Goal: Task Accomplishment & Management: Manage account settings

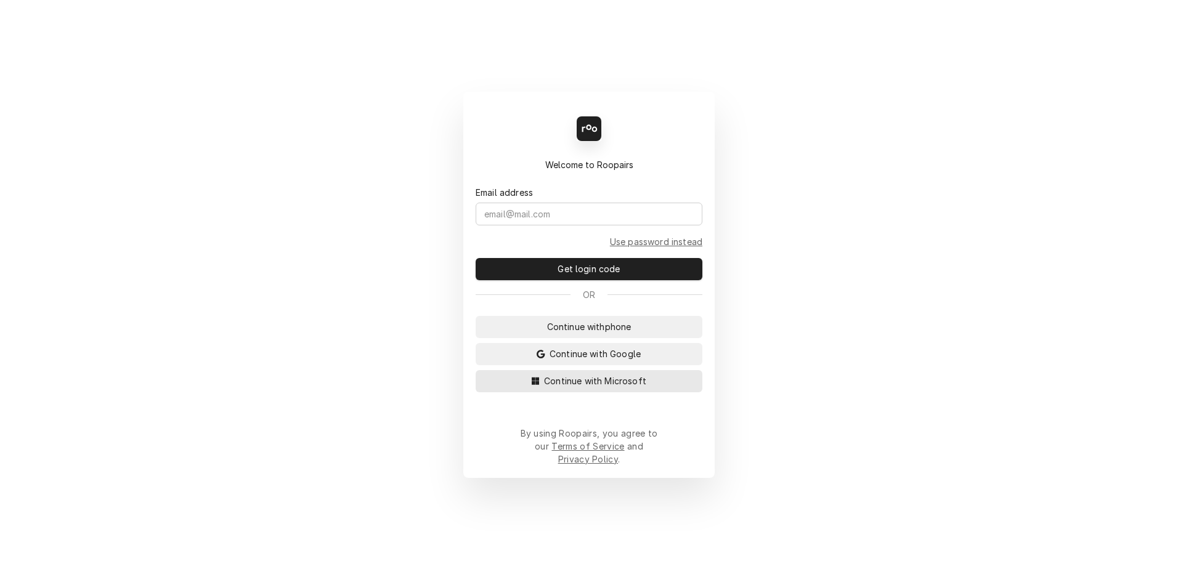
click at [550, 388] on span "Continue with Microsoft" at bounding box center [595, 381] width 107 height 13
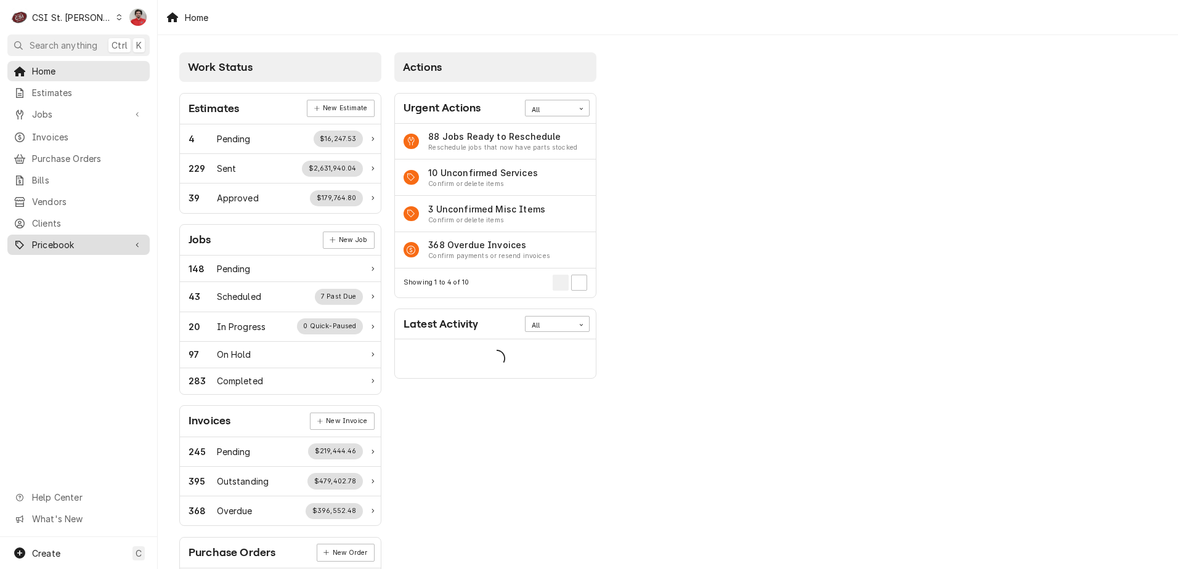
click at [38, 240] on span "Pricebook" at bounding box center [78, 244] width 93 height 13
click at [55, 278] on link "Parts & Materials" at bounding box center [78, 288] width 142 height 20
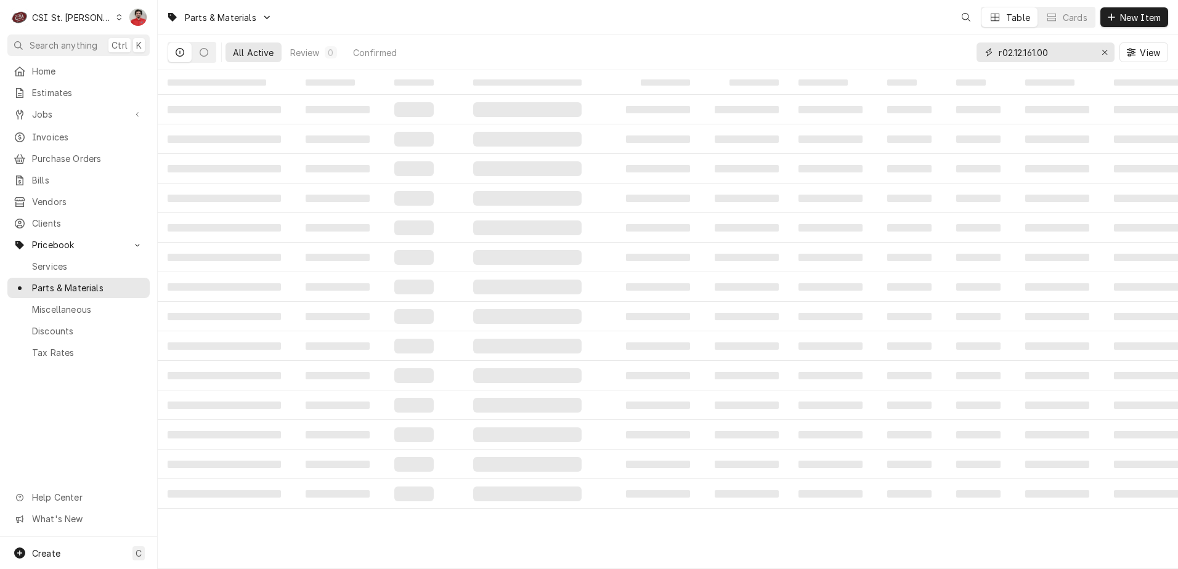
click at [1050, 57] on input "r02.12.161.00" at bounding box center [1045, 53] width 92 height 20
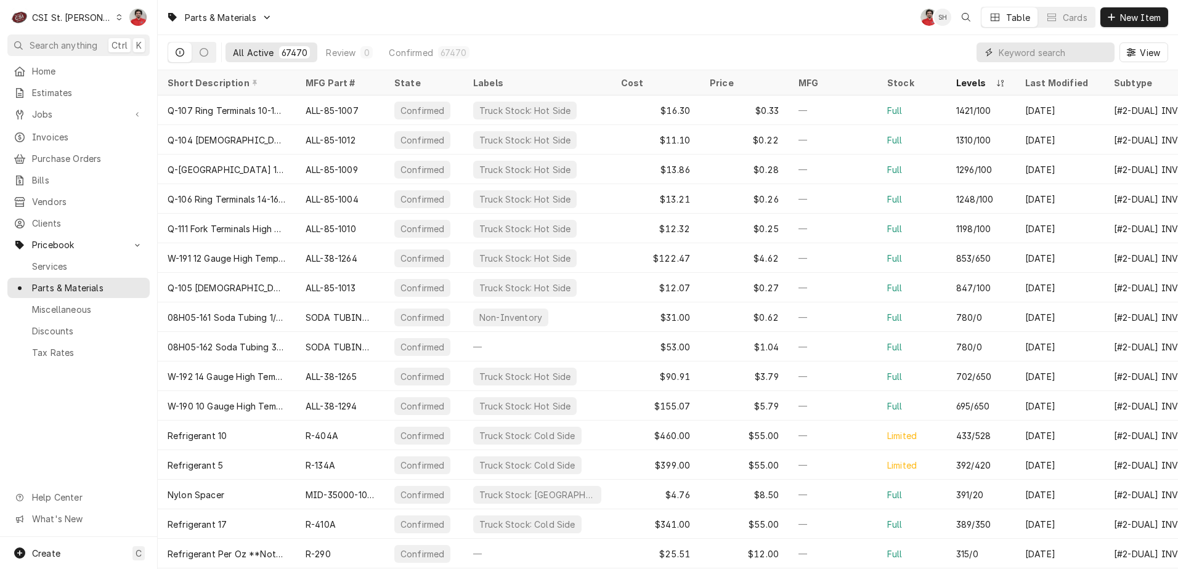
click at [1074, 52] on input "Dynamic Content Wrapper" at bounding box center [1054, 53] width 110 height 20
paste input "m233884"
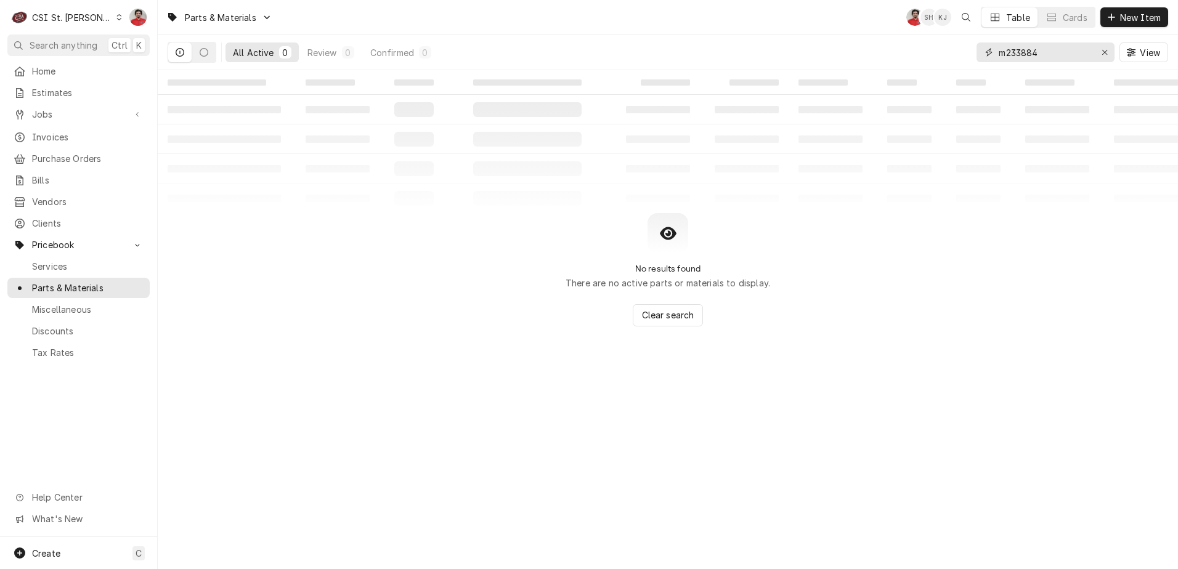
drag, startPoint x: 1068, startPoint y: 49, endPoint x: 768, endPoint y: 59, distance: 300.8
click at [773, 59] on div "All Active 0 Review 0 Confirmed 0 m233884 View" at bounding box center [668, 52] width 1001 height 35
paste input "M242092"
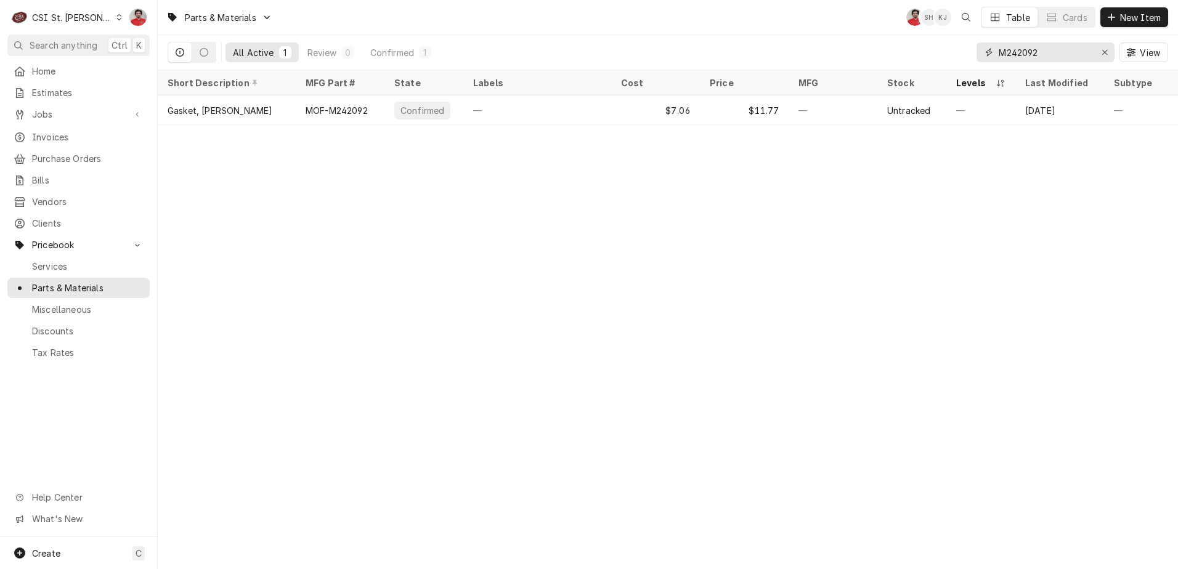
type input "M242092"
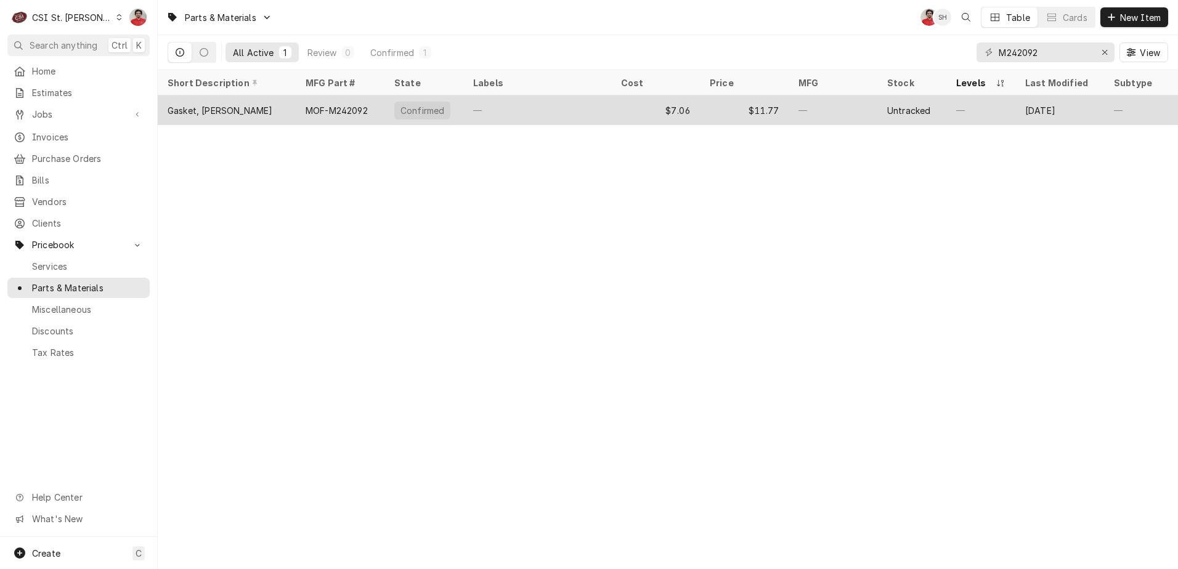
click at [568, 109] on div "—" at bounding box center [537, 110] width 148 height 30
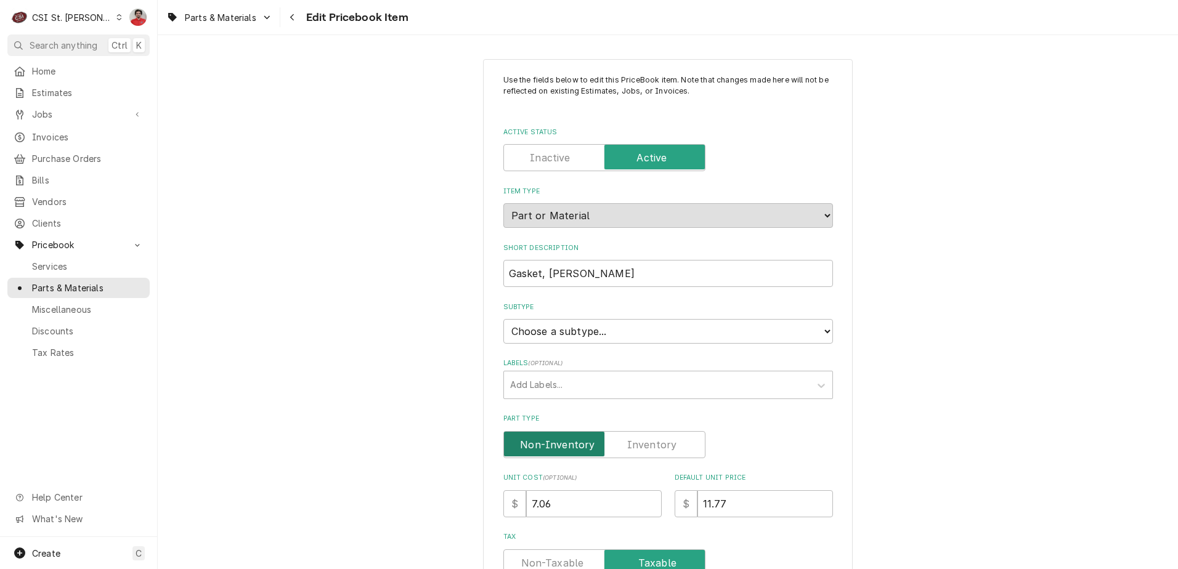
click at [622, 431] on input "Part Type" at bounding box center [604, 444] width 191 height 27
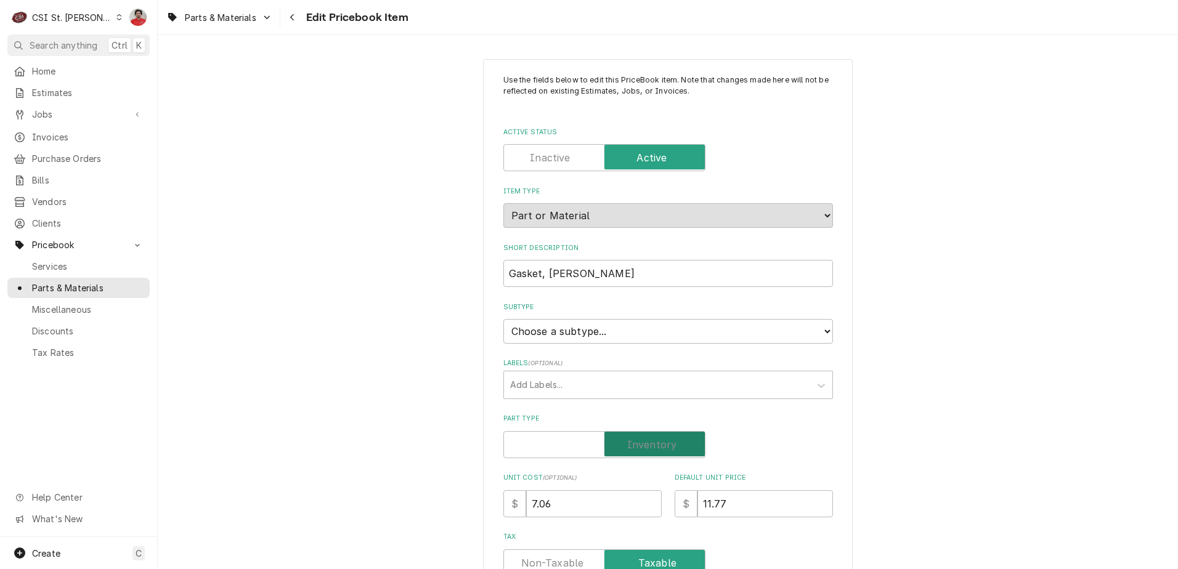
checkbox input "true"
drag, startPoint x: 563, startPoint y: 497, endPoint x: 491, endPoint y: 501, distance: 71.6
type textarea "x"
type input "8"
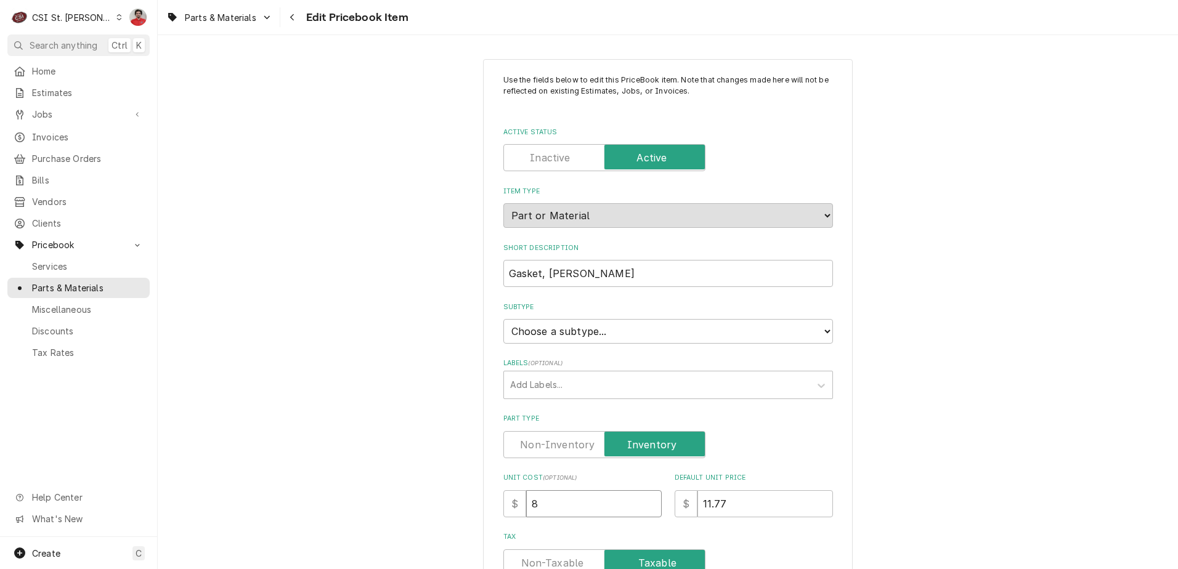
type textarea "x"
type input "8.6"
type textarea "x"
type input "8.65"
type textarea "x"
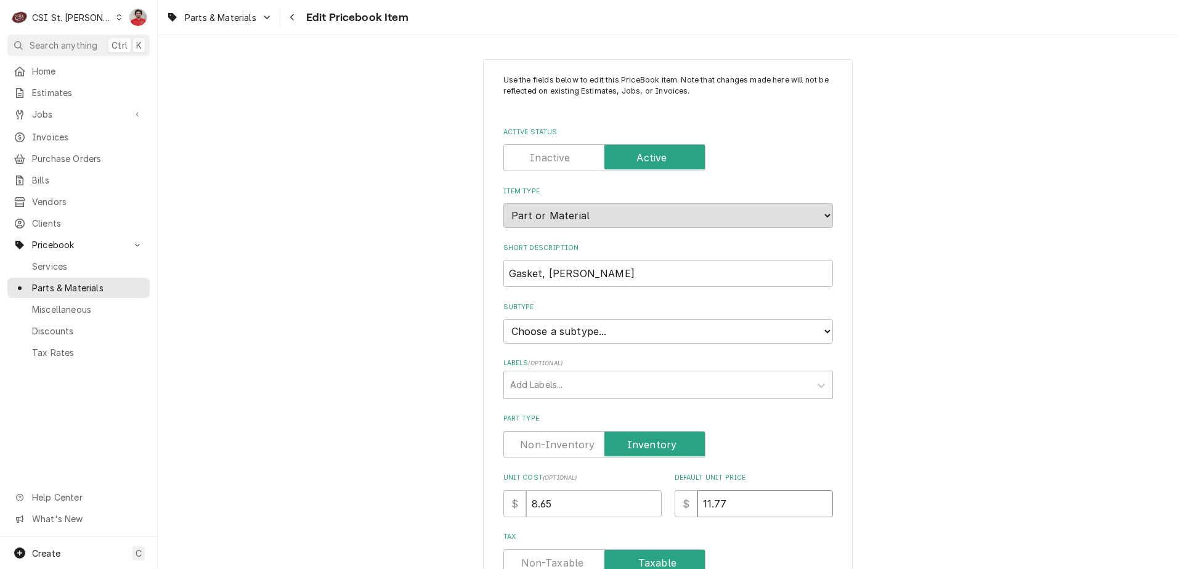
type input "1"
type textarea "x"
type input "12"
type textarea "x"
type input "12.7"
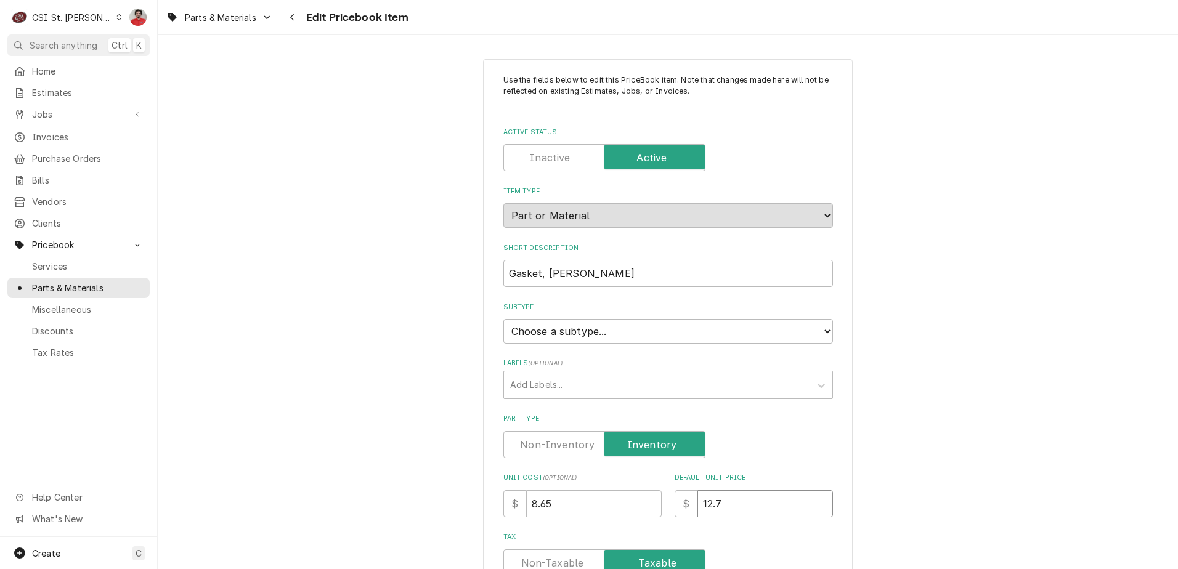
type textarea "x"
type input "12.71"
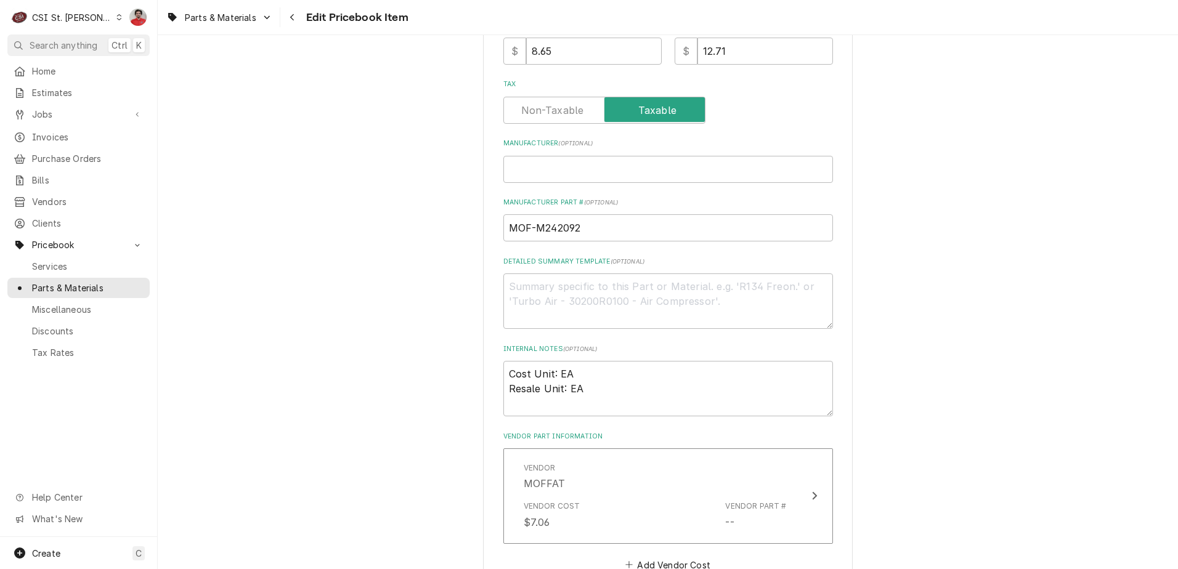
scroll to position [554, 0]
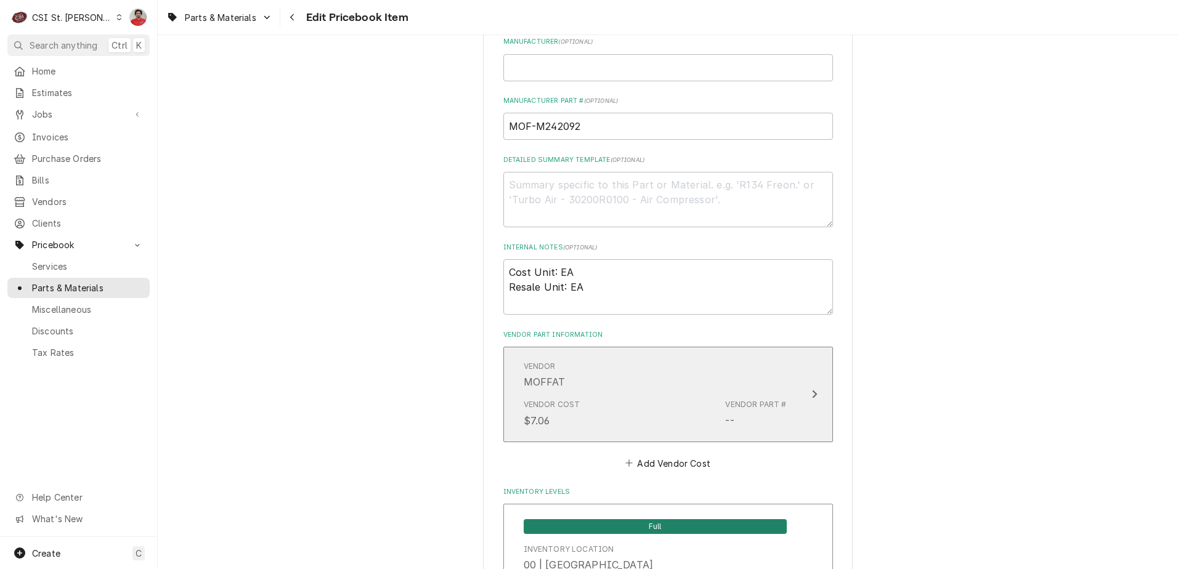
click at [745, 392] on div "Vendor MOFFAT" at bounding box center [655, 375] width 263 height 38
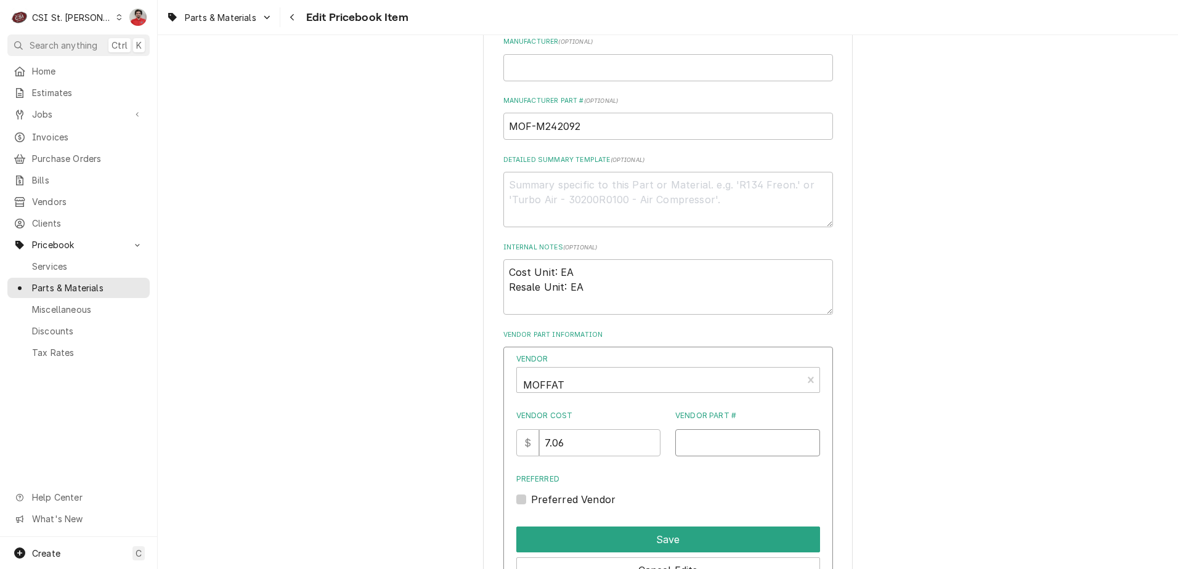
click at [702, 442] on input "Vendor Part #" at bounding box center [747, 442] width 145 height 27
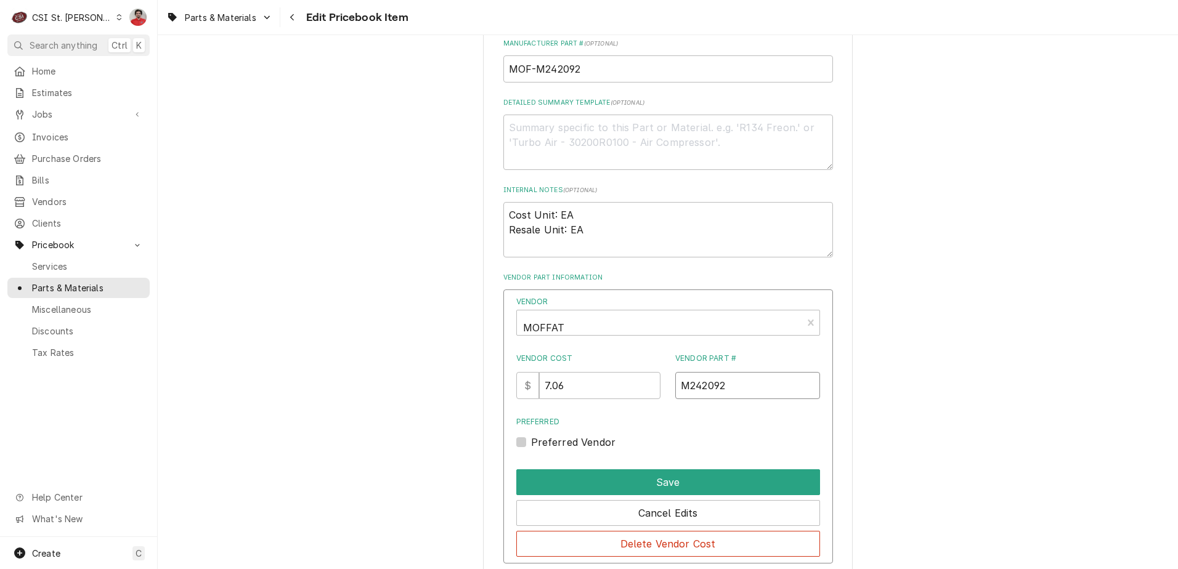
scroll to position [801, 0]
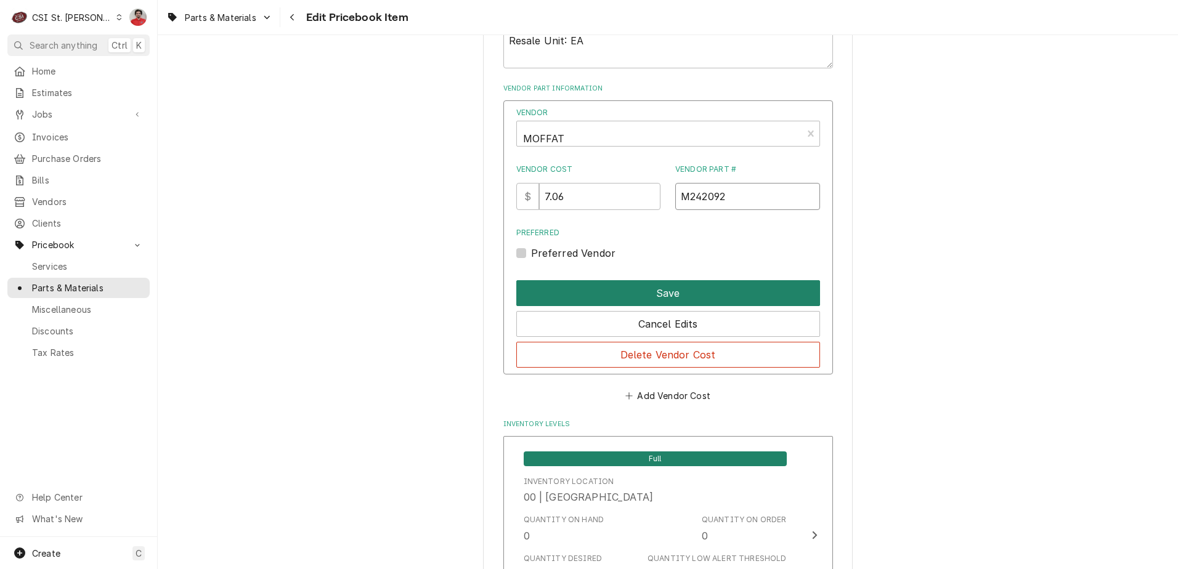
type input "M242092"
click at [662, 296] on button "Save" at bounding box center [668, 293] width 304 height 26
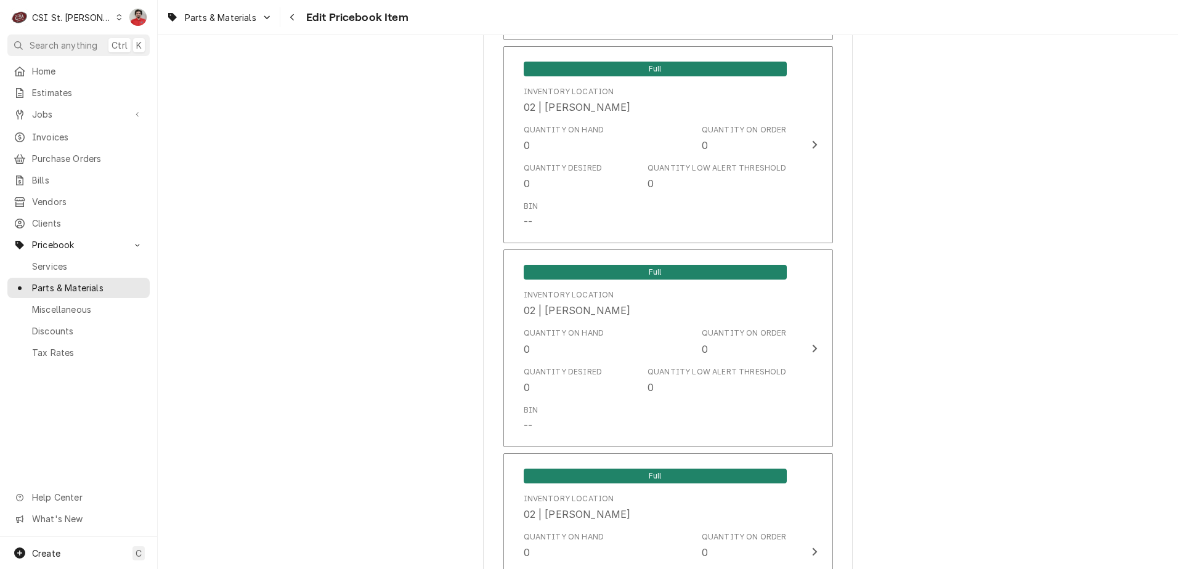
scroll to position [10332, 0]
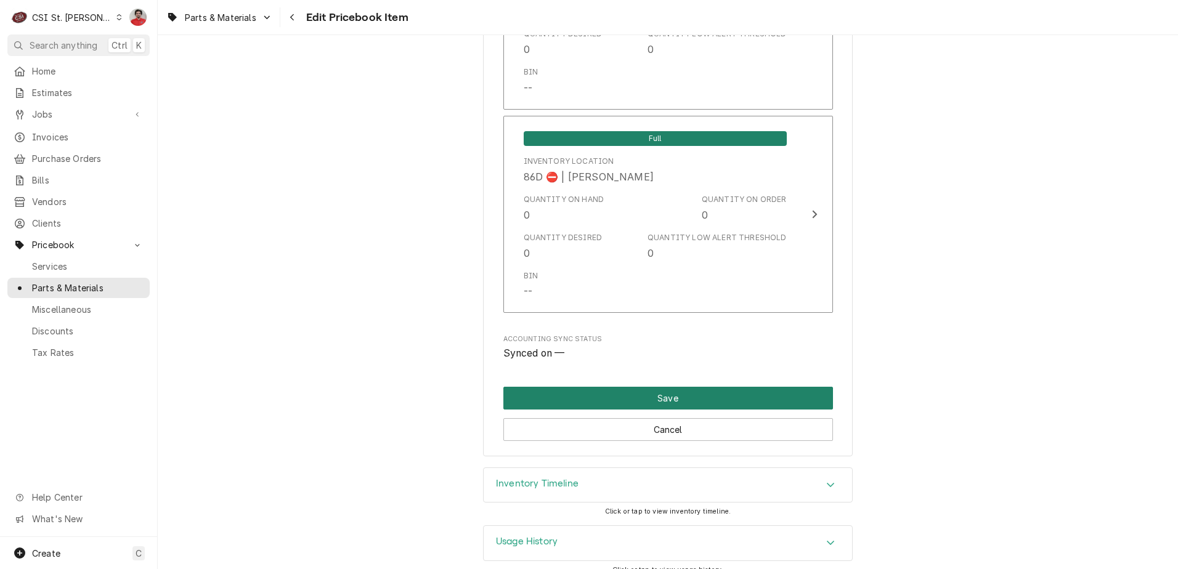
click at [712, 387] on button "Save" at bounding box center [668, 398] width 330 height 23
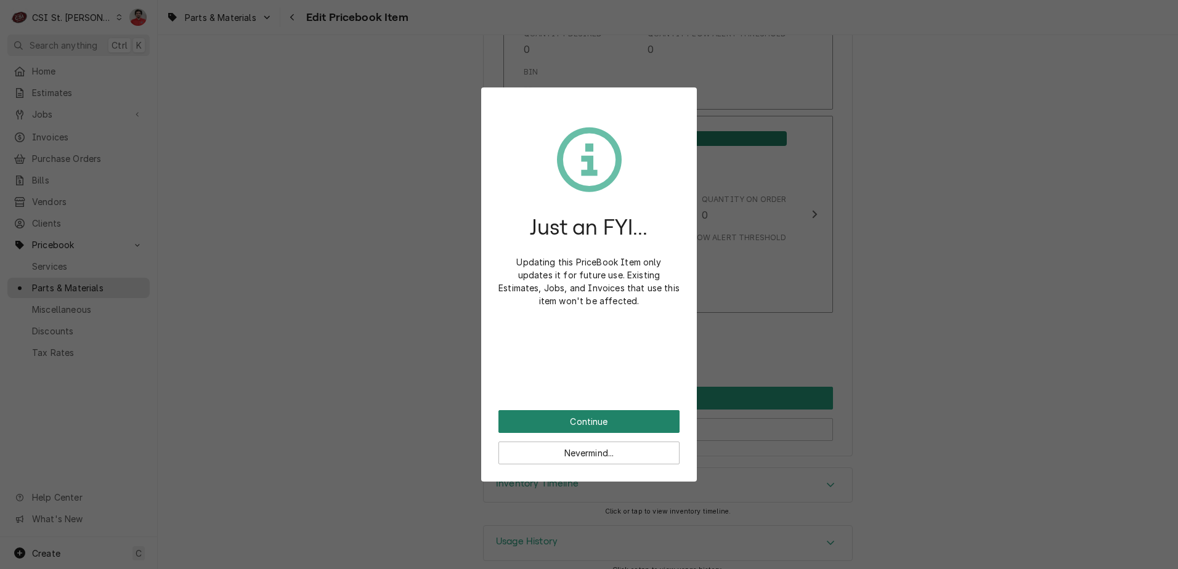
click at [554, 416] on button "Continue" at bounding box center [588, 421] width 181 height 23
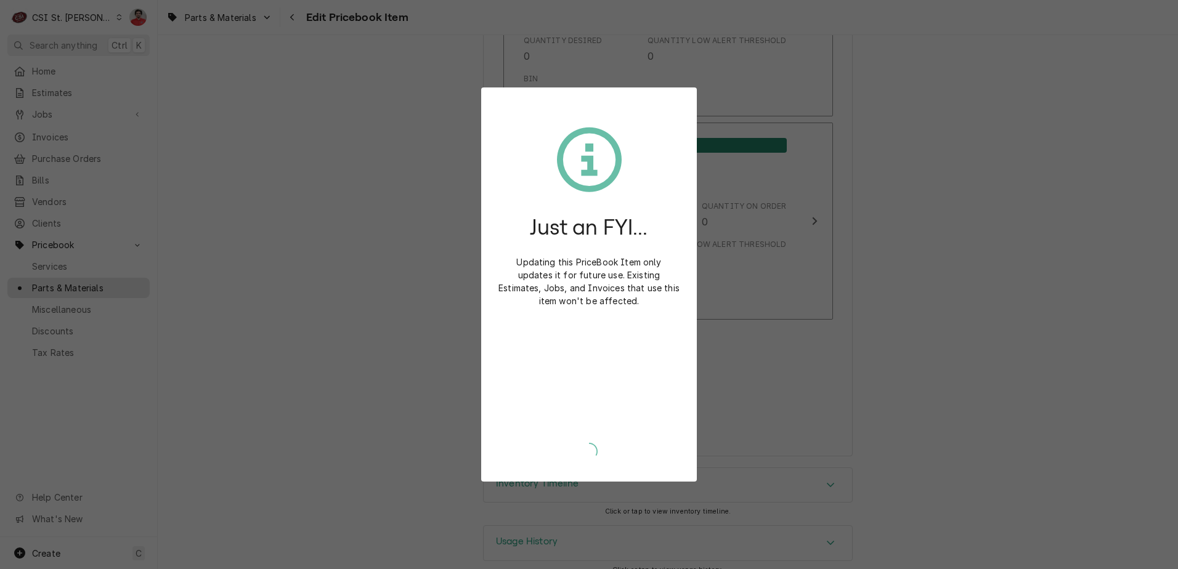
type textarea "x"
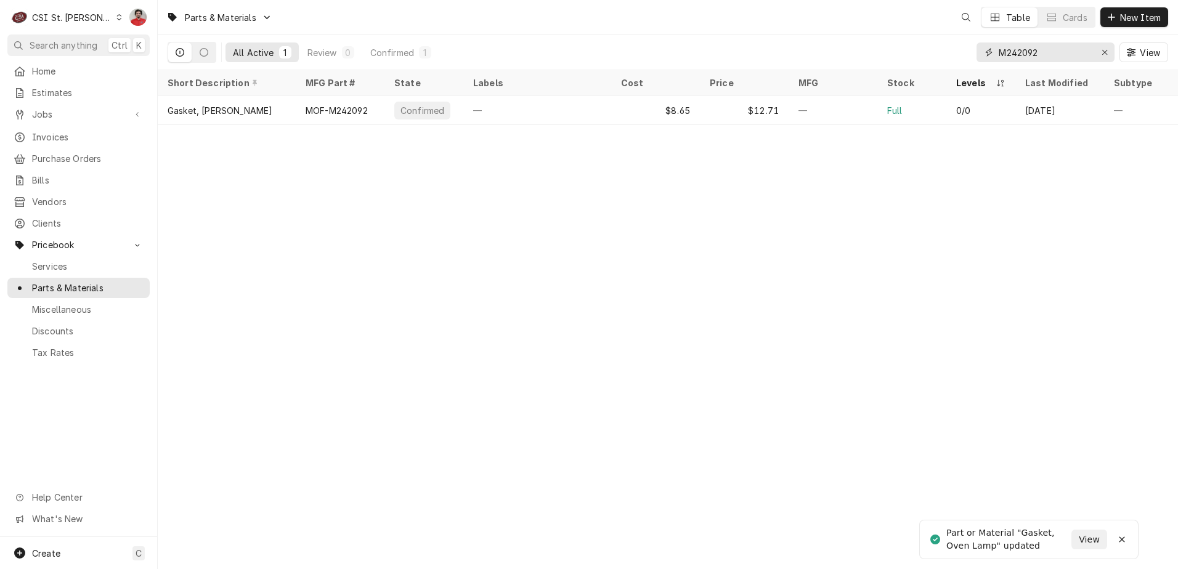
drag, startPoint x: 1062, startPoint y: 55, endPoint x: 622, endPoint y: 51, distance: 439.9
click at [624, 51] on div "All Active 1 Review 0 Confirmed 1 M242092 View" at bounding box center [668, 52] width 1001 height 35
paste input "6008450"
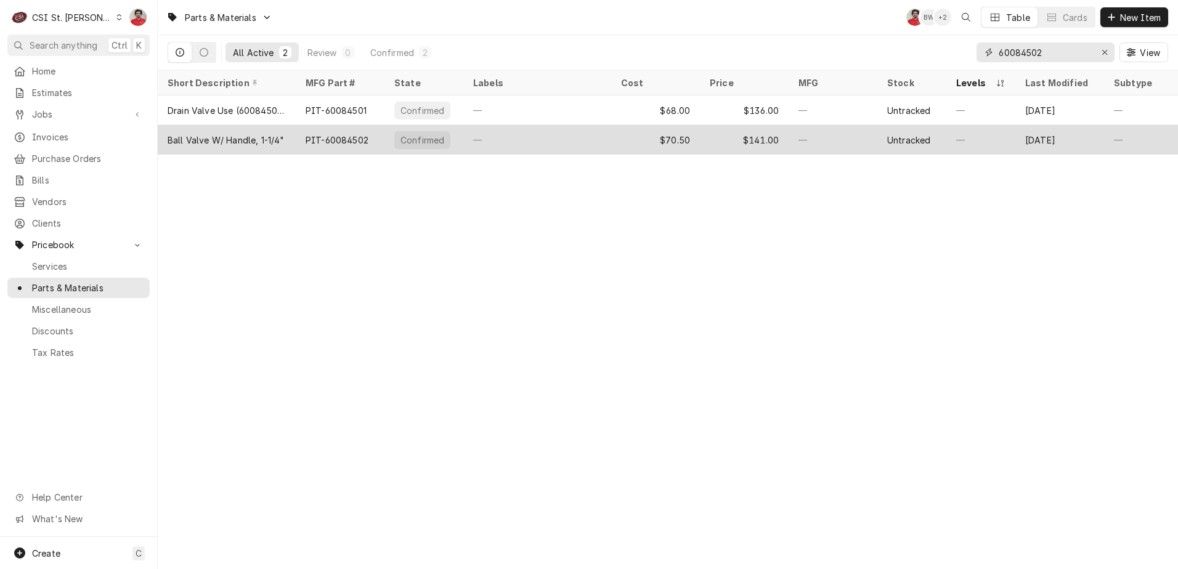
type input "60084502"
click at [511, 136] on div "—" at bounding box center [537, 140] width 148 height 30
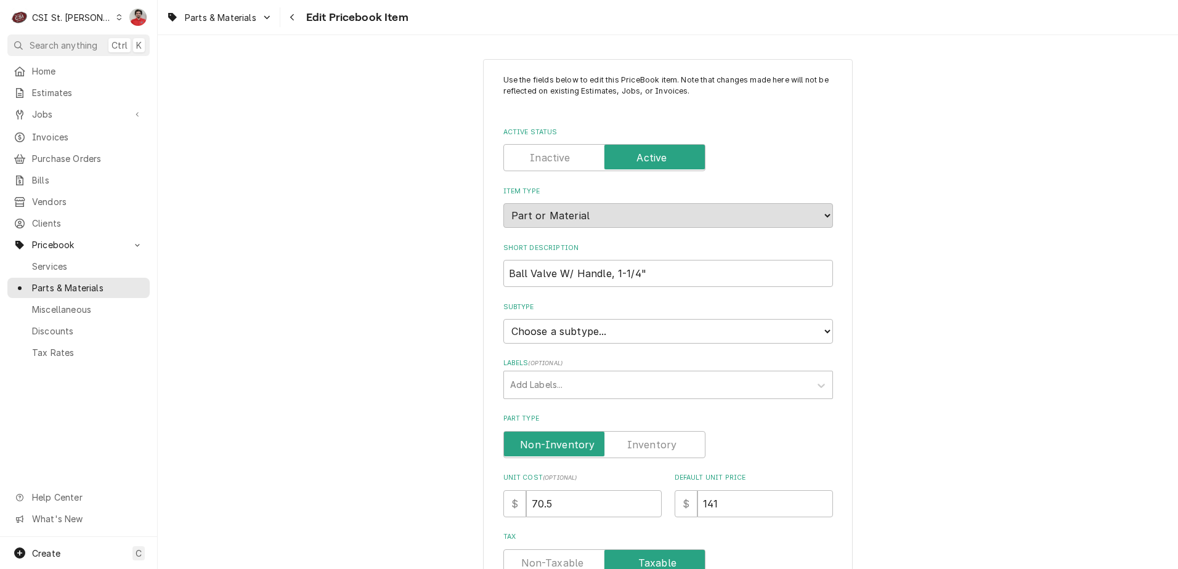
click at [638, 439] on label "Part Type" at bounding box center [604, 444] width 202 height 27
click at [638, 439] on input "Part Type" at bounding box center [604, 444] width 191 height 27
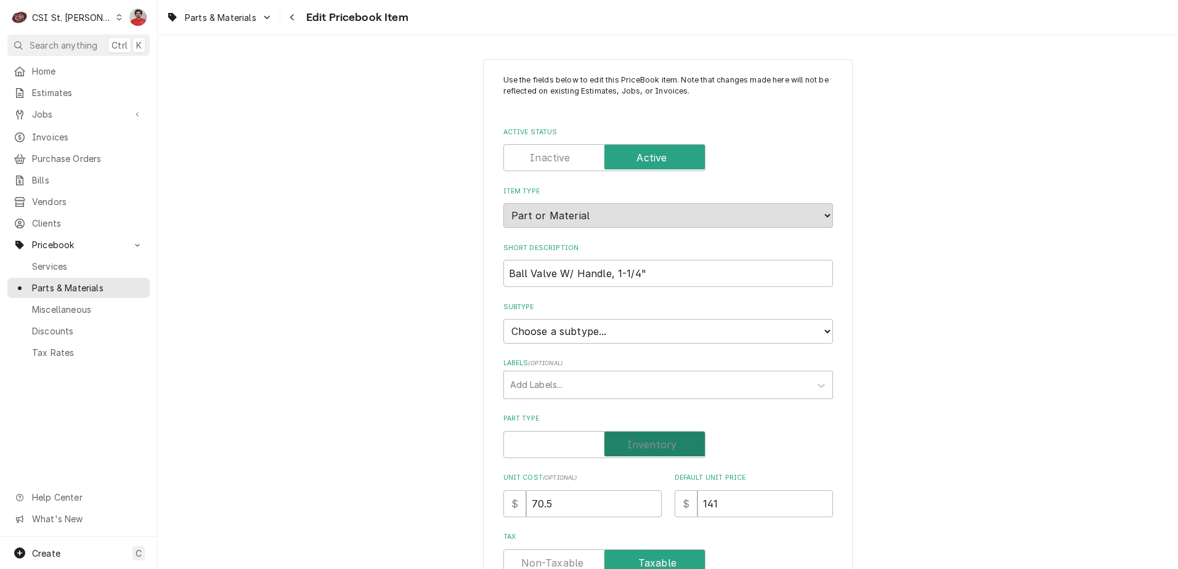
checkbox input "true"
drag, startPoint x: 609, startPoint y: 511, endPoint x: 424, endPoint y: 481, distance: 187.9
type textarea "x"
type input "1"
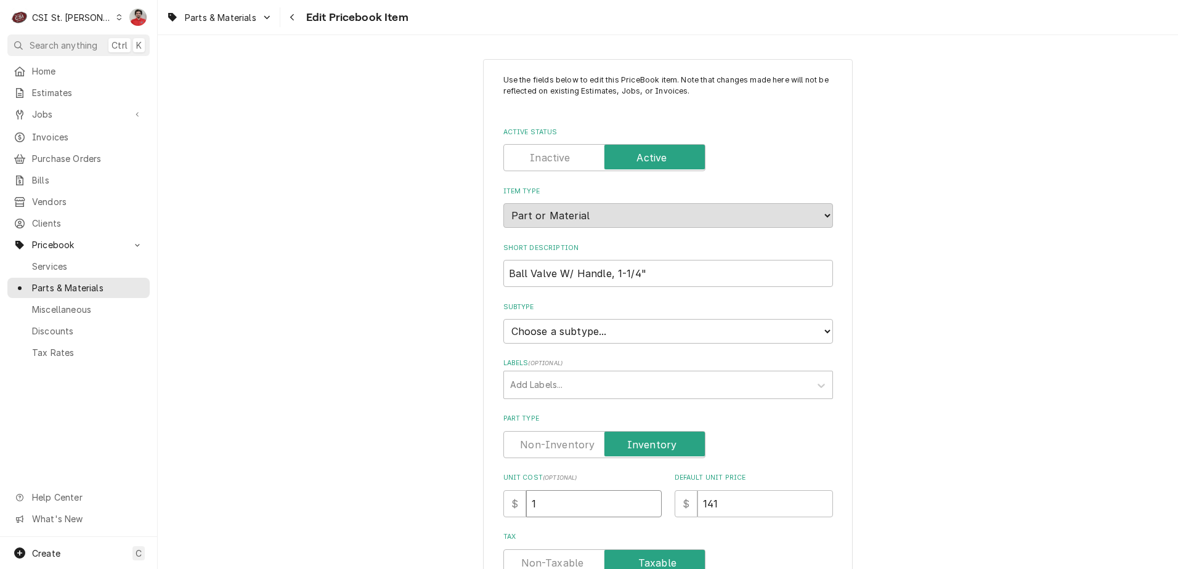
type textarea "x"
type input "16"
type textarea "x"
type input "161"
type textarea "x"
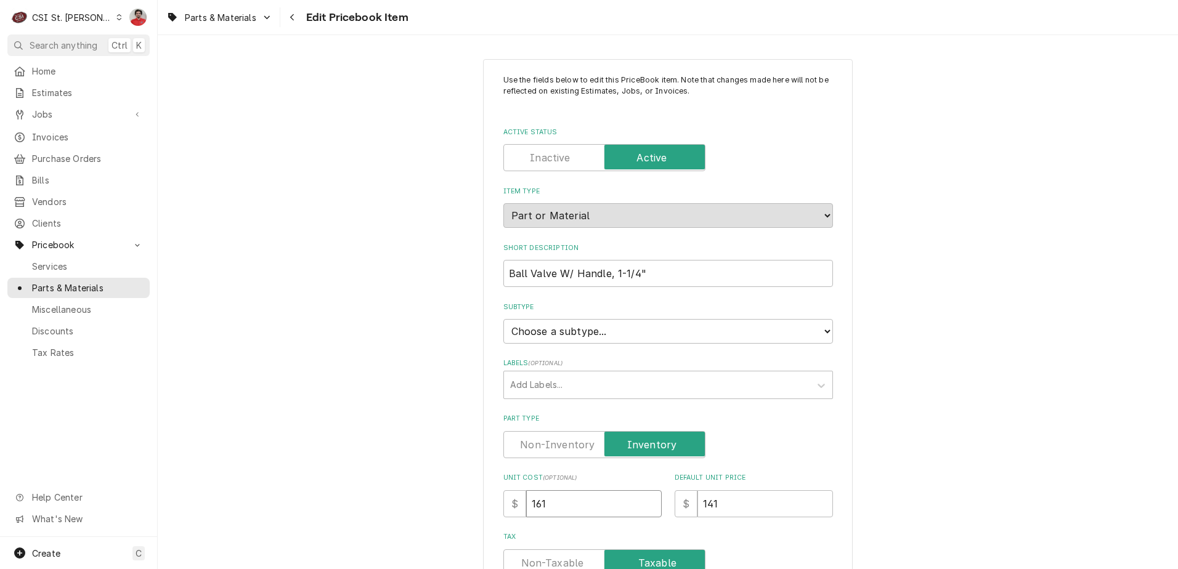
type input "161.5"
type textarea "x"
type input "161.50"
type textarea "x"
type input "3"
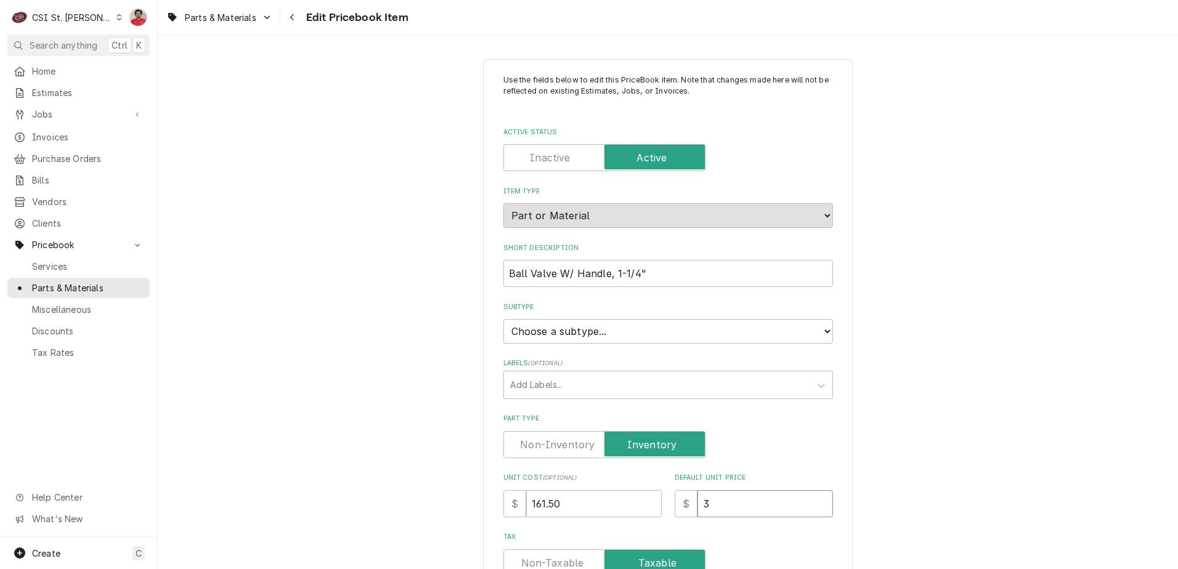
type textarea "x"
type input "32"
type textarea "x"
type input "323"
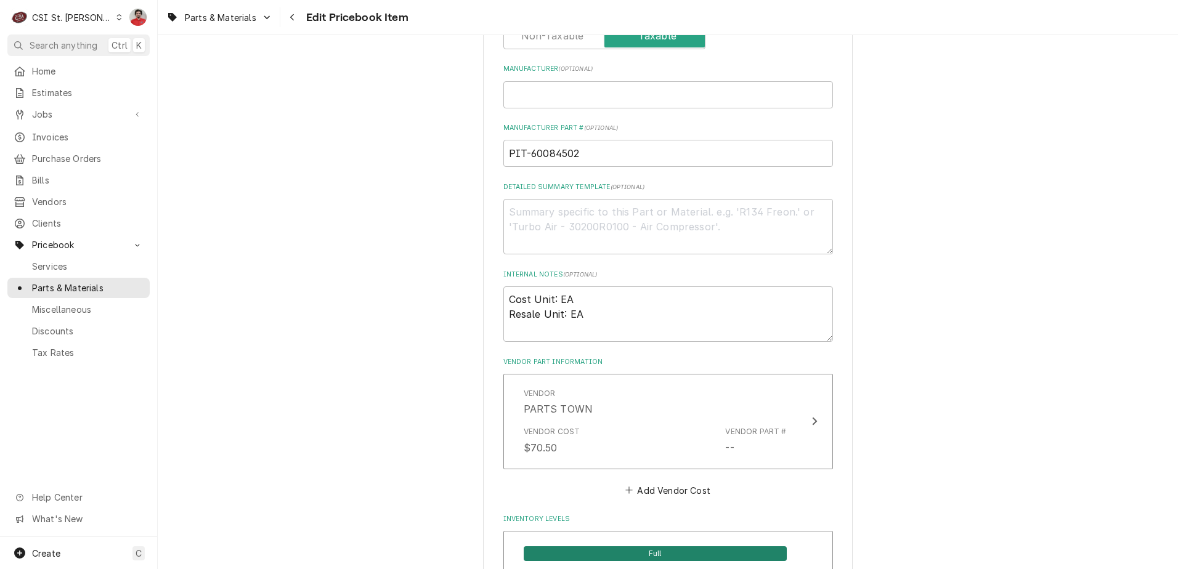
scroll to position [370, 0]
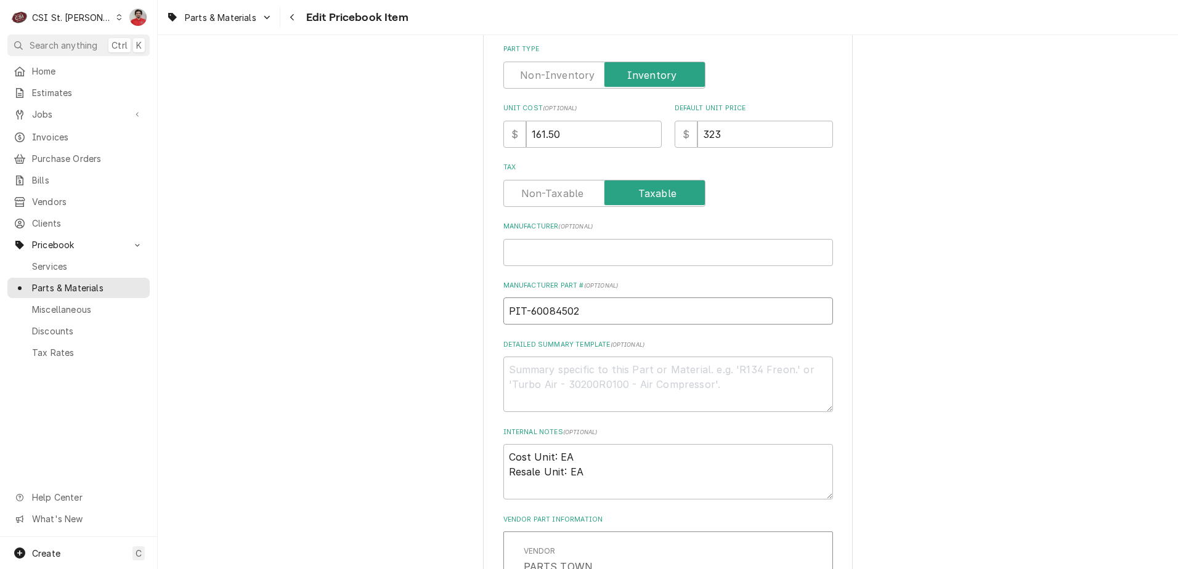
click at [543, 310] on input "PIT-60084502" at bounding box center [668, 311] width 330 height 27
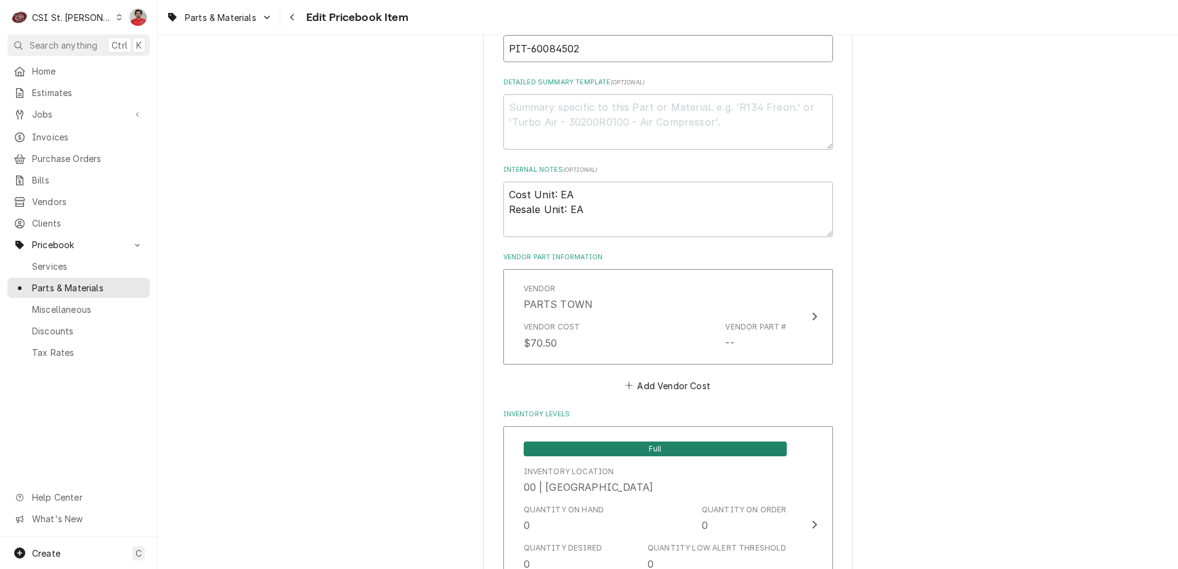
scroll to position [739, 0]
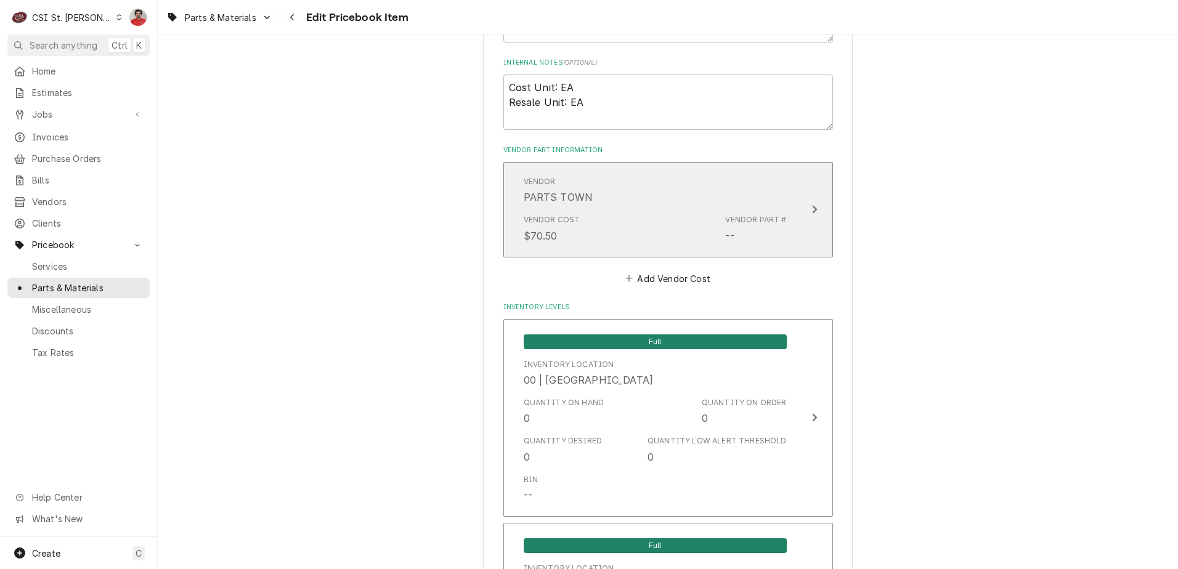
click at [725, 219] on div "Vendor Part #" at bounding box center [755, 219] width 61 height 11
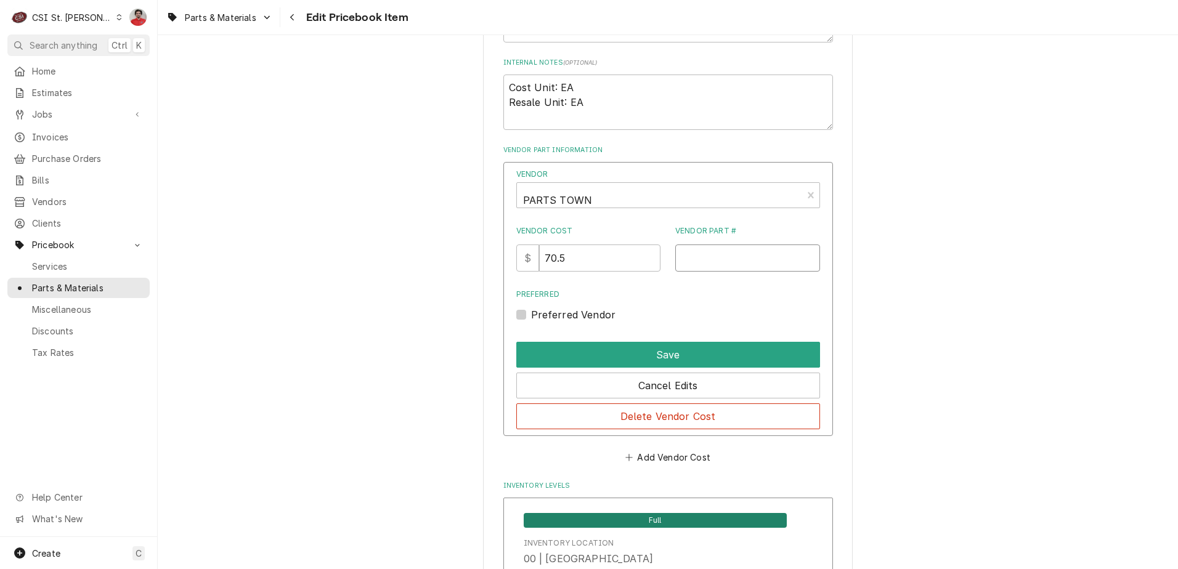
click at [739, 263] on input "Vendor Part #" at bounding box center [747, 258] width 145 height 27
paste input "60084502"
type input "60084502"
click at [595, 311] on label "Preferred Vendor" at bounding box center [573, 314] width 85 height 15
click at [595, 311] on input "Preferred" at bounding box center [683, 320] width 304 height 27
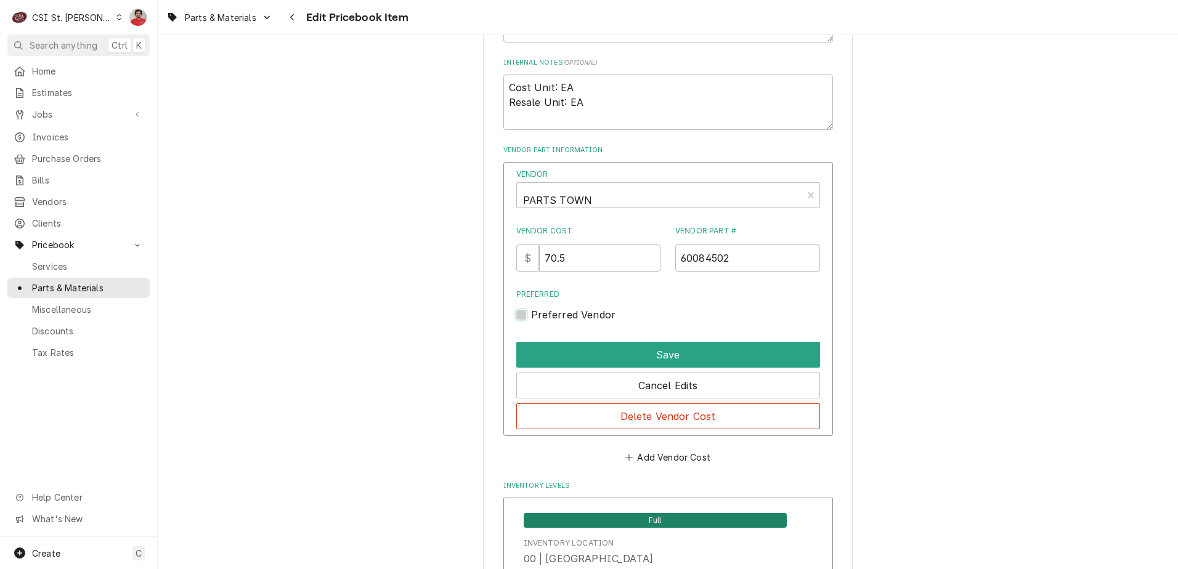
checkbox input "true"
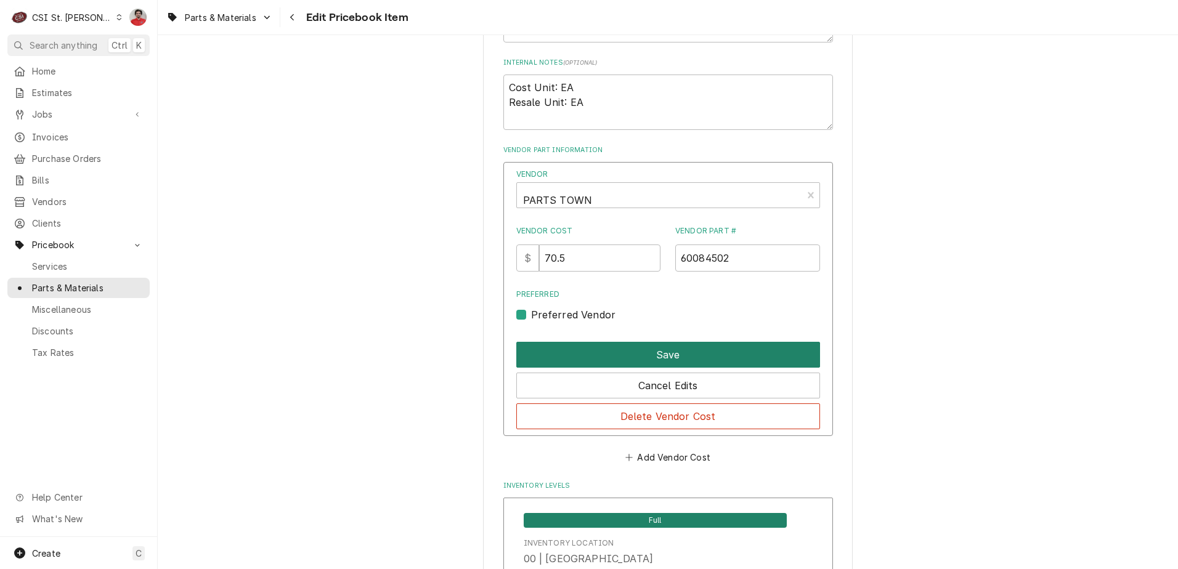
click at [611, 351] on button "Save" at bounding box center [668, 355] width 304 height 26
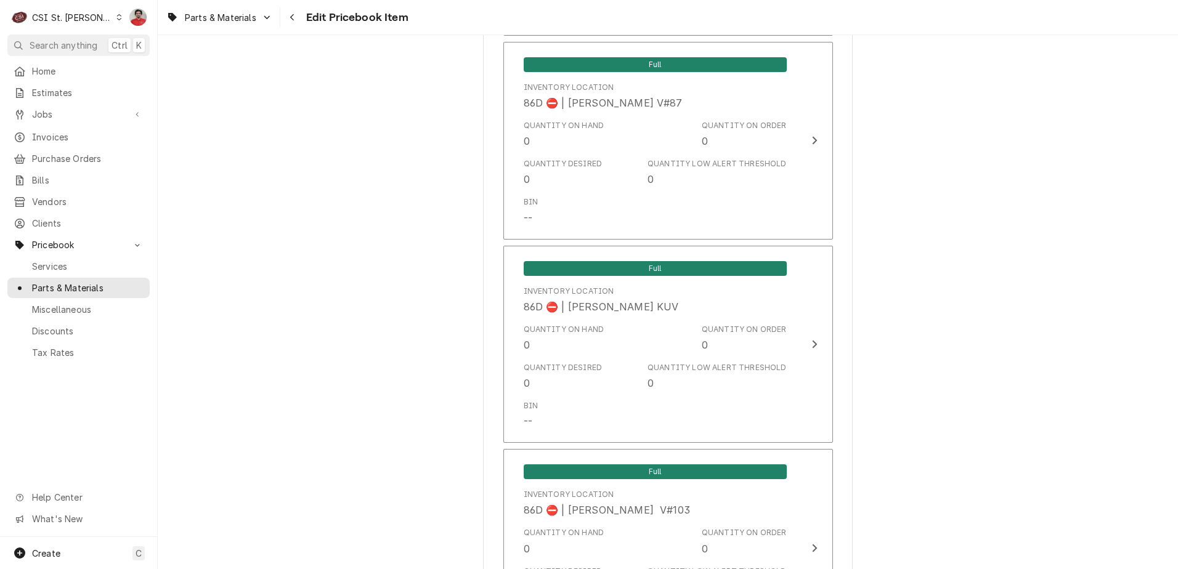
scroll to position [10357, 0]
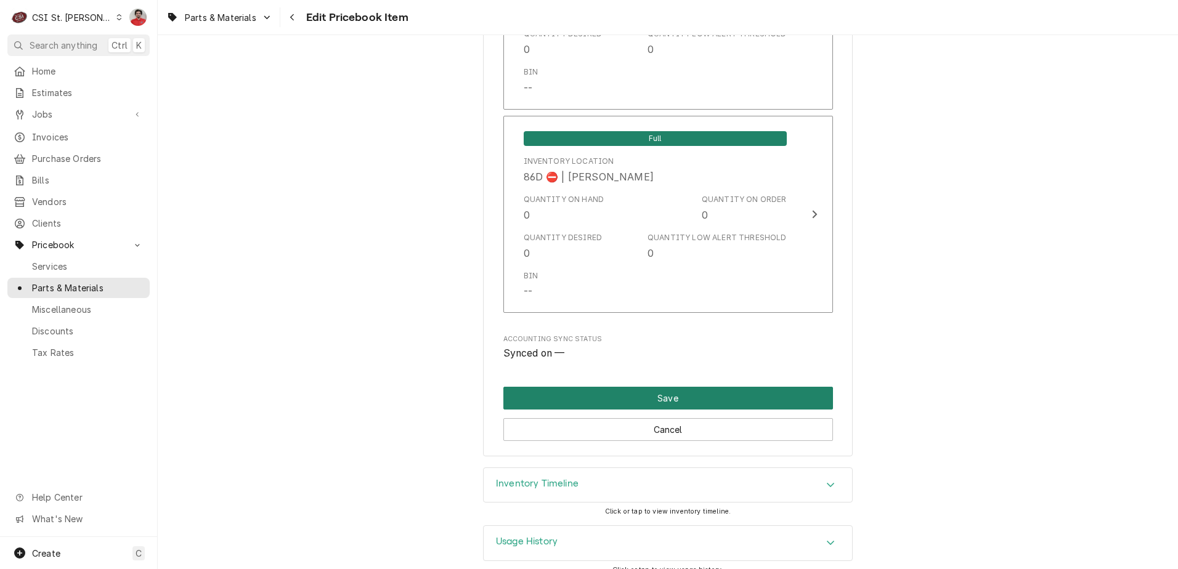
click at [671, 387] on button "Save" at bounding box center [668, 398] width 330 height 23
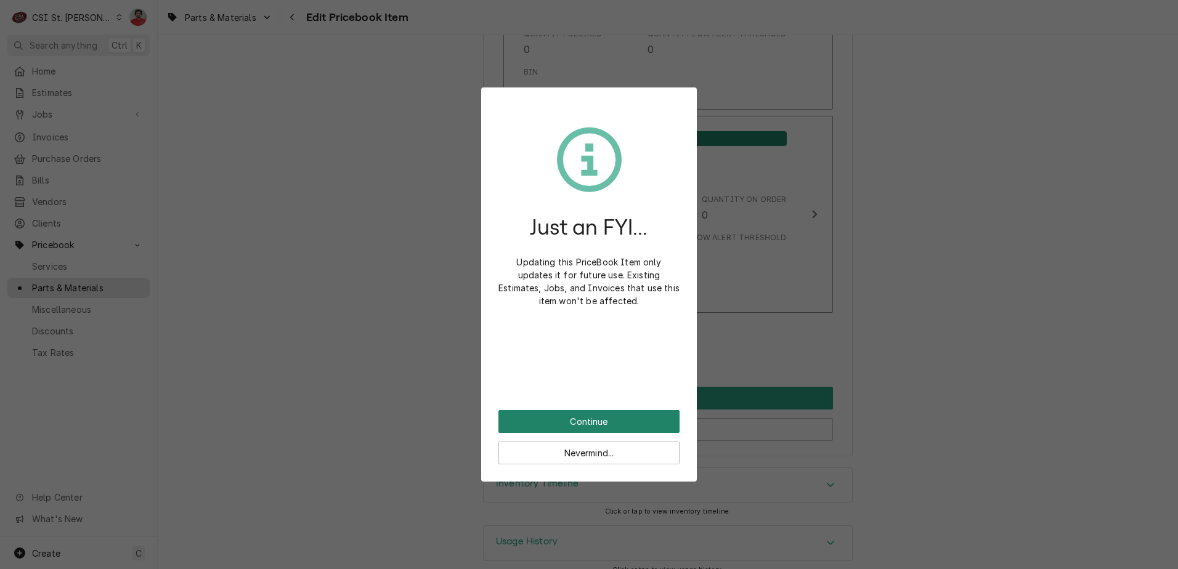
click at [589, 421] on button "Continue" at bounding box center [588, 421] width 181 height 23
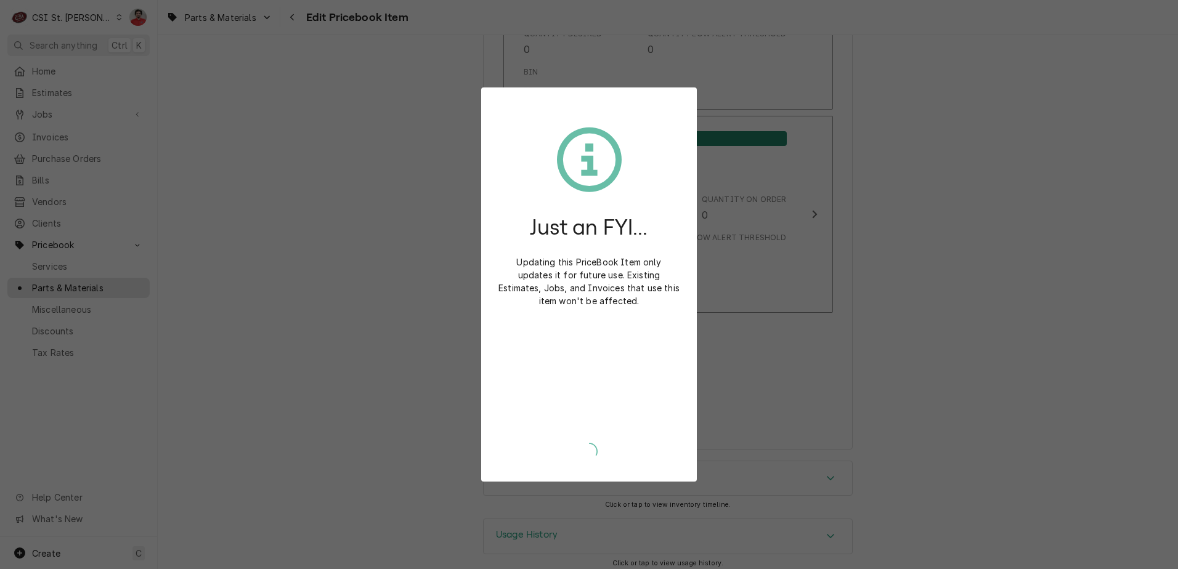
scroll to position [10351, 0]
type textarea "x"
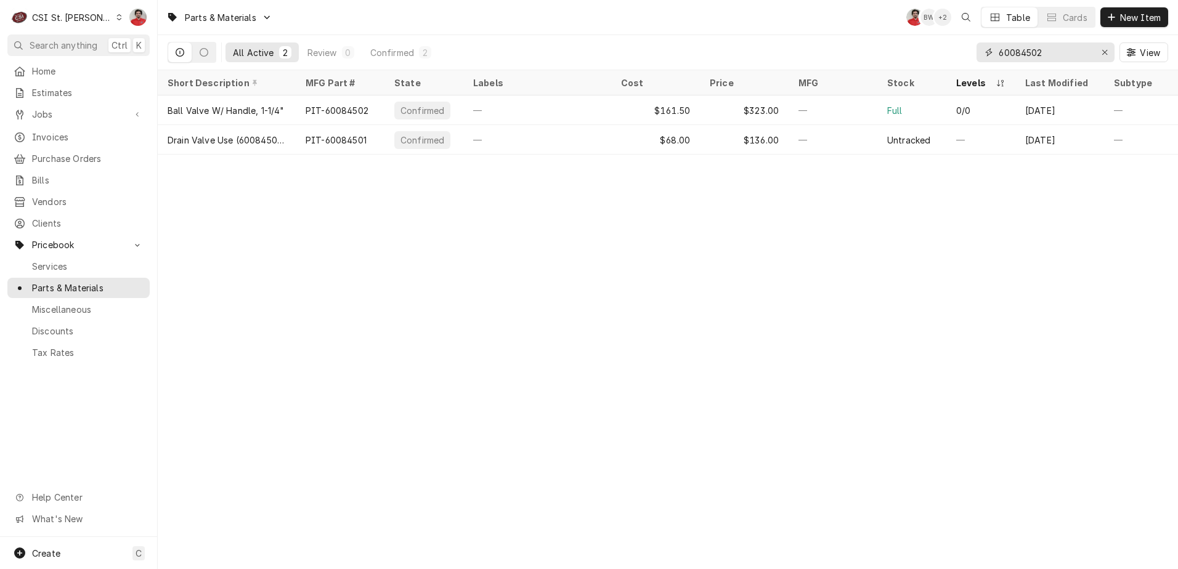
drag, startPoint x: 1059, startPoint y: 52, endPoint x: 701, endPoint y: 51, distance: 358.6
click at [701, 51] on div "All Active 2 Review 0 Confirmed 2 60084502 View" at bounding box center [668, 52] width 1001 height 35
paste input "M233884"
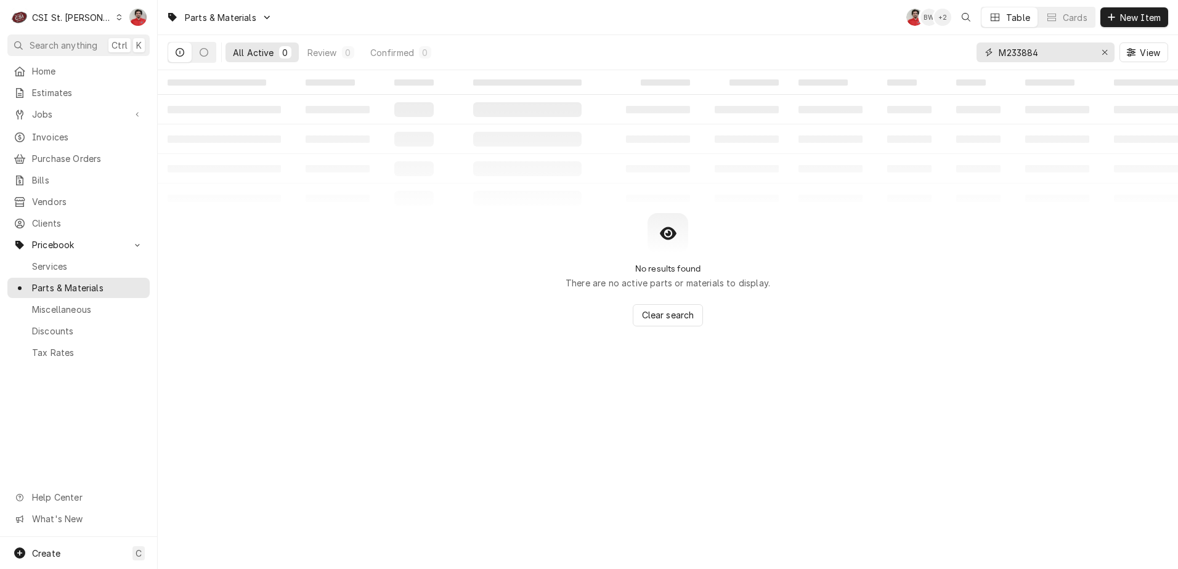
click at [1063, 55] on input "M233884" at bounding box center [1045, 53] width 92 height 20
type input "M233884"
click at [1119, 14] on span "New Item" at bounding box center [1141, 17] width 46 height 13
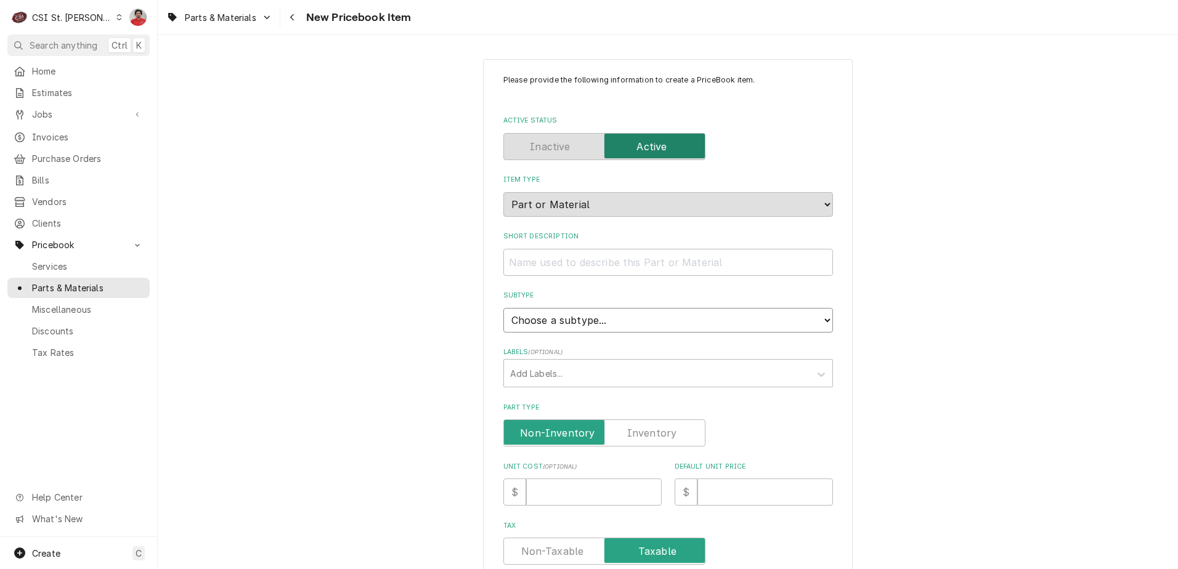
click at [614, 322] on select "Choose a subtype... [#2-DUAL] AFTERHRS-WH-CHG-2 [#2-DUAL] BEV-EQUIP [#2-DUAL] B…" at bounding box center [668, 320] width 330 height 25
click at [603, 261] on input "Short Description" at bounding box center [668, 262] width 330 height 27
type textarea "x"
type input "M"
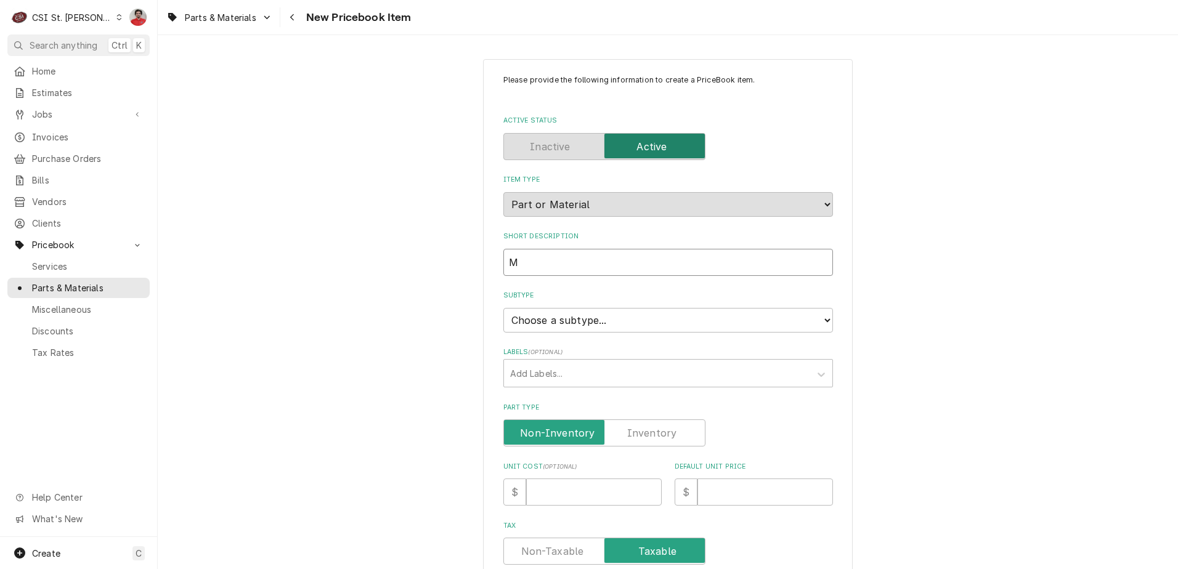
type textarea "x"
type input "MO"
type textarea "x"
type input "MOF"
type textarea "x"
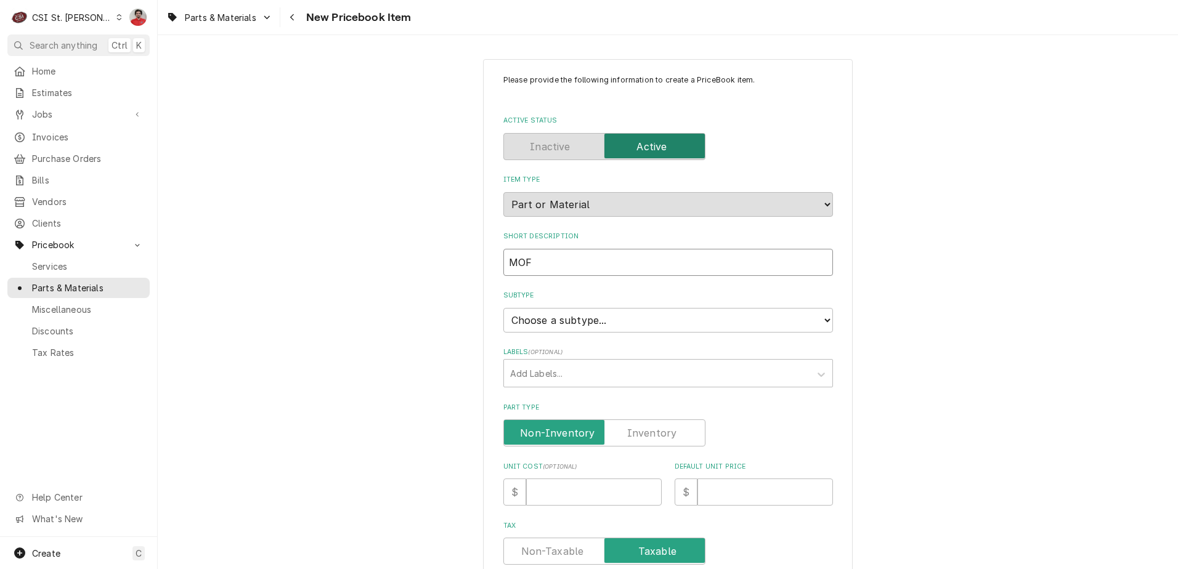
type input "MOF-"
type textarea "x"
type input "MOF-m"
type textarea "x"
type input "MOF-m2"
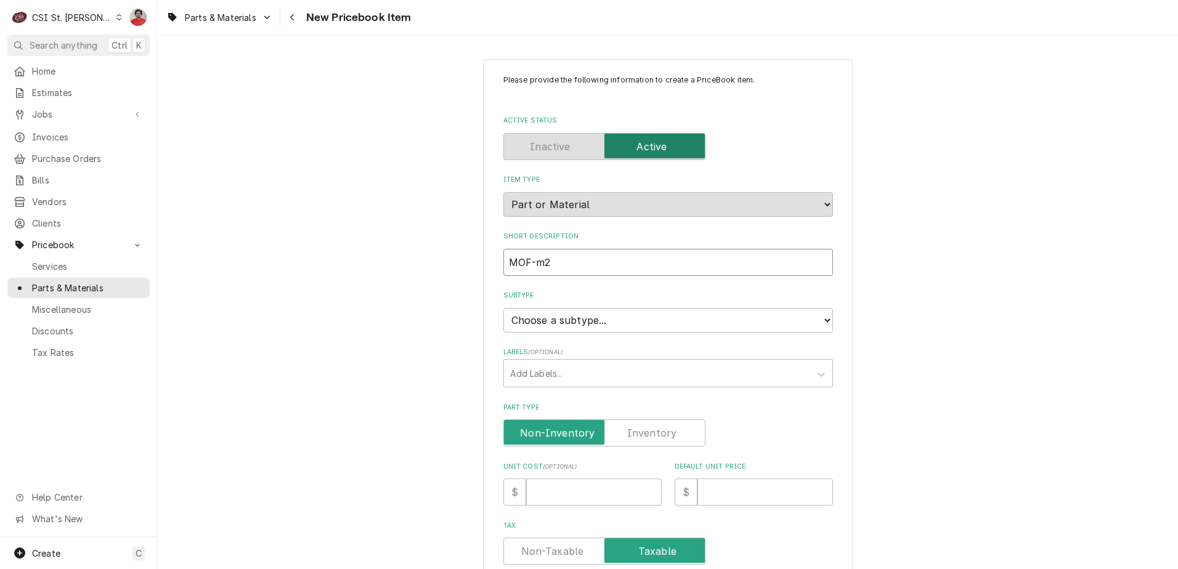
type textarea "x"
type input "MOF-m23"
type textarea "x"
type input "MOF-m233"
type textarea "x"
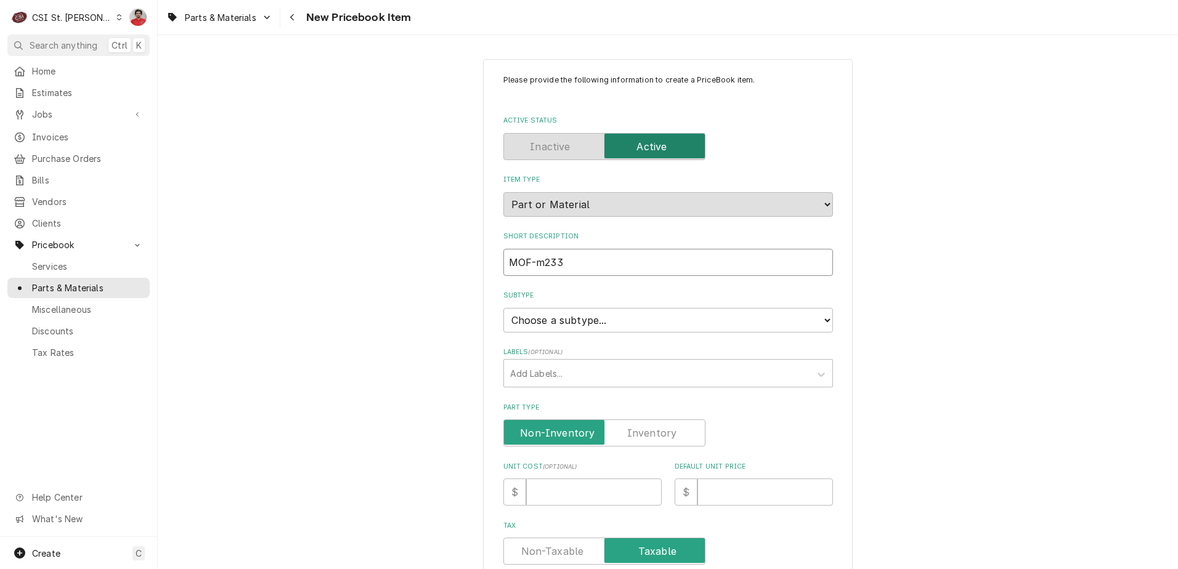
type input "MOF-m2338"
type textarea "x"
type input "MOF-m23388"
type textarea "x"
type input "MOF-m233884"
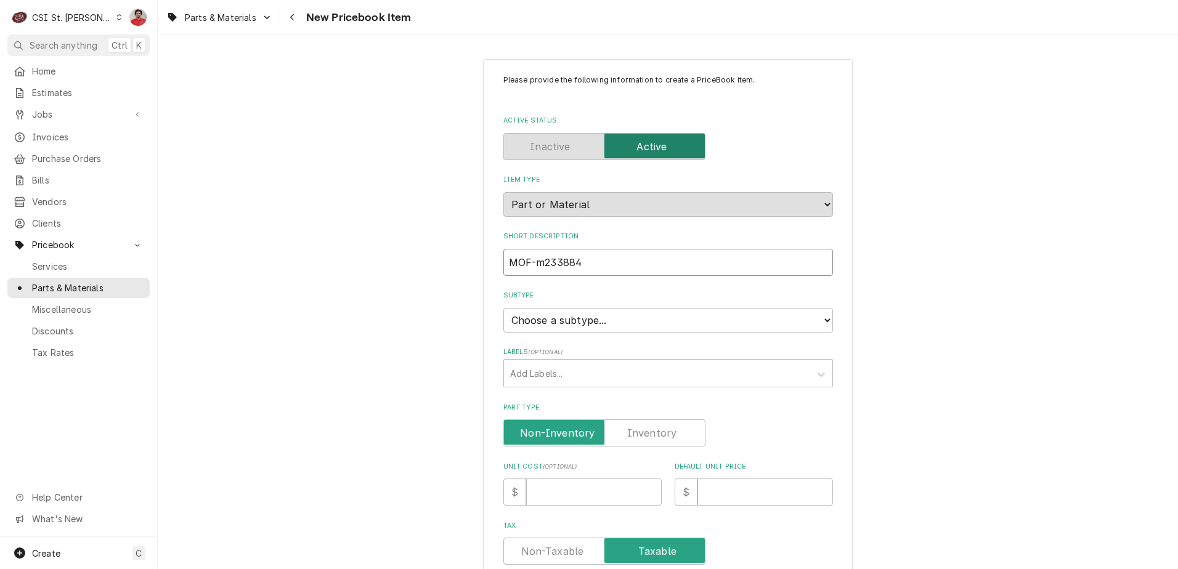
click at [533, 261] on input "MOF-m233884" at bounding box center [668, 262] width 330 height 27
type textarea "x"
type input "MOF-M233884"
click at [595, 322] on select "Choose a subtype... [#2-DUAL] AFTERHRS-WH-CHG-2 [#2-DUAL] BEV-EQUIP [#2-DUAL] B…" at bounding box center [668, 320] width 330 height 25
select select "1"
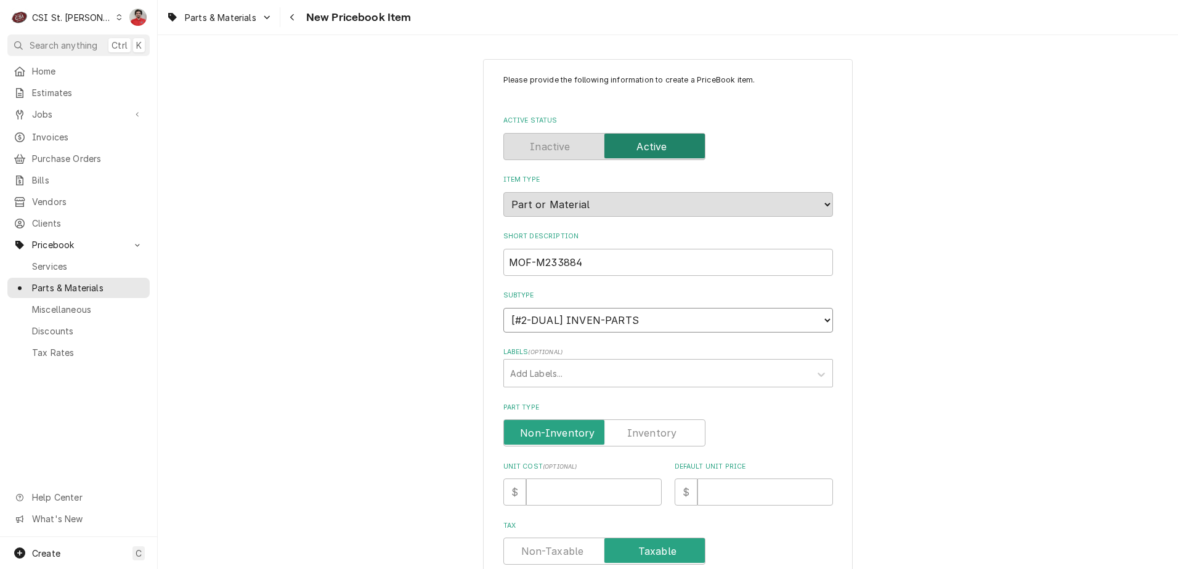
click at [503, 308] on select "Choose a subtype... [#2-DUAL] AFTERHRS-WH-CHG-2 [#2-DUAL] BEV-EQUIP [#2-DUAL] B…" at bounding box center [668, 320] width 330 height 25
type textarea "x"
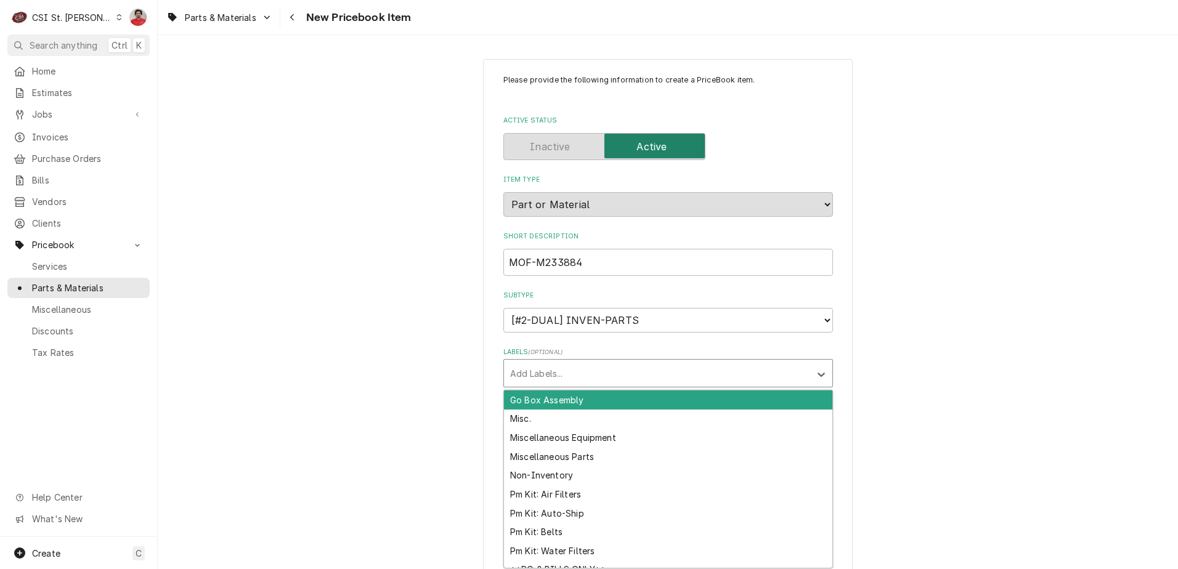
click at [593, 383] on div "Labels" at bounding box center [657, 373] width 294 height 22
click at [596, 336] on div "Please provide the following information to create a PriceBook item. Active Sta…" at bounding box center [668, 494] width 330 height 839
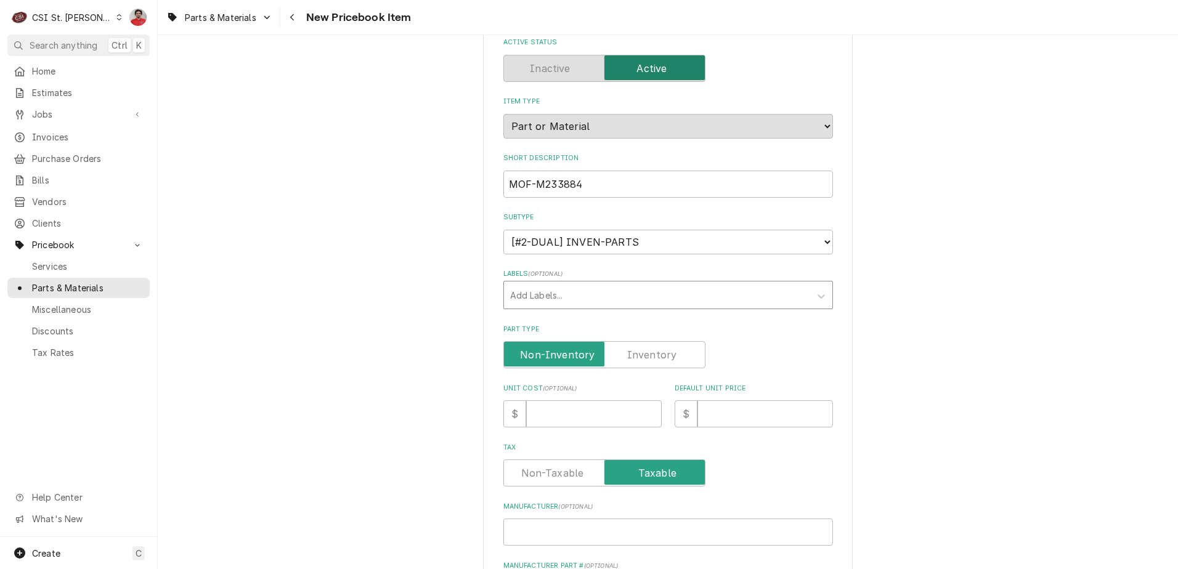
scroll to position [123, 0]
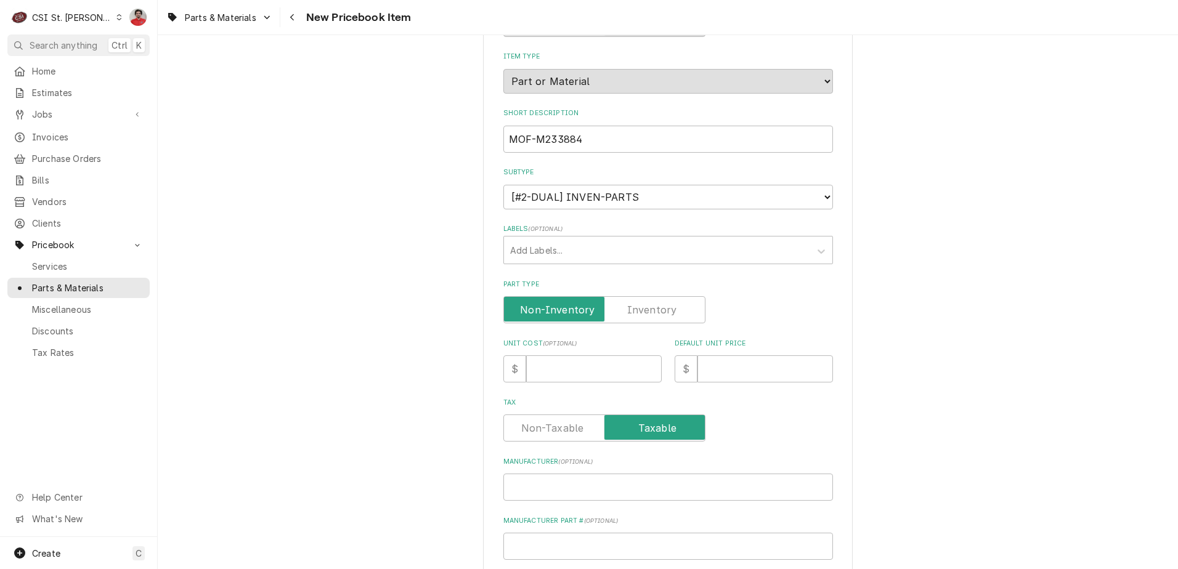
click at [662, 317] on label "Part Type" at bounding box center [604, 309] width 202 height 27
click at [662, 317] on input "Part Type" at bounding box center [604, 309] width 191 height 27
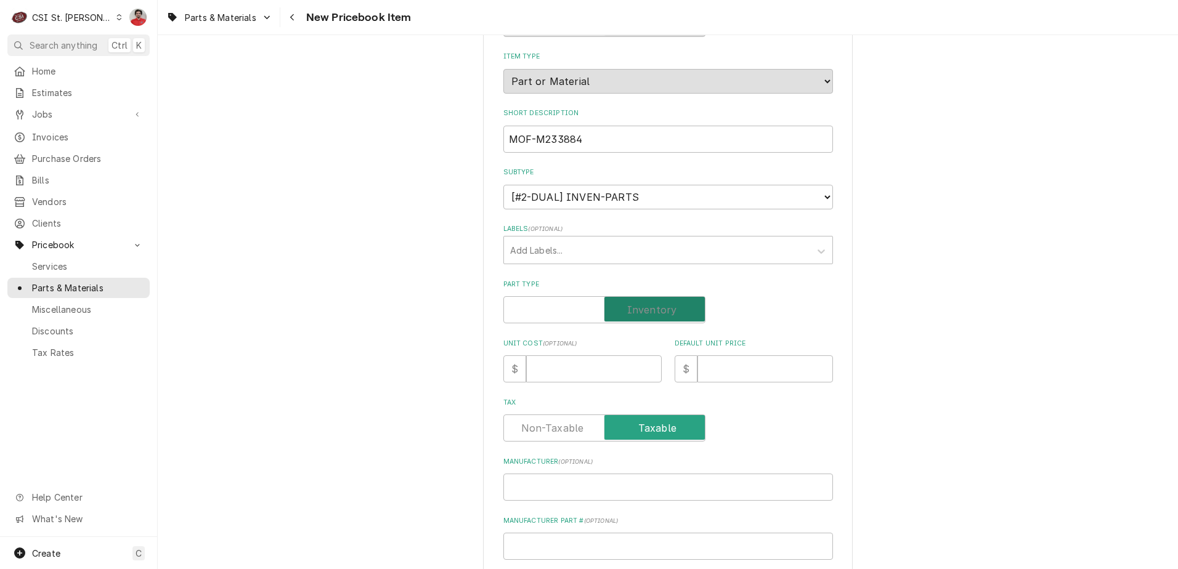
checkbox input "true"
click at [615, 367] on input "Unit Cost ( optional )" at bounding box center [594, 368] width 136 height 27
type textarea "x"
type input "2"
type textarea "x"
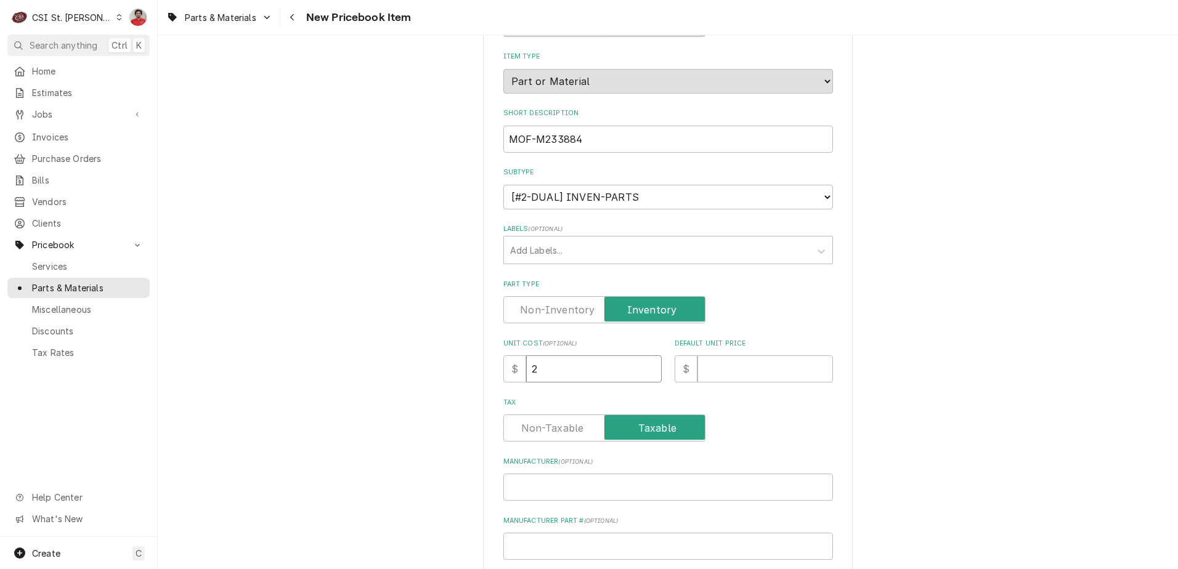
type input "29"
type textarea "x"
type input "29.2"
type textarea "x"
type input "29.20"
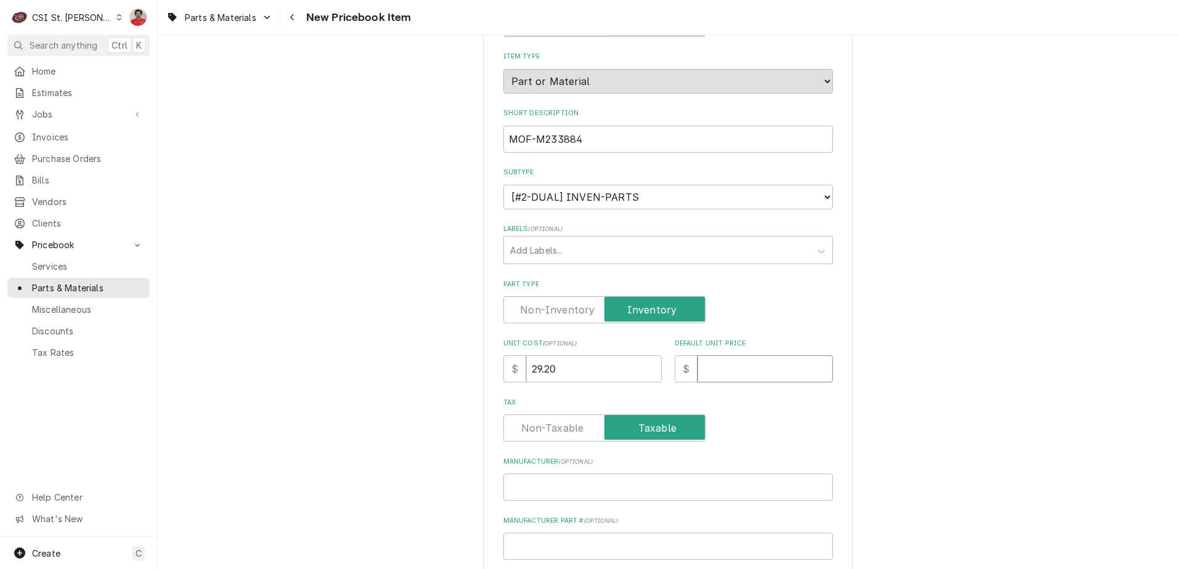
click at [725, 367] on input "Default Unit Price" at bounding box center [765, 368] width 136 height 27
type textarea "x"
type input "4"
type textarea "x"
type input "42"
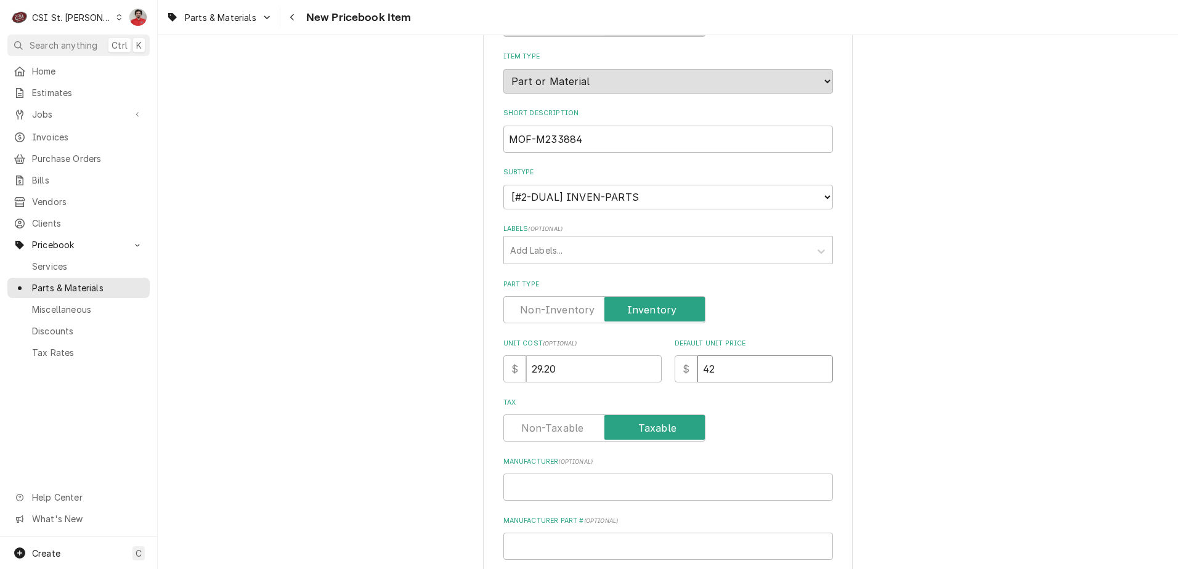
type textarea "x"
type input "42.9"
type textarea "x"
type input "42.94"
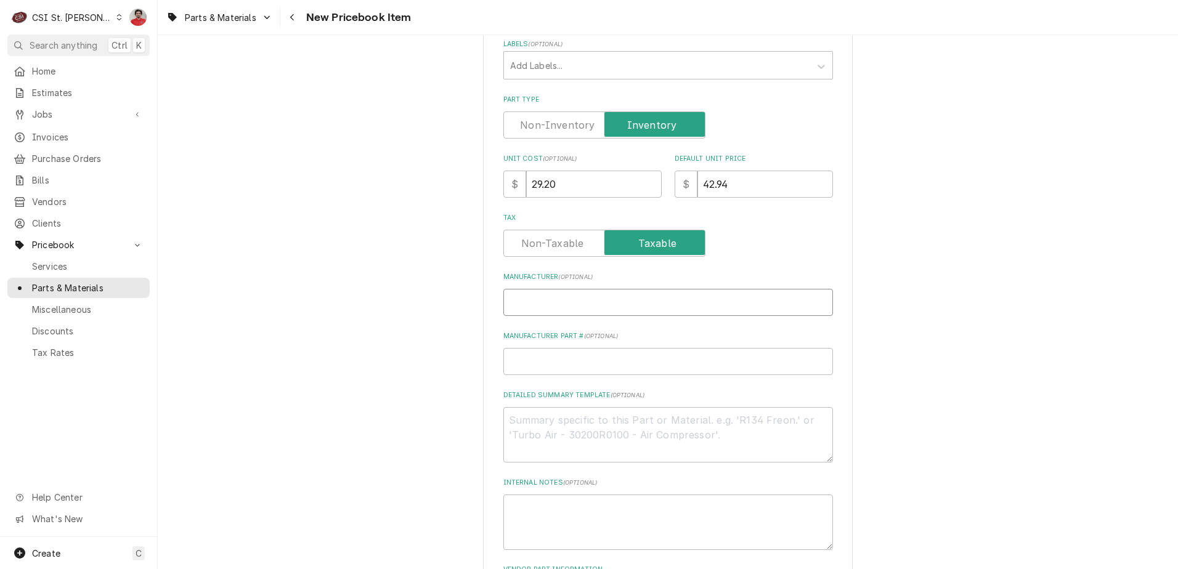
click at [534, 304] on input "Manufacturer ( optional )" at bounding box center [668, 302] width 330 height 27
type textarea "x"
type input "M"
type textarea "x"
type input "MO"
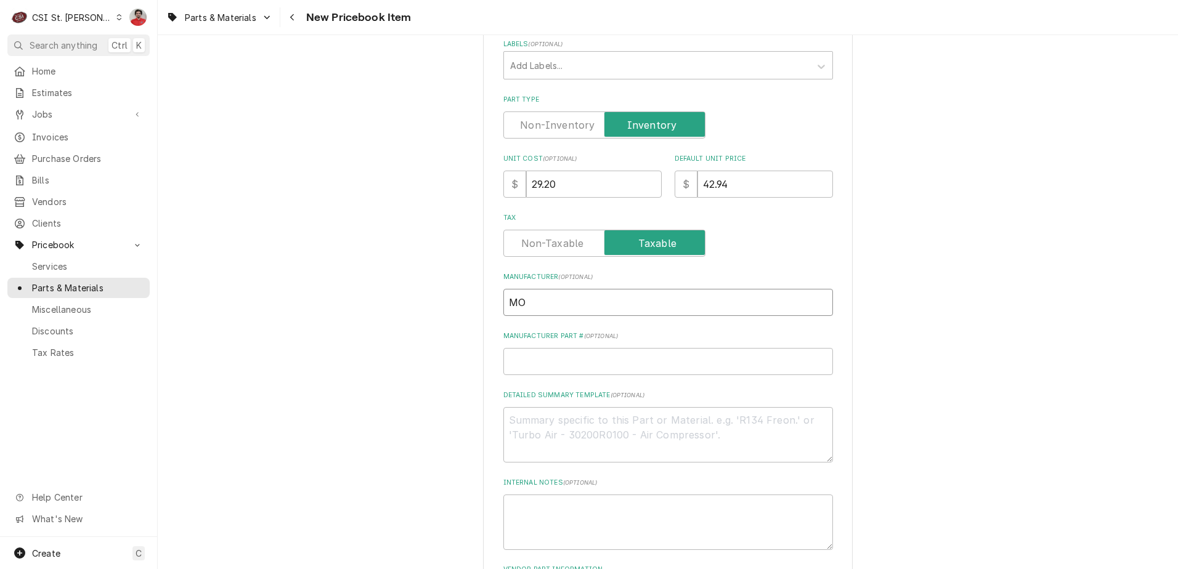
type textarea "x"
type input "MOF"
type textarea "x"
type input "MOFF"
type textarea "x"
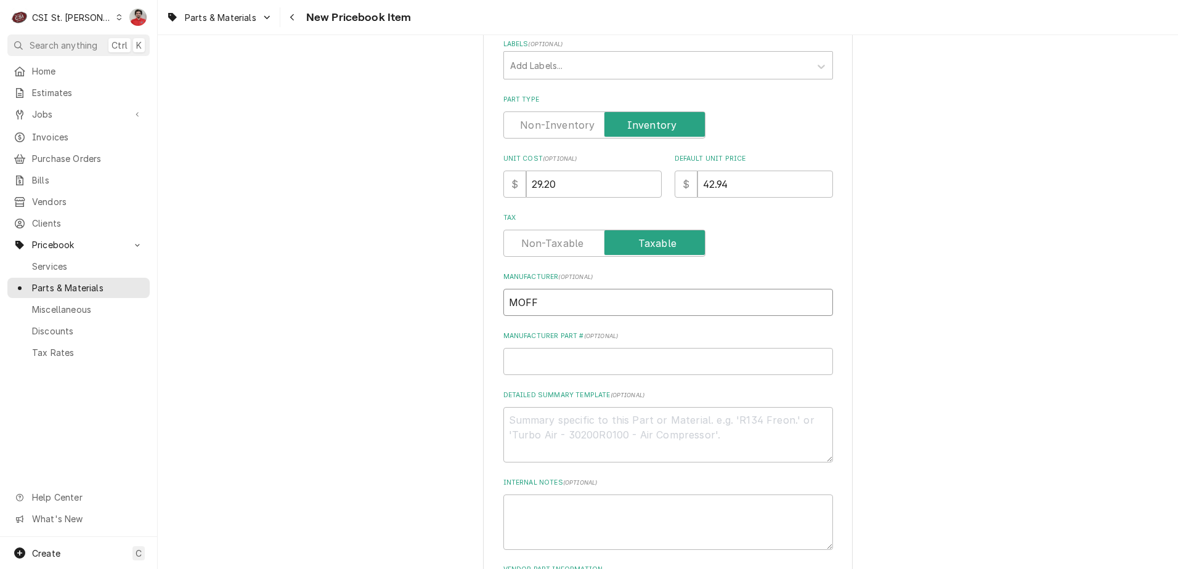
type input "MOFFA"
type textarea "x"
type input "MOFFAT"
type textarea "x"
type input "MOFFATT"
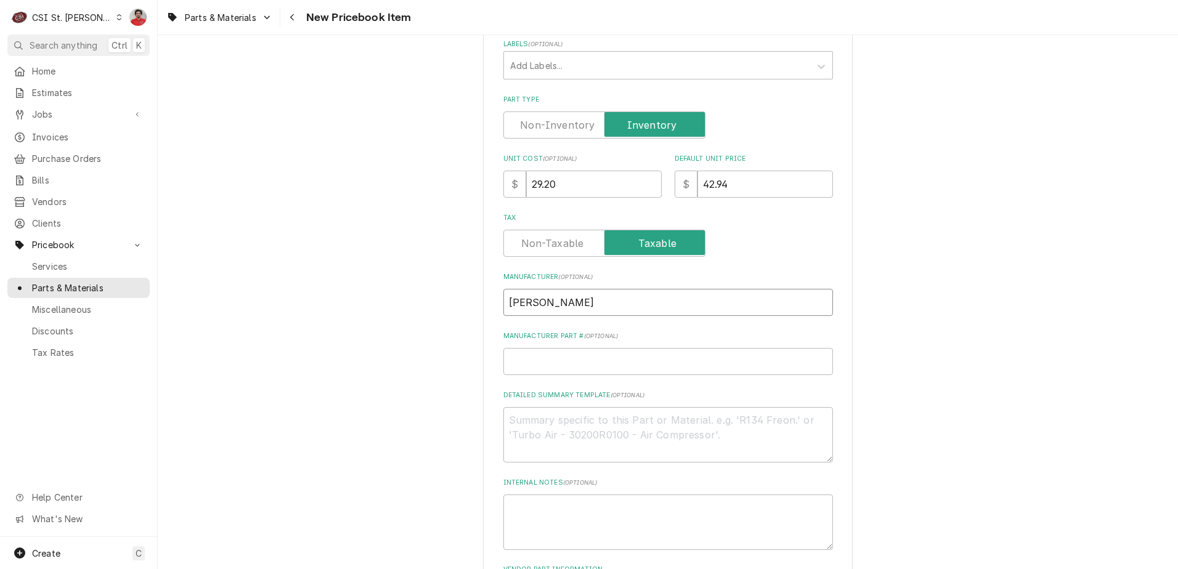
type textarea "x"
type input "MOFFAT"
click at [544, 360] on input "Manufacturer Part # ( optional )" at bounding box center [668, 361] width 330 height 27
paste input "M233884"
type textarea "x"
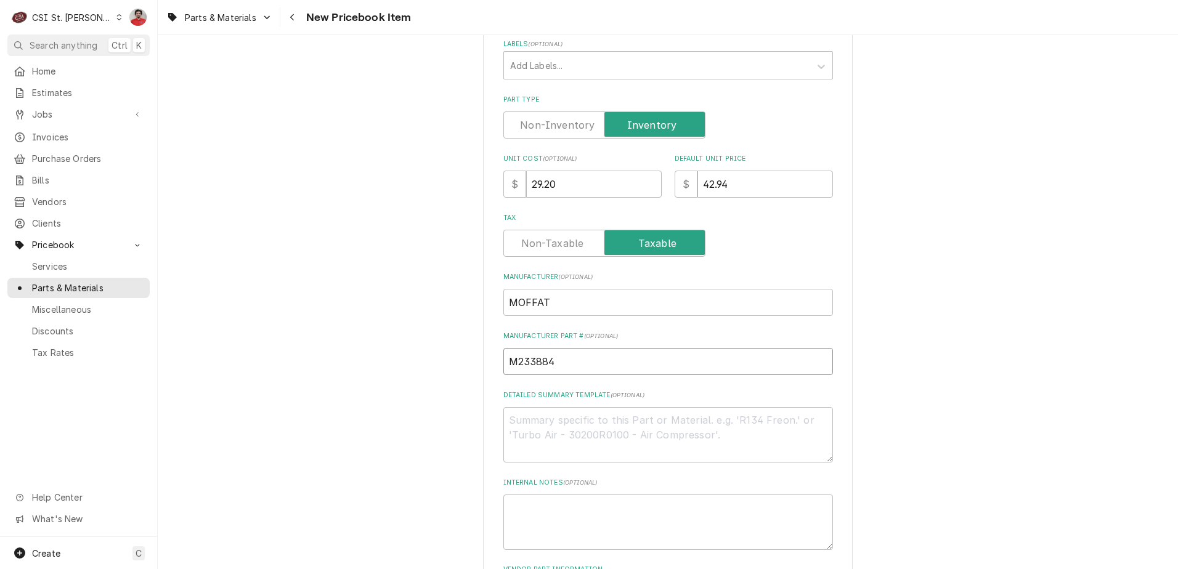
scroll to position [493, 0]
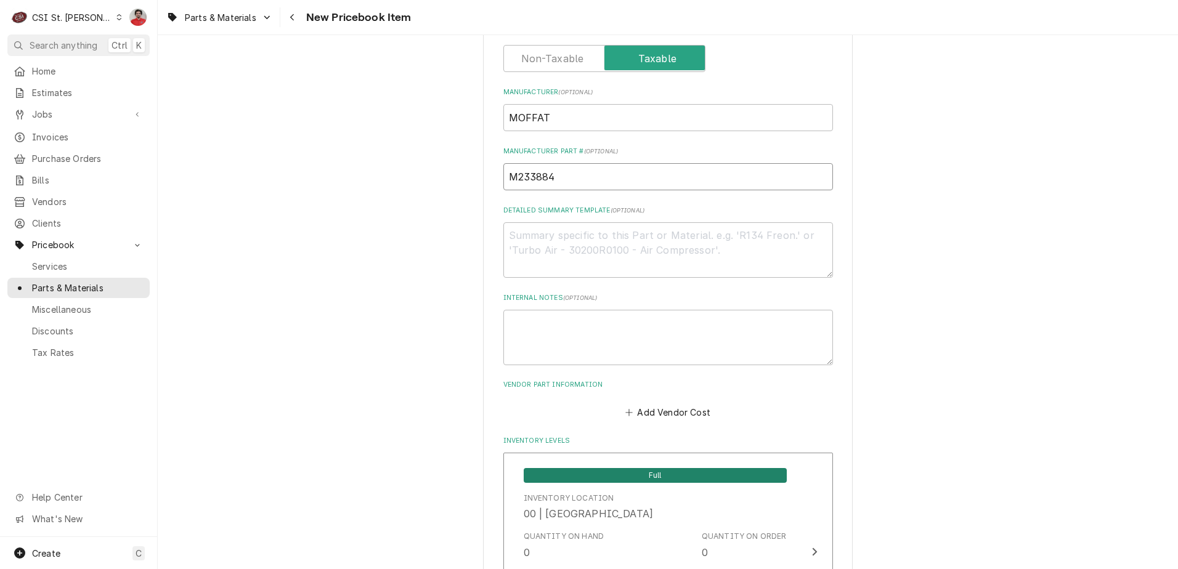
type input "M233884"
click at [580, 351] on textarea "Internal Notes ( optional )" at bounding box center [668, 337] width 330 height 55
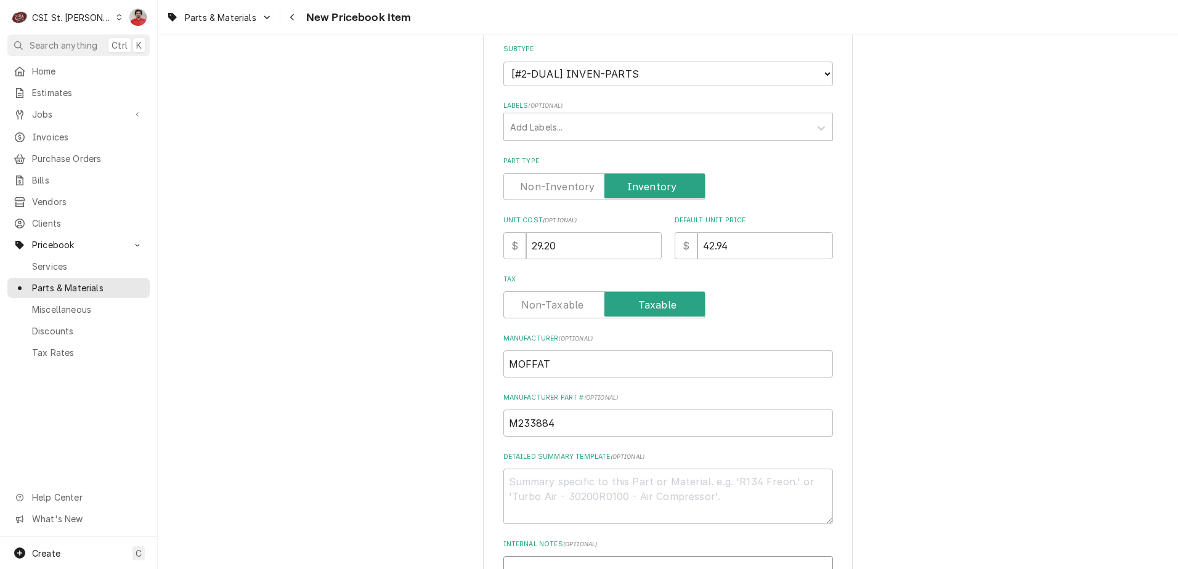
scroll to position [431, 0]
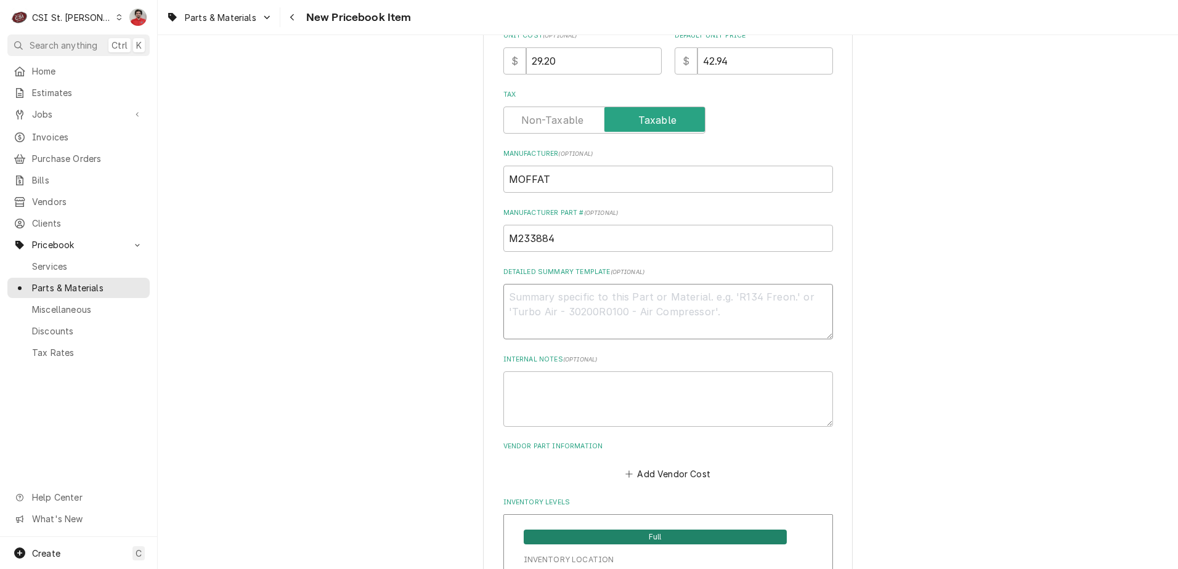
click at [556, 301] on textarea "Detailed Summary Template ( optional )" at bounding box center [668, 311] width 330 height 55
paste textarea "Light Bulb, Halogen, G9, 120V, 25W"
type textarea "x"
type textarea "Light Bulb, Halogen, G9, 120V, 25W"
click at [648, 480] on button "Add Vendor Cost" at bounding box center [668, 473] width 89 height 17
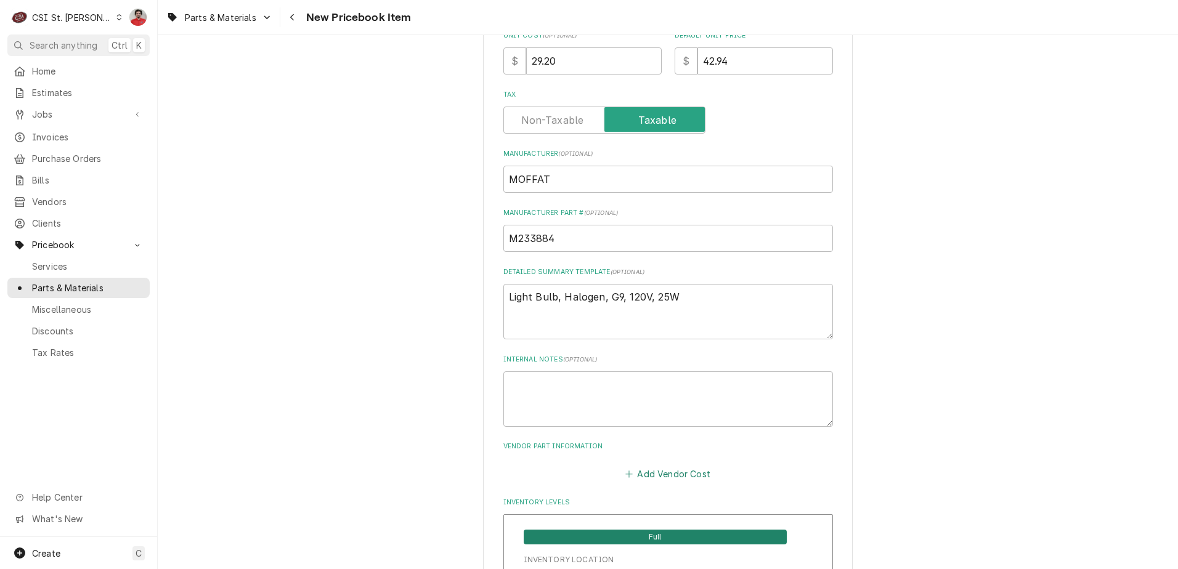
type textarea "x"
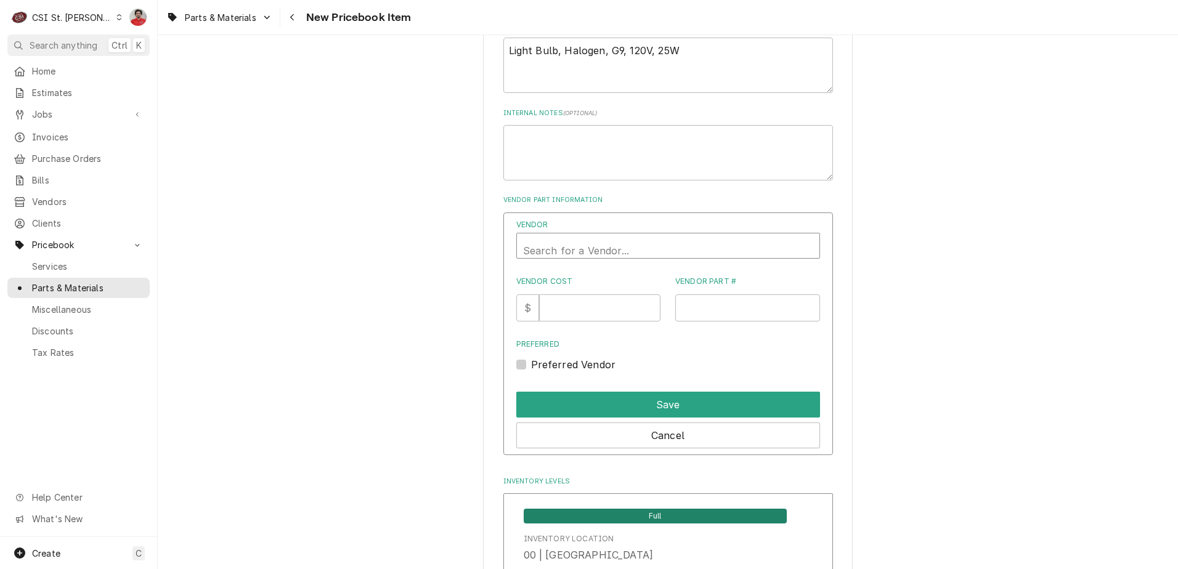
scroll to position [4, 0]
type input "Parts"
type textarea "x"
type input "Parts town"
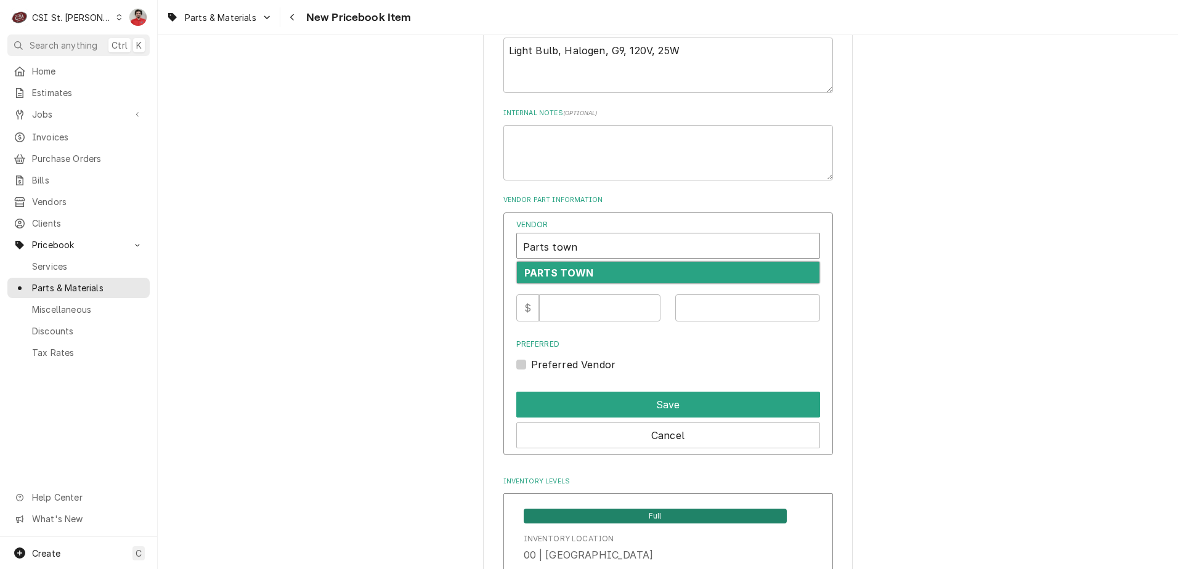
click at [714, 271] on div "PARTS TOWN" at bounding box center [668, 273] width 303 height 22
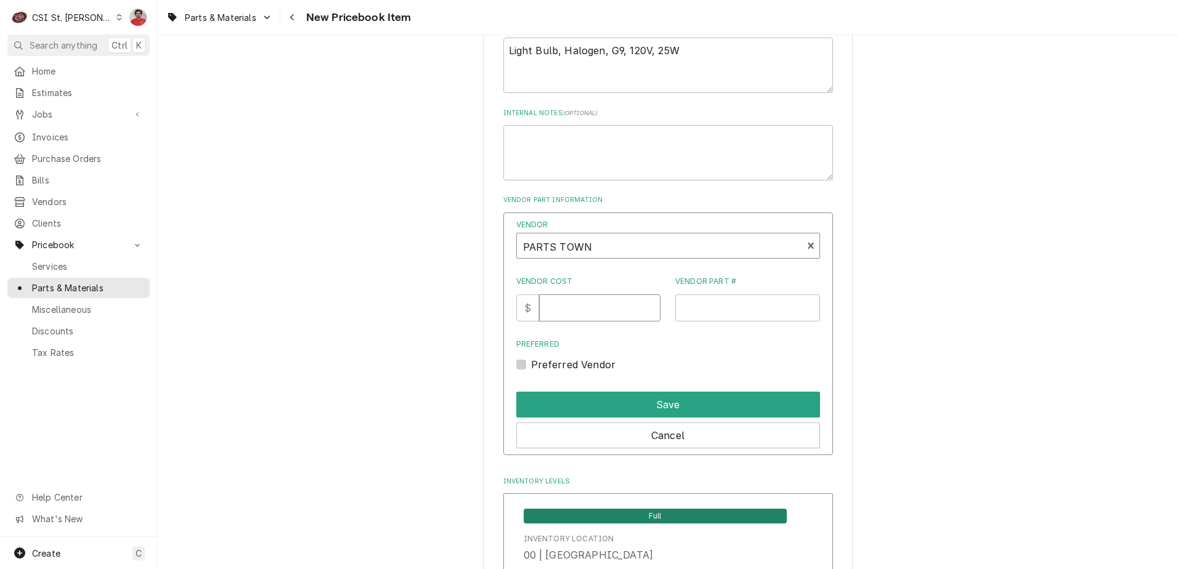
click at [616, 310] on input "Vendor Cost" at bounding box center [599, 307] width 121 height 27
click at [585, 306] on input "Vendor Cost" at bounding box center [599, 307] width 121 height 27
type input "29.20"
paste input "MOFM233884"
type input "MOFM233884"
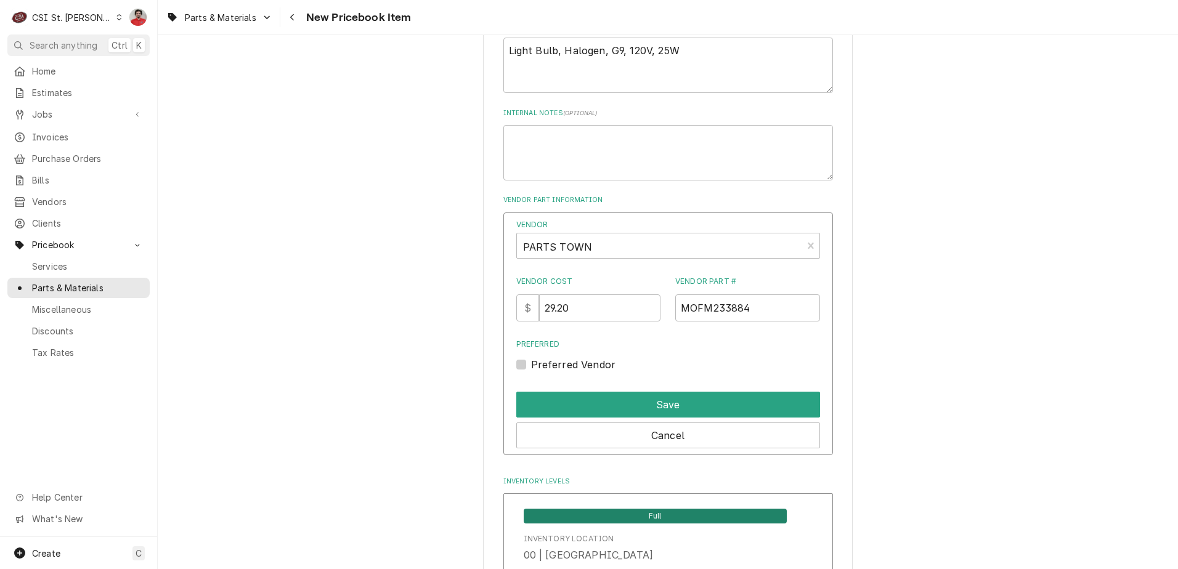
click at [546, 368] on label "Preferred Vendor" at bounding box center [573, 364] width 85 height 15
click at [546, 368] on input "Preferred" at bounding box center [683, 370] width 304 height 27
checkbox input "true"
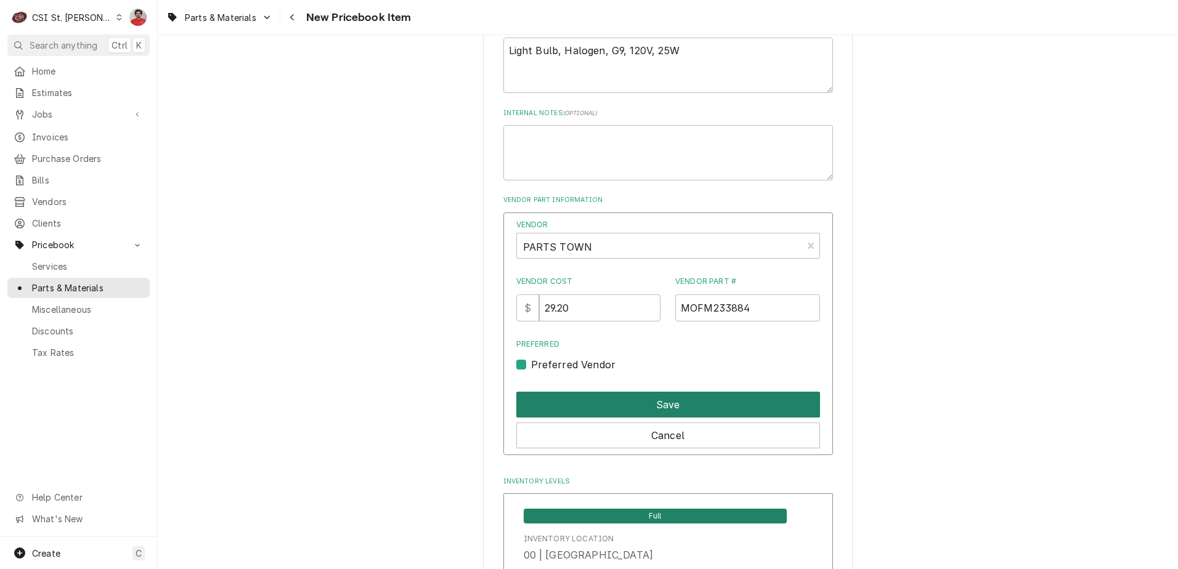
click at [582, 402] on button "Save" at bounding box center [668, 405] width 304 height 26
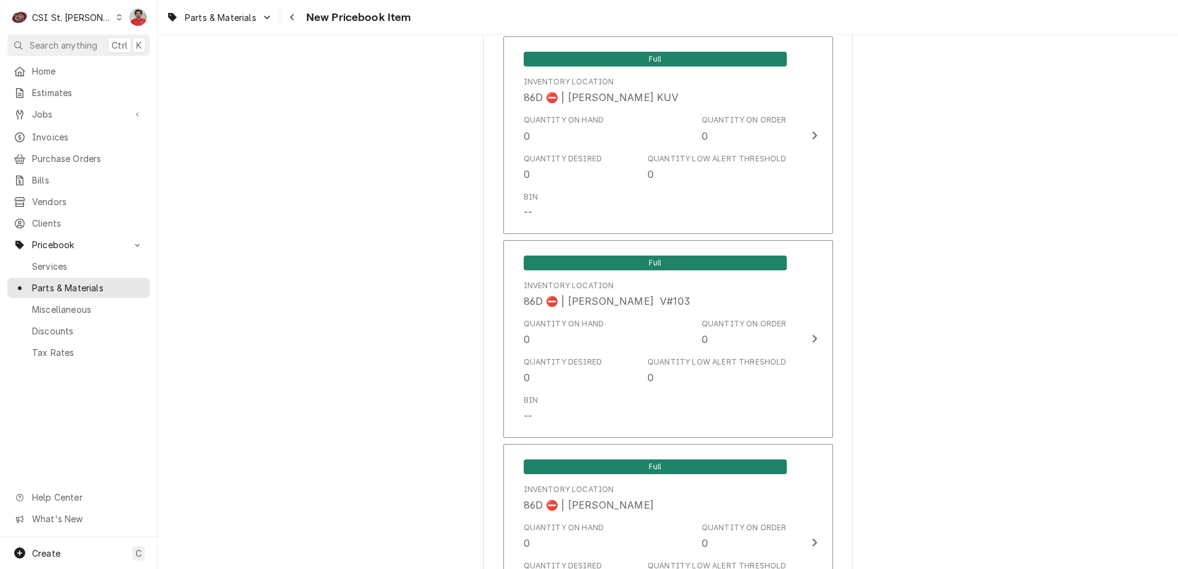
scroll to position [10157, 0]
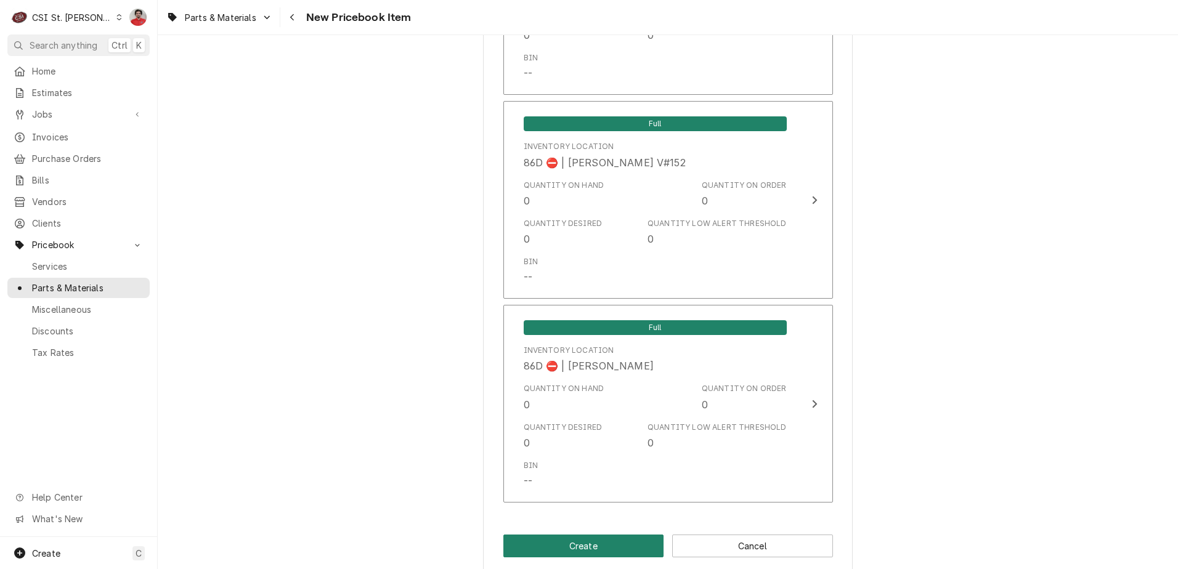
click at [623, 535] on button "Create" at bounding box center [583, 546] width 161 height 23
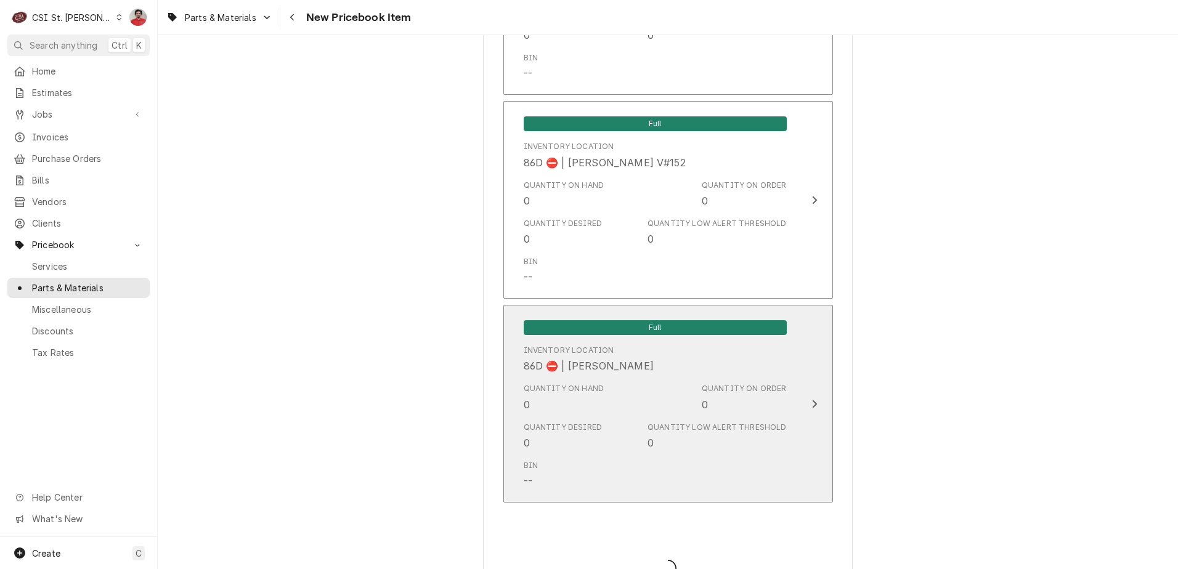
type textarea "x"
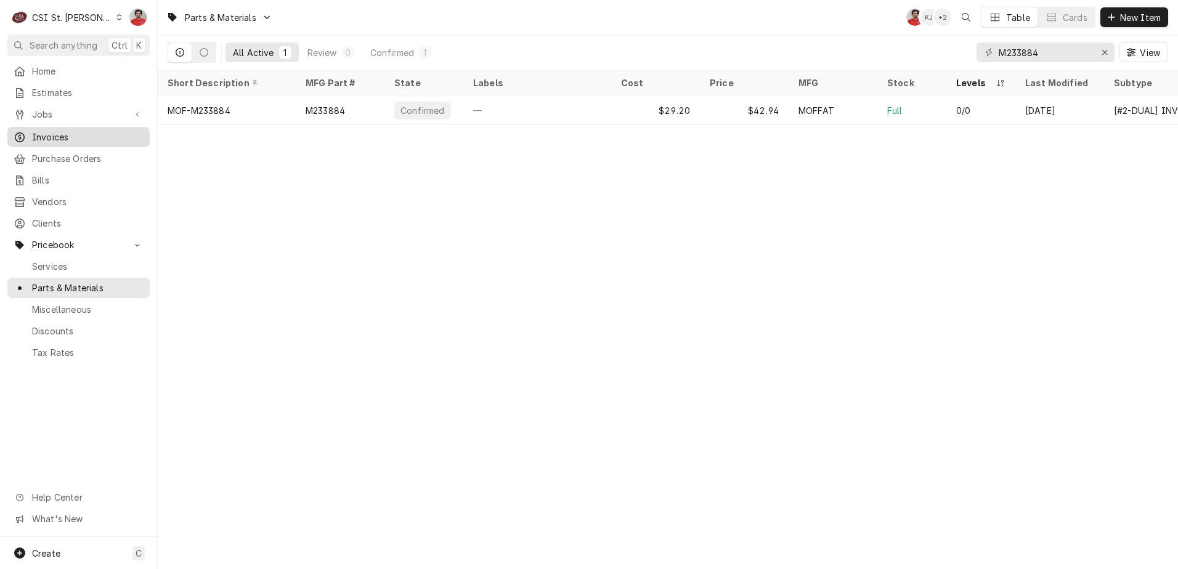
click at [65, 131] on span "Invoices" at bounding box center [88, 137] width 112 height 13
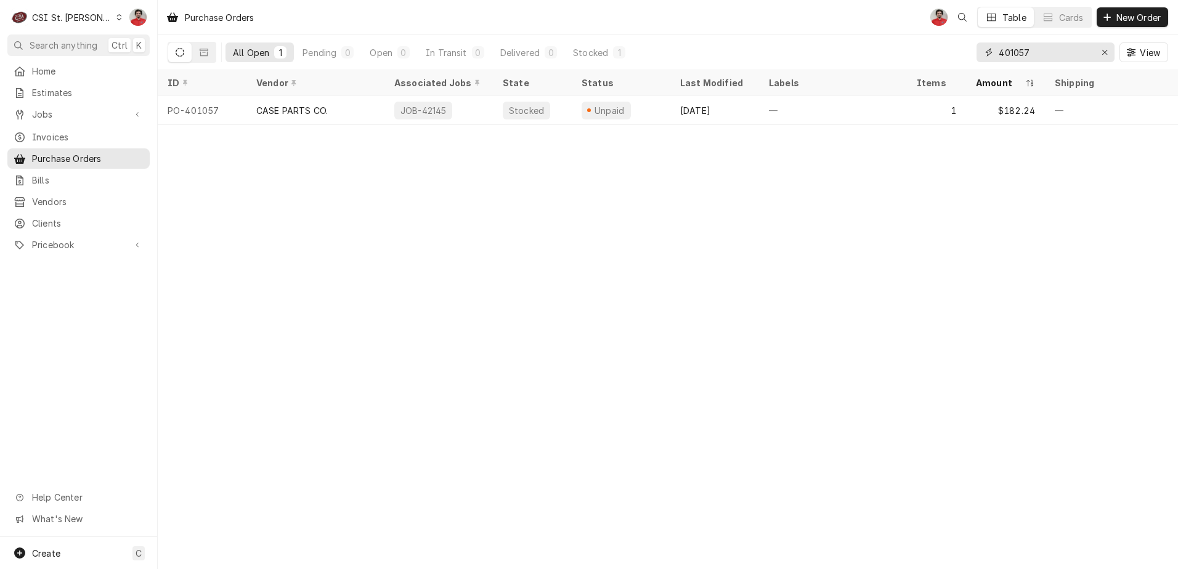
click at [1034, 51] on input "401057" at bounding box center [1045, 53] width 92 height 20
type input "401077"
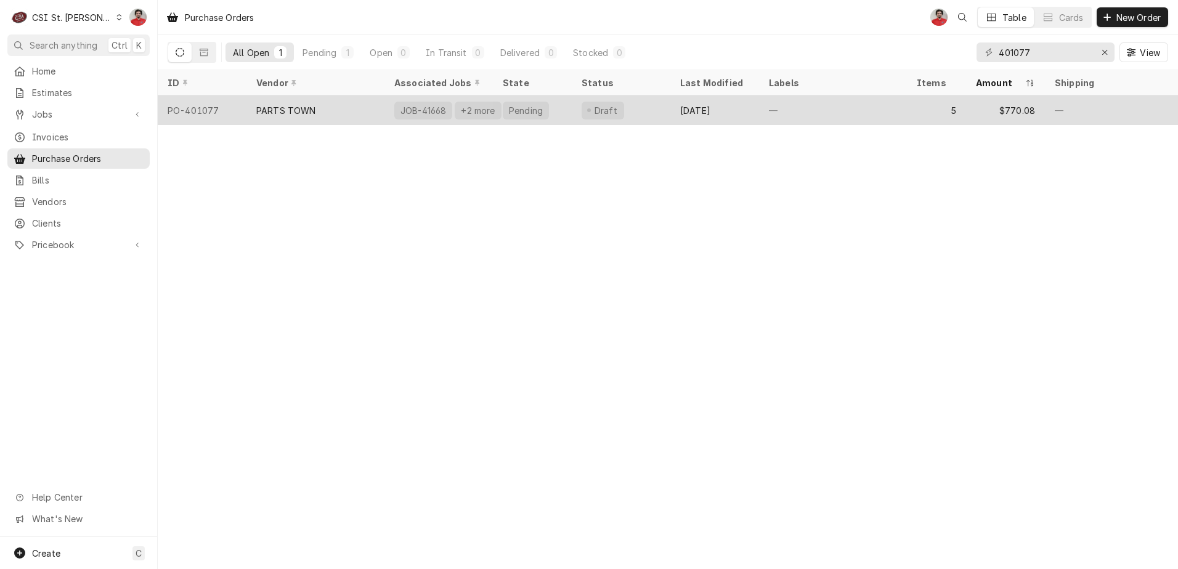
click at [368, 112] on div "PARTS TOWN" at bounding box center [315, 110] width 138 height 30
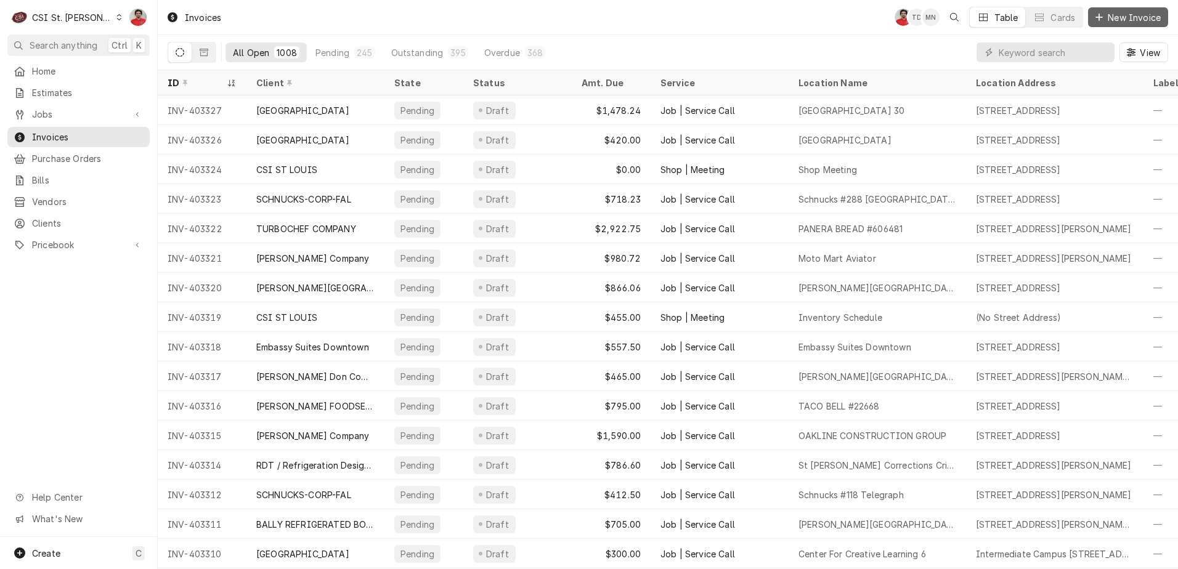
click at [1119, 17] on span "New Invoice" at bounding box center [1134, 17] width 58 height 13
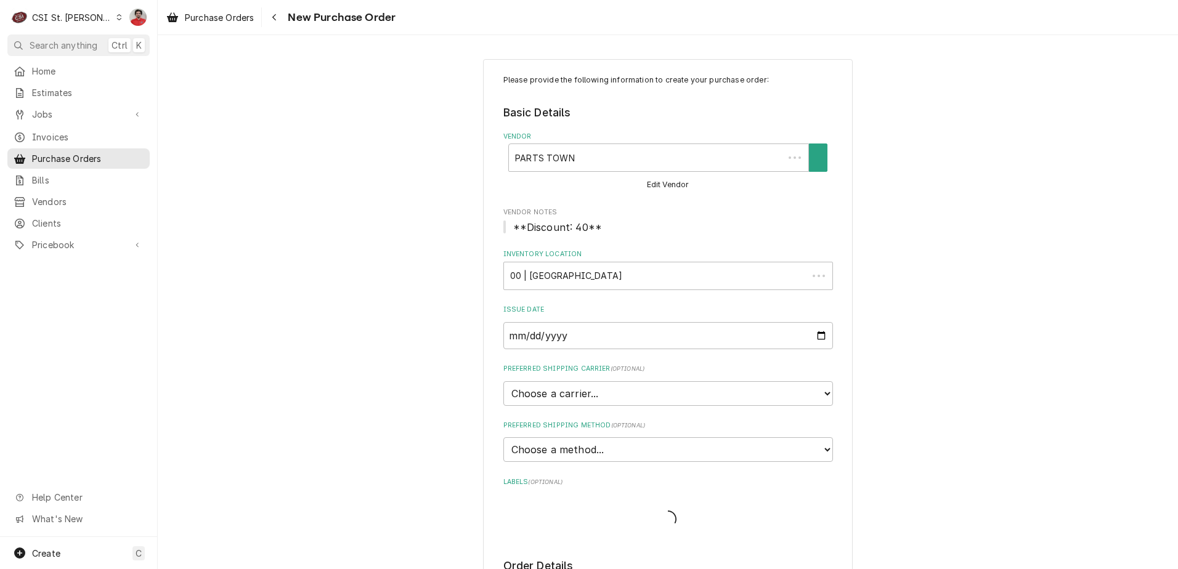
type textarea "x"
click at [558, 392] on select "Choose a carrier... U.S. Postal Service [DOMAIN_NAME] FedEx UPS DHL Express DHL…" at bounding box center [668, 393] width 330 height 25
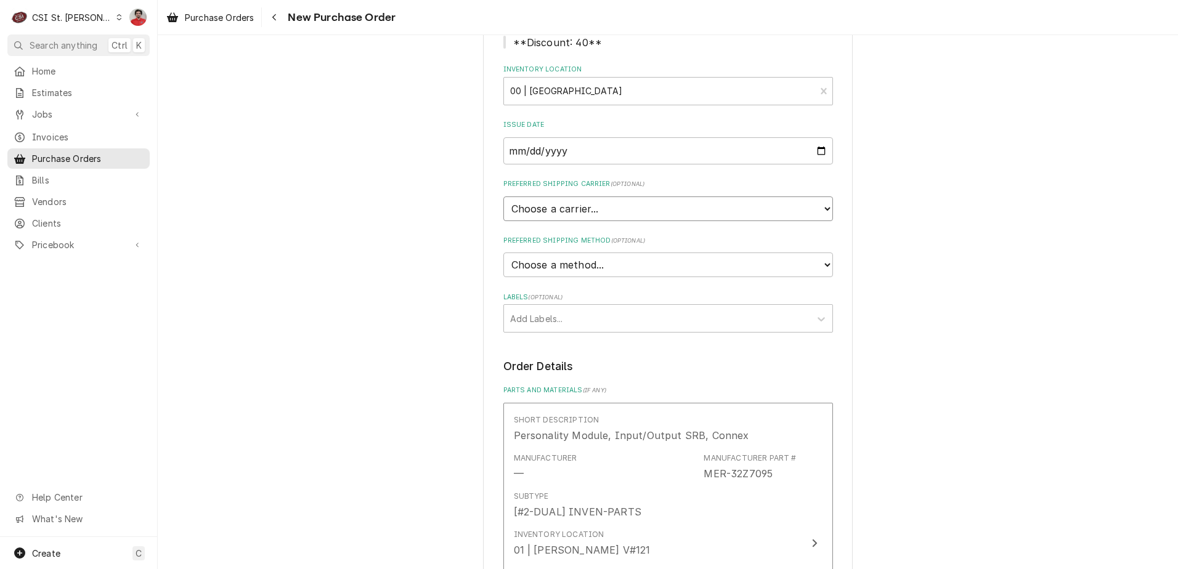
click at [563, 213] on select "Choose a carrier... U.S. Postal Service [DOMAIN_NAME] FedEx UPS DHL Express DHL…" at bounding box center [668, 209] width 330 height 25
click at [562, 262] on select "Choose a method... Ground Next Day Early AM Next Day Air 2 Day Air Other" at bounding box center [668, 265] width 330 height 25
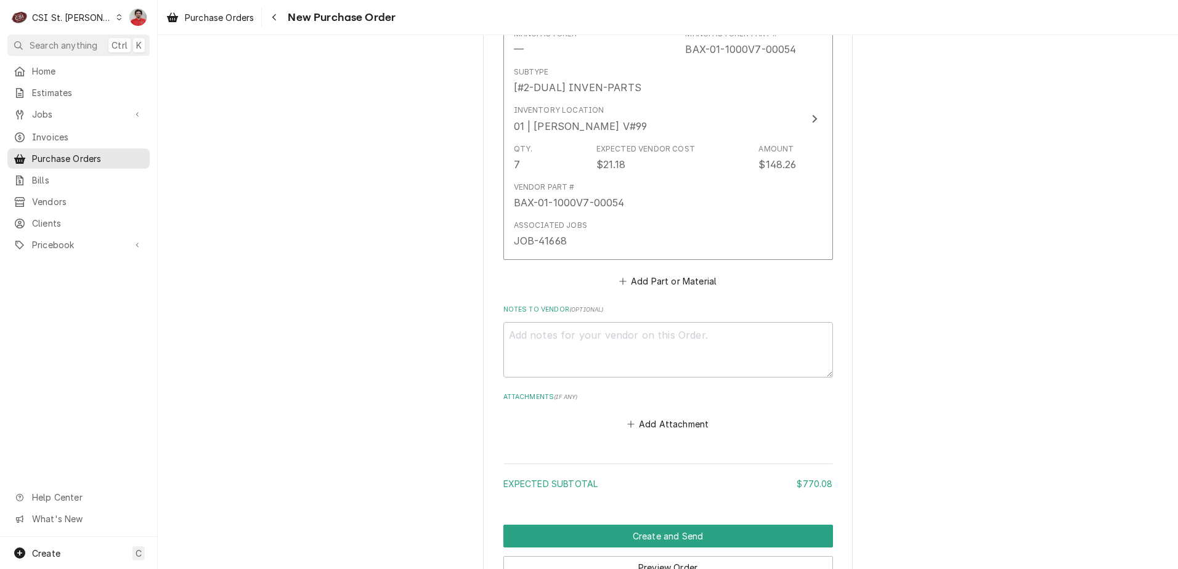
scroll to position [1702, 0]
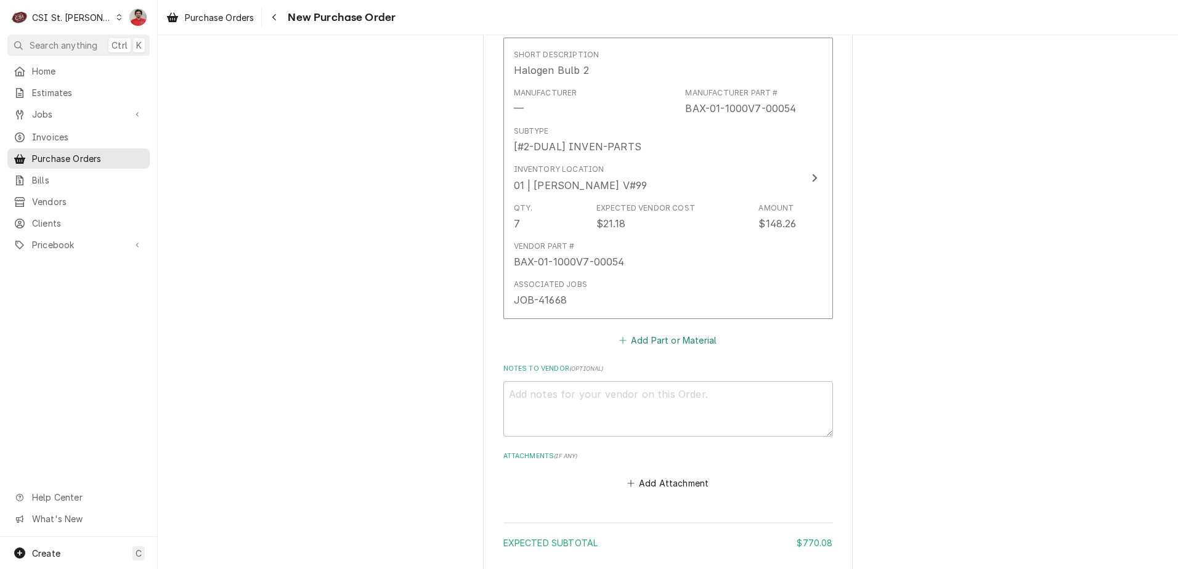
click at [621, 341] on icon "Parts and Materials" at bounding box center [622, 340] width 7 height 7
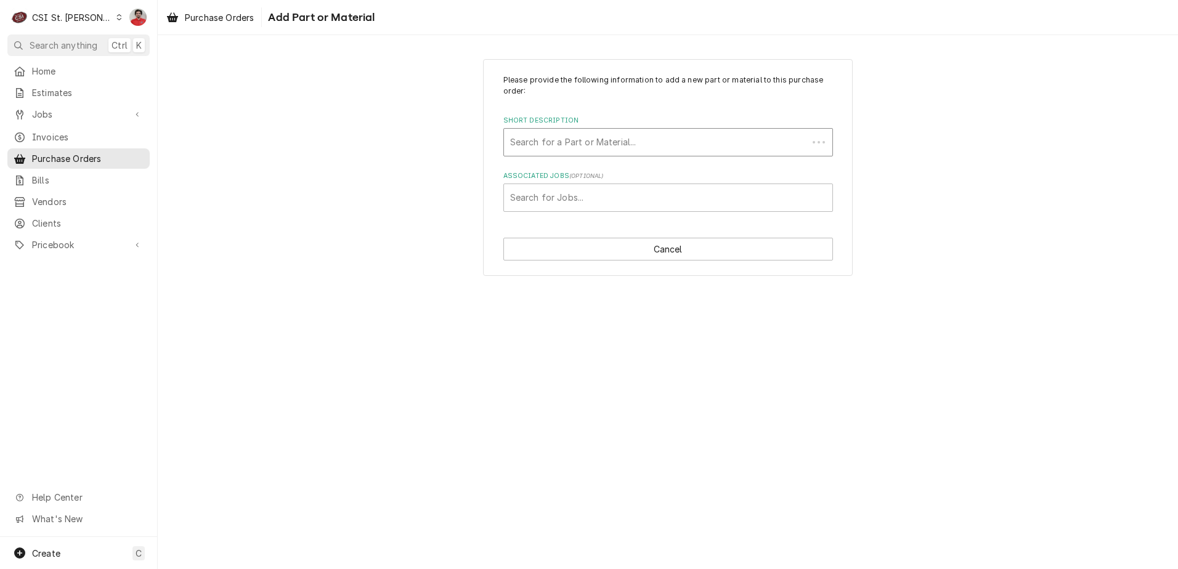
click at [564, 142] on div "Short Description" at bounding box center [655, 142] width 291 height 22
type input "MOF-m233884"
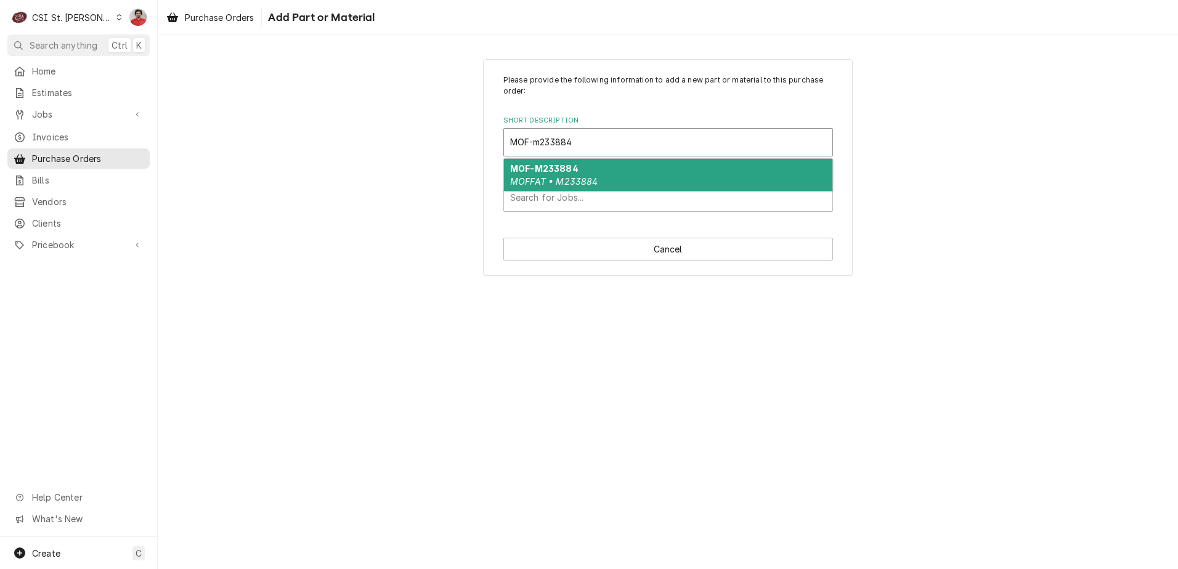
click at [576, 175] on div "MOF-M233884 MOFFAT • M233884" at bounding box center [668, 175] width 328 height 32
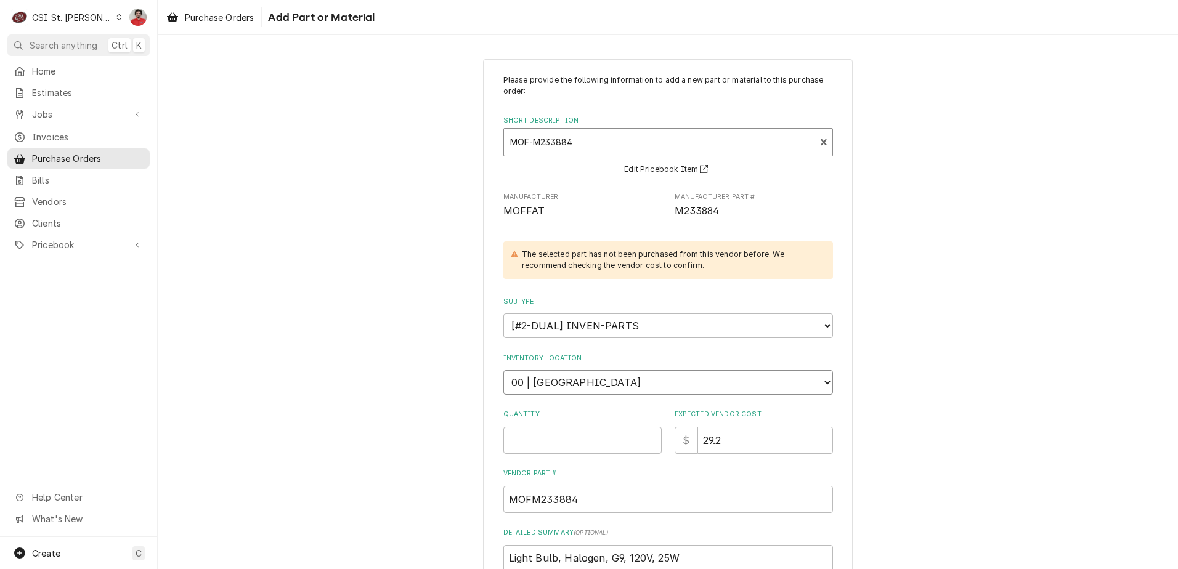
click at [598, 378] on select "Choose a location... 00 | STL WAREHOUSE 01 | [PERSON_NAME] V#93 01 | [PERSON_NA…" at bounding box center [668, 382] width 330 height 25
click at [596, 447] on input "Quantity" at bounding box center [582, 440] width 158 height 27
type textarea "x"
type input "2"
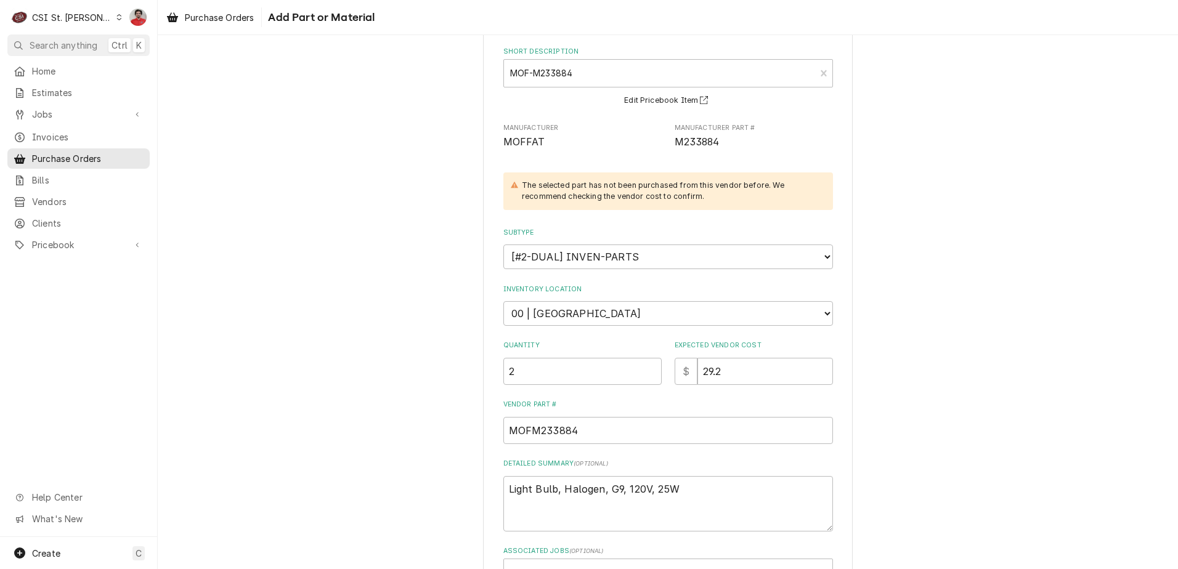
scroll to position [162, 0]
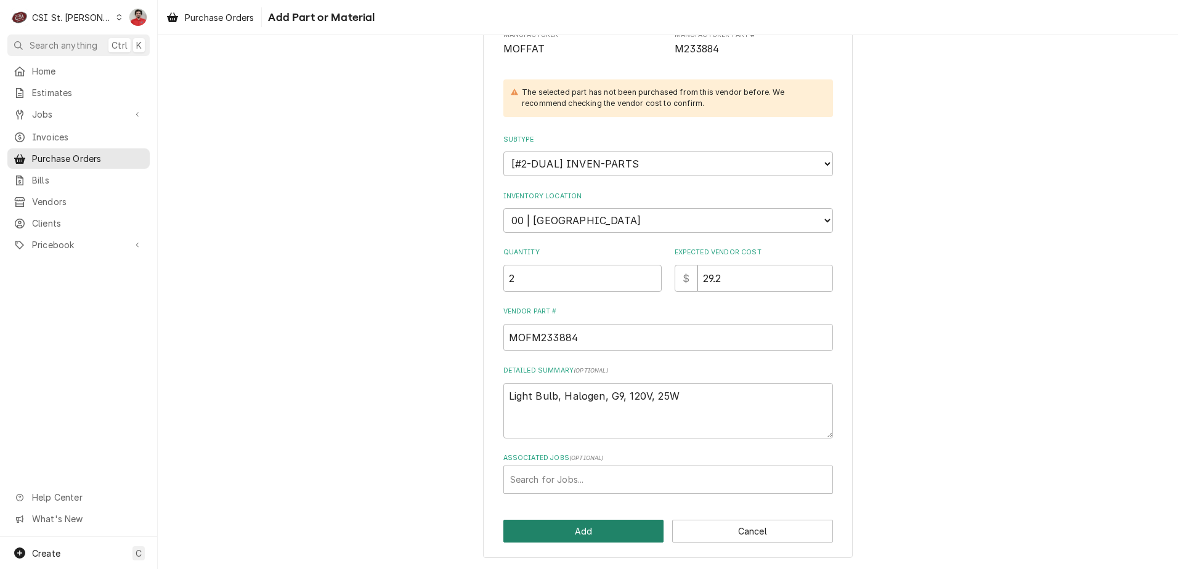
click at [557, 532] on button "Add" at bounding box center [583, 531] width 161 height 23
type textarea "x"
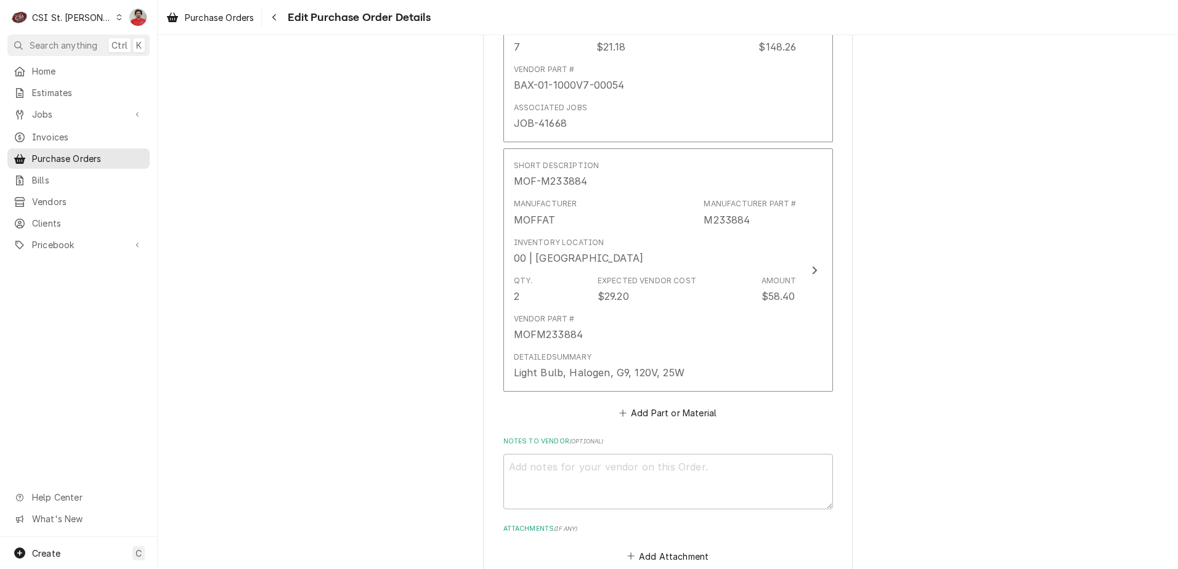
scroll to position [1879, 0]
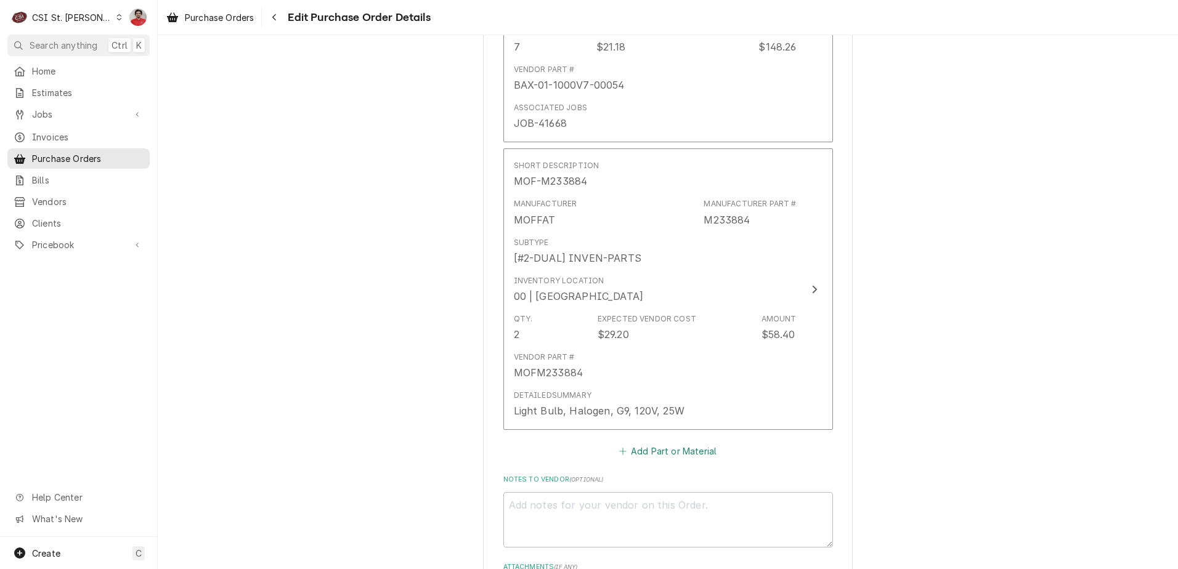
click at [643, 453] on button "Add Part or Material" at bounding box center [668, 451] width 102 height 17
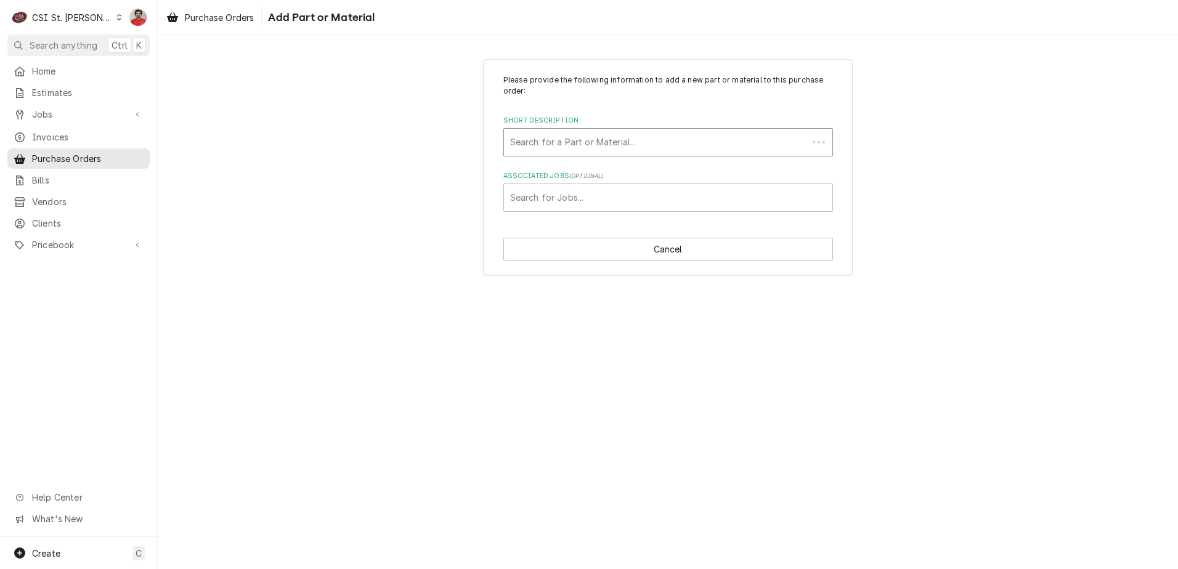
click at [591, 140] on div "Short Description" at bounding box center [655, 142] width 291 height 22
type input "MOF-M242092"
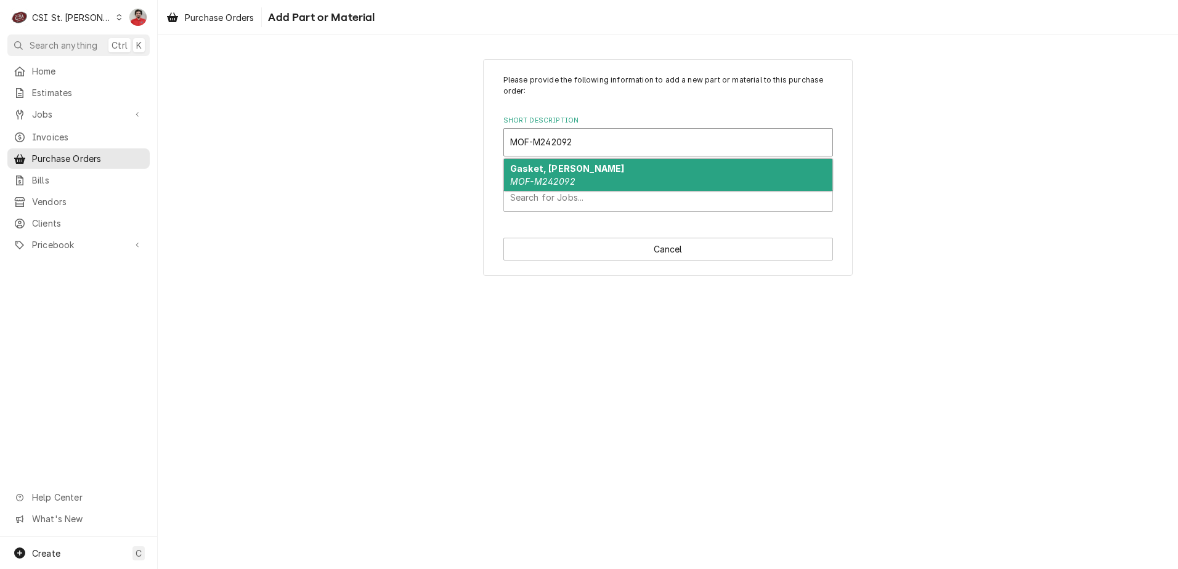
click at [578, 174] on strong "Gasket, [PERSON_NAME]" at bounding box center [567, 168] width 114 height 10
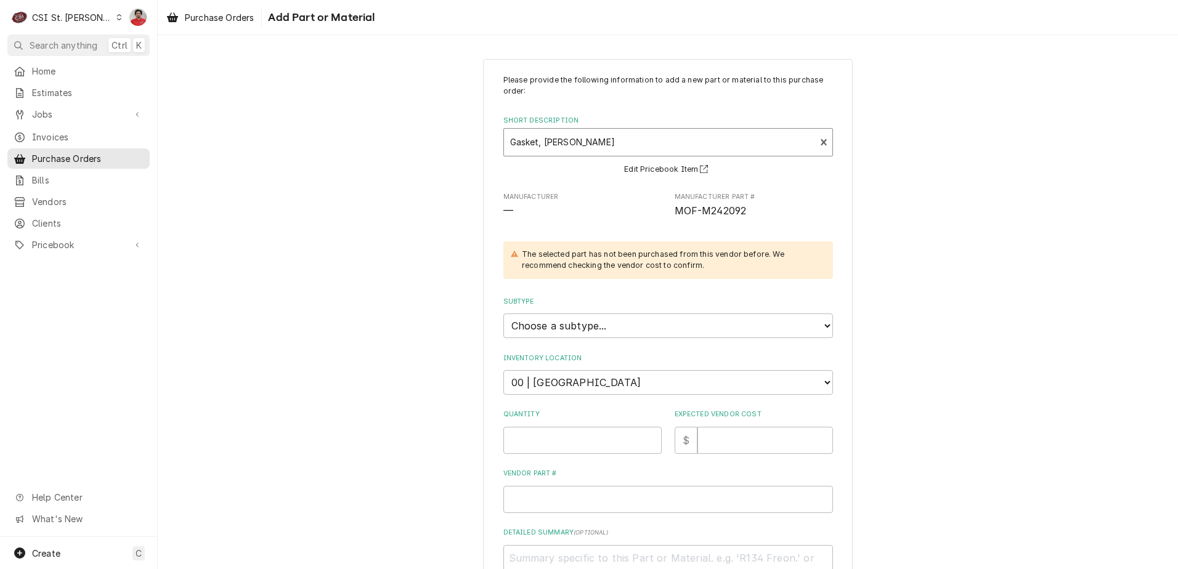
click at [720, 210] on span "MOF-M242092" at bounding box center [711, 211] width 72 height 12
copy span "M242092"
click at [585, 441] on input "Quantity" at bounding box center [582, 440] width 158 height 27
type textarea "x"
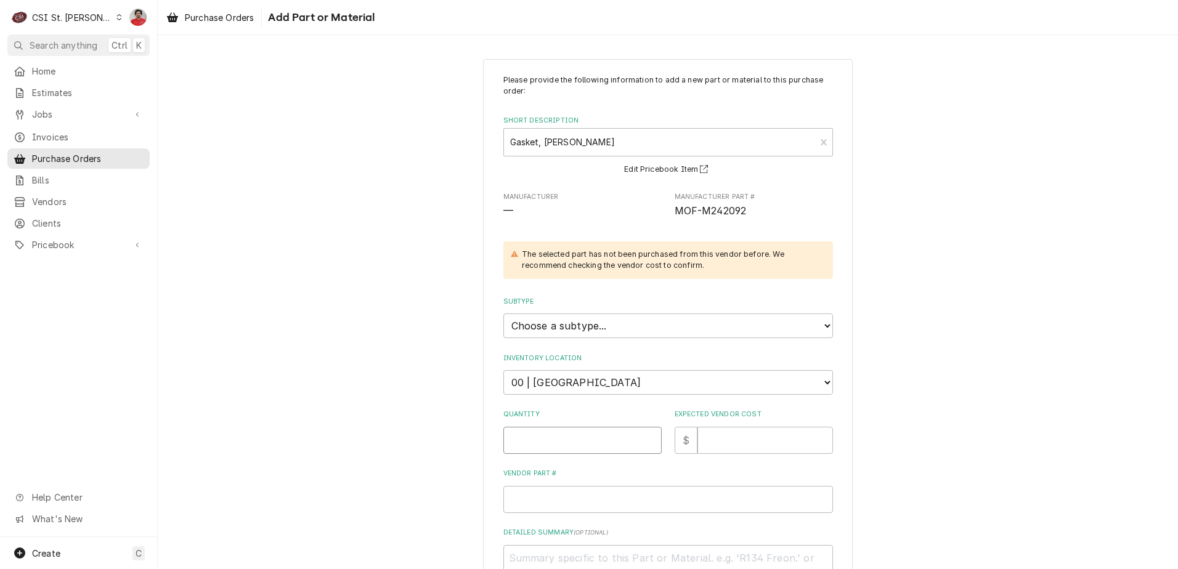
type input "1"
type textarea "x"
type input "12"
type textarea "x"
type input "1"
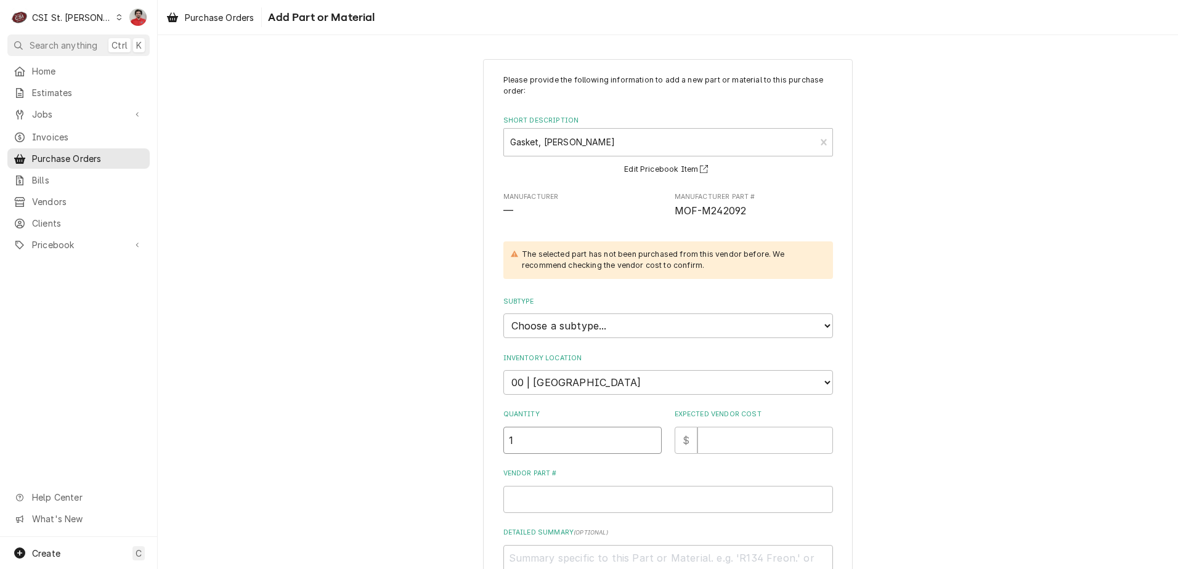
type textarea "x"
type input "2"
click at [742, 428] on input "Expected Vendor Cost" at bounding box center [765, 440] width 136 height 27
type textarea "x"
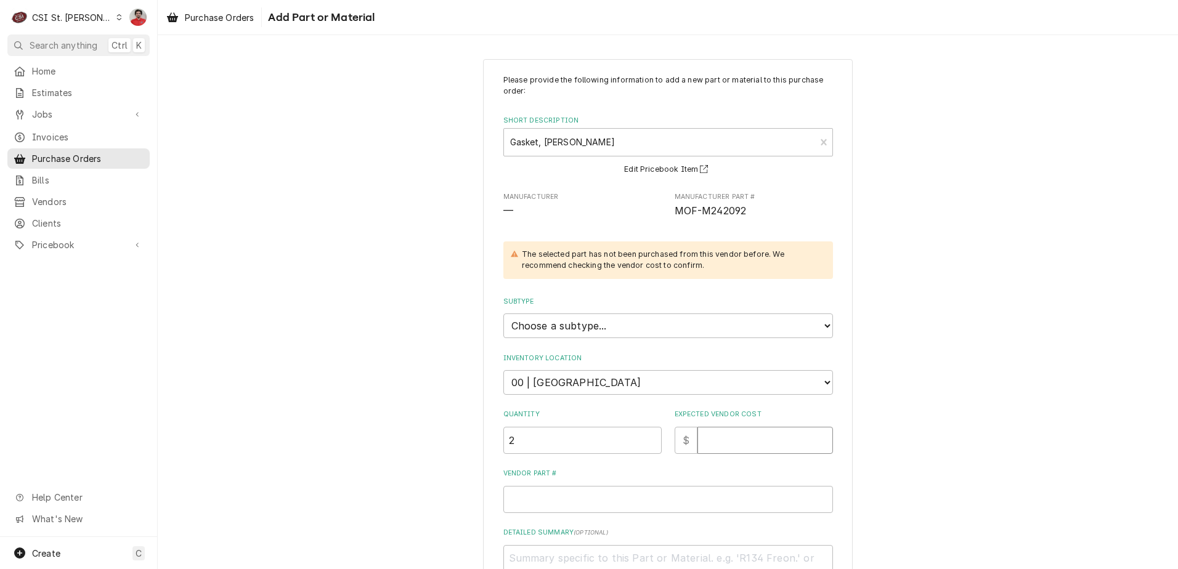
type input "8"
type textarea "x"
type input "8.6"
type textarea "x"
type input "8.63"
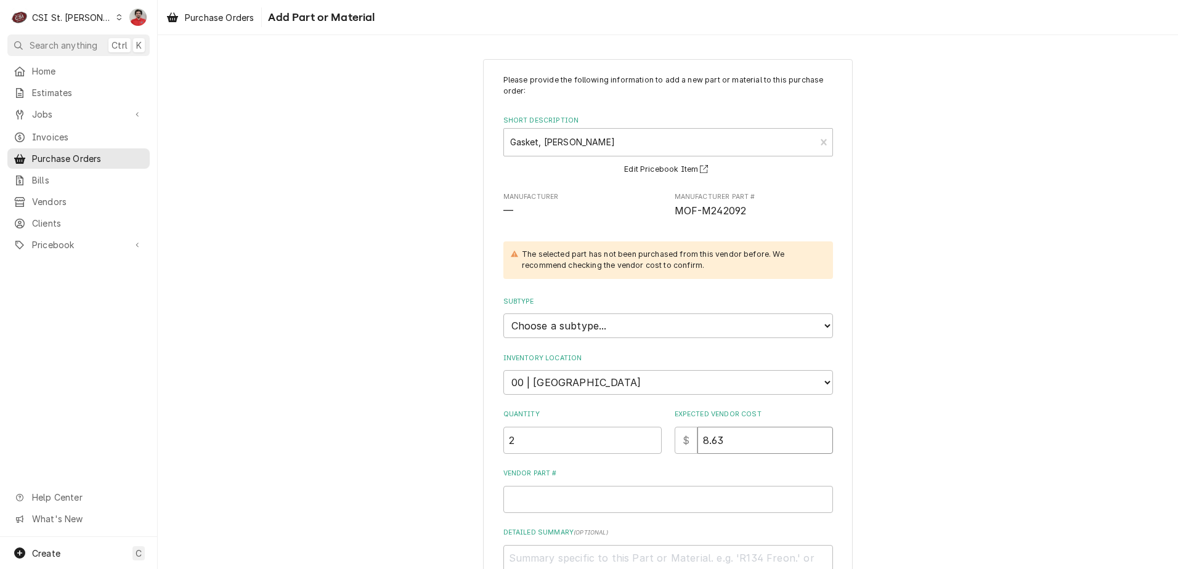
type textarea "x"
type input "8.635"
type textarea "x"
type input "8.63"
type textarea "x"
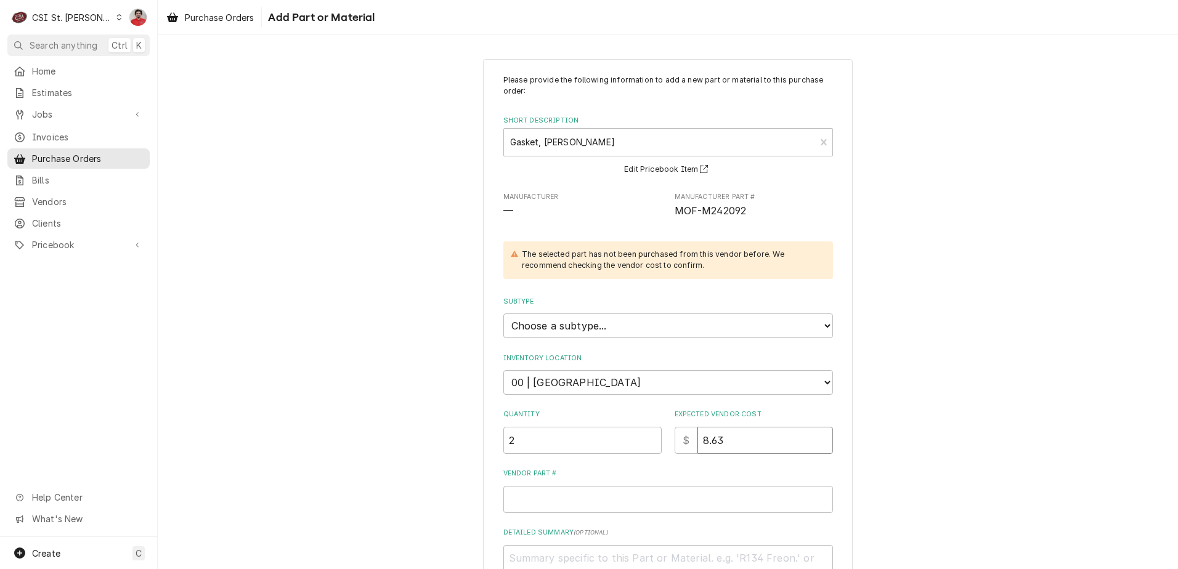
type input "8.6"
type textarea "x"
type input "8.65"
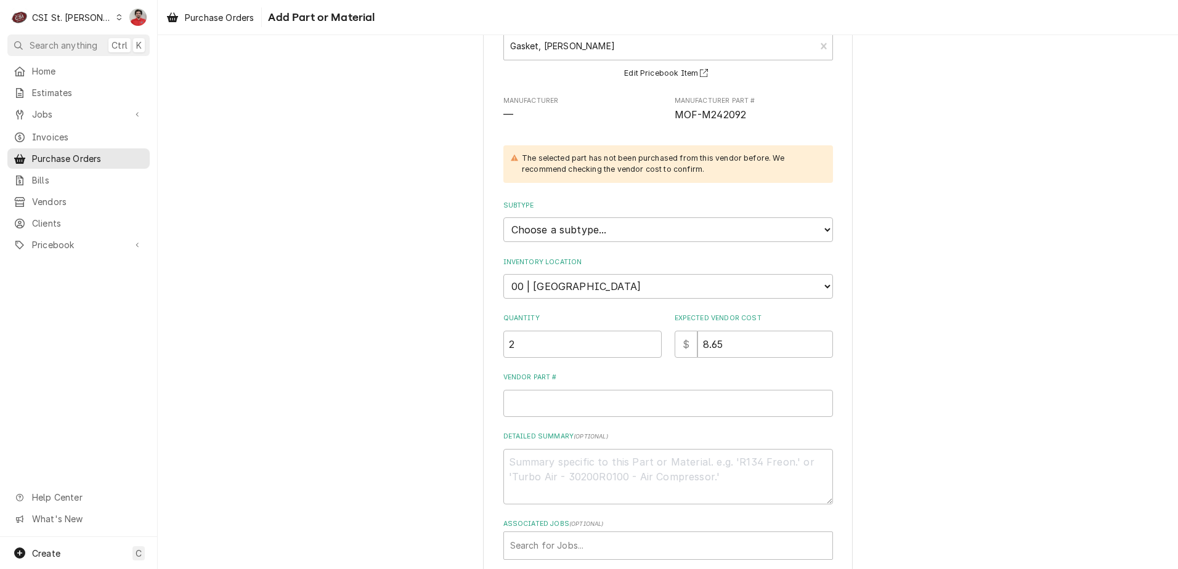
scroll to position [162, 0]
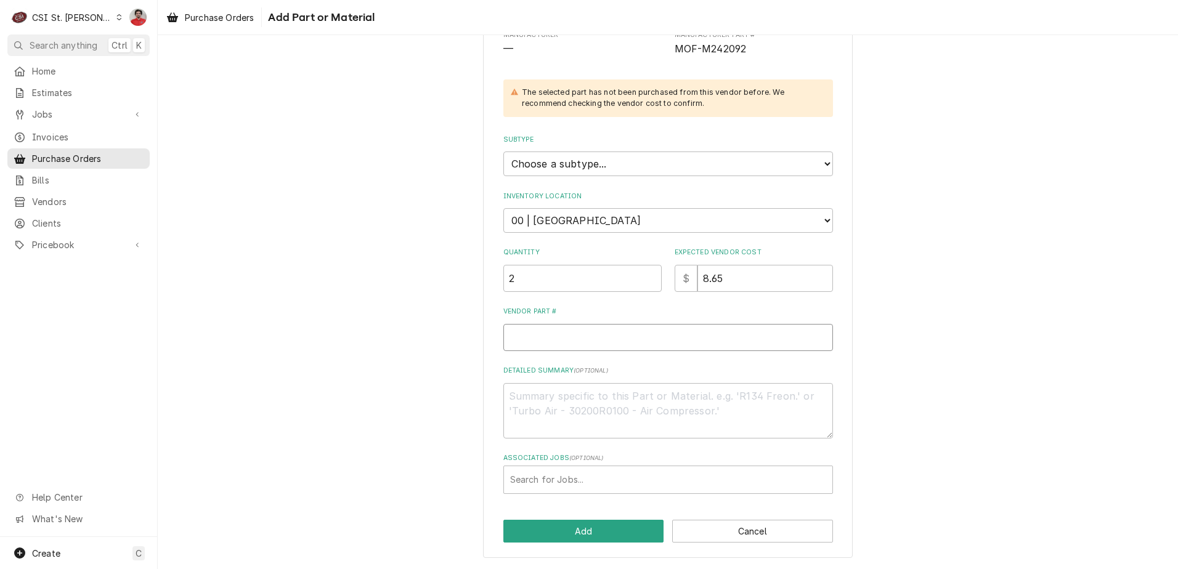
click at [569, 342] on input "Vendor Part #" at bounding box center [668, 337] width 330 height 27
paste input "MOFM242092"
type textarea "x"
type input "MOFM242092"
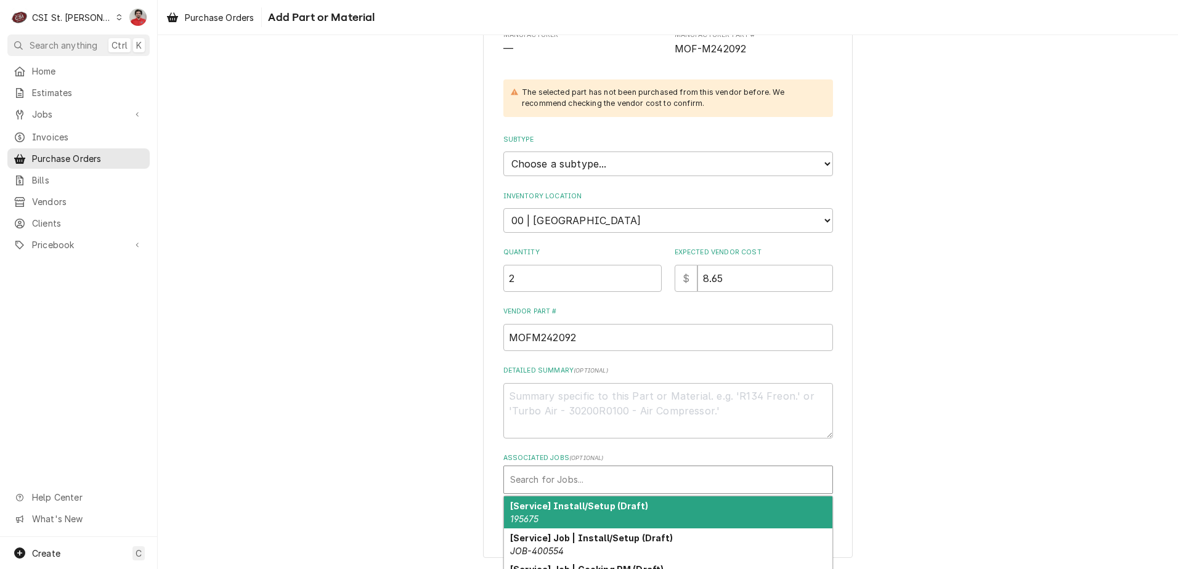
click at [574, 476] on div "Associated Jobs" at bounding box center [668, 480] width 316 height 22
click at [569, 410] on textarea "Detailed Summary ( optional )" at bounding box center [668, 410] width 330 height 55
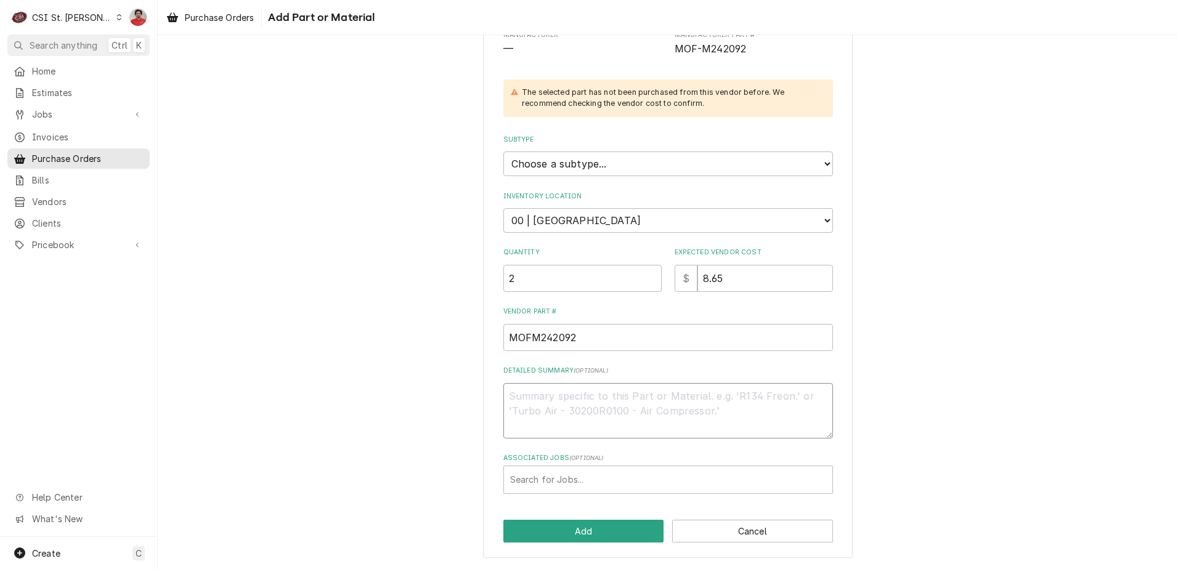
click at [558, 414] on textarea "Detailed Summary ( optional )" at bounding box center [668, 410] width 330 height 55
type textarea "x"
type textarea "T"
type textarea "x"
type textarea "TF"
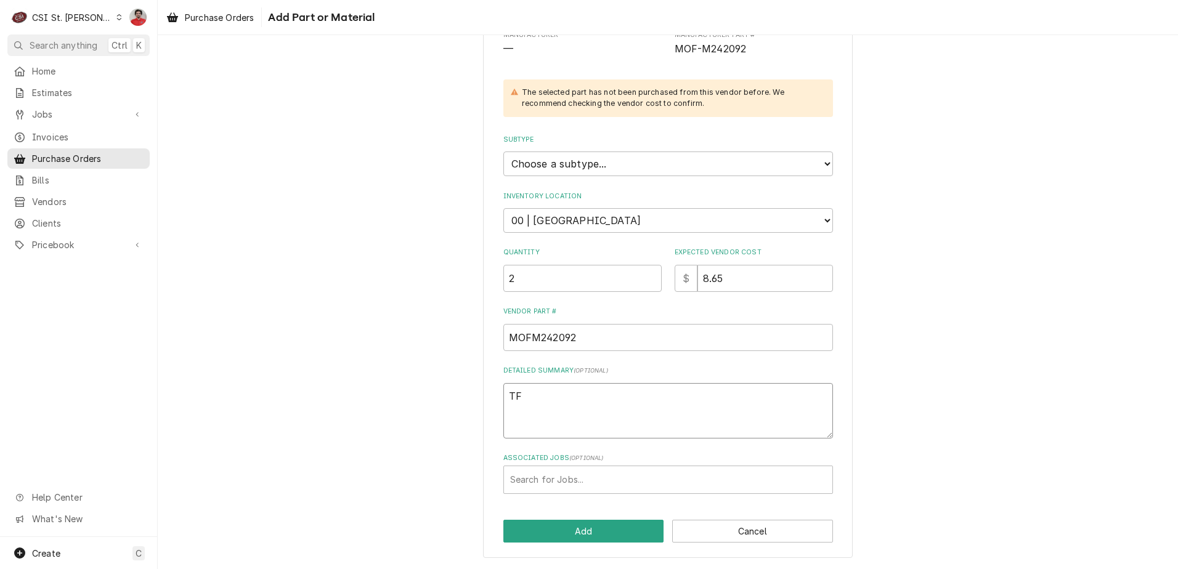
type textarea "x"
type textarea "TF"
type textarea "x"
type textarea "TF P"
type textarea "x"
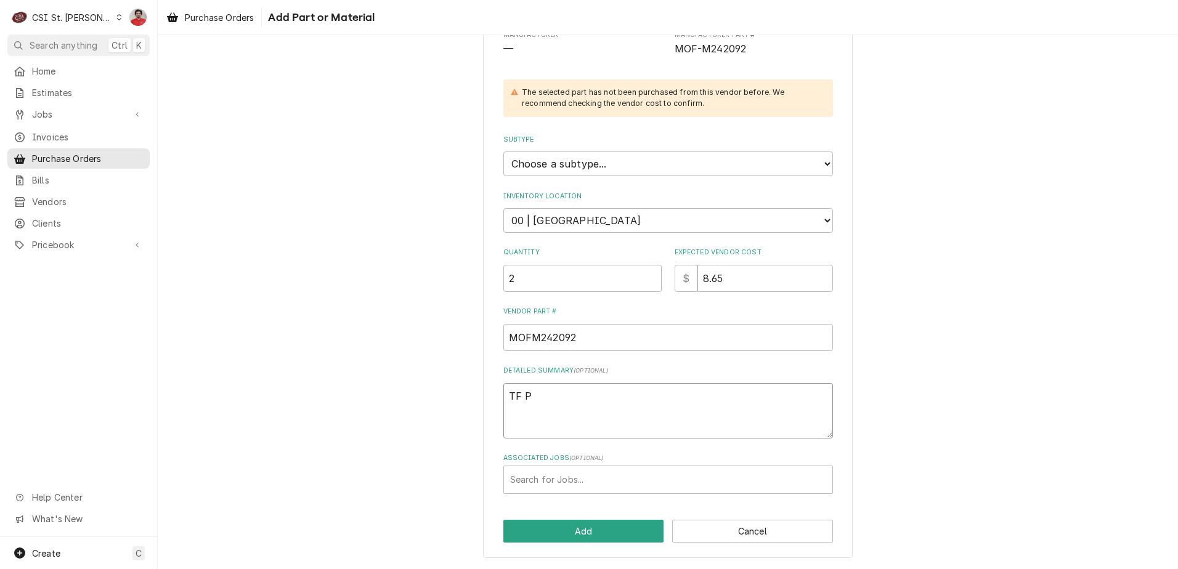
type textarea "TF Pa"
type textarea "x"
type textarea "TF Par"
type textarea "x"
type textarea "TF Part"
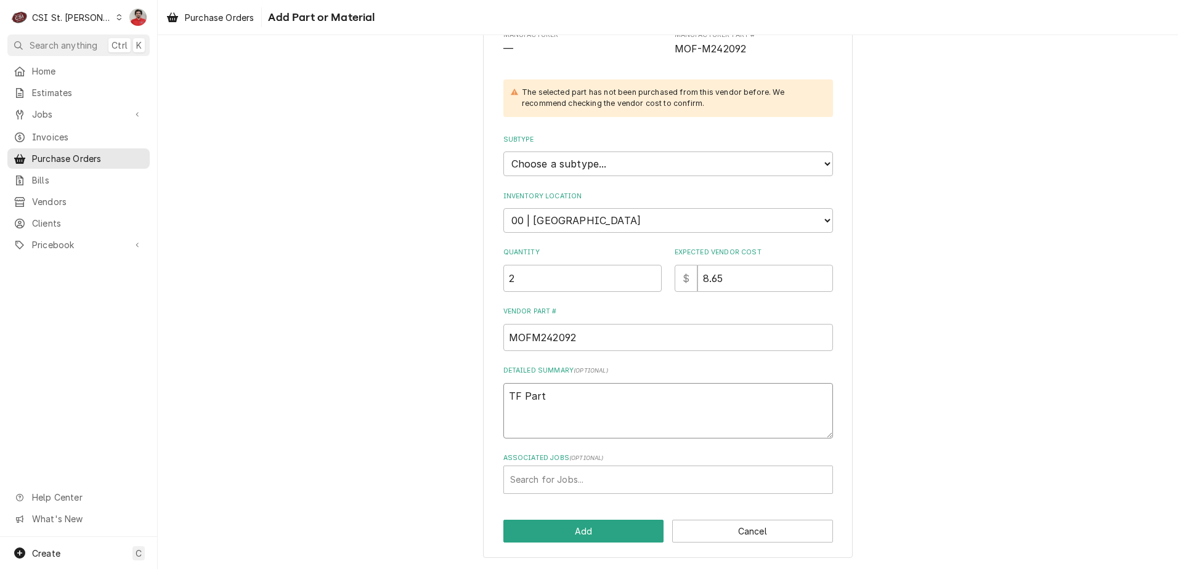
type textarea "x"
type textarea "TF Parts"
click at [644, 158] on select "Choose a subtype... [#2-DUAL] AFTERHRS-WH-CHG-2 [#2-DUAL] [PERSON_NAME]-EQUIP […" at bounding box center [668, 164] width 330 height 25
select select "1"
click at [503, 152] on select "Choose a subtype... [#2-DUAL] AFTERHRS-WH-CHG-2 [#2-DUAL] [PERSON_NAME]-EQUIP […" at bounding box center [668, 164] width 330 height 25
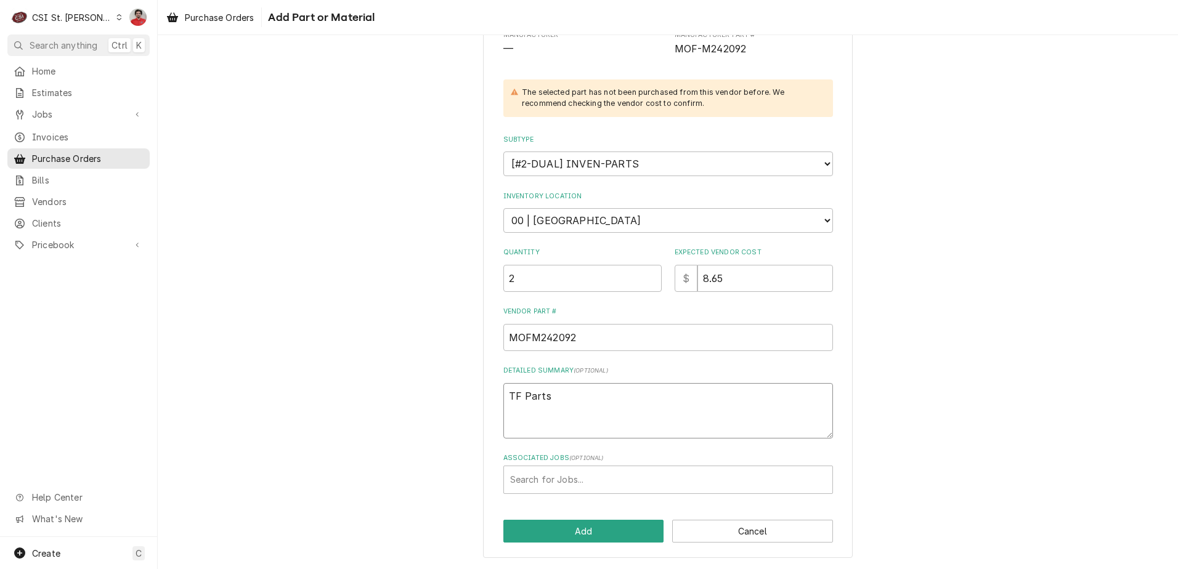
click at [555, 401] on textarea "TF Parts" at bounding box center [668, 410] width 330 height 55
type textarea "x"
type textarea "TF Parts"
type textarea "x"
type textarea "TF Parts o"
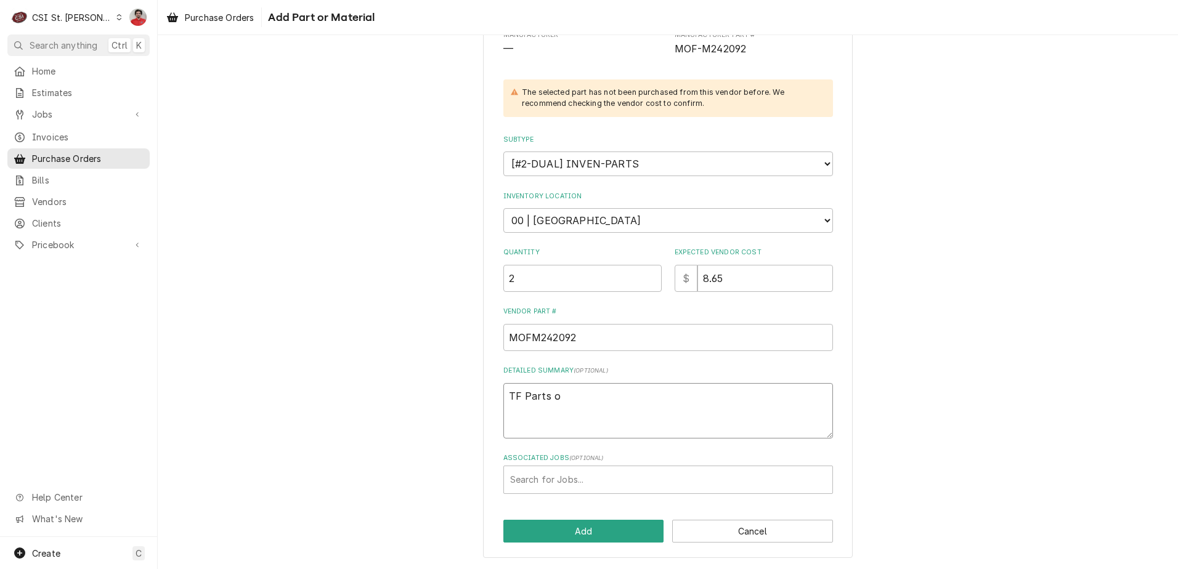
type textarea "x"
type textarea "TF Parts or"
type textarea "x"
type textarea "TF Parts ord"
type textarea "x"
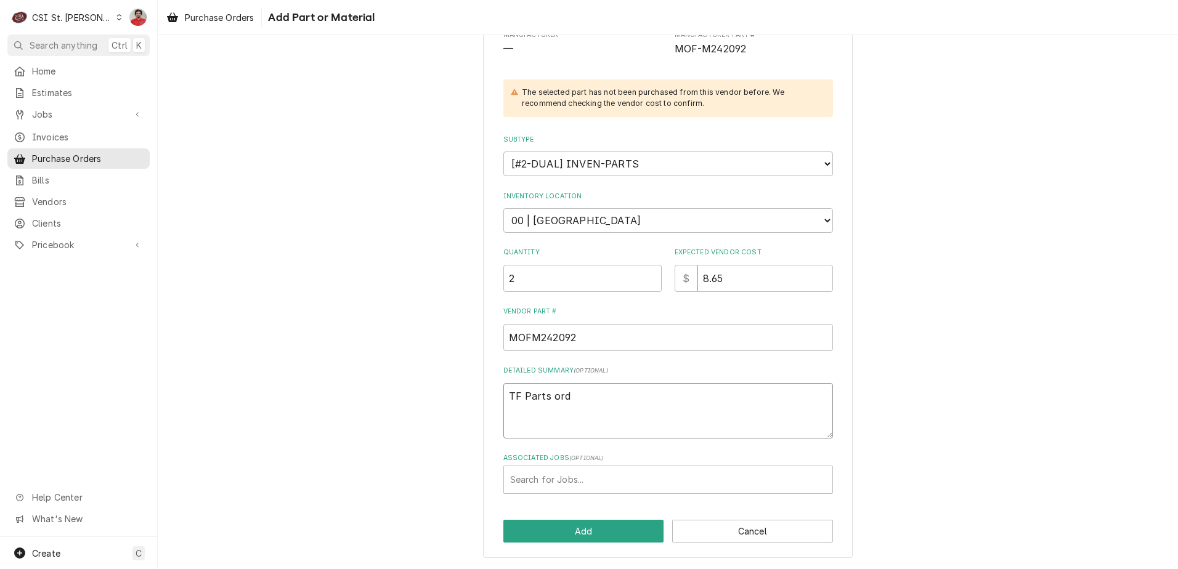
type textarea "TF Parts orde"
type textarea "x"
type textarea "TF Parts order"
click at [604, 539] on button "Add" at bounding box center [583, 531] width 161 height 23
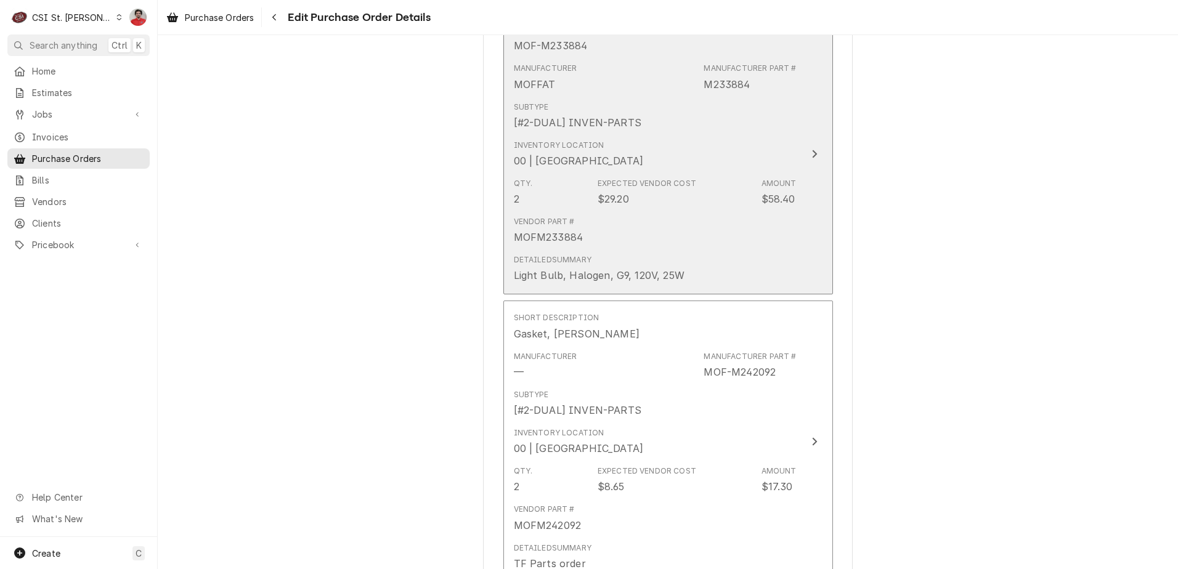
scroll to position [1994, 0]
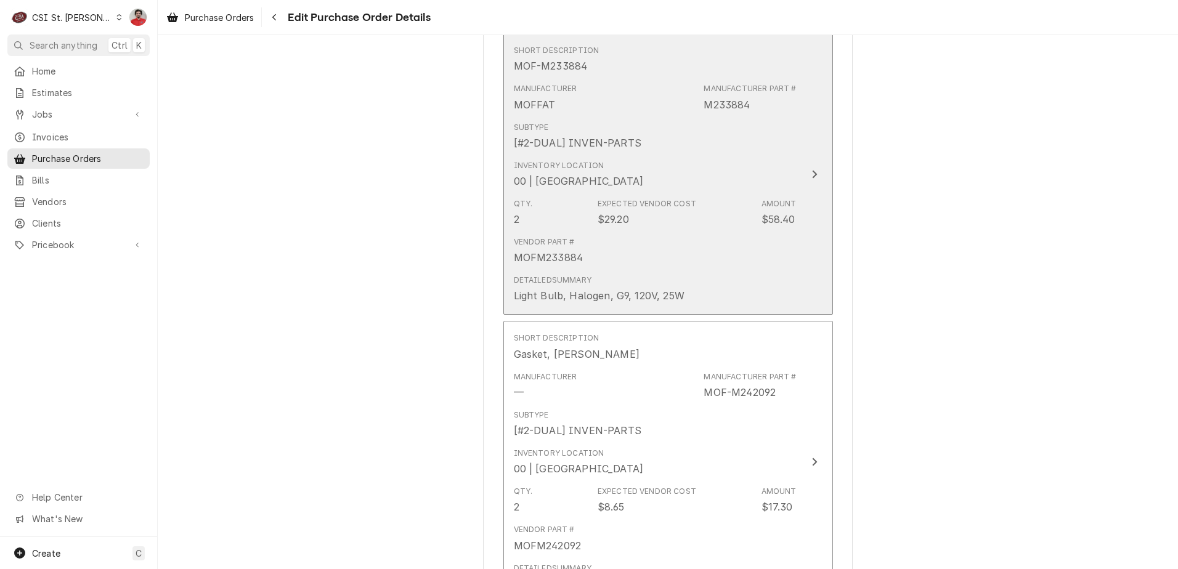
click at [618, 234] on div "Vendor Part # MOFM233884" at bounding box center [655, 251] width 283 height 38
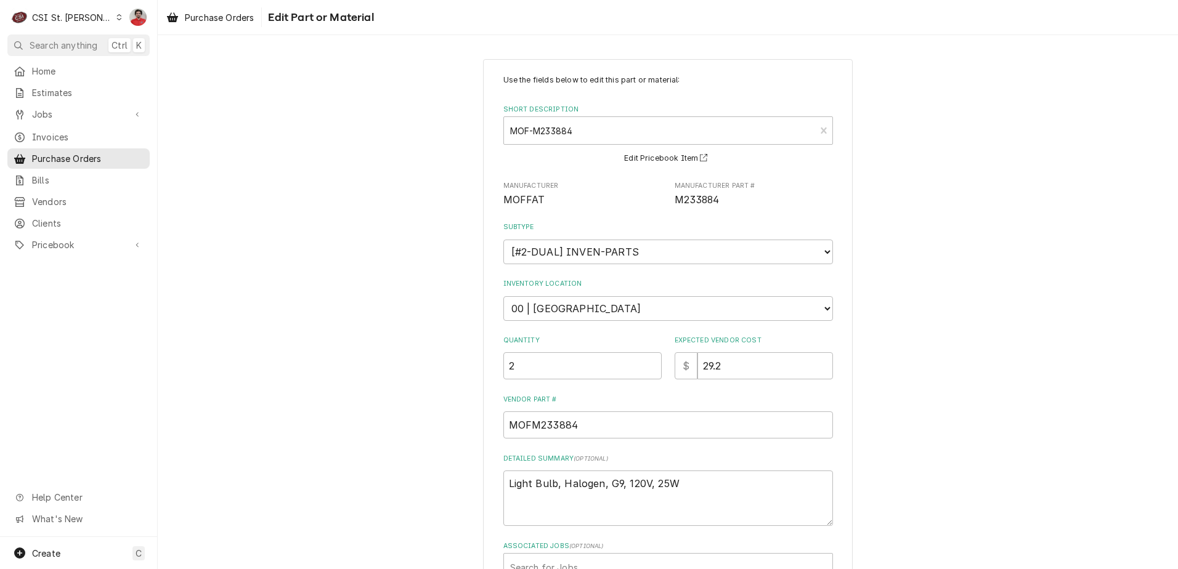
scroll to position [119, 0]
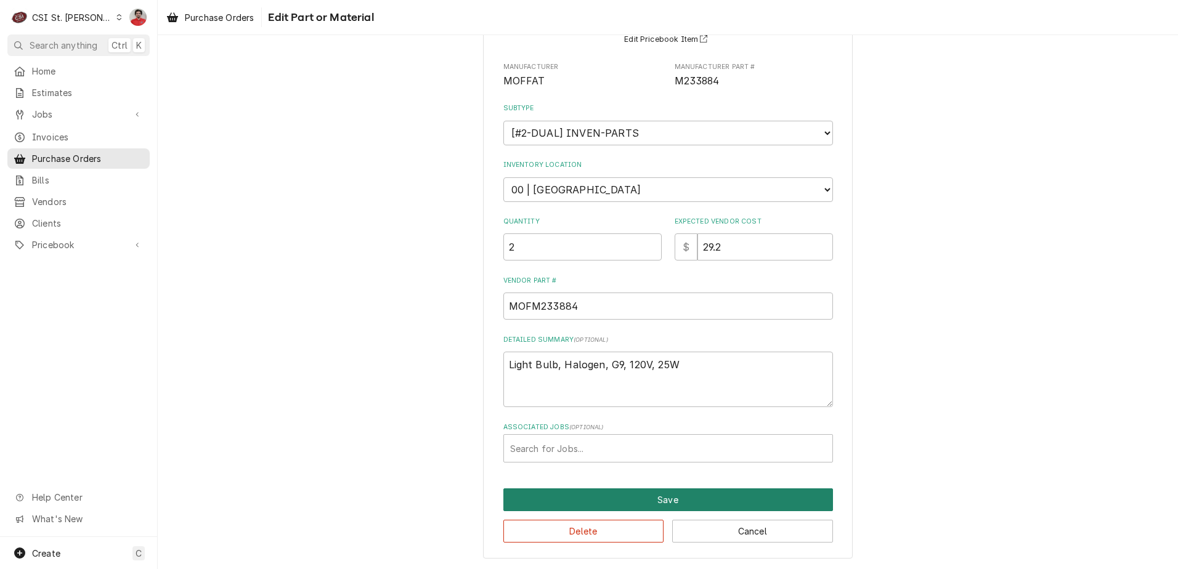
click at [611, 495] on button "Save" at bounding box center [668, 500] width 330 height 23
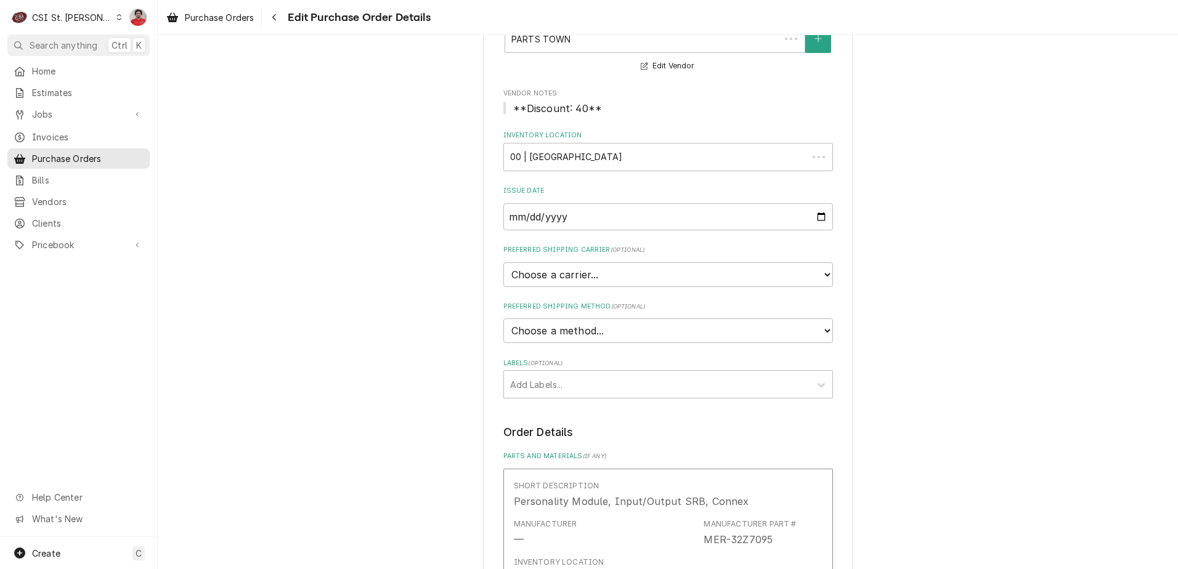
scroll to position [2209, 0]
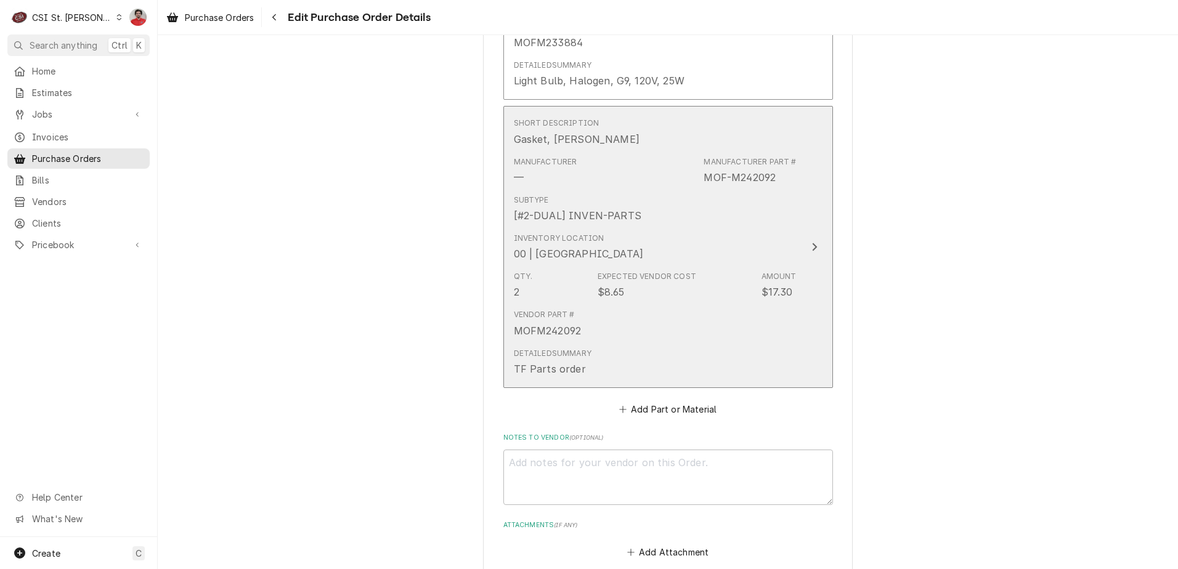
click at [601, 339] on div "Vendor Part # MOFM242092" at bounding box center [655, 323] width 283 height 38
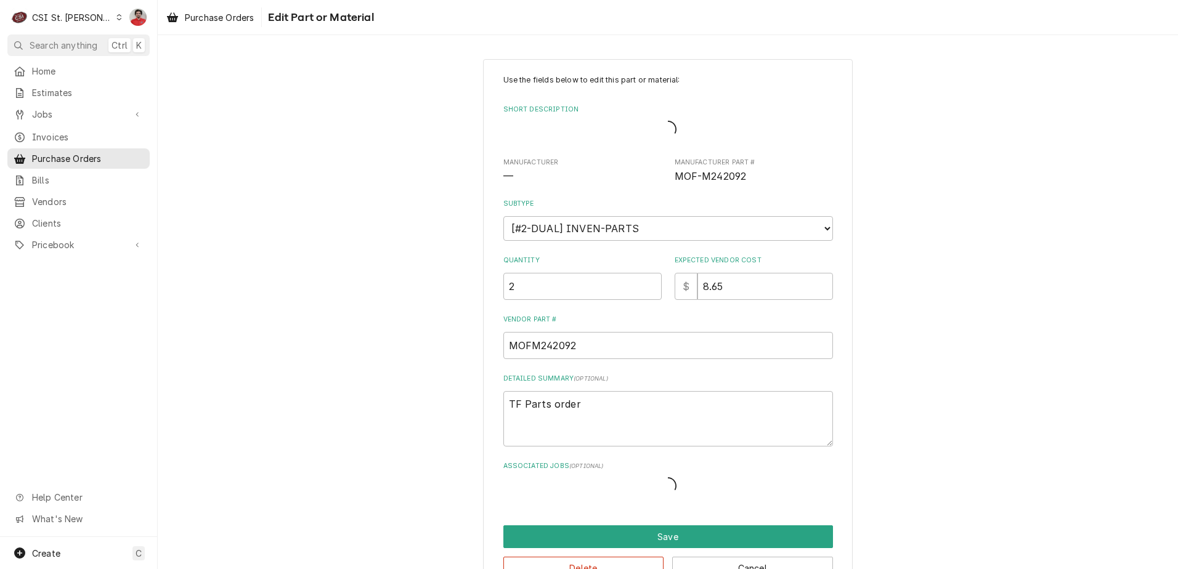
drag, startPoint x: 566, startPoint y: 402, endPoint x: 274, endPoint y: 397, distance: 292.1
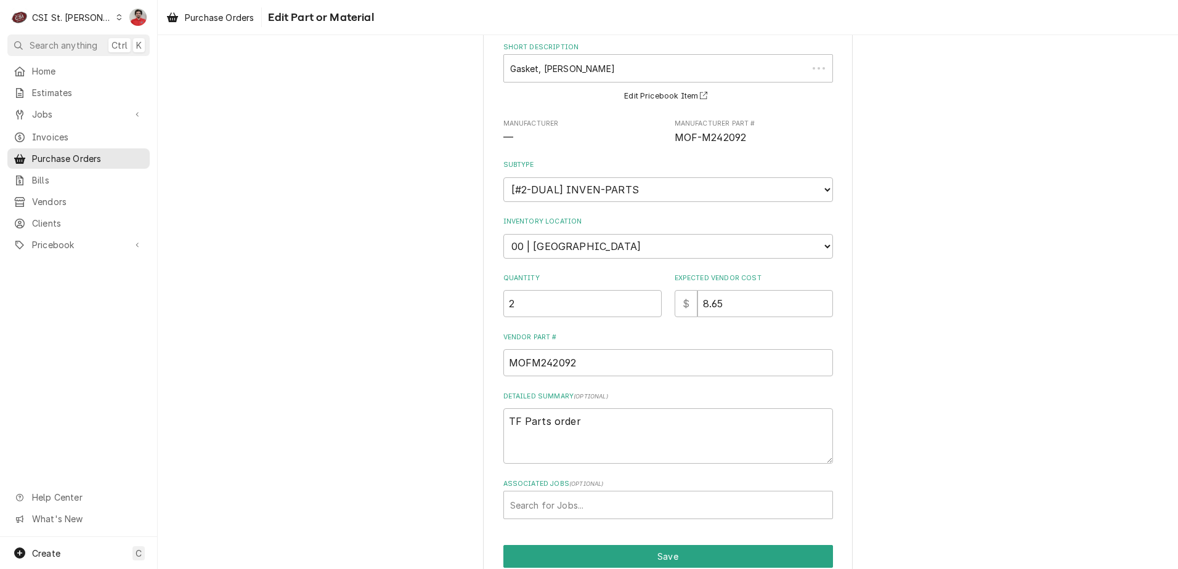
scroll to position [119, 0]
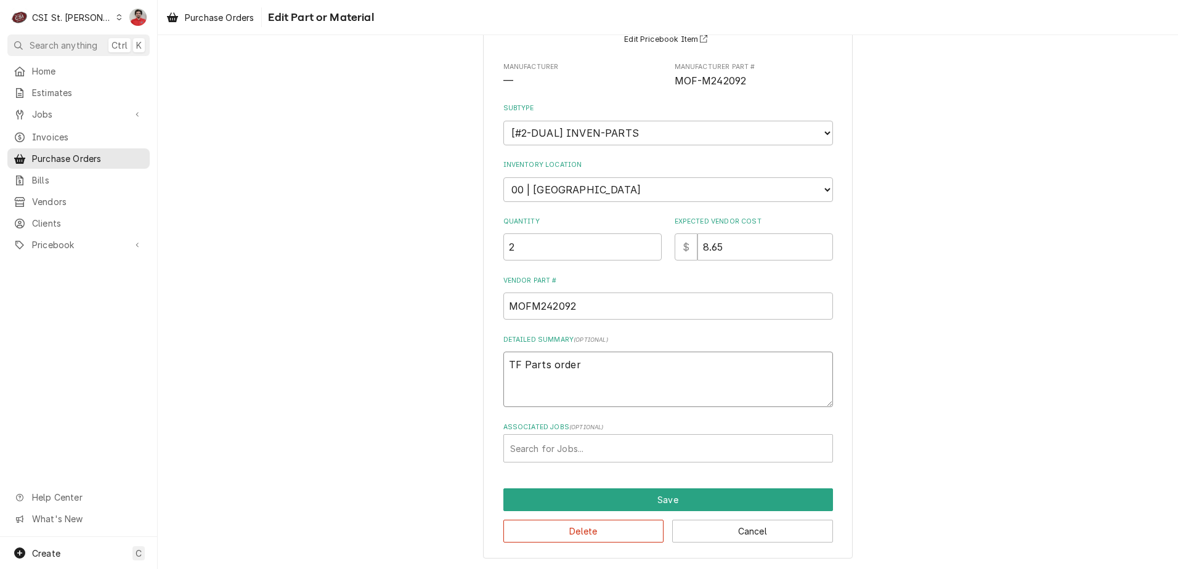
click at [516, 368] on textarea "TF Parts order" at bounding box center [668, 379] width 330 height 55
click at [508, 367] on textarea "TF Parts order" at bounding box center [668, 379] width 330 height 55
paste textarea "Gasket, [PERSON_NAME]"
type textarea "x"
type textarea "Gasket, Oven LampTF Parts order"
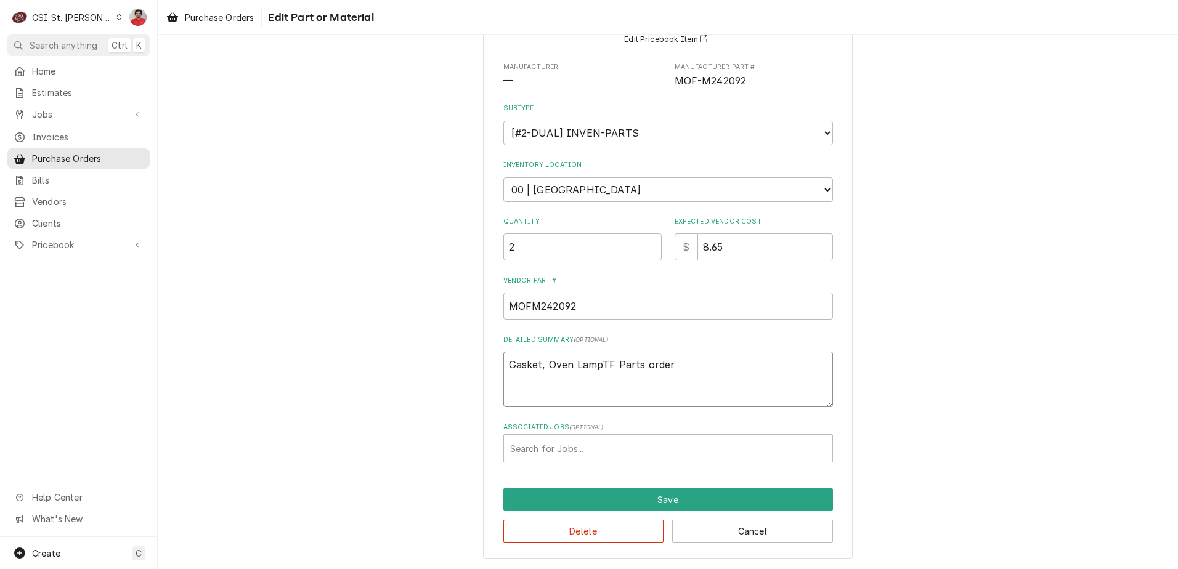
type textarea "x"
type textarea "Gasket, Oven Lamp TF Parts order"
type textarea "x"
drag, startPoint x: 676, startPoint y: 366, endPoint x: 604, endPoint y: 367, distance: 71.5
click at [604, 367] on textarea "Gasket, Oven Lamp TF Parts order" at bounding box center [668, 379] width 330 height 55
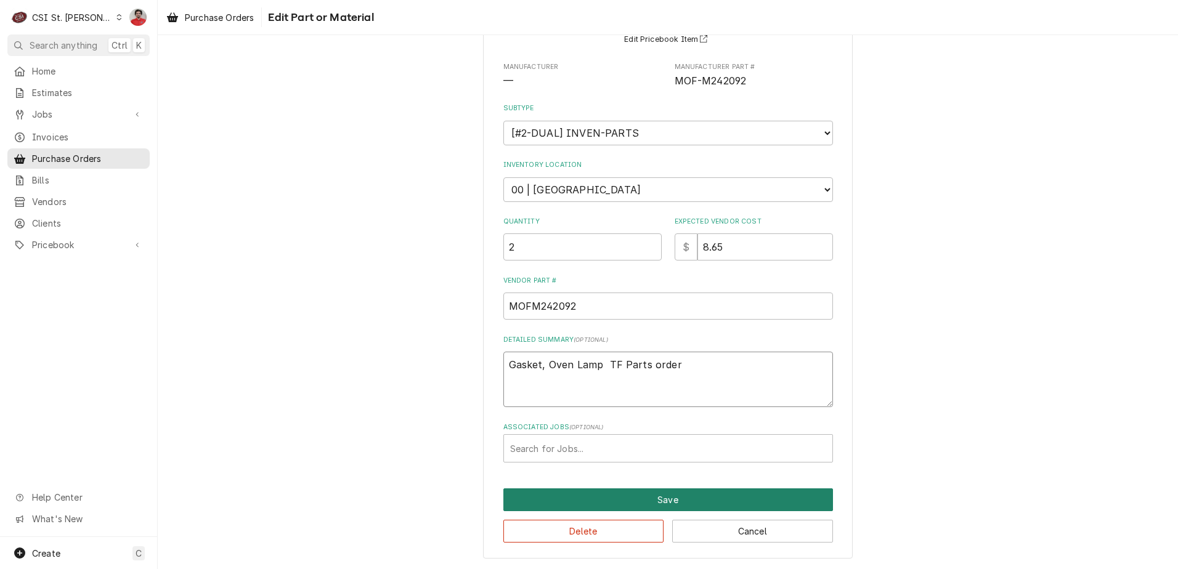
type textarea "Gasket, Oven Lamp TF Parts order"
click at [614, 503] on button "Save" at bounding box center [668, 500] width 330 height 23
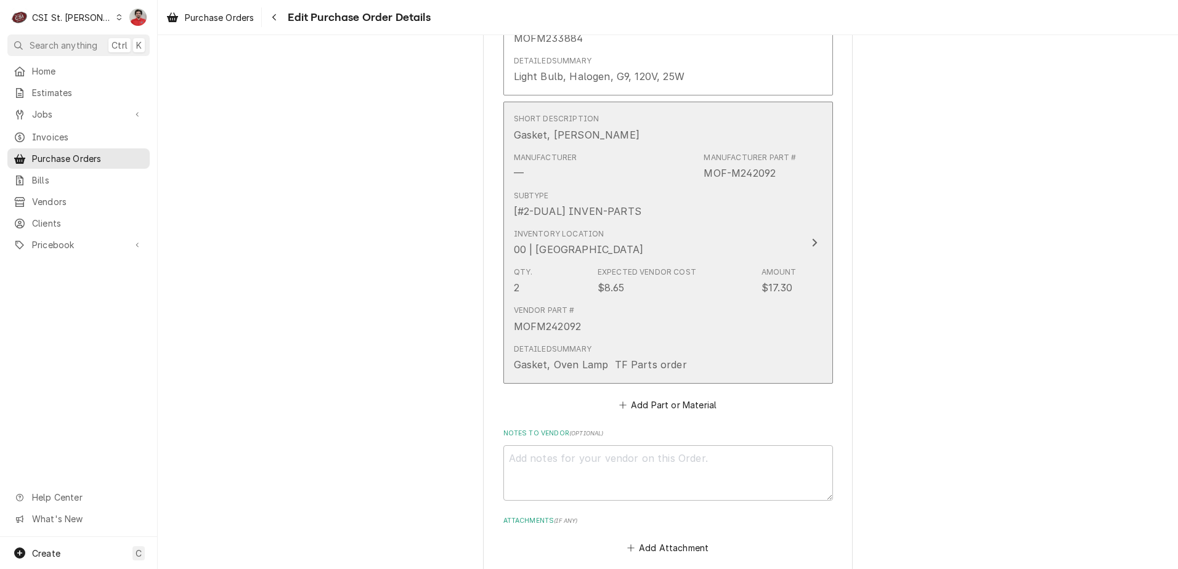
scroll to position [1967, 0]
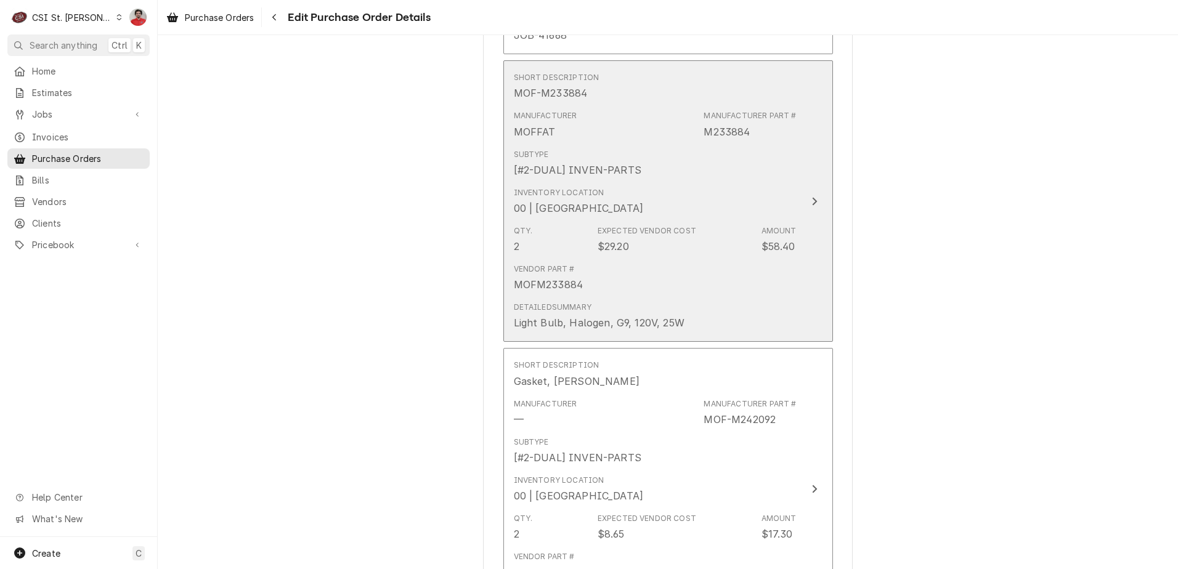
click at [607, 277] on div "Vendor Part # MOFM233884" at bounding box center [655, 278] width 283 height 38
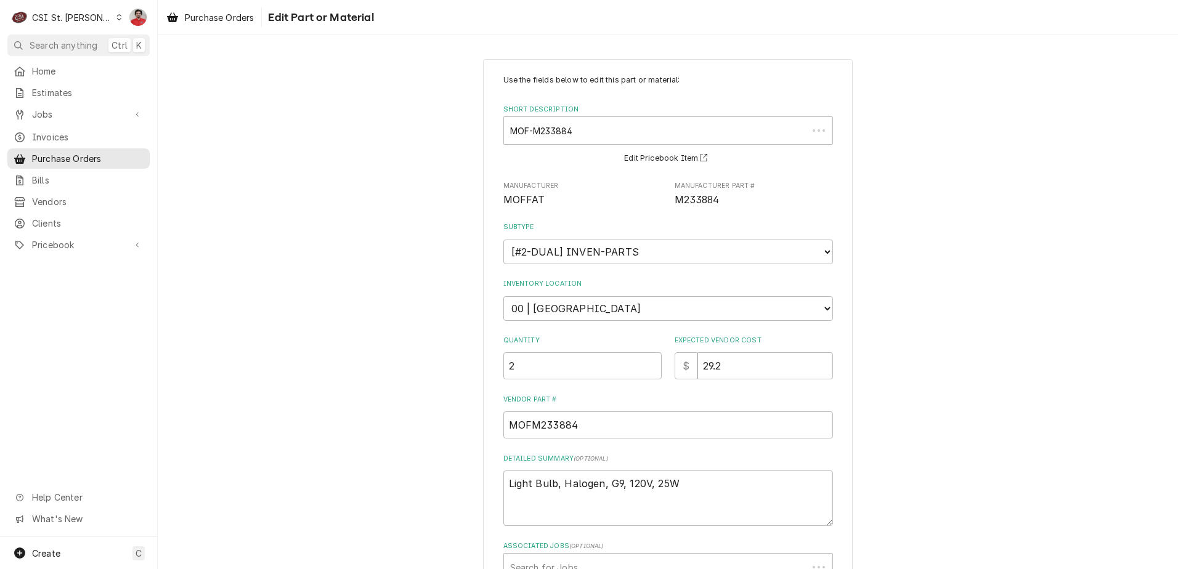
click at [715, 411] on div "Vendor Part # MOFM233884" at bounding box center [668, 417] width 330 height 44
click at [696, 489] on textarea "Light Bulb, Halogen, G9, 120V, 25W" at bounding box center [668, 498] width 330 height 55
type textarea "x"
type textarea "Light Bulb, Halogen, G9, 120V, 25W"
type textarea "x"
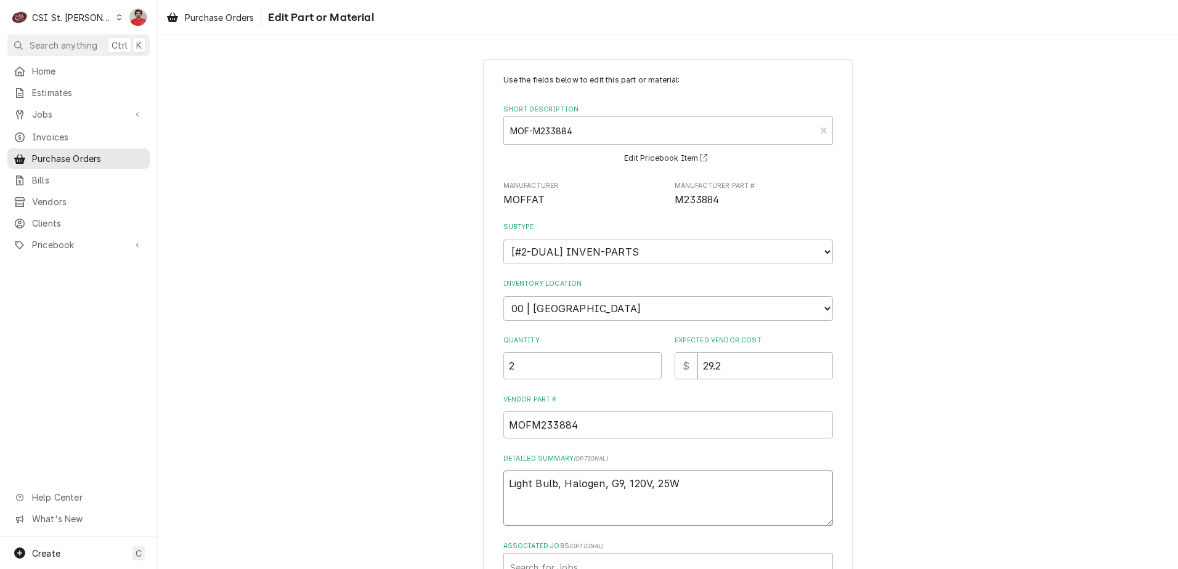
type textarea "Light Bulb, Halogen, G9, 120V, 25W"
paste textarea "TF Parts order"
type textarea "x"
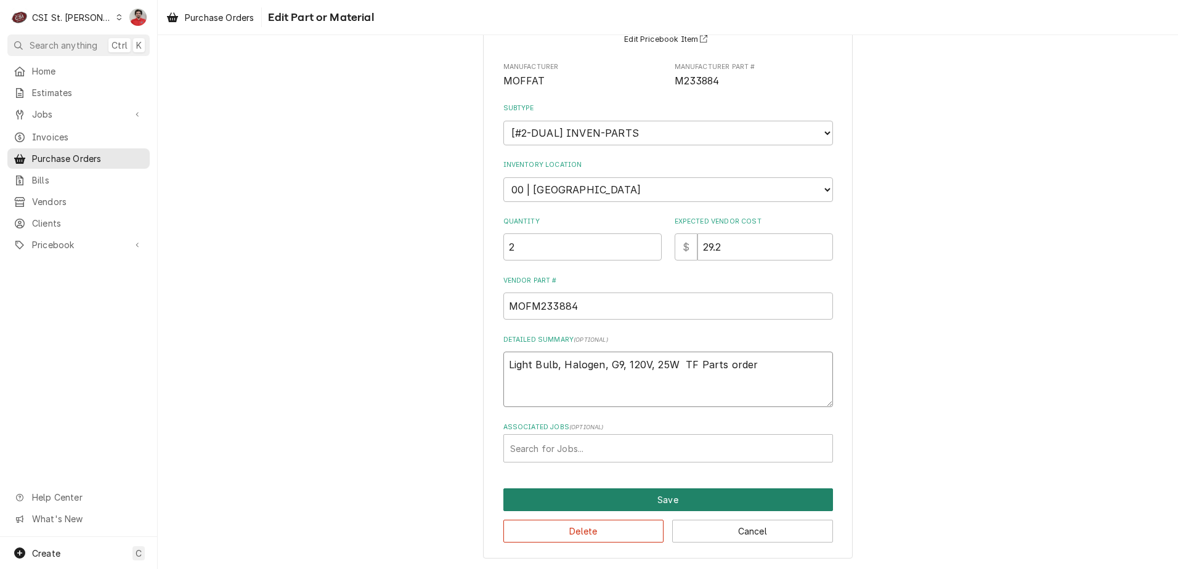
type textarea "Light Bulb, Halogen, G9, 120V, 25W TF Parts order"
click at [659, 500] on button "Save" at bounding box center [668, 500] width 330 height 23
type textarea "x"
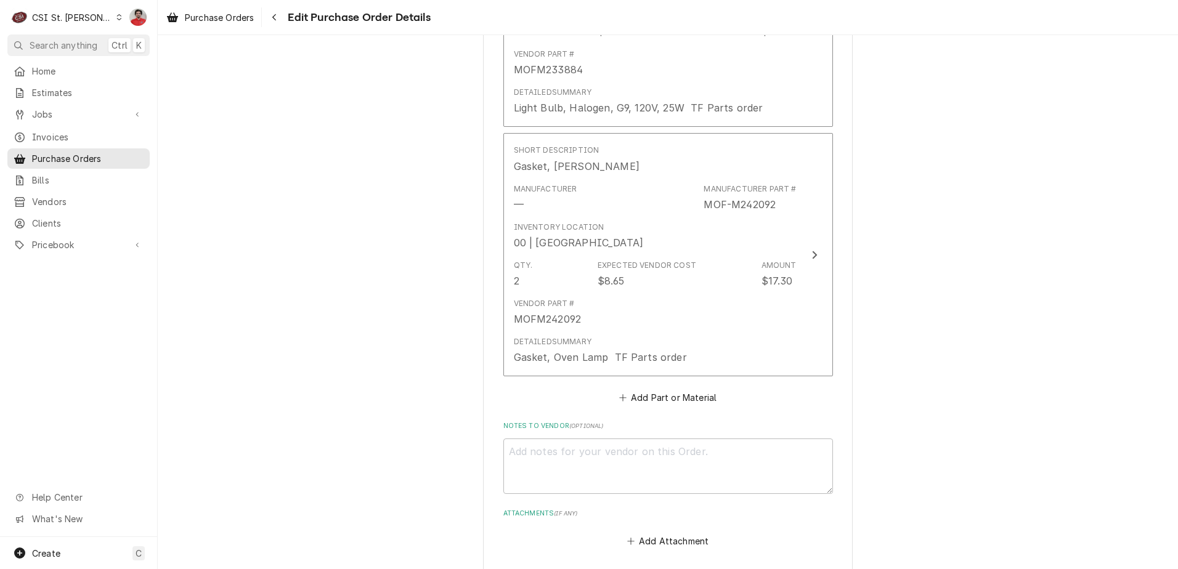
scroll to position [2182, 0]
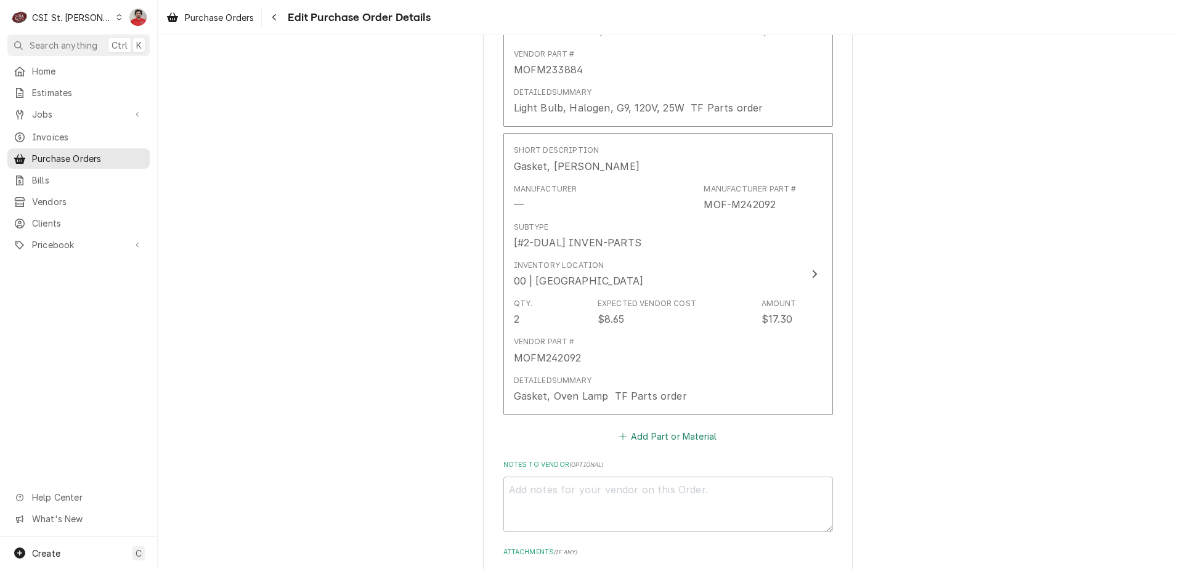
click at [625, 439] on button "Add Part or Material" at bounding box center [668, 436] width 102 height 17
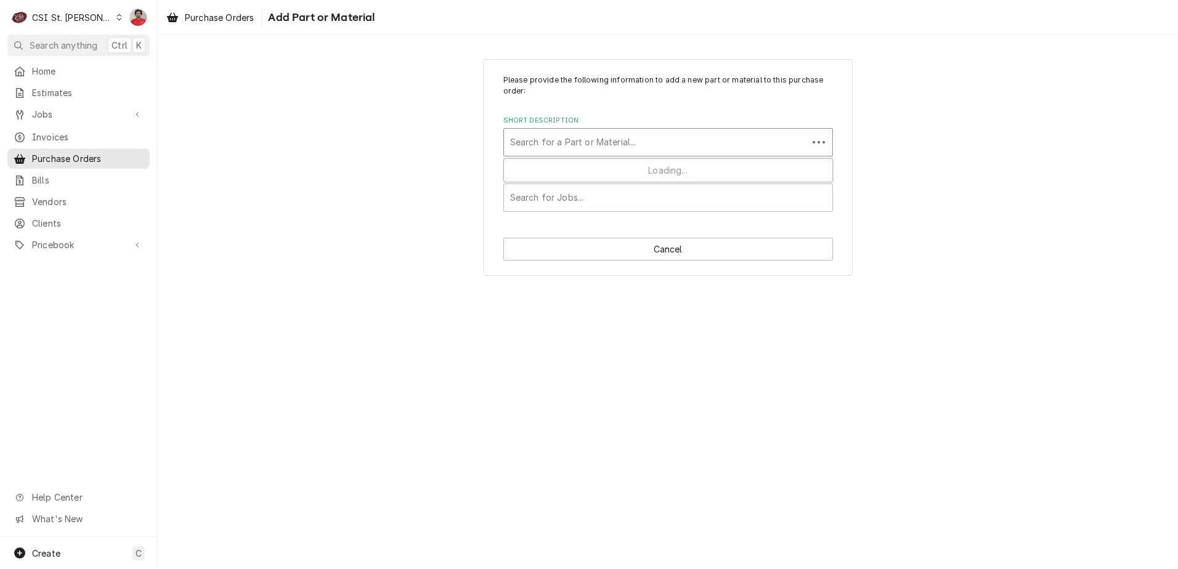
click at [609, 137] on div "Short Description" at bounding box center [655, 142] width 291 height 22
type input "PIT-60084502"
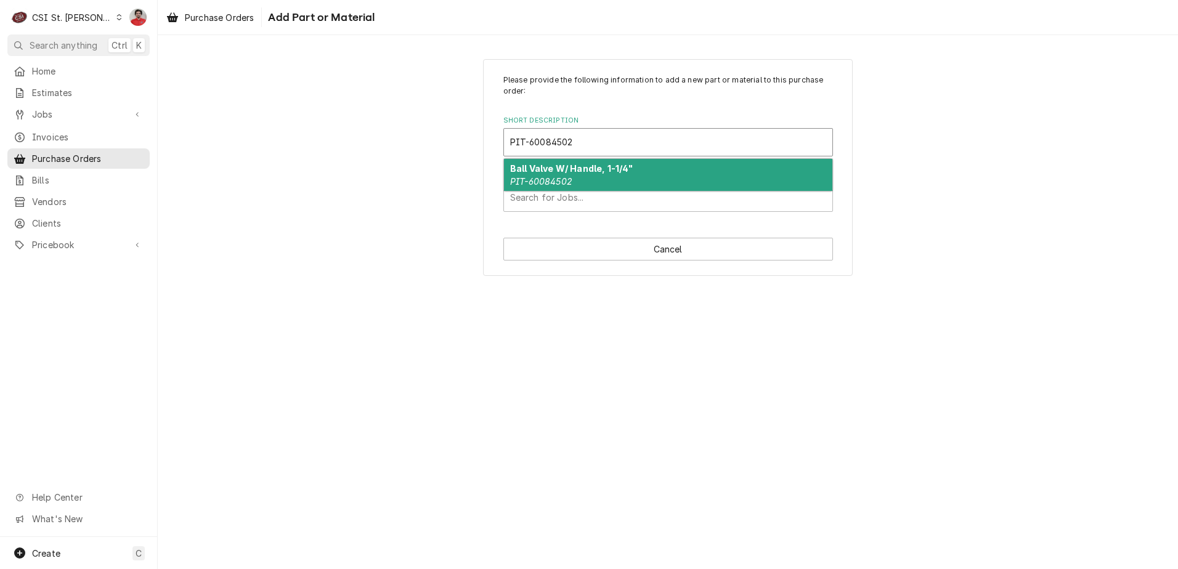
click at [592, 182] on div "Ball Valve W/ Handle, 1-1/4" PIT-60084502" at bounding box center [668, 175] width 328 height 32
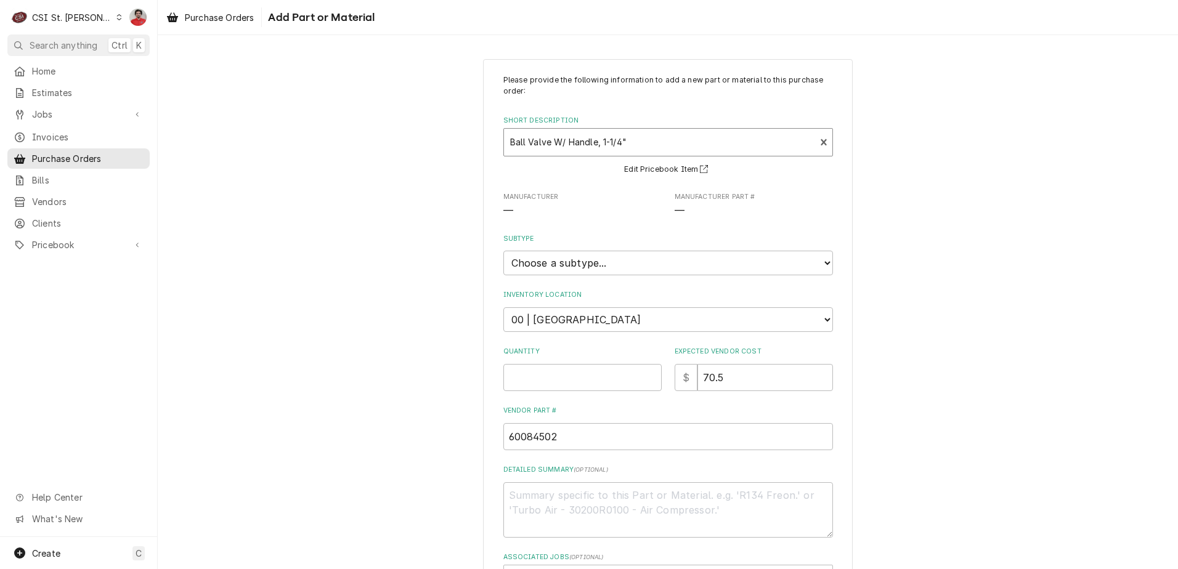
type textarea "x"
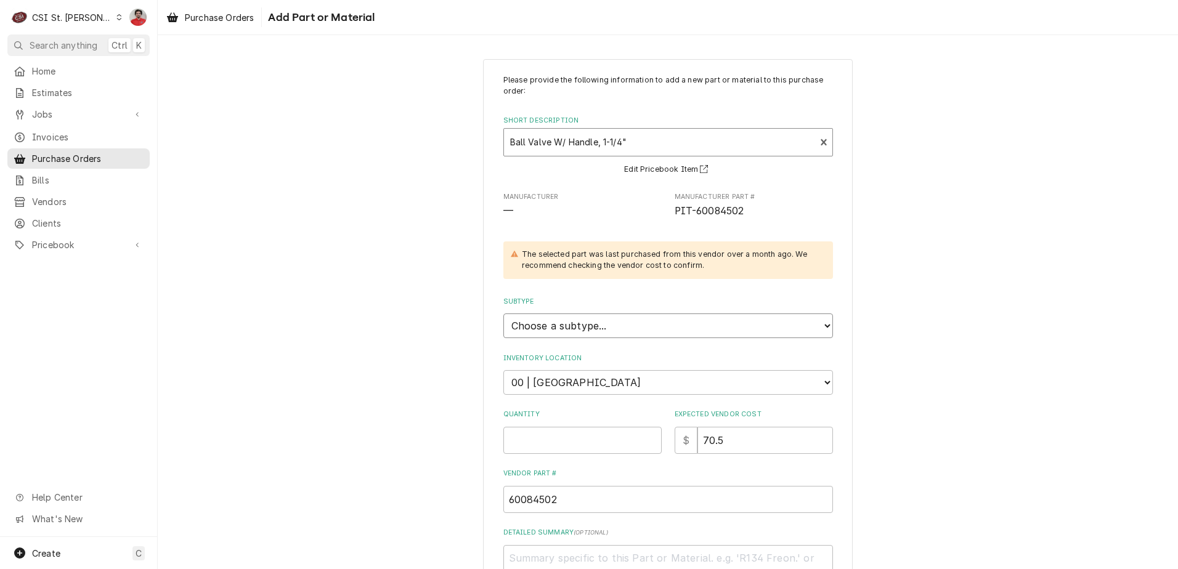
click at [599, 326] on select "Choose a subtype... [#2-DUAL] AFTERHRS-WH-CHG-2 [#2-DUAL] BEV-EQUIP [#2-DUAL] B…" at bounding box center [668, 326] width 330 height 25
select select "1"
click at [503, 314] on select "Choose a subtype... [#2-DUAL] AFTERHRS-WH-CHG-2 [#2-DUAL] BEV-EQUIP [#2-DUAL] B…" at bounding box center [668, 326] width 330 height 25
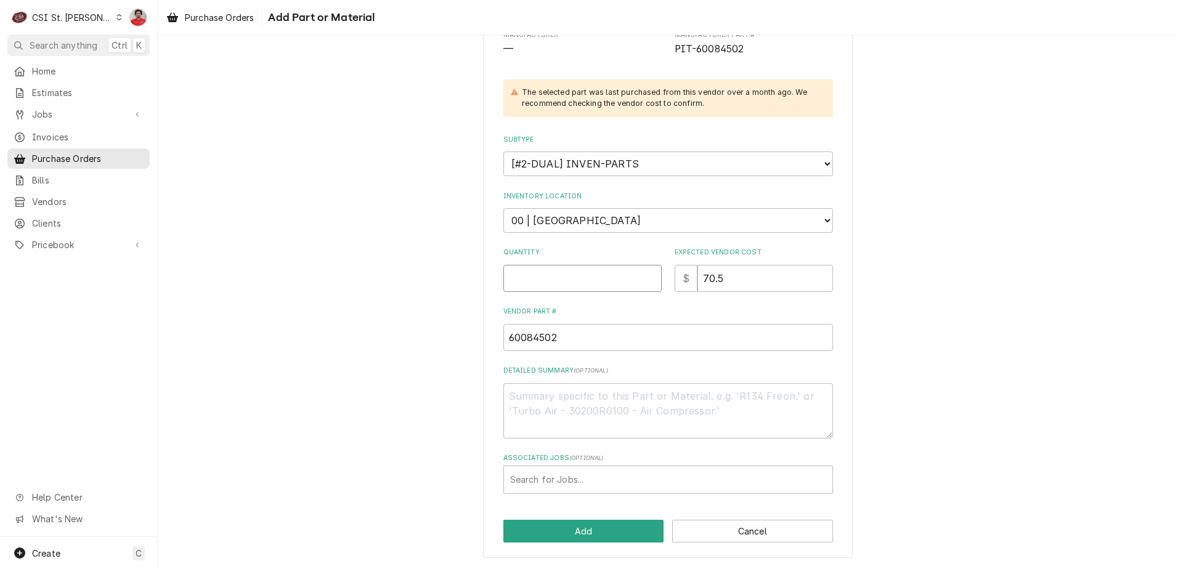
click at [619, 272] on input "Quantity" at bounding box center [582, 278] width 158 height 27
type textarea "x"
type input "1"
click at [549, 333] on input "60084502" at bounding box center [668, 337] width 330 height 27
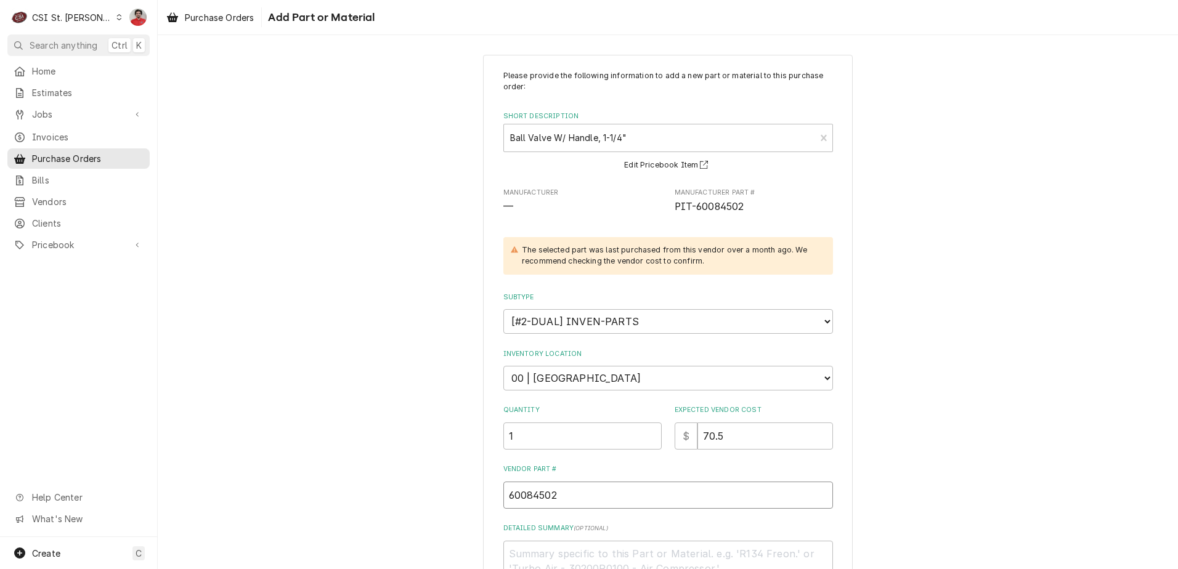
scroll to position [0, 0]
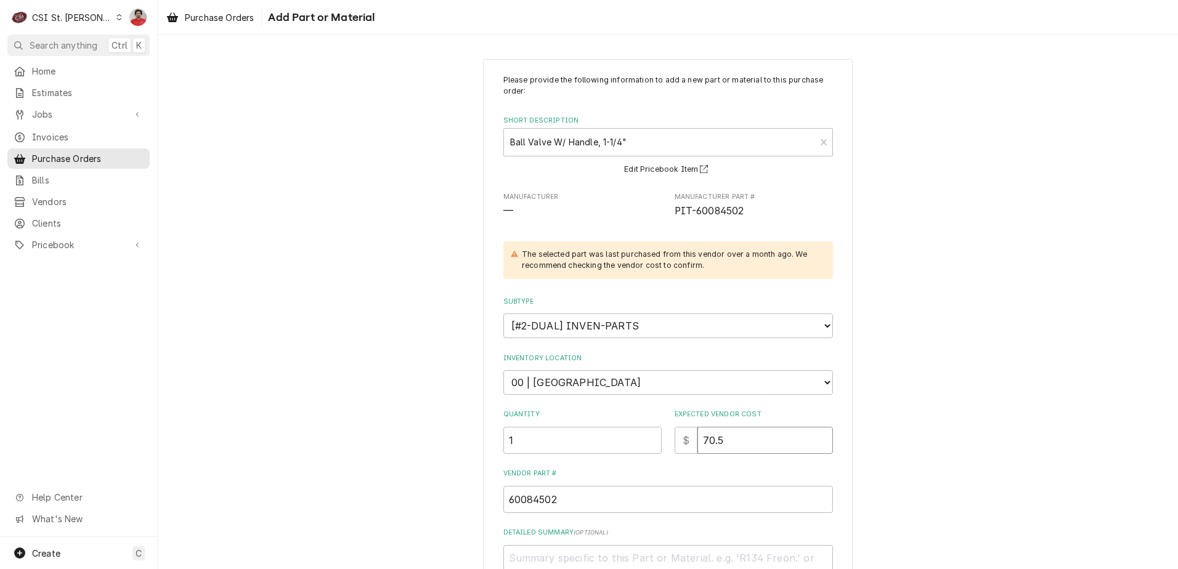
drag, startPoint x: 626, startPoint y: 424, endPoint x: 574, endPoint y: 423, distance: 52.4
click at [574, 423] on div "Quantity 1 Expected Vendor Cost $ 70.5" at bounding box center [668, 432] width 330 height 44
type textarea "x"
type input "1"
type textarea "x"
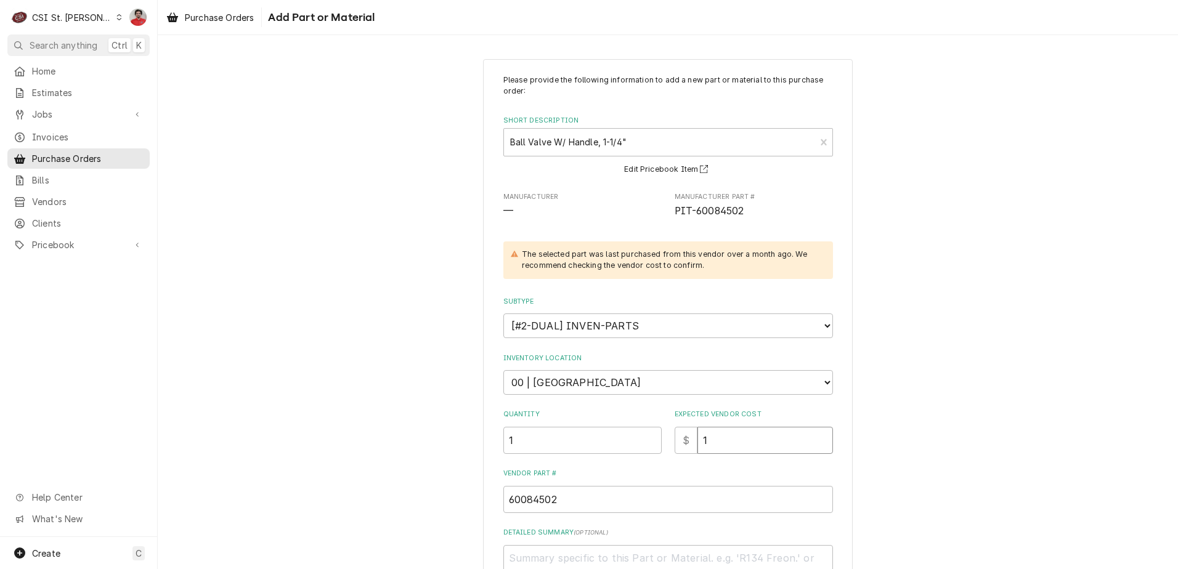
type input "16"
type textarea "x"
type input "161"
type textarea "x"
type input "161.5"
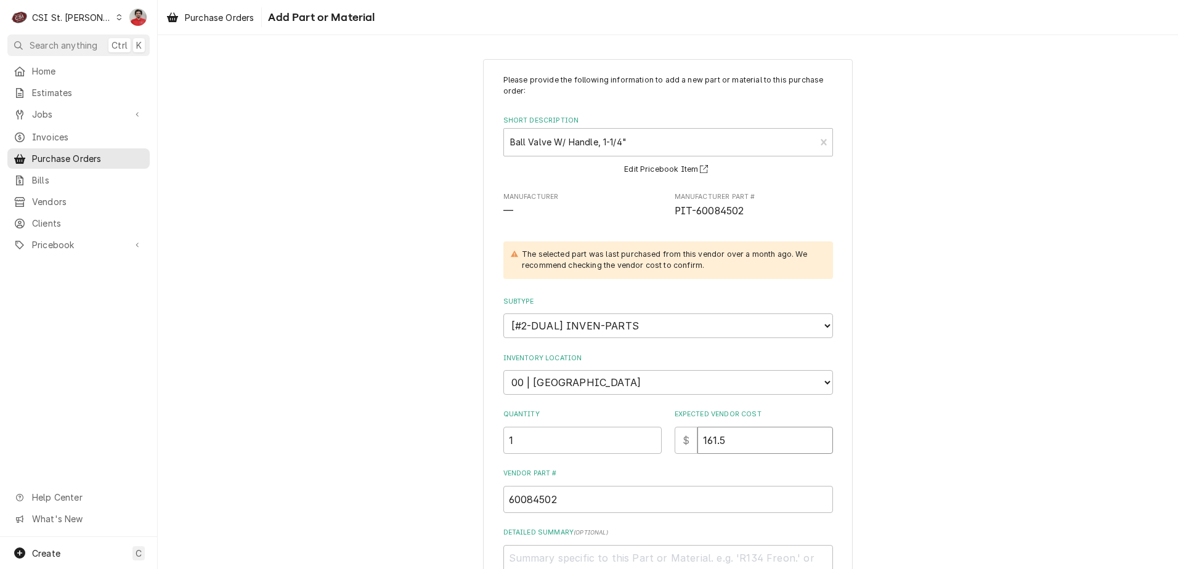
type textarea "x"
type input "161.50"
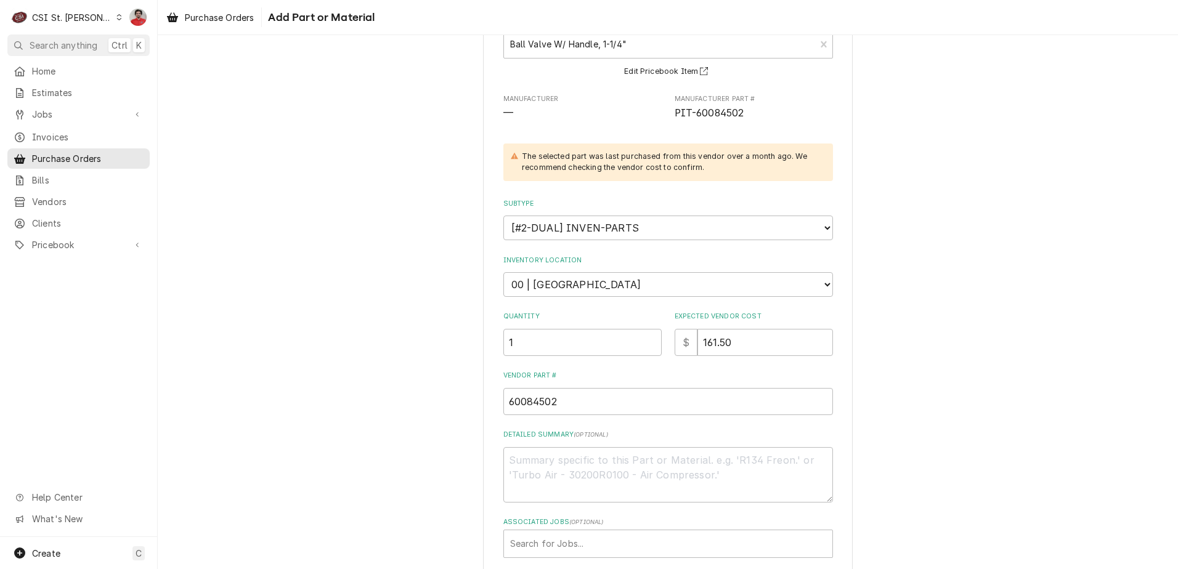
scroll to position [162, 0]
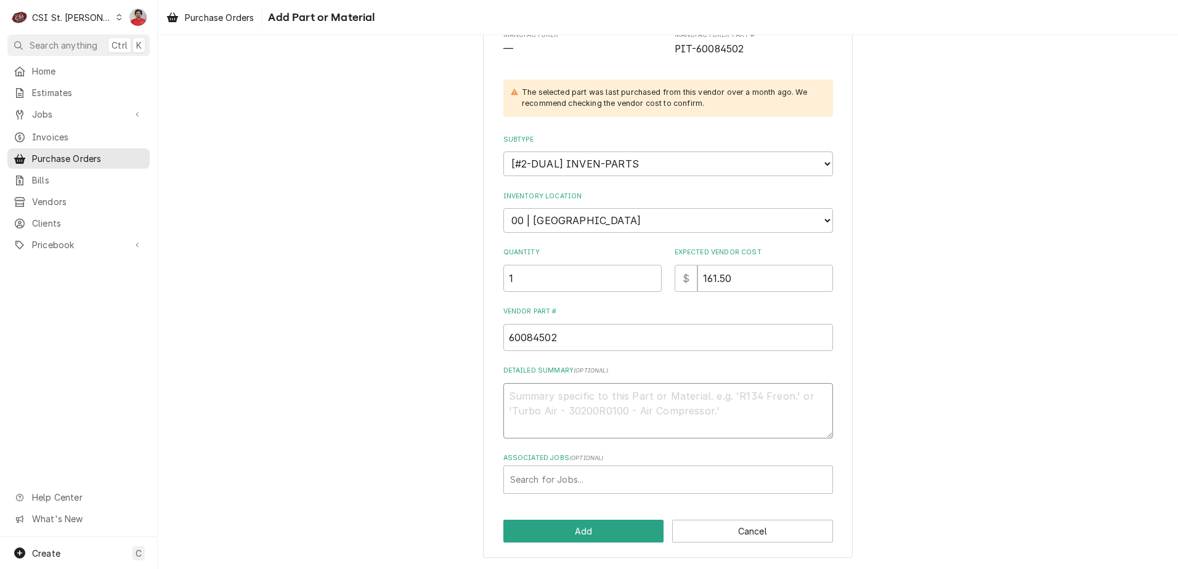
click at [557, 402] on textarea "Detailed Summary ( optional )" at bounding box center [668, 410] width 330 height 55
paste textarea "Ball Valve with Handle, 1 1/4", Locking"
type textarea "x"
type textarea "Ball Valve with Handle, 1 1/4", Locking"
type textarea "x"
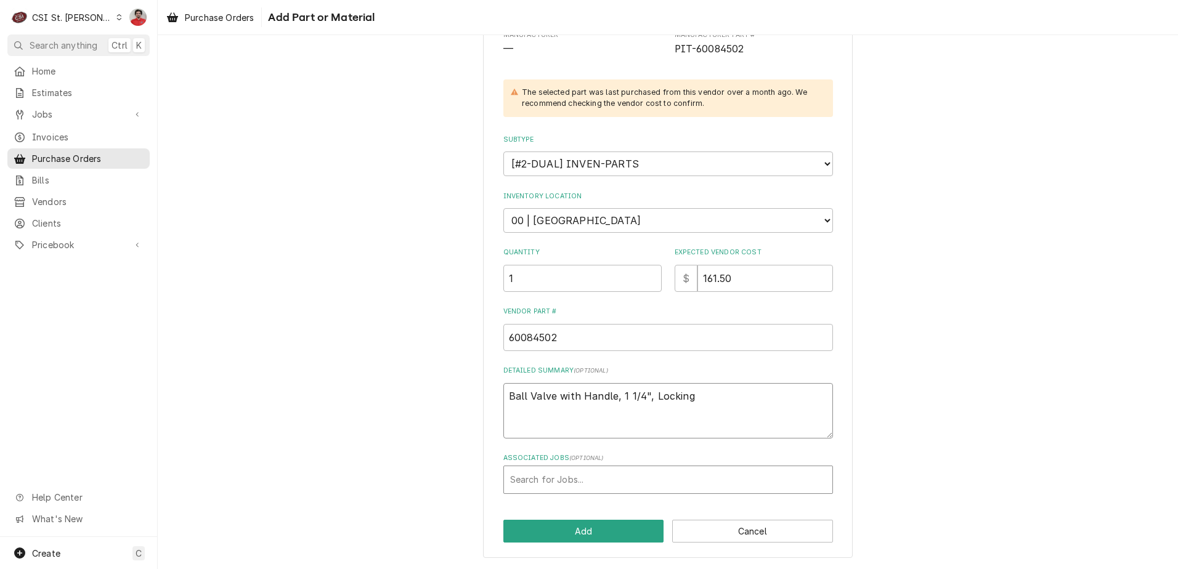
type textarea "Ball Valve with Handle, 1 1/4", Locking"
type textarea "x"
type textarea "Ball Valve with Handle, 1 1/4", Locking"
type textarea "x"
type textarea "Ball Valve with Handle, 1 1/4", Locking"
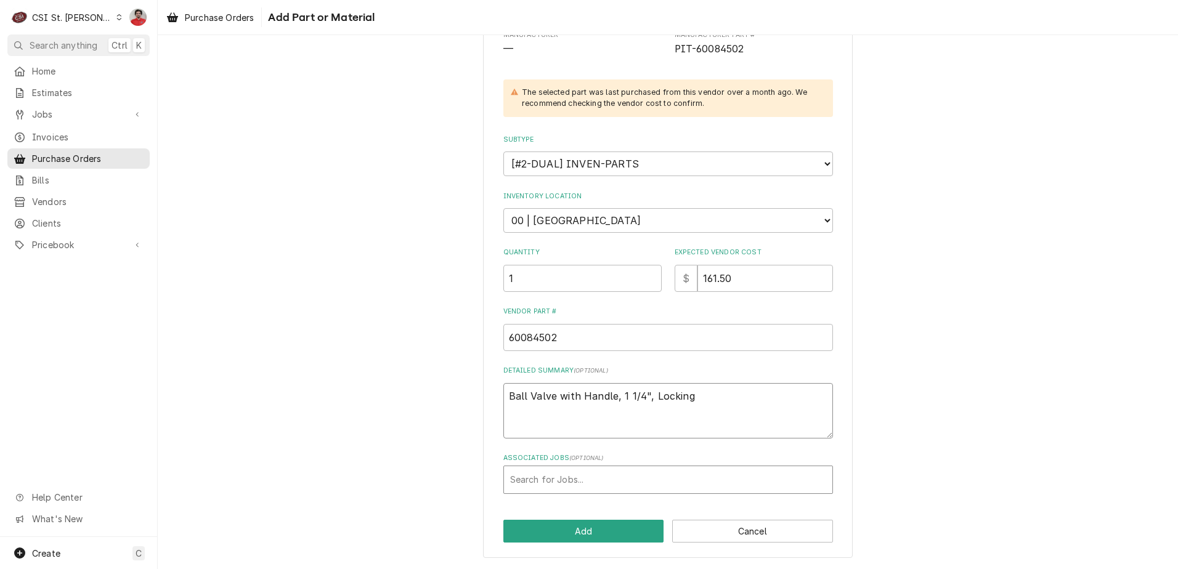
type textarea "x"
type textarea "Ball Valve with Handle, 1 1/4", Locking"
type textarea "x"
type textarea "Ball Valve with Handle, 1 1/4", Locking T"
type textarea "x"
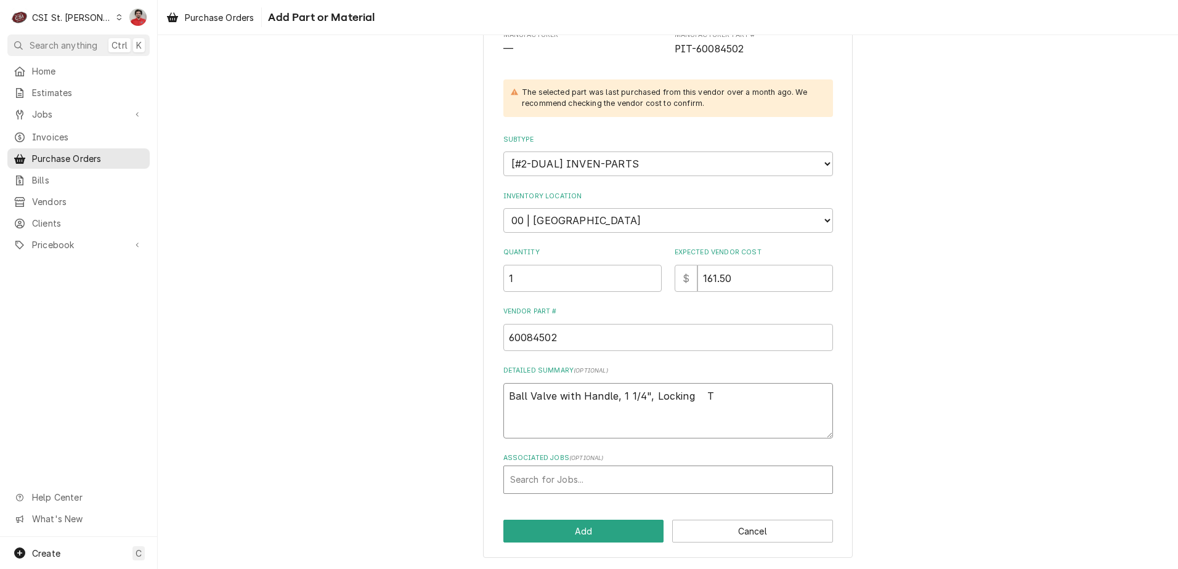
type textarea "Ball Valve with Handle, 1 1/4", Locking TF"
type textarea "x"
type textarea "Ball Valve with Handle, 1 1/4", Locking TF"
type textarea "x"
type textarea "Ball Valve with Handle, 1 1/4", Locking TF P"
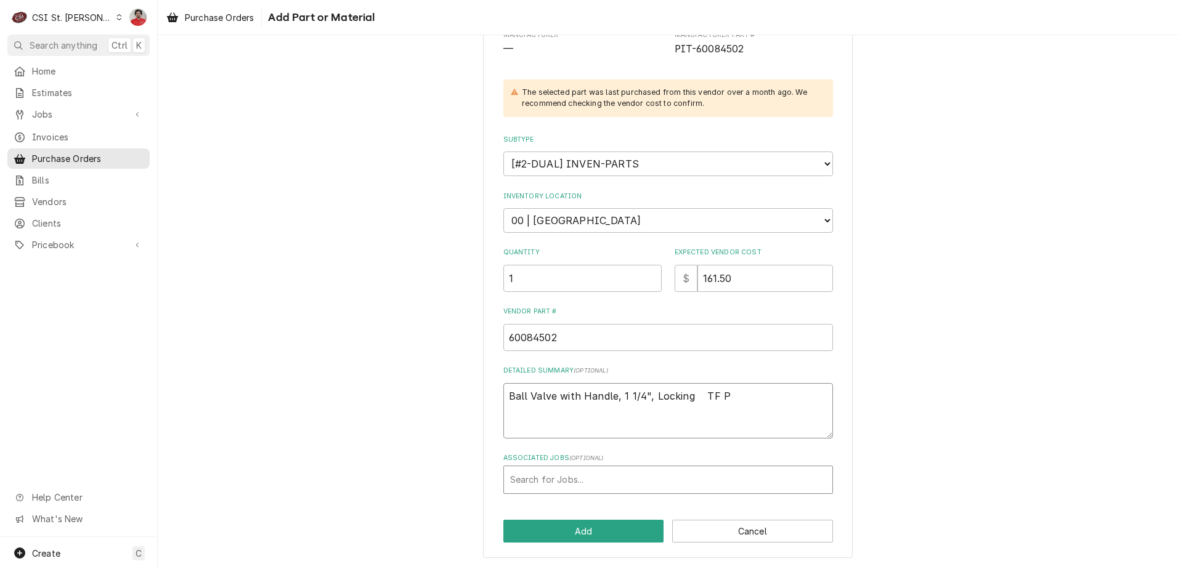
type textarea "x"
type textarea "Ball Valve with Handle, 1 1/4", Locking TF Pa"
type textarea "x"
type textarea "Ball Valve with Handle, 1 1/4", Locking TF Par"
type textarea "x"
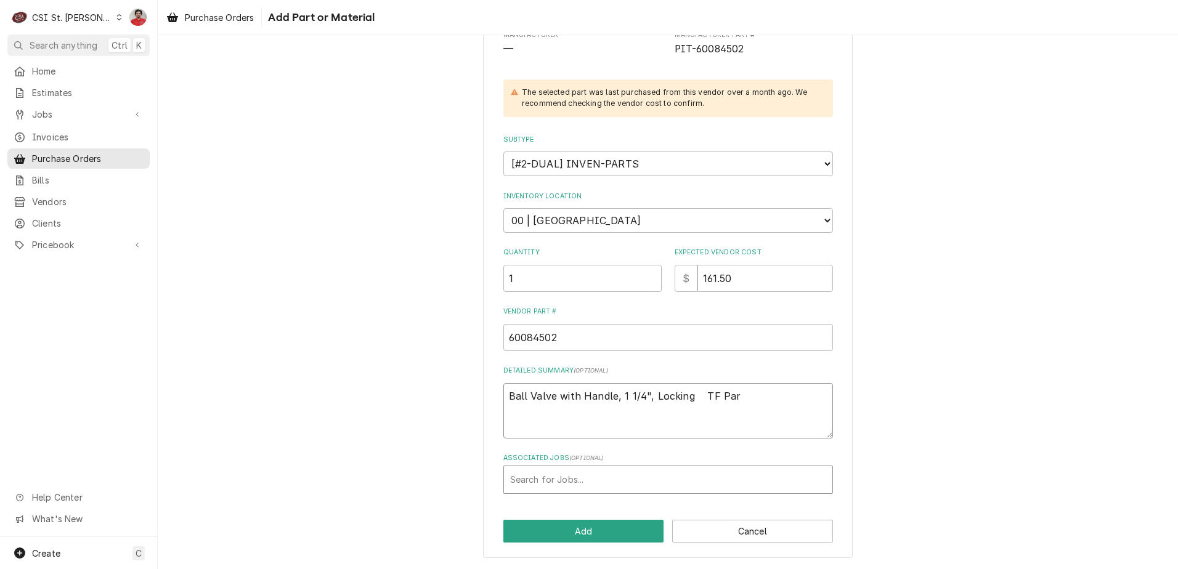
type textarea "Ball Valve with Handle, 1 1/4", Locking TF Part"
type textarea "x"
type textarea "Ball Valve with Handle, 1 1/4", Locking TF Parts"
click at [611, 530] on button "Add" at bounding box center [583, 531] width 161 height 23
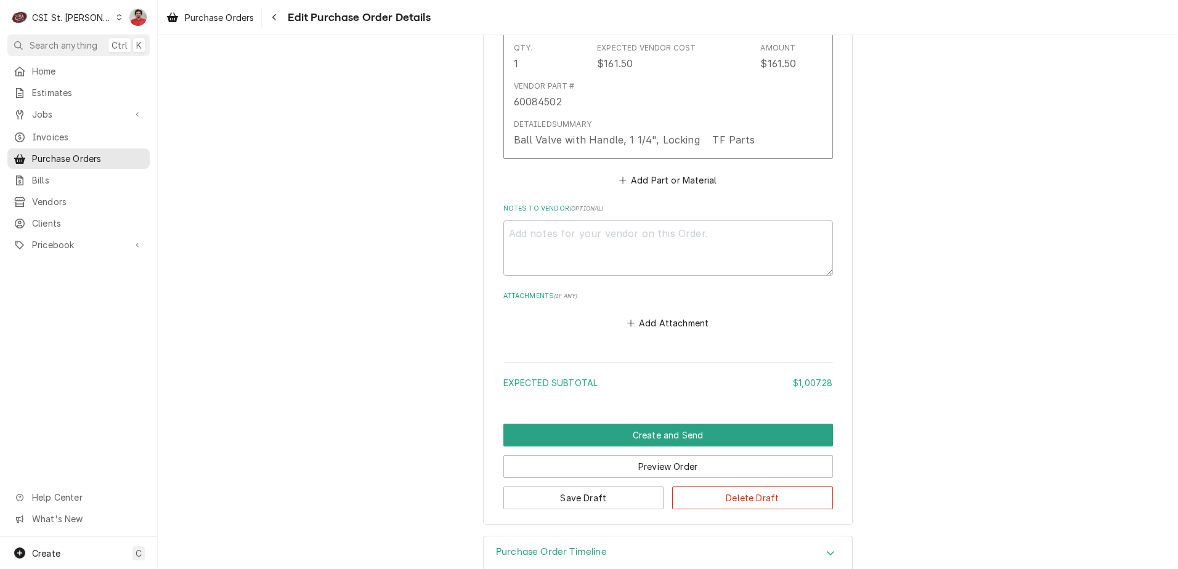
scroll to position [2750, 0]
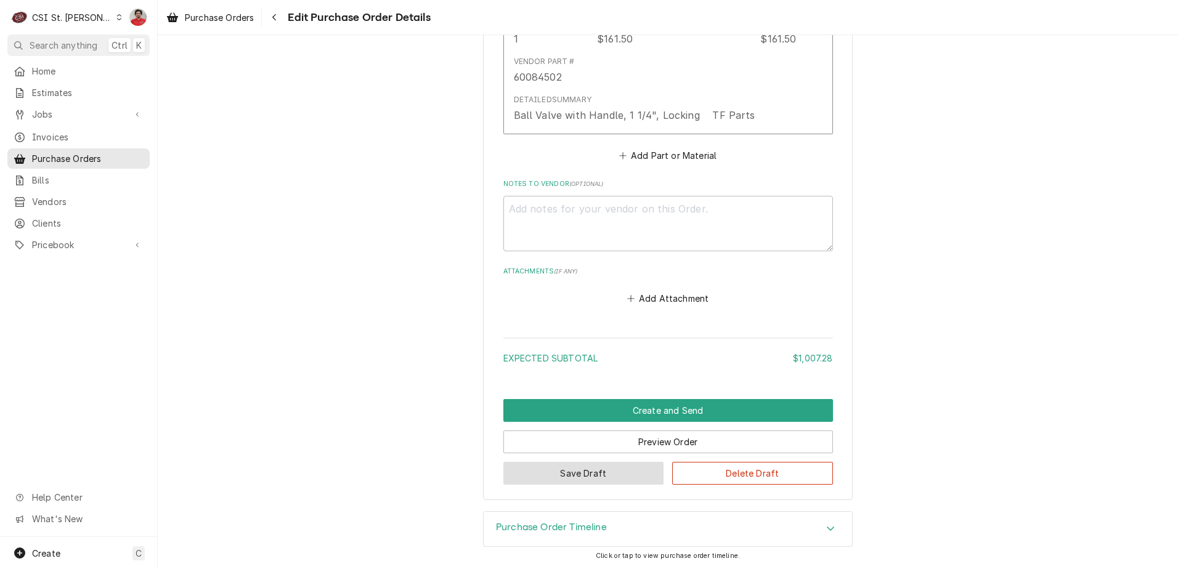
click at [577, 481] on button "Save Draft" at bounding box center [583, 473] width 161 height 23
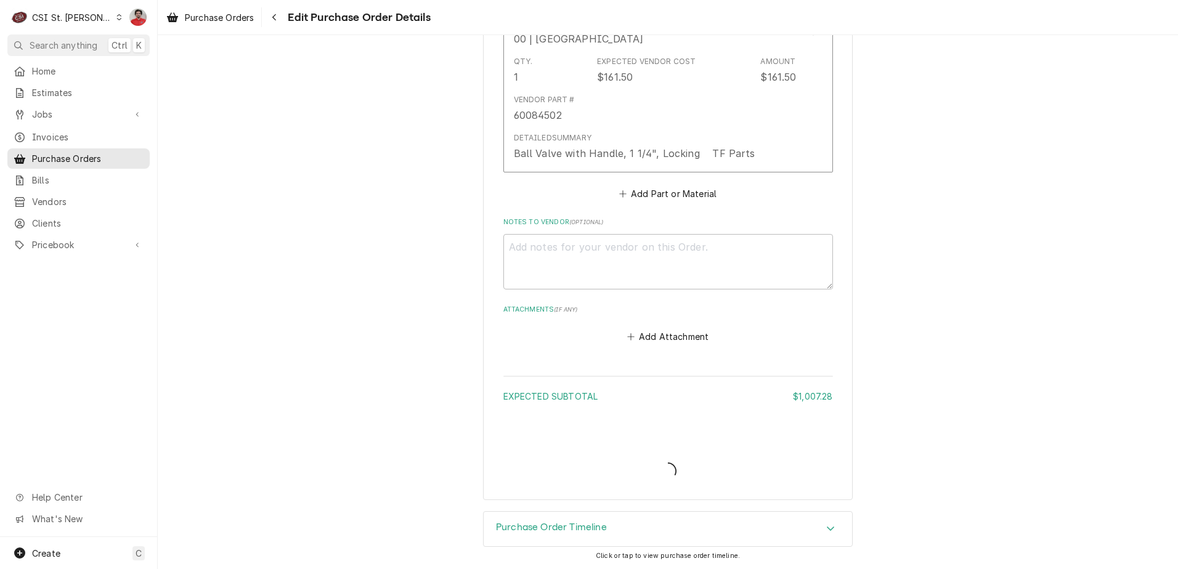
scroll to position [2712, 0]
type textarea "x"
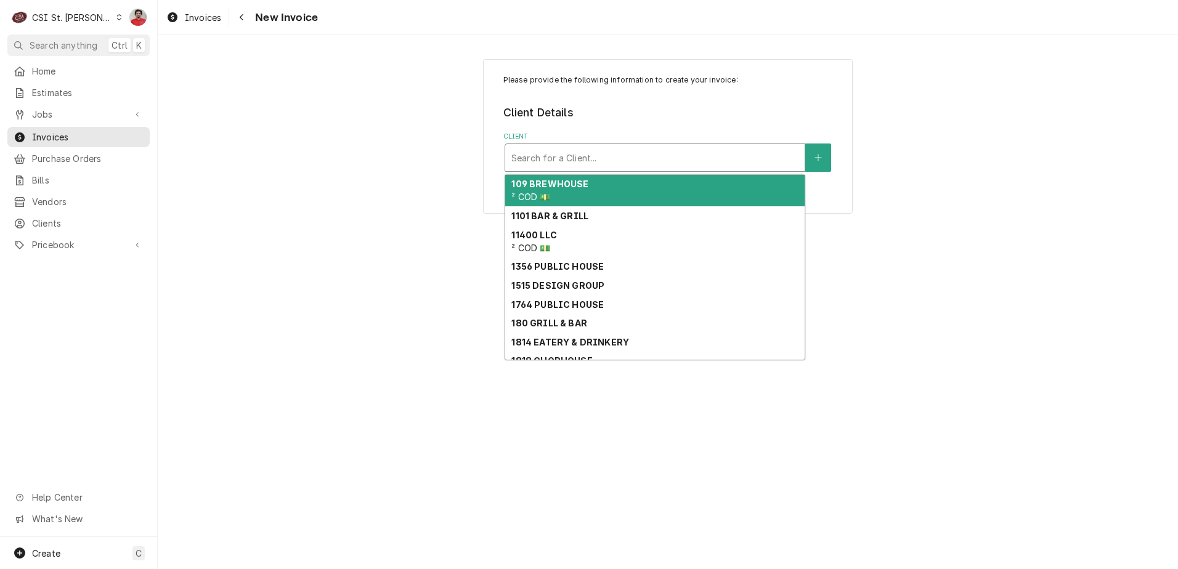
click at [606, 158] on div "Client" at bounding box center [654, 158] width 287 height 22
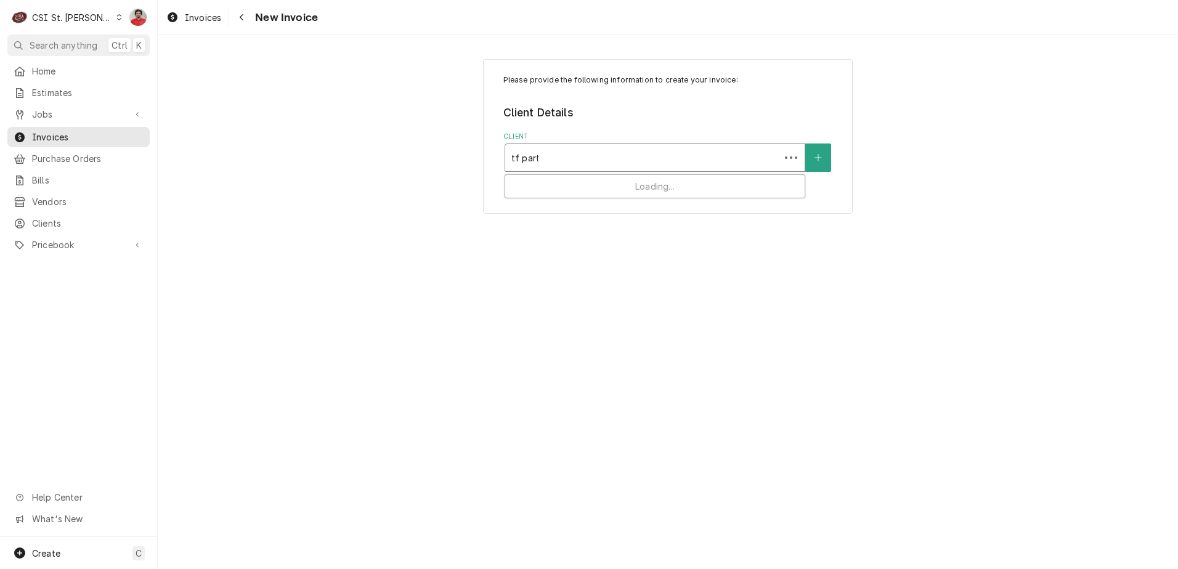
type input "tf parts"
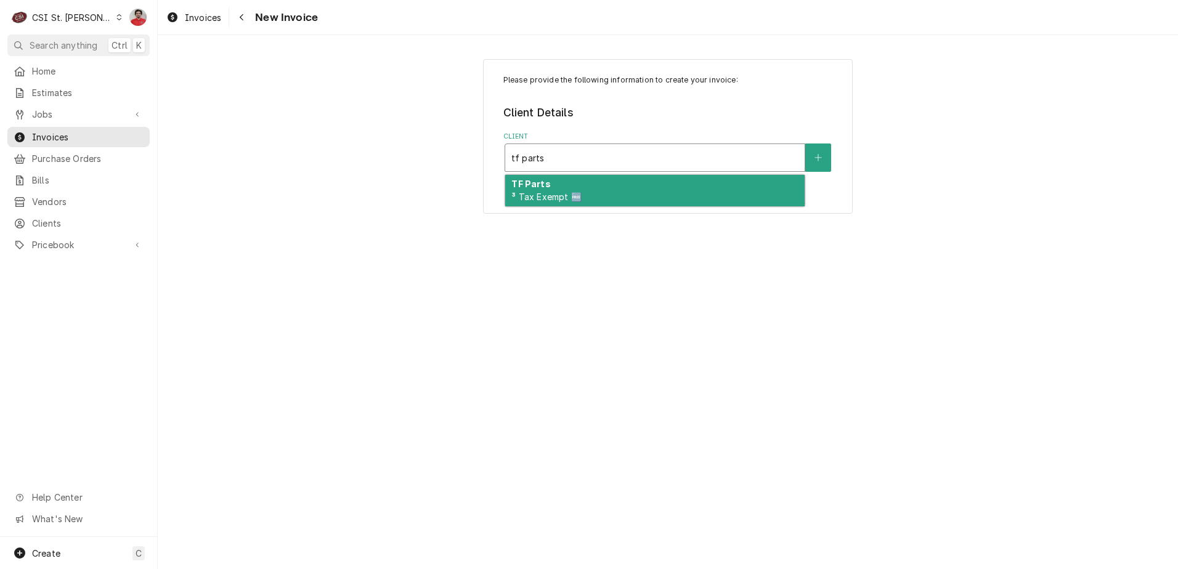
click at [598, 196] on div "TF Parts ³ Tax Exempt 🆓" at bounding box center [654, 191] width 299 height 32
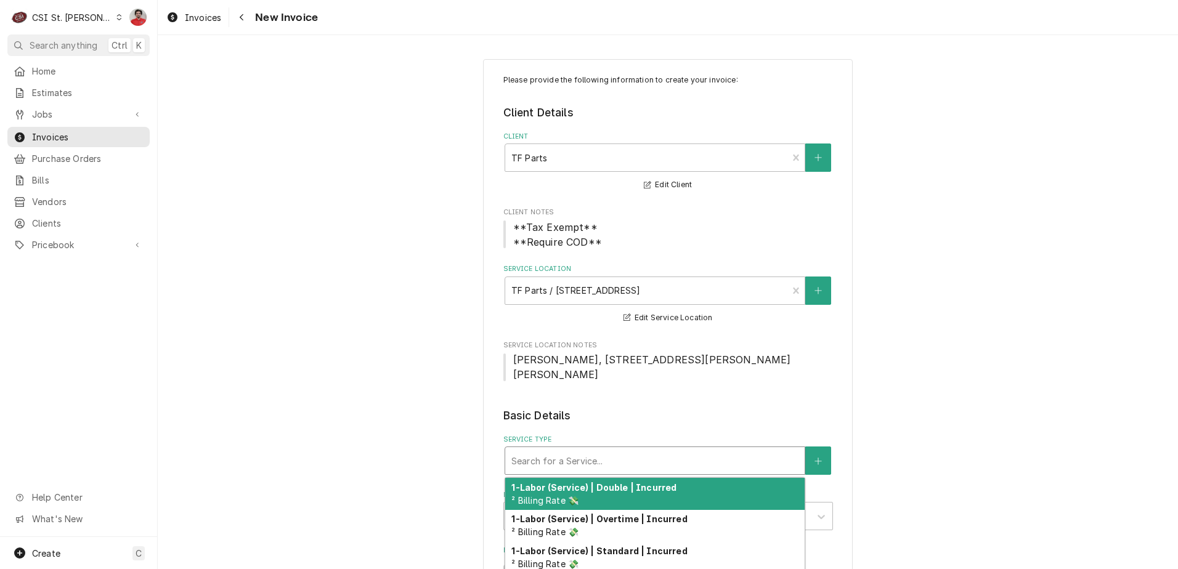
click at [596, 450] on div "Service Type" at bounding box center [654, 461] width 287 height 22
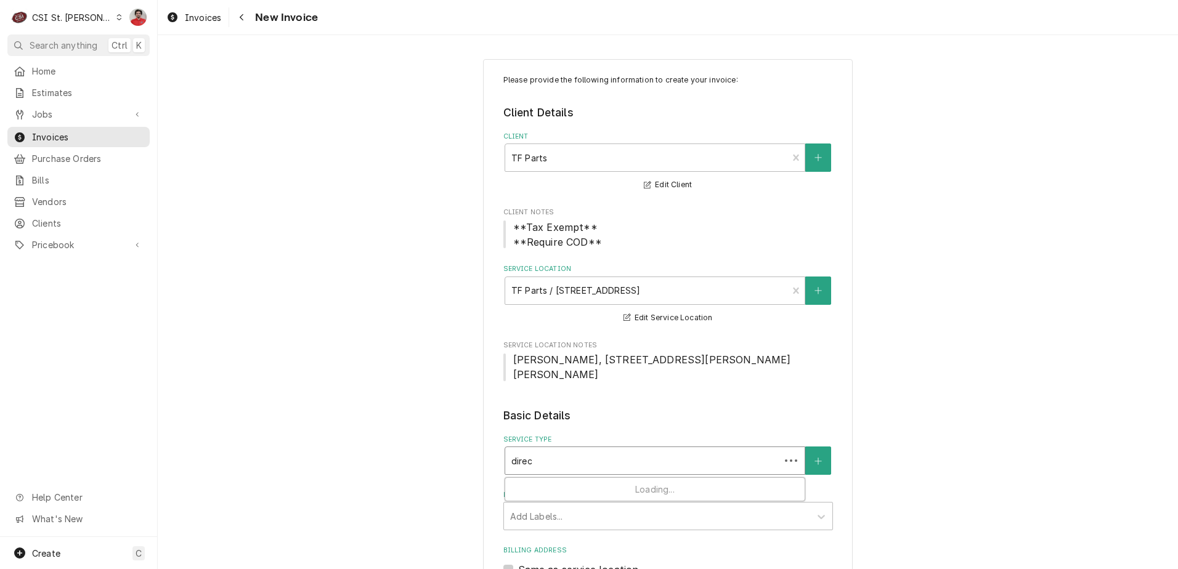
type input "direct"
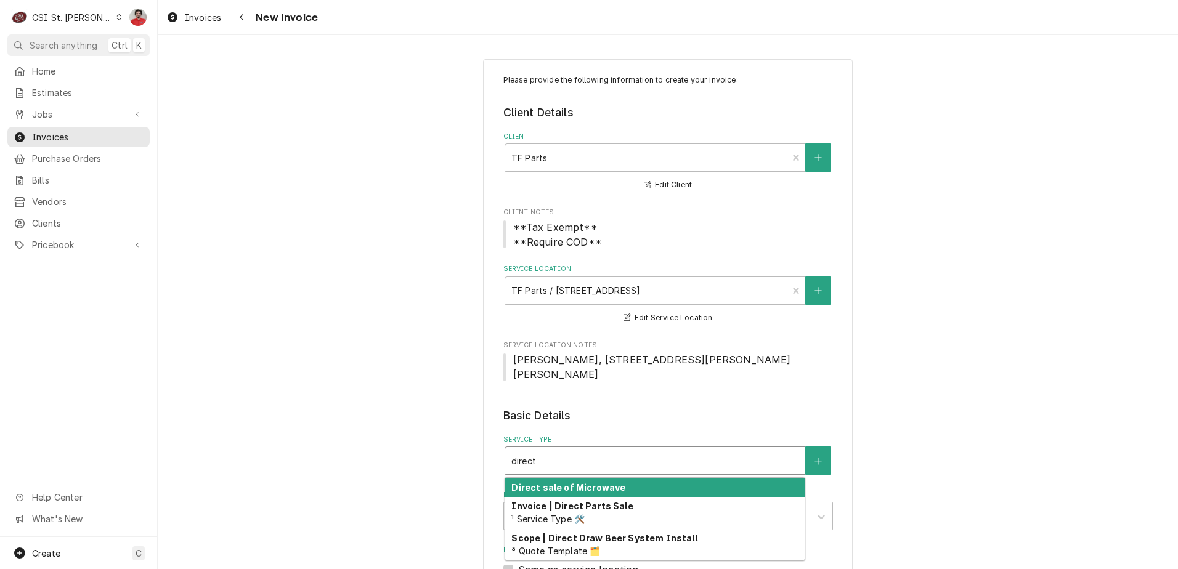
scroll to position [123, 0]
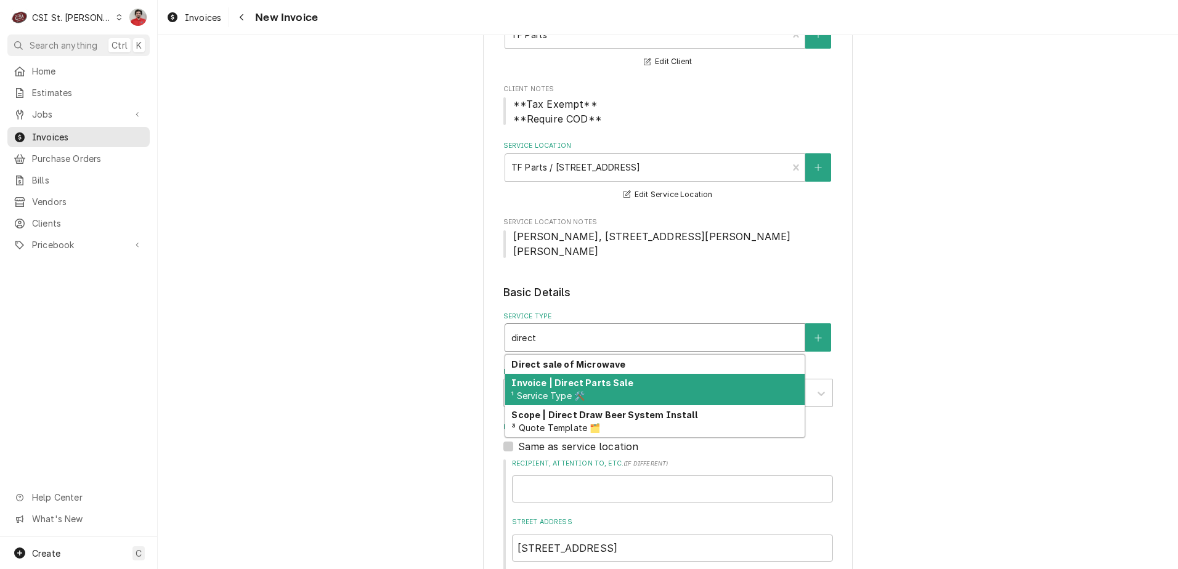
click at [599, 380] on div "Invoice | Direct Parts Sale ¹ Service Type 🛠️" at bounding box center [654, 390] width 299 height 32
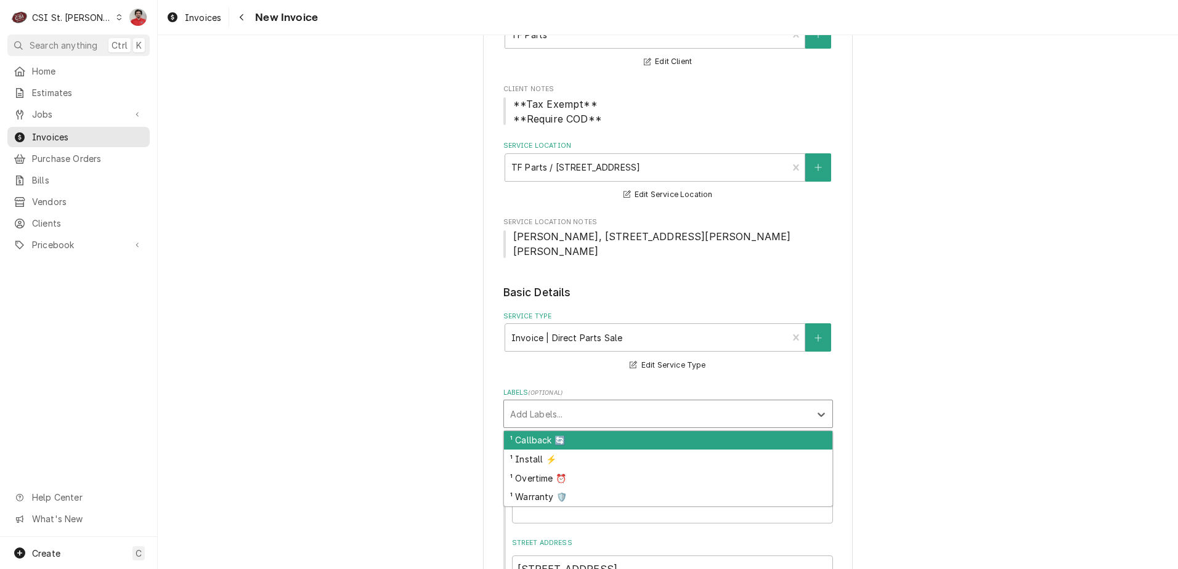
click at [593, 406] on div "Labels" at bounding box center [657, 414] width 294 height 22
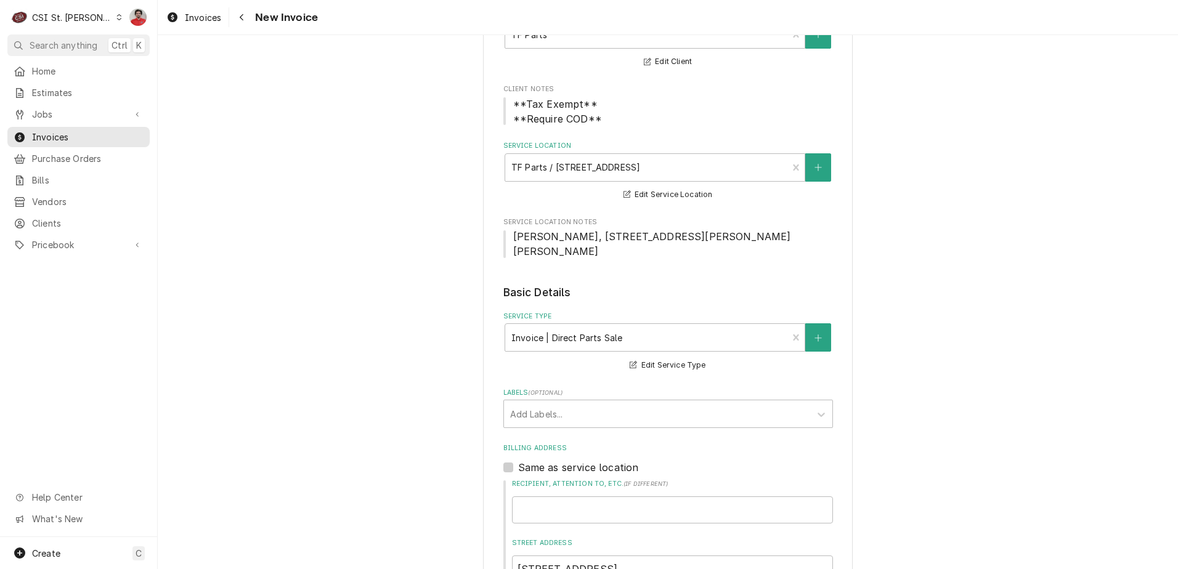
click at [593, 388] on label "Labels ( optional )" at bounding box center [668, 393] width 330 height 10
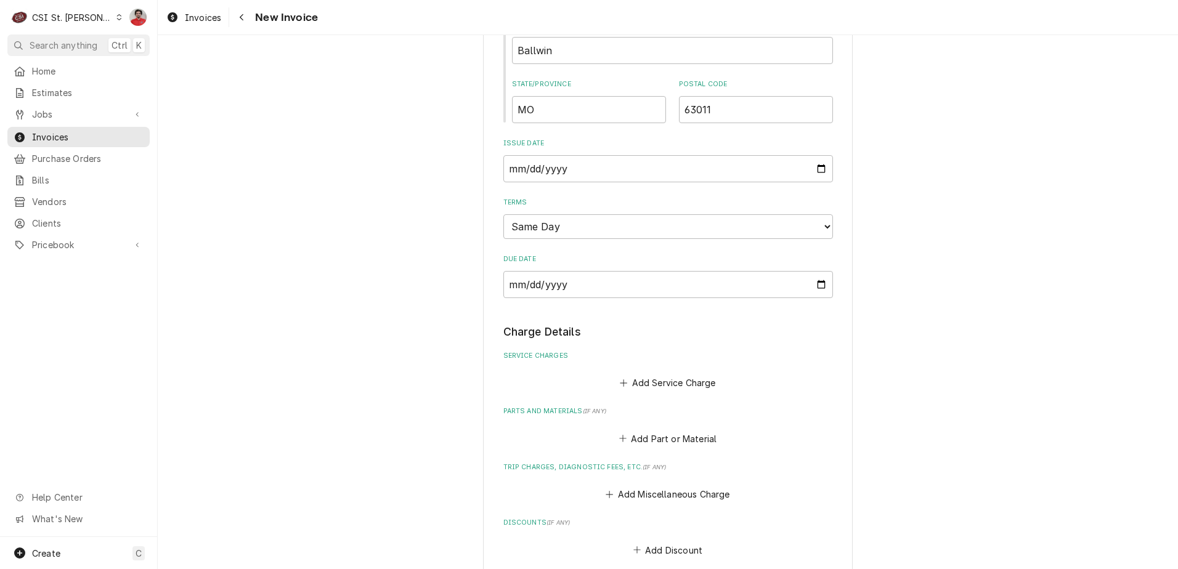
scroll to position [986, 0]
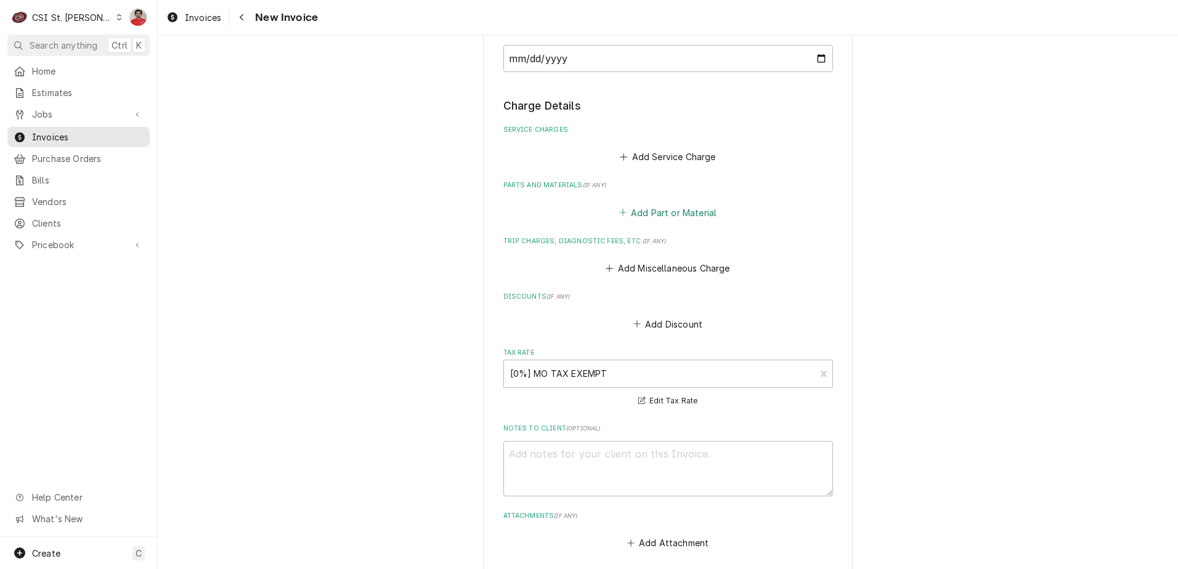
click at [627, 204] on button "Add Part or Material" at bounding box center [668, 212] width 102 height 17
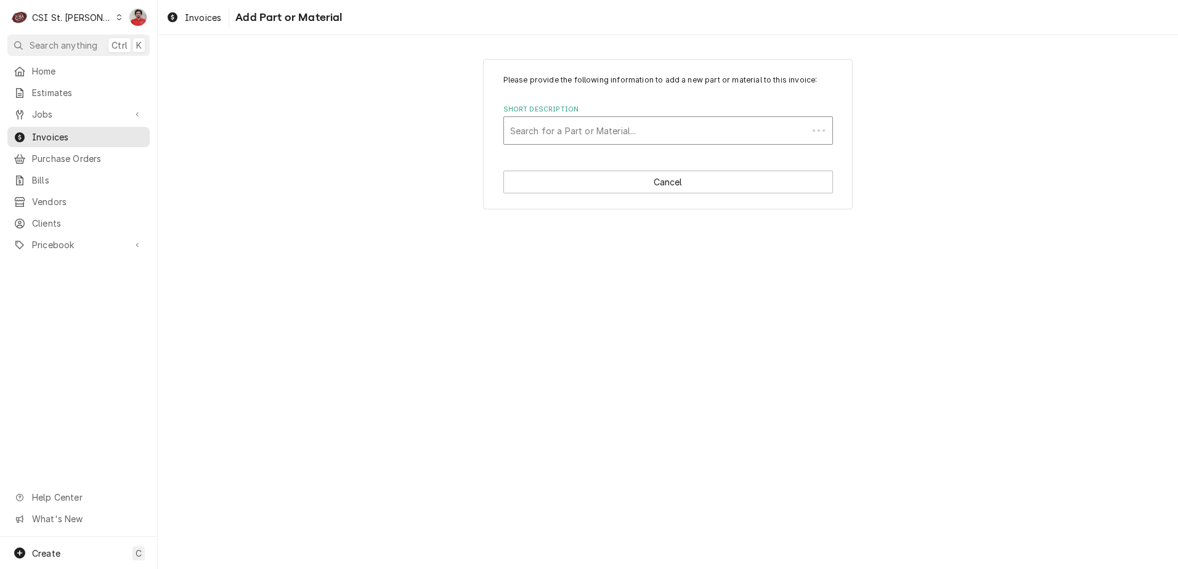
click at [596, 132] on div "Short Description" at bounding box center [655, 131] width 291 height 22
type input "MOF-M233884"
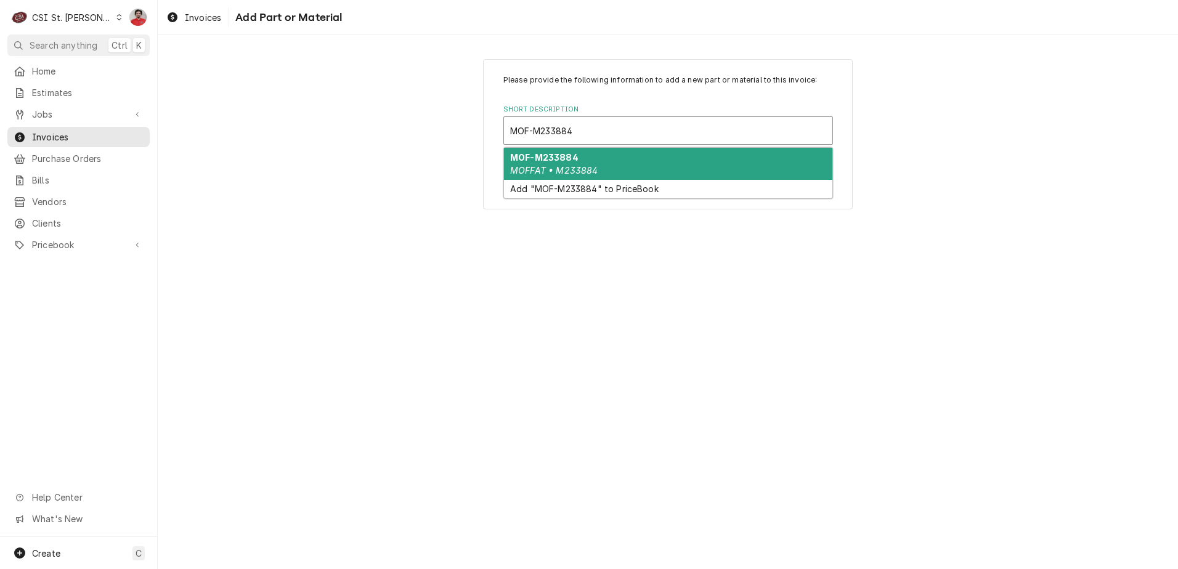
click at [593, 160] on div "MOF-M233884 MOFFAT • M233884" at bounding box center [668, 164] width 328 height 32
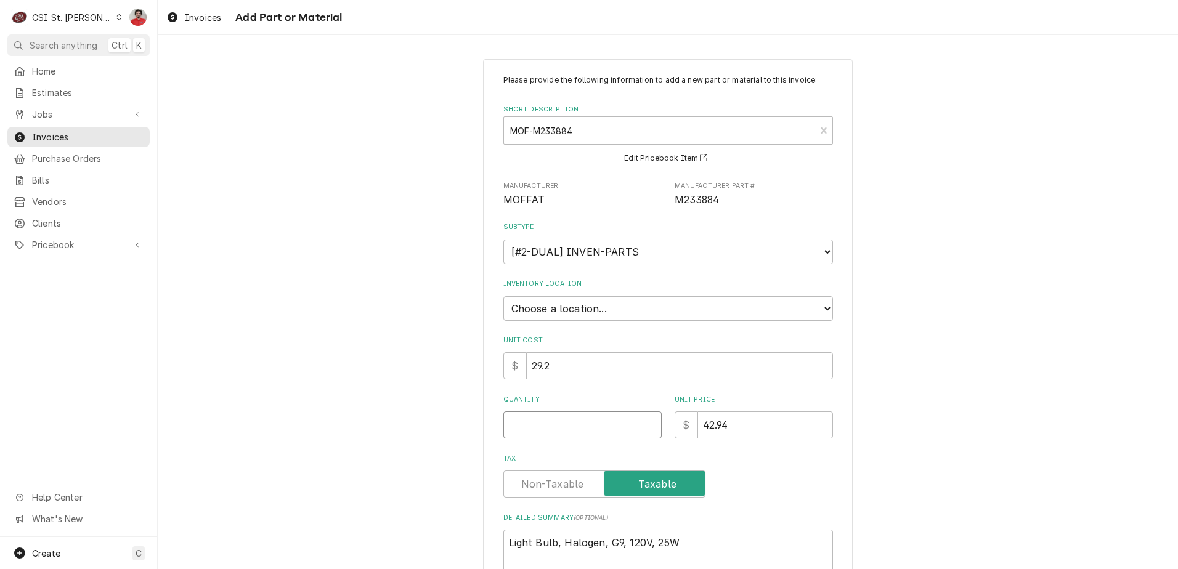
click at [610, 412] on input "Quantity" at bounding box center [582, 425] width 158 height 27
type textarea "x"
type input "2"
click at [970, 396] on div "Please provide the following information to add a new part or material to this …" at bounding box center [668, 354] width 1020 height 612
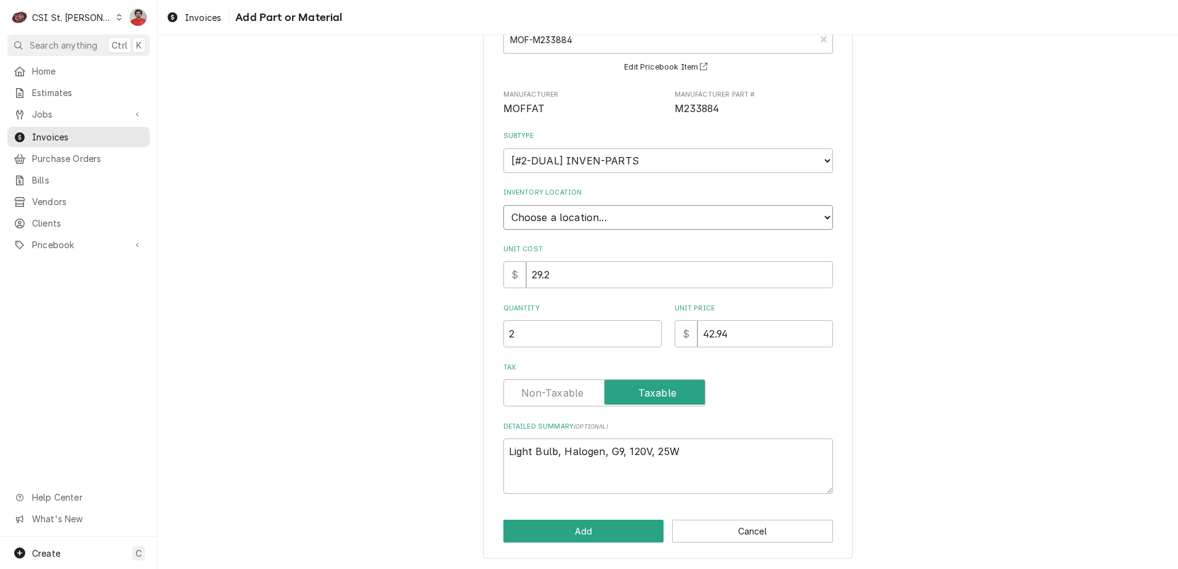
click at [573, 218] on select "Choose a location... 00 | STL WAREHOUSE 01 | CHUCK WAMBOLDT V#93 01 | COURTNEY …" at bounding box center [668, 217] width 330 height 25
select select "1370"
click at [503, 205] on select "Choose a location... 00 | STL WAREHOUSE 01 | CHUCK WAMBOLDT V#93 01 | COURTNEY …" at bounding box center [668, 217] width 330 height 25
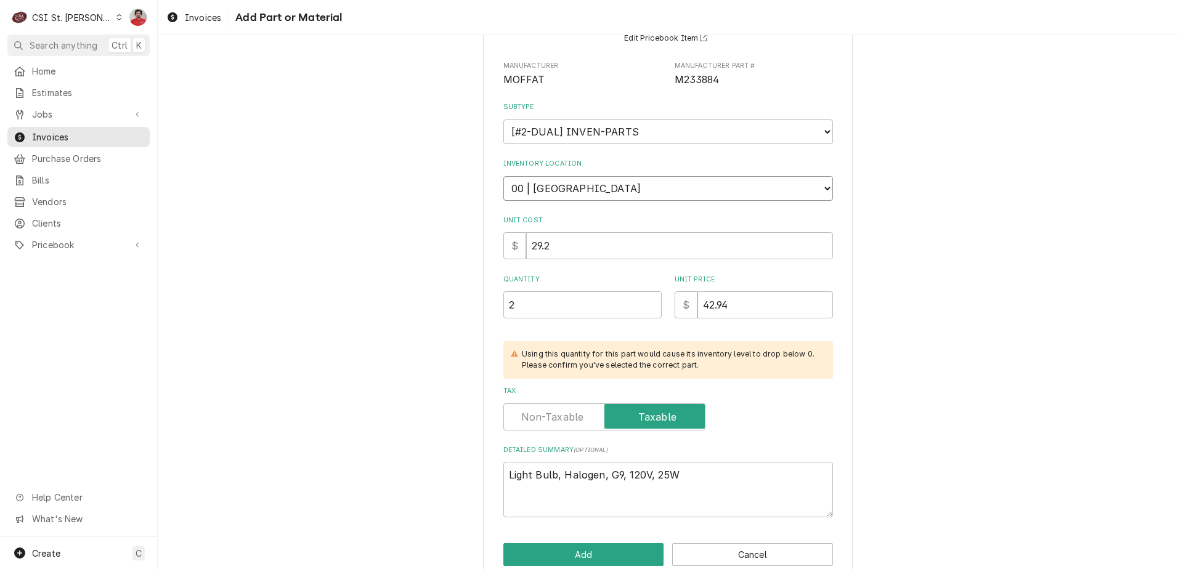
scroll to position [144, 0]
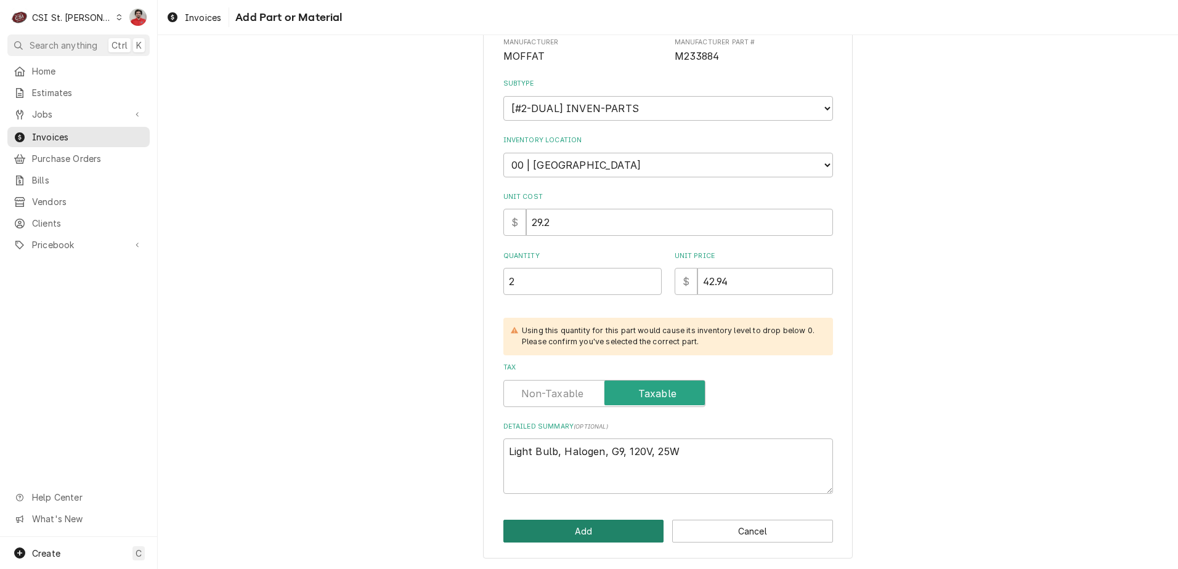
click at [570, 535] on button "Add" at bounding box center [583, 531] width 161 height 23
type textarea "x"
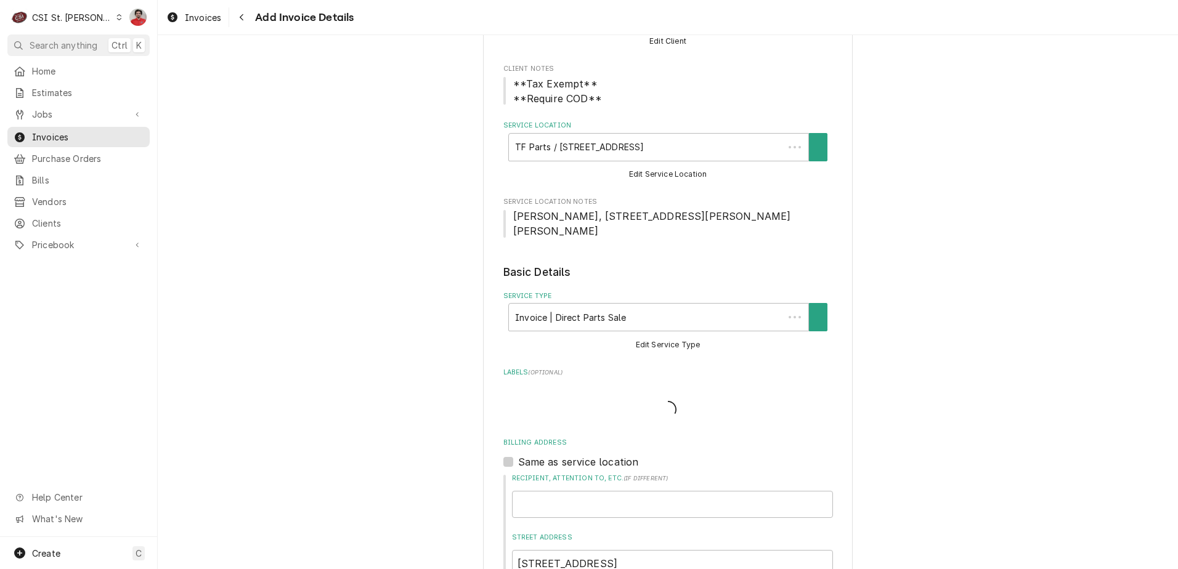
scroll to position [971, 0]
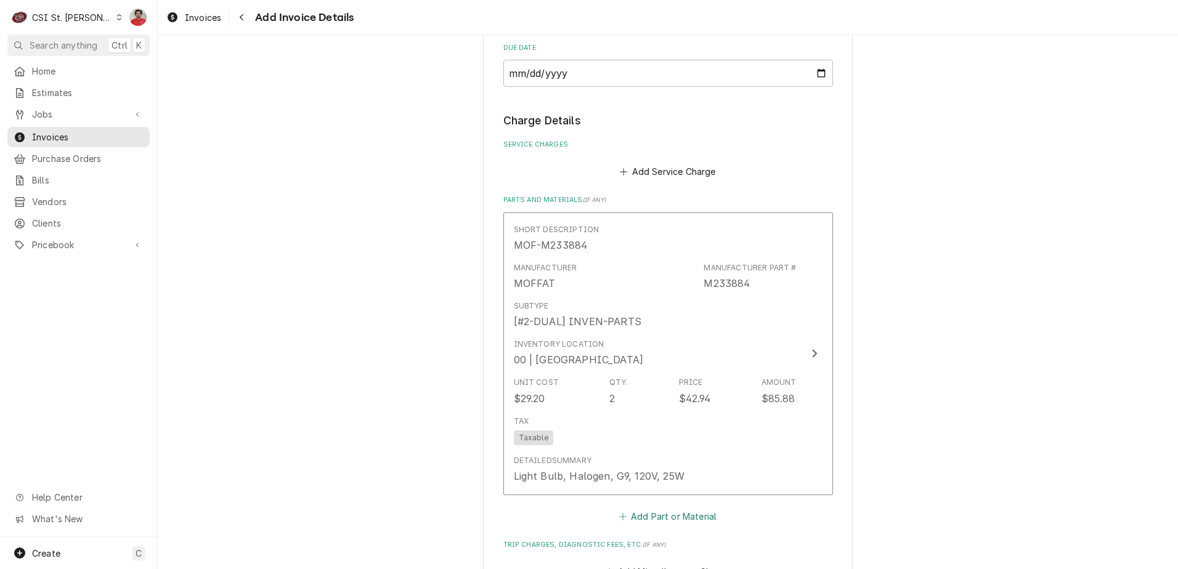
click at [646, 508] on button "Add Part or Material" at bounding box center [668, 516] width 102 height 17
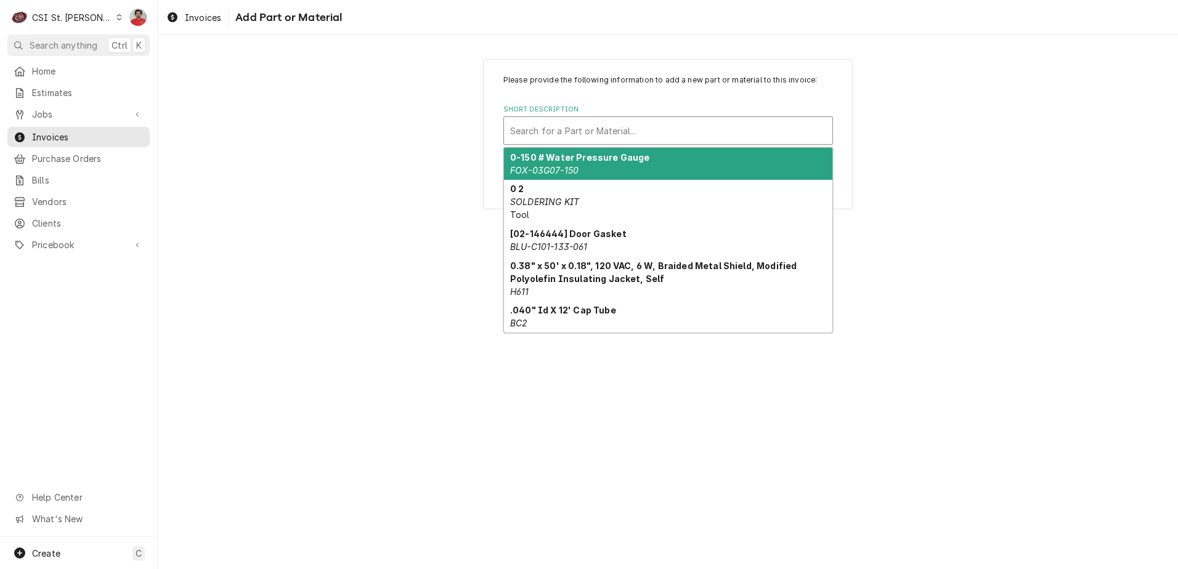
click at [586, 125] on div "Short Description" at bounding box center [668, 131] width 316 height 22
click at [583, 123] on div "Short Description" at bounding box center [668, 131] width 316 height 22
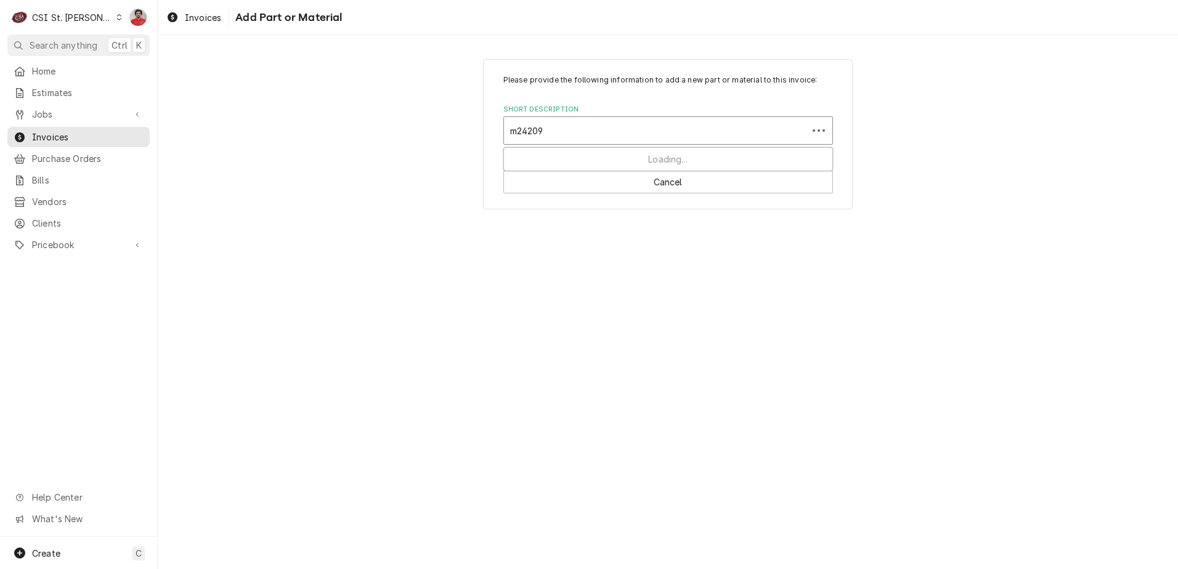
type input "m242092"
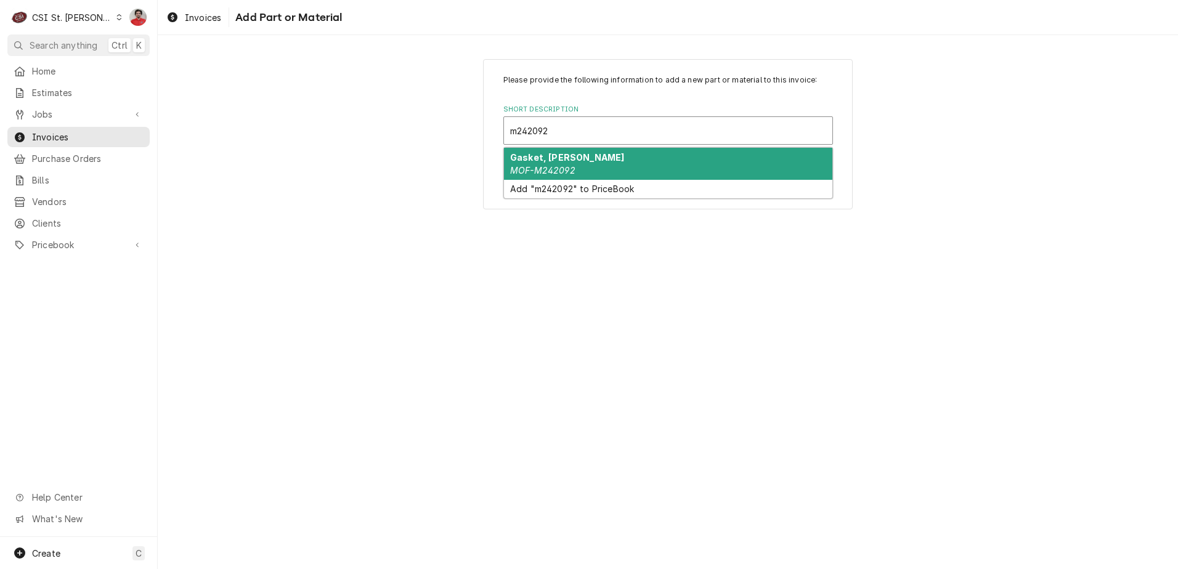
click at [575, 160] on strong "Gasket, Oven Lamp" at bounding box center [567, 157] width 114 height 10
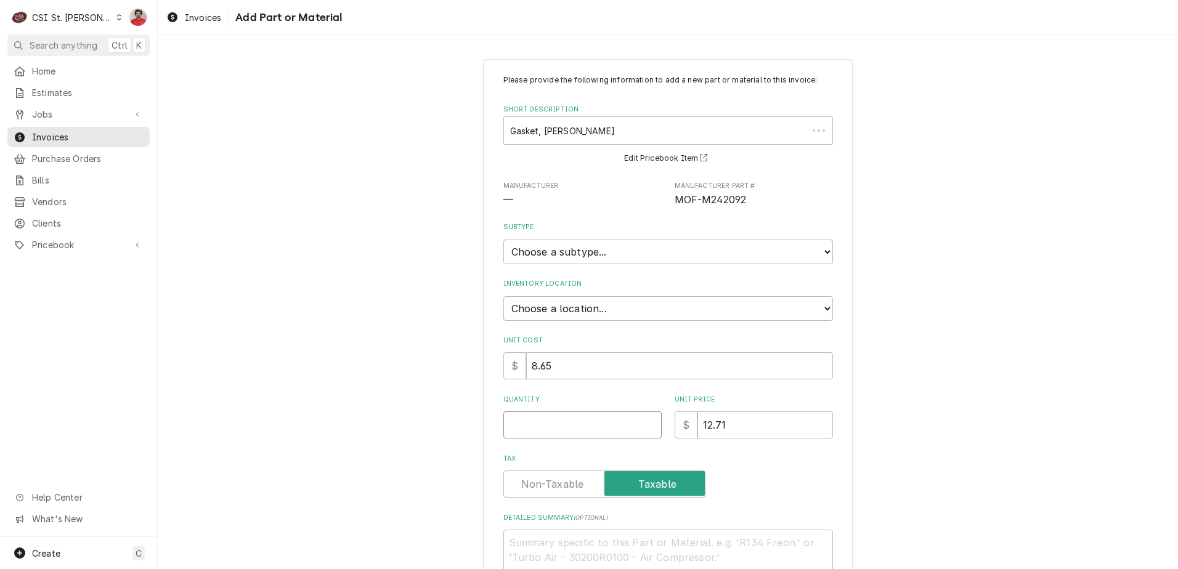
click at [629, 432] on input "Quantity" at bounding box center [582, 425] width 158 height 27
type textarea "x"
type input "2"
click at [579, 396] on label "Quantity" at bounding box center [582, 400] width 158 height 10
click at [579, 412] on input "2" at bounding box center [582, 425] width 158 height 27
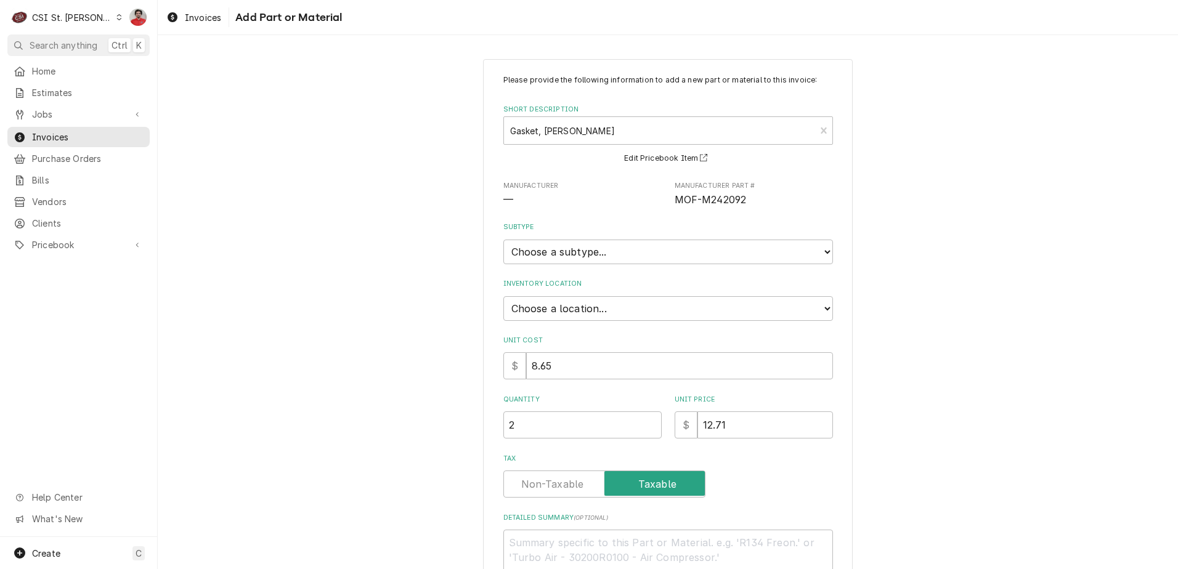
scroll to position [91, 0]
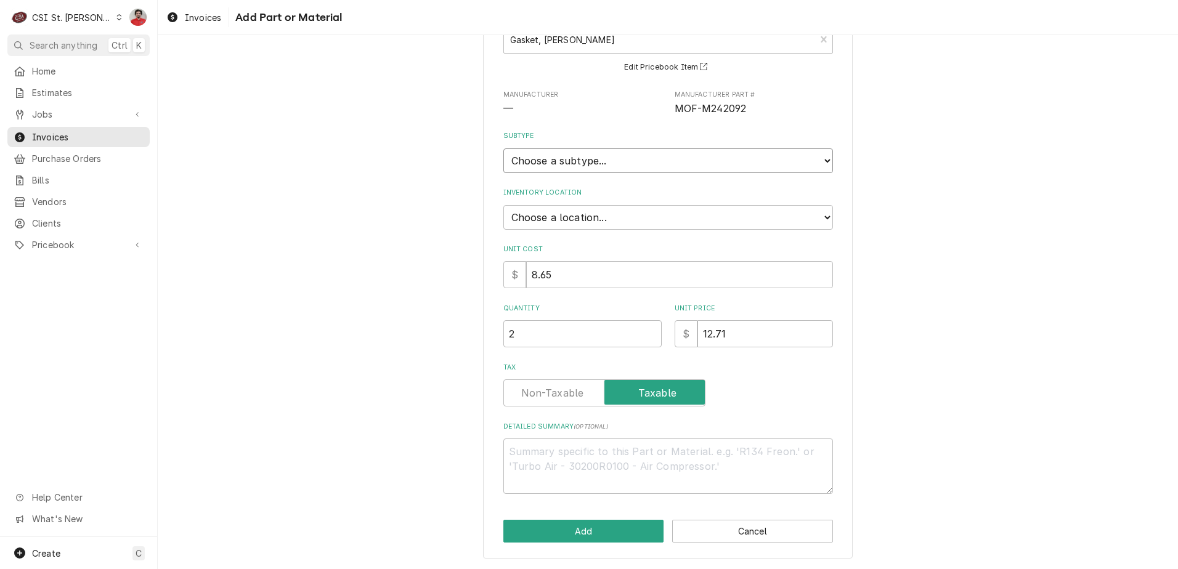
click at [555, 165] on select "Choose a subtype... [#2-DUAL] AFTERHRS-WH-CHG-2 [#2-DUAL] BEV-EQUIP [#2-DUAL] B…" at bounding box center [668, 160] width 330 height 25
select select "1"
click at [503, 148] on select "Choose a subtype... [#2-DUAL] AFTERHRS-WH-CHG-2 [#2-DUAL] BEV-EQUIP [#2-DUAL] B…" at bounding box center [668, 160] width 330 height 25
type textarea "x"
click at [574, 221] on select "Choose a location... 00 | STL WAREHOUSE 01 | CHUCK WAMBOLDT V#93 01 | COURTNEY …" at bounding box center [668, 217] width 330 height 25
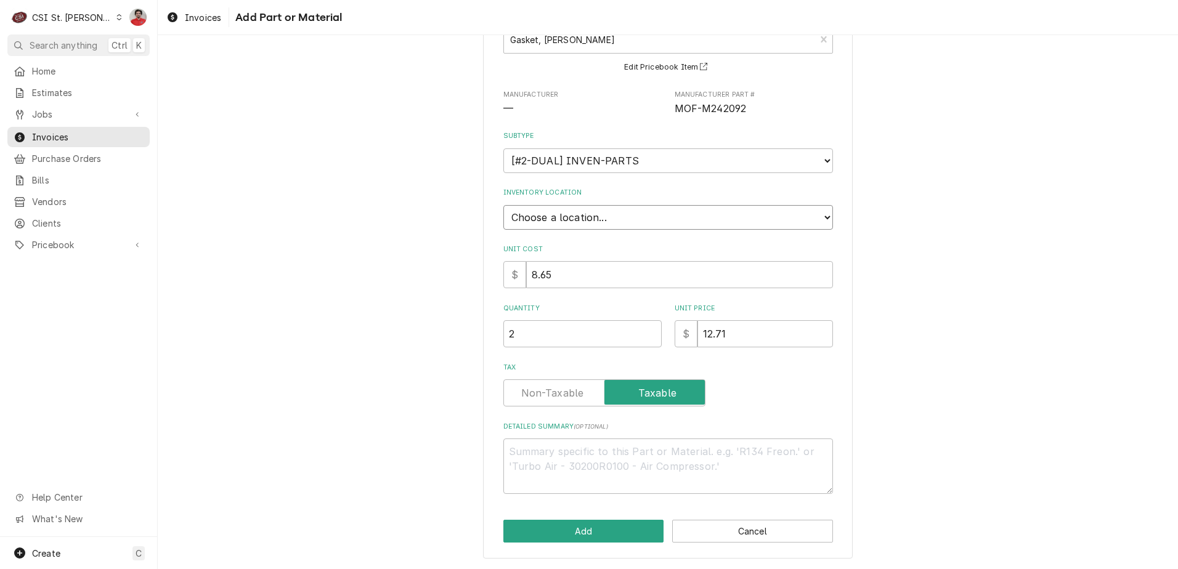
select select "1370"
click at [503, 205] on select "Choose a location... 00 | STL WAREHOUSE 01 | CHUCK WAMBOLDT V#93 01 | COURTNEY …" at bounding box center [668, 217] width 330 height 25
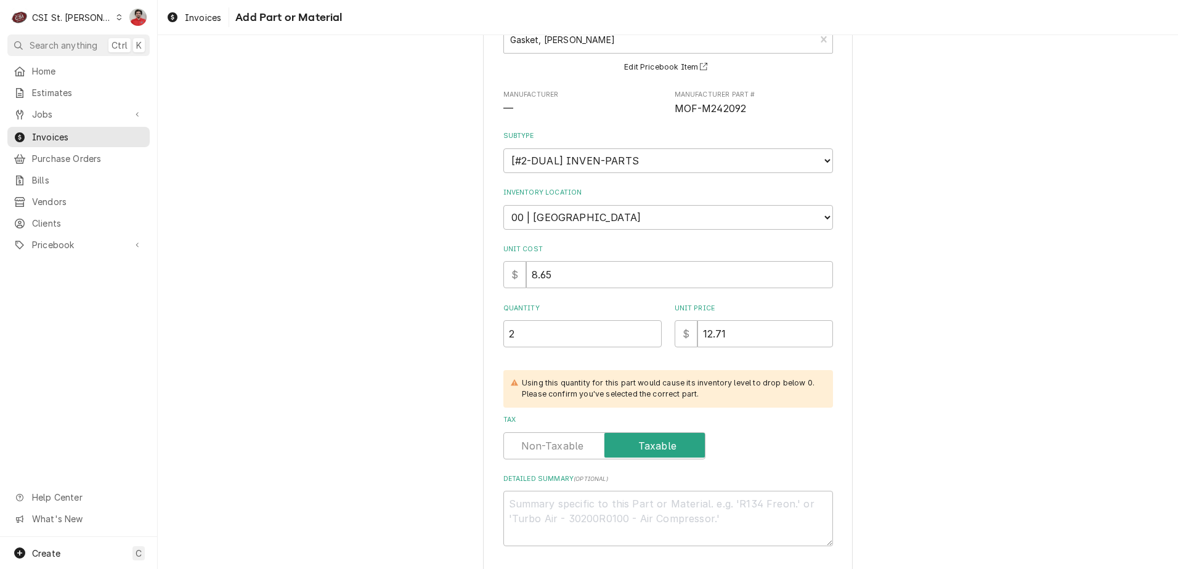
click at [411, 343] on div "Please provide the following information to add a new part or material to this …" at bounding box center [668, 289] width 1020 height 665
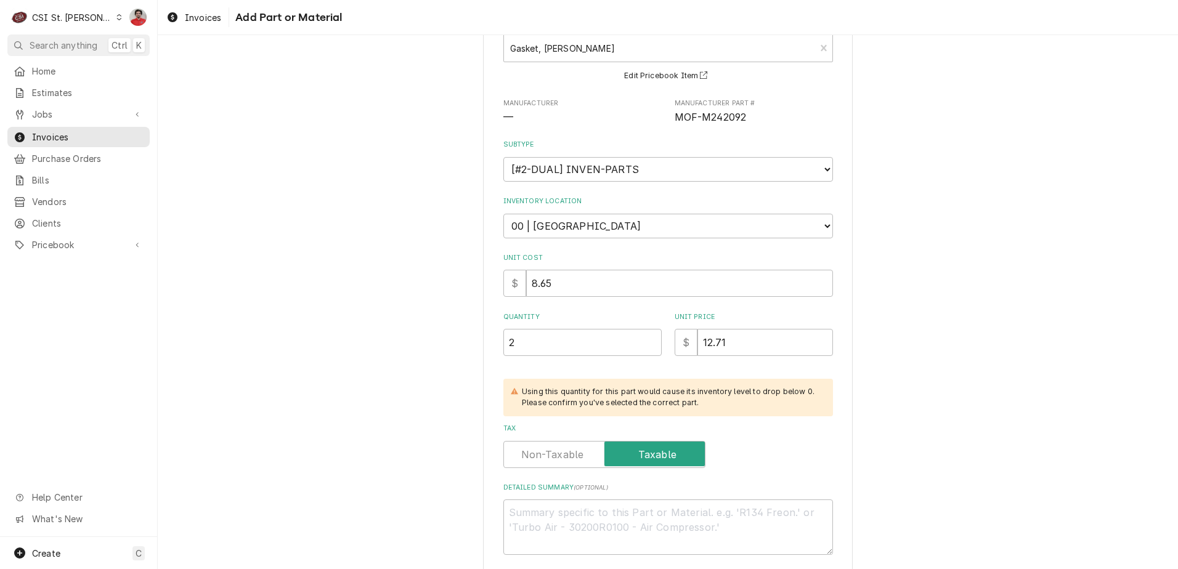
scroll to position [144, 0]
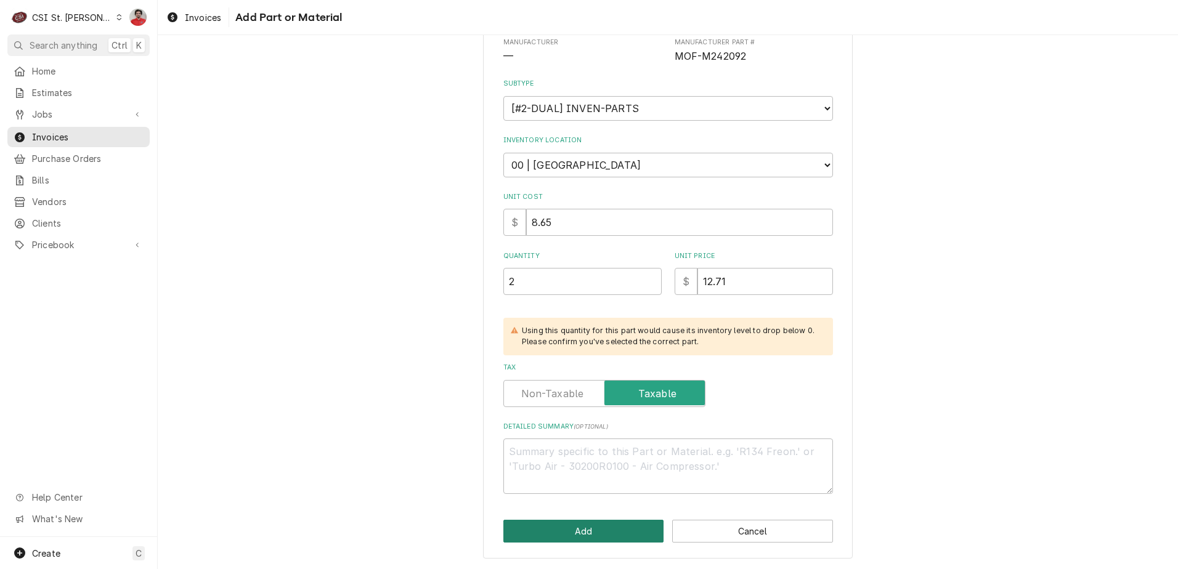
click at [573, 526] on button "Add" at bounding box center [583, 531] width 161 height 23
type textarea "x"
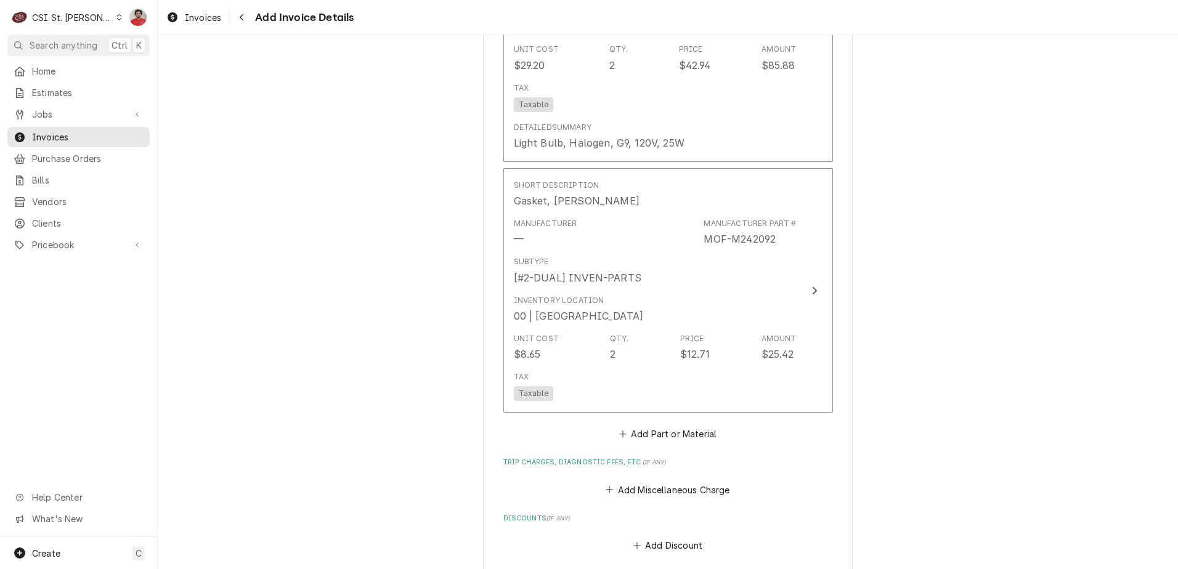
scroll to position [1326, 0]
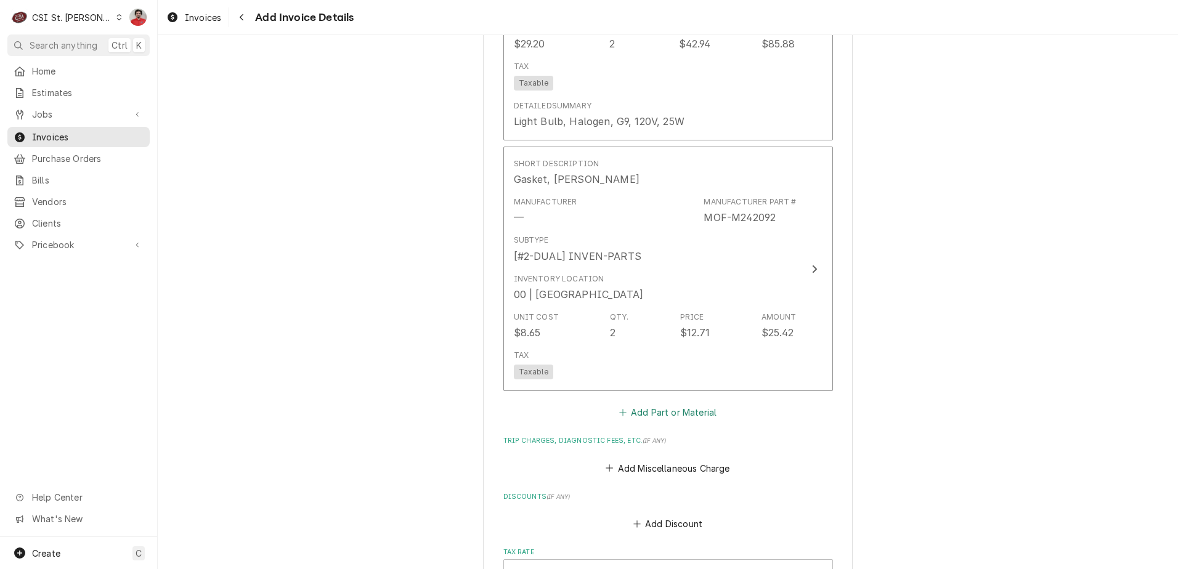
click at [679, 404] on button "Add Part or Material" at bounding box center [668, 412] width 102 height 17
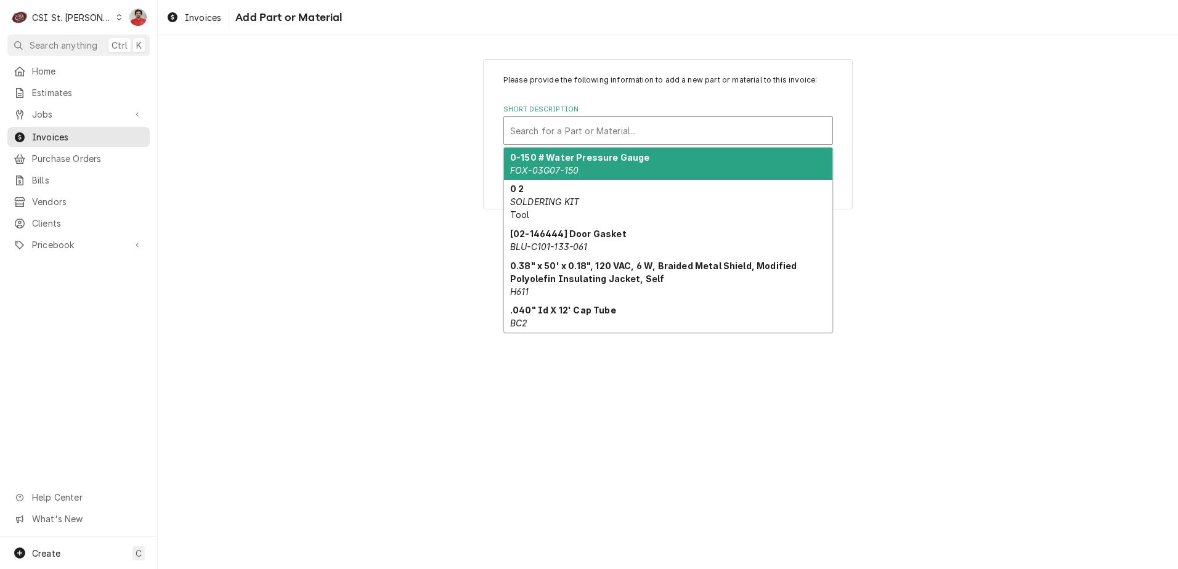
click at [542, 141] on div "Short Description" at bounding box center [668, 131] width 316 height 22
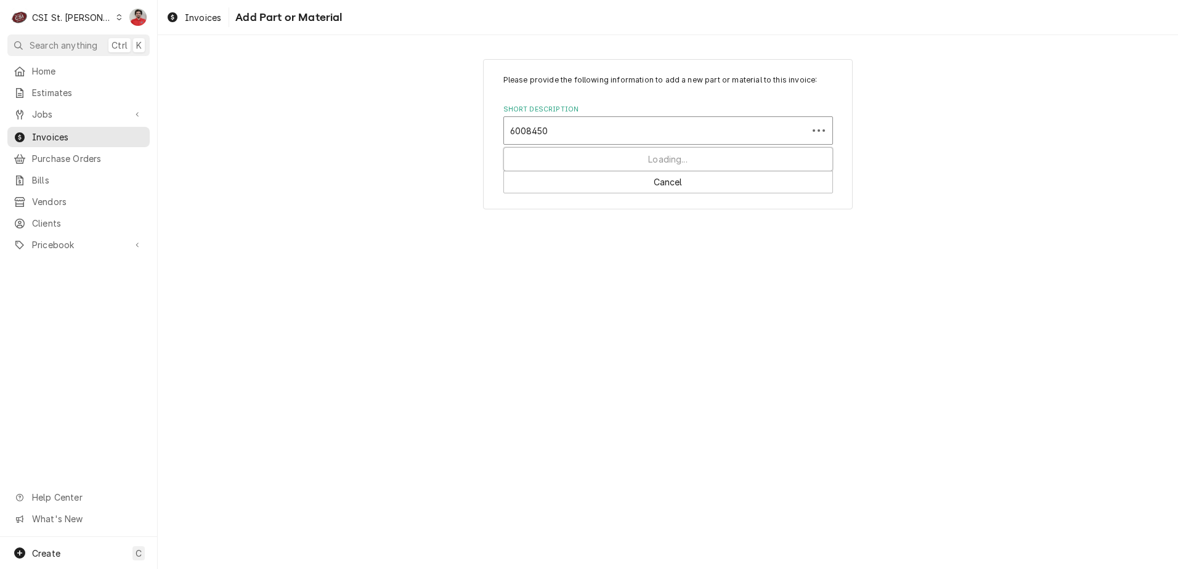
type input "60084502"
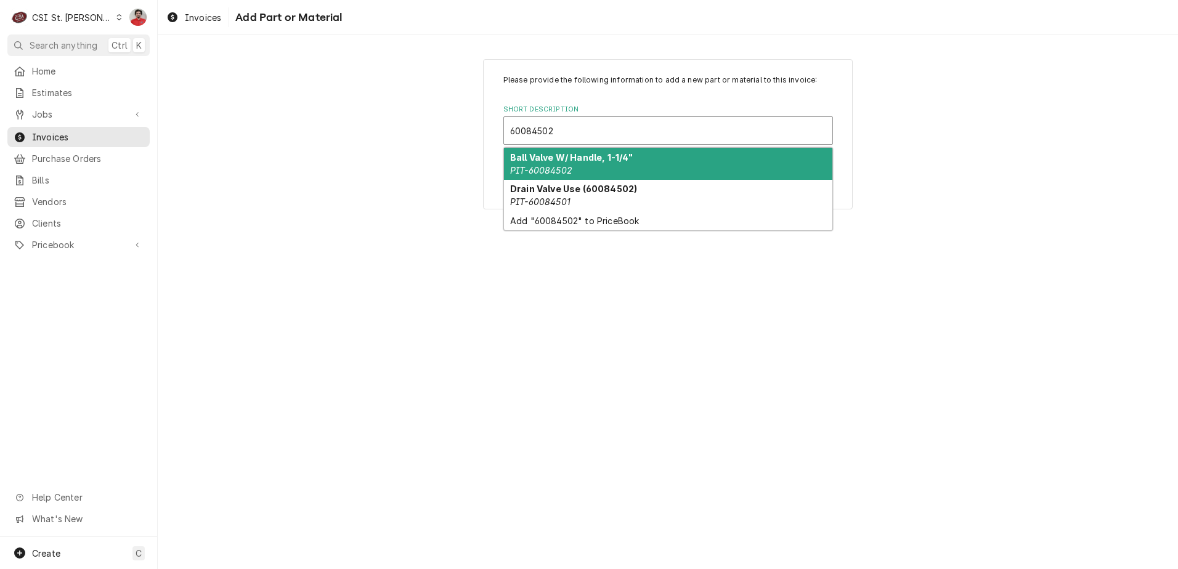
click at [595, 173] on div "Ball Valve W/ Handle, 1-1/4" PIT-60084502" at bounding box center [668, 164] width 328 height 32
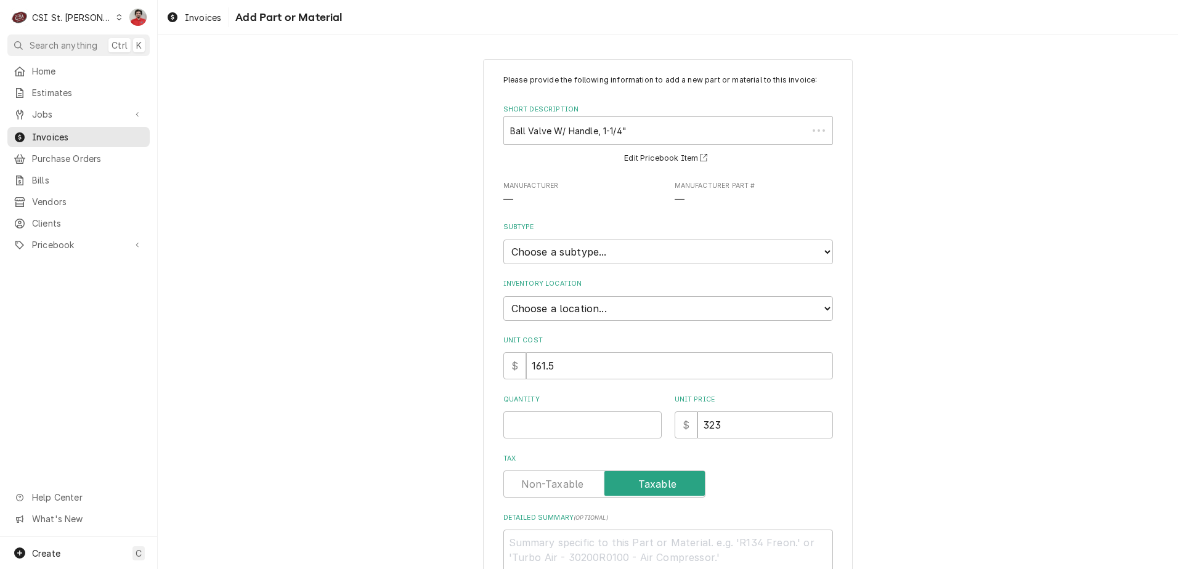
type textarea "x"
click at [625, 254] on select "Choose a subtype... [#2-DUAL] AFTERHRS-WH-CHG-2 [#2-DUAL] BEV-EQUIP [#2-DUAL] B…" at bounding box center [668, 252] width 330 height 25
select select "1"
click at [503, 240] on select "Choose a subtype... [#2-DUAL] AFTERHRS-WH-CHG-2 [#2-DUAL] BEV-EQUIP [#2-DUAL] B…" at bounding box center [668, 252] width 330 height 25
type textarea "x"
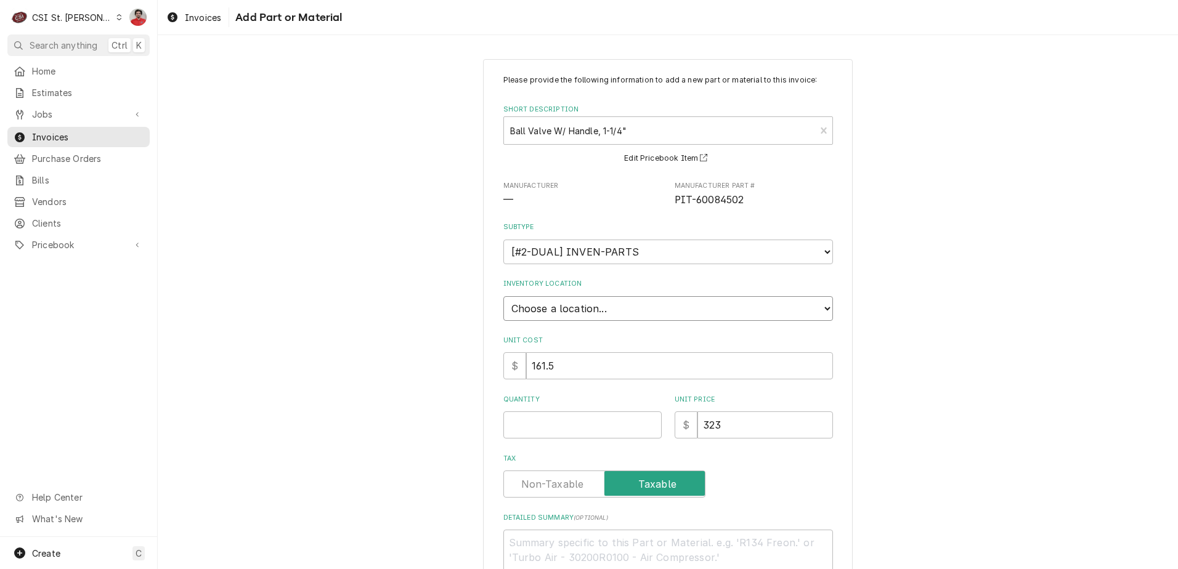
click at [601, 311] on select "Choose a location... 00 | STL WAREHOUSE 01 | CHUCK WAMBOLDT V#93 01 | COURTNEY …" at bounding box center [668, 308] width 330 height 25
select select "1370"
click at [503, 296] on select "Choose a location... 00 | STL WAREHOUSE 01 | CHUCK WAMBOLDT V#93 01 | COURTNEY …" at bounding box center [668, 308] width 330 height 25
click at [595, 425] on input "Quantity" at bounding box center [582, 425] width 158 height 27
type textarea "x"
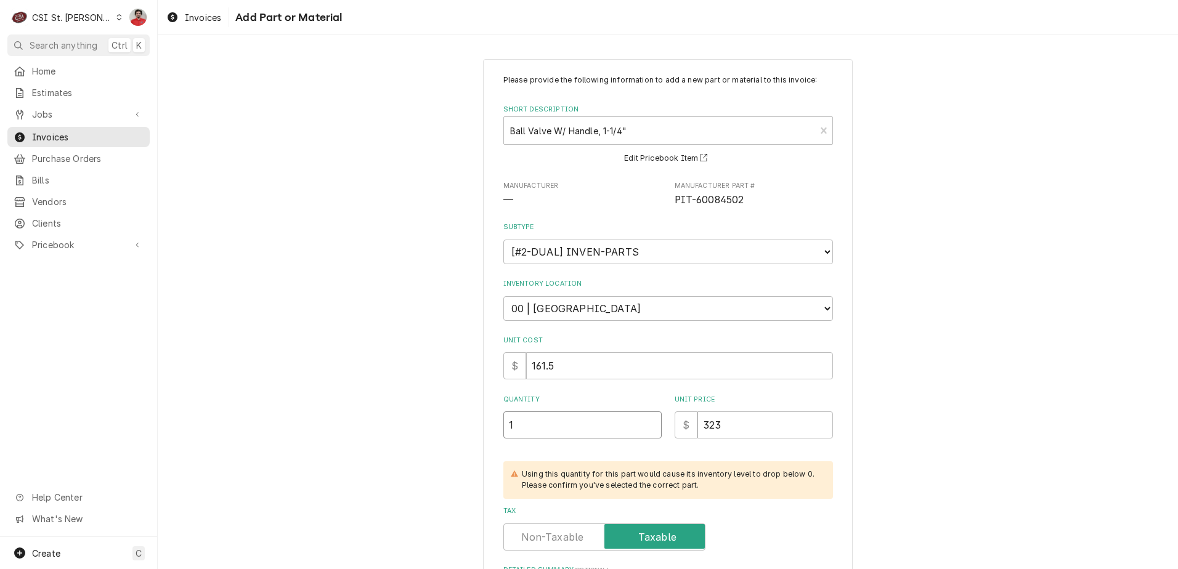
type input "1"
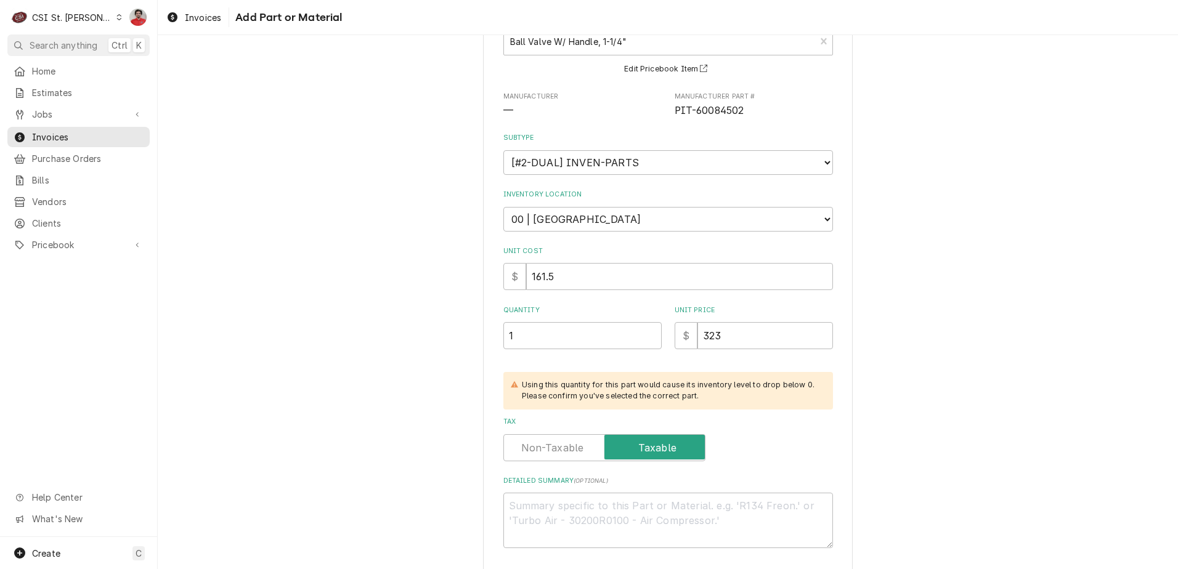
scroll to position [144, 0]
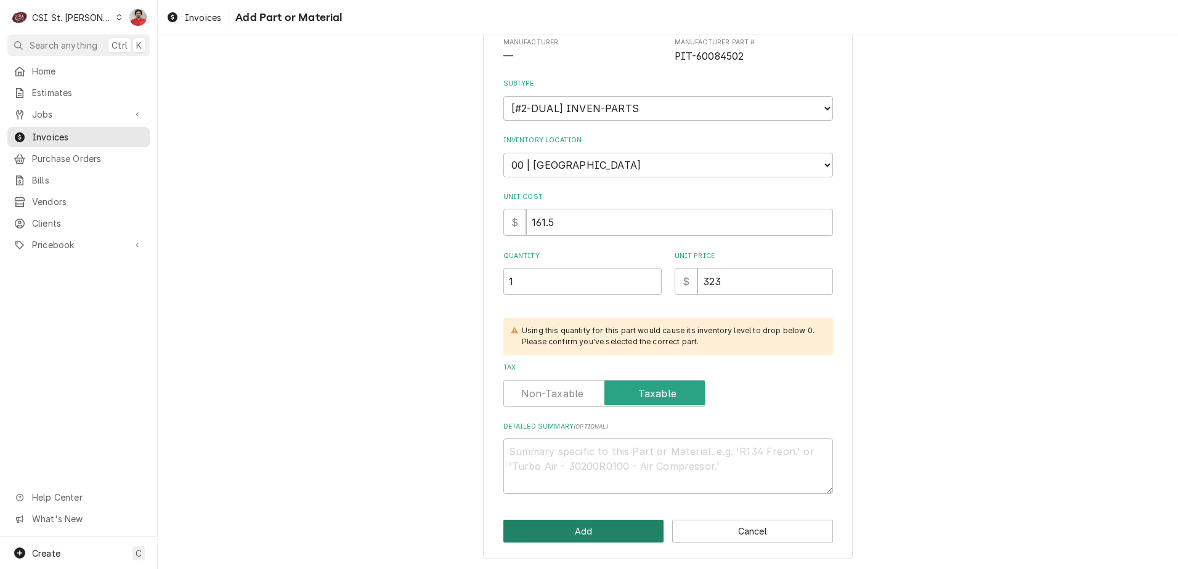
click at [598, 528] on button "Add" at bounding box center [583, 531] width 161 height 23
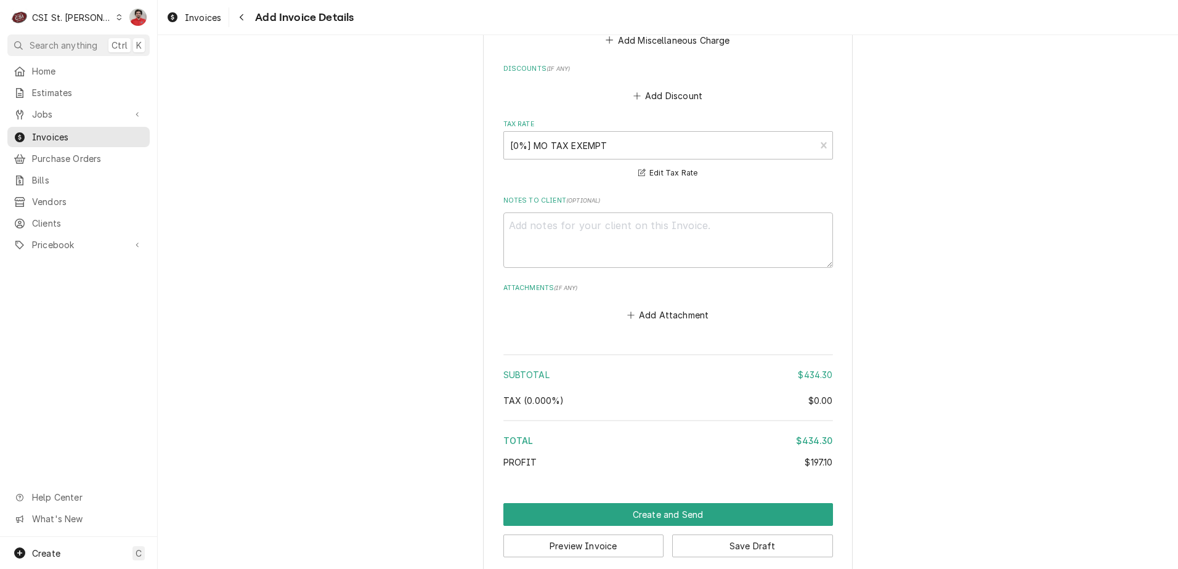
scroll to position [1820, 0]
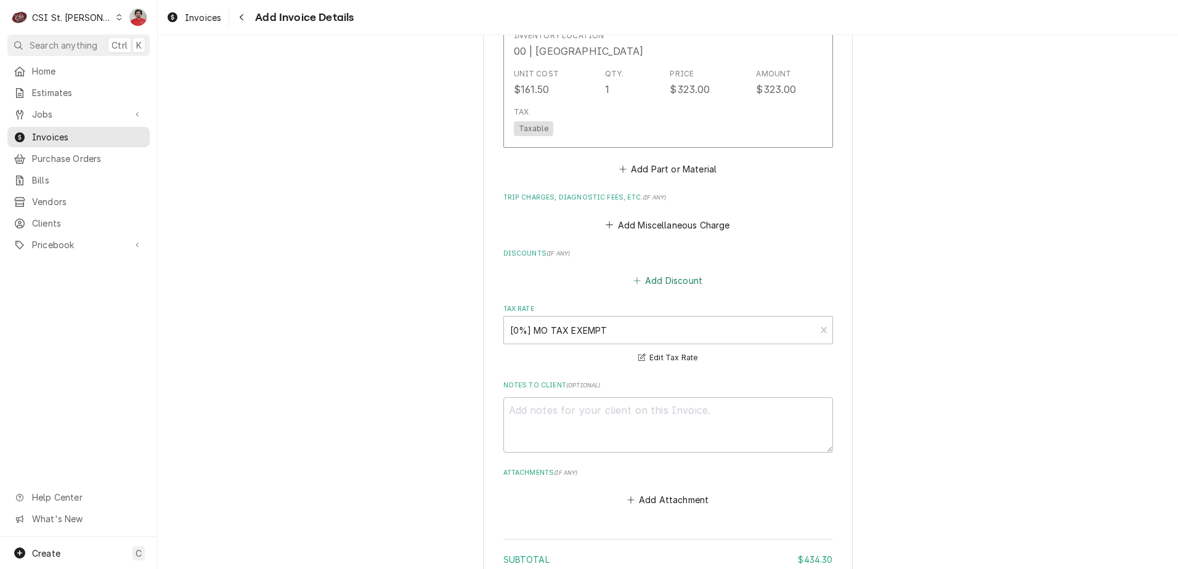
click at [652, 272] on button "Add Discount" at bounding box center [667, 280] width 73 height 17
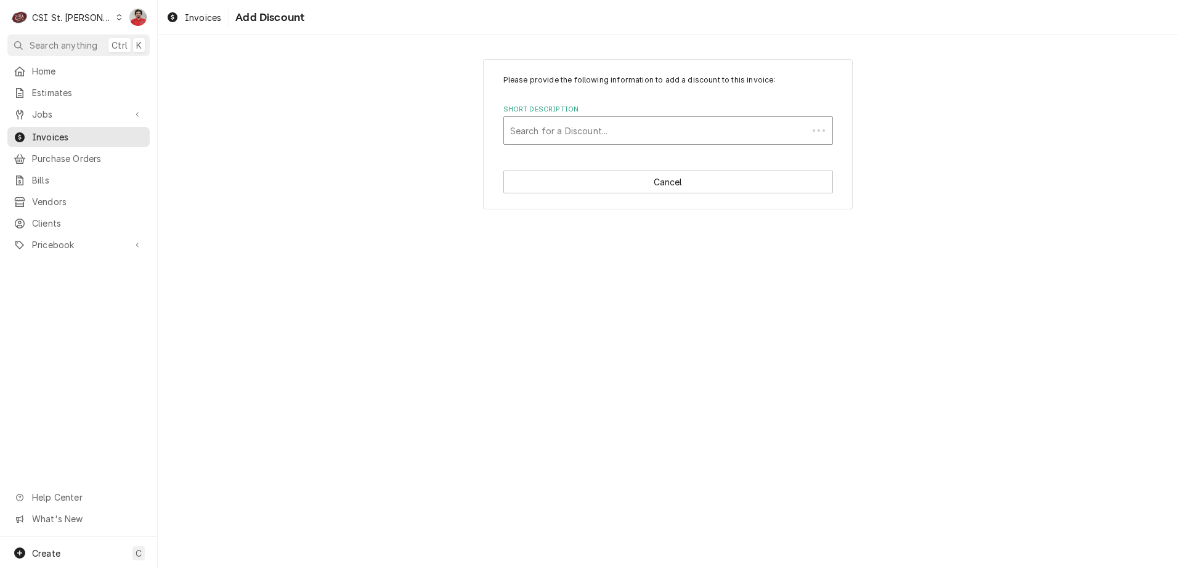
click at [594, 135] on div "Short Description" at bounding box center [655, 131] width 291 height 22
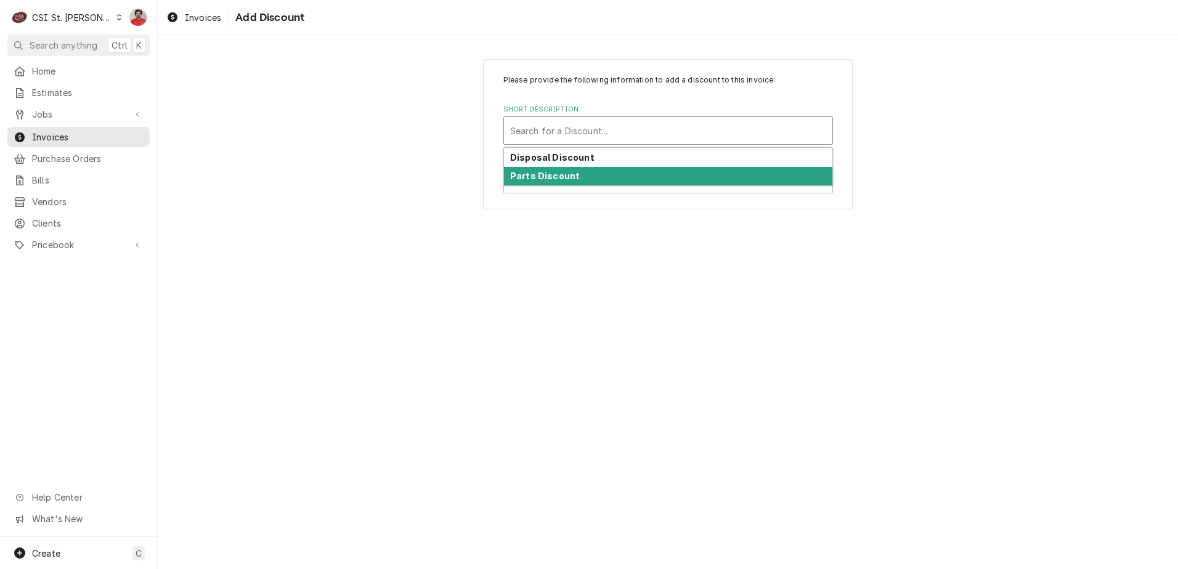
click at [583, 176] on div "Parts Discount" at bounding box center [668, 176] width 328 height 19
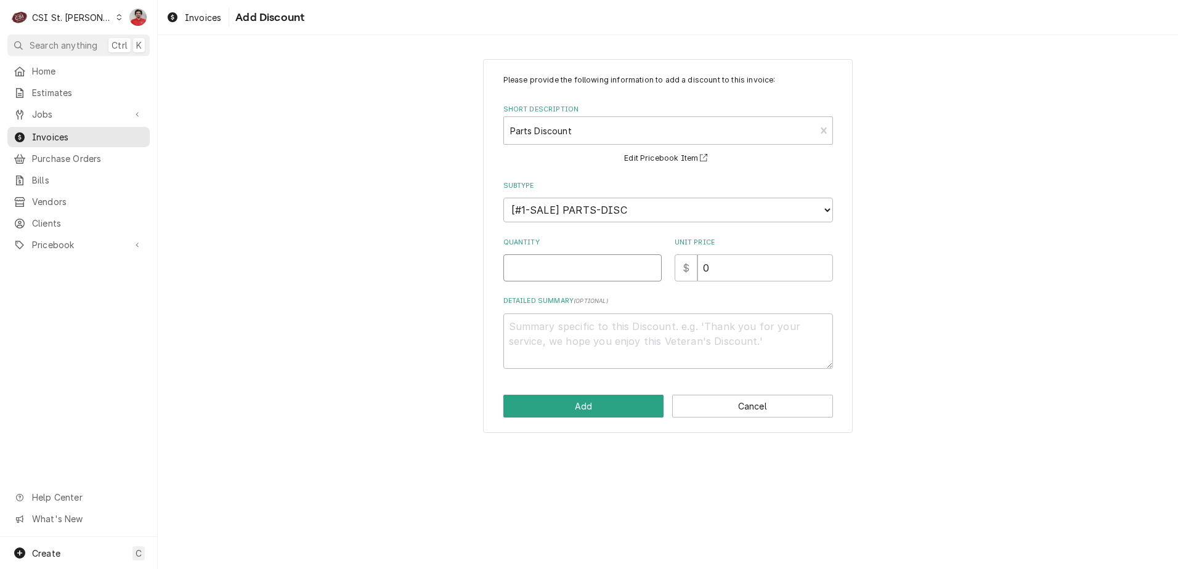
click at [598, 272] on input "Quantity" at bounding box center [582, 267] width 158 height 27
type textarea "x"
type input "1"
type textarea "x"
type input "8"
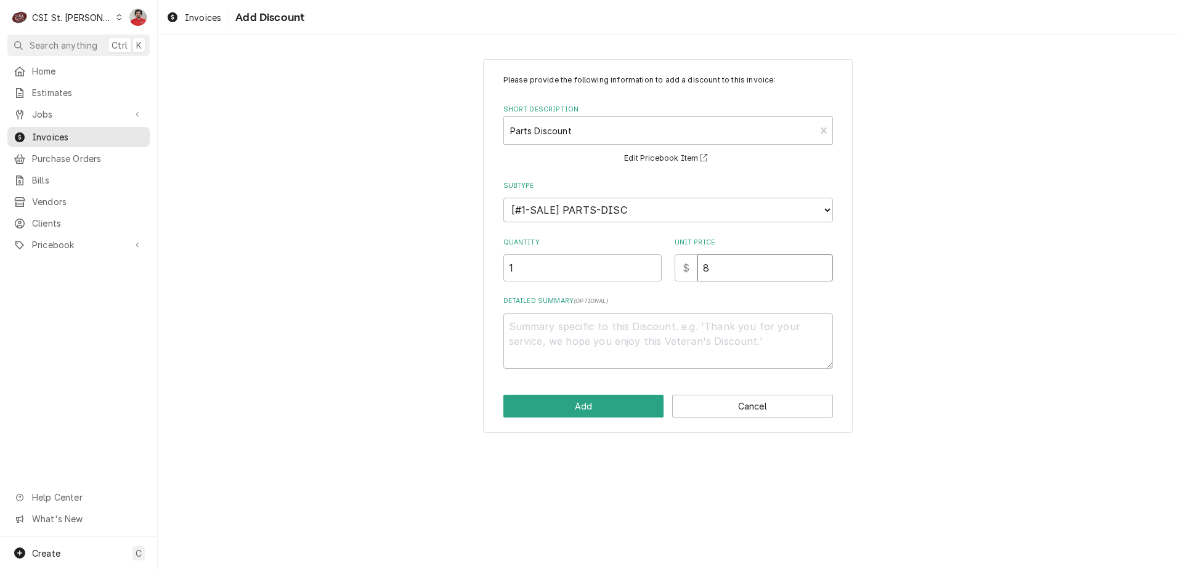
type textarea "x"
type input "86"
type textarea "x"
type input "86.8"
type textarea "x"
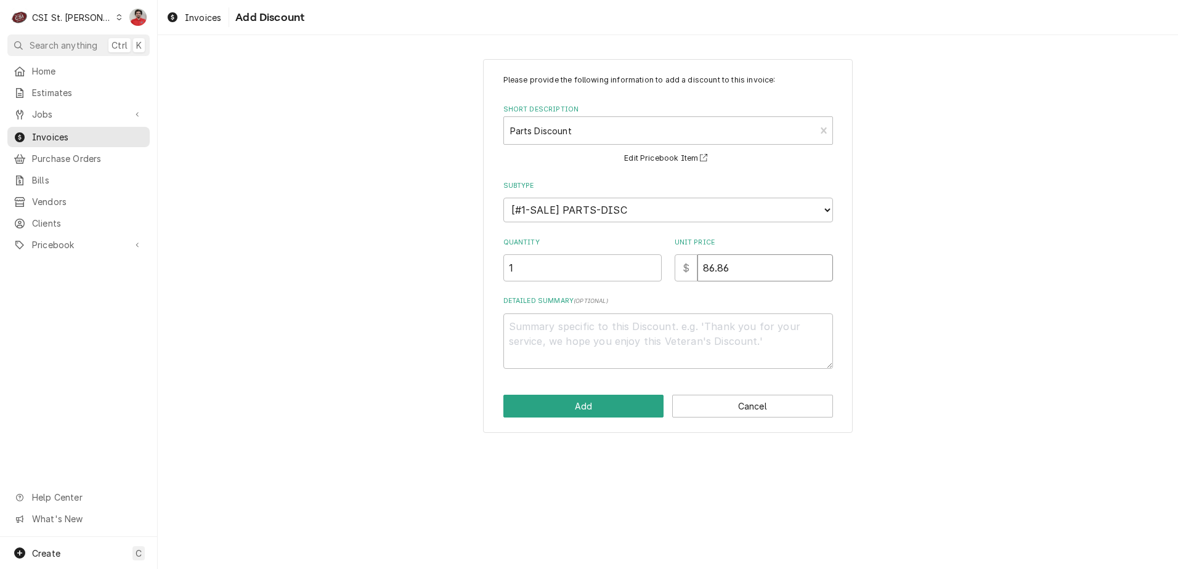
type input "86.86"
click at [604, 335] on textarea "Detailed Summary ( optional )" at bounding box center [668, 341] width 330 height 55
type textarea "x"
type textarea "2"
type textarea "x"
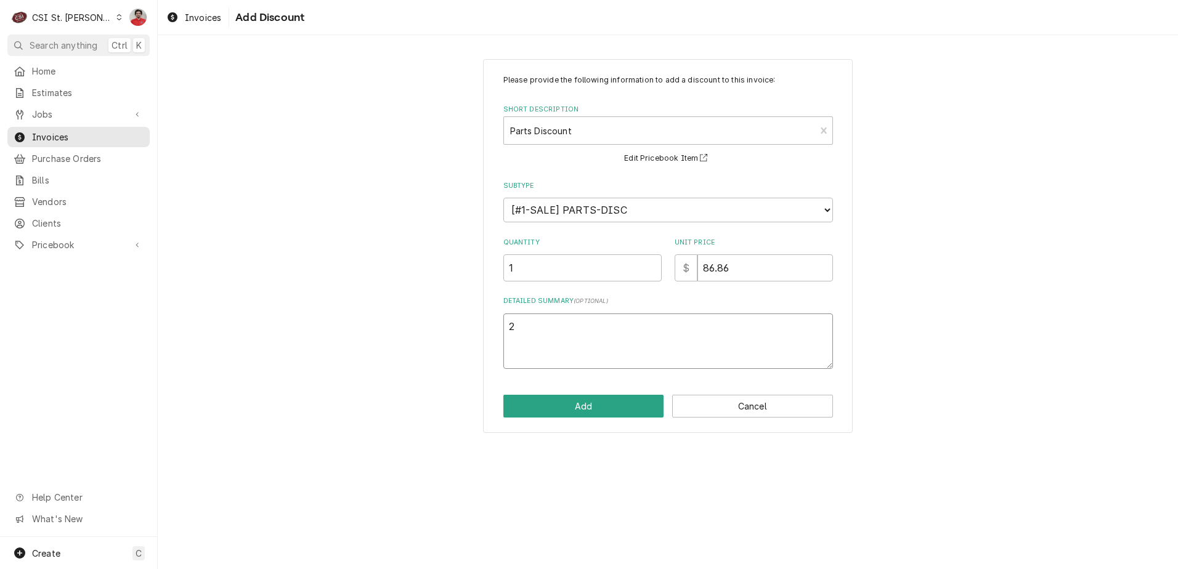
type textarea "20"
type textarea "x"
type textarea "20#"
type textarea "x"
type textarea "20"
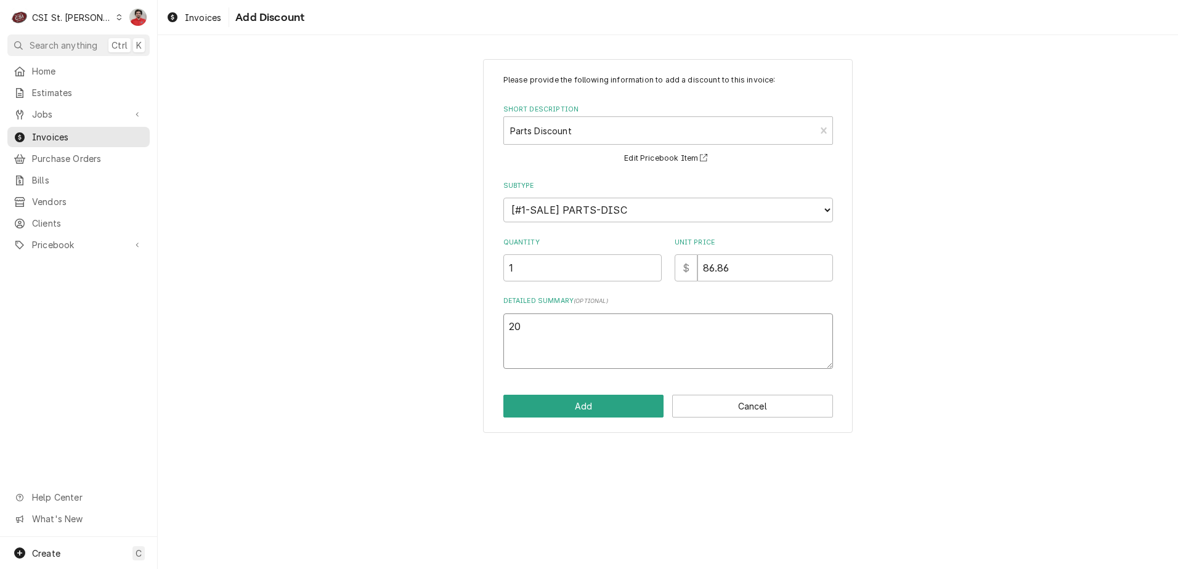
type textarea "x"
type textarea "20%"
type textarea "x"
type textarea "20%"
type textarea "x"
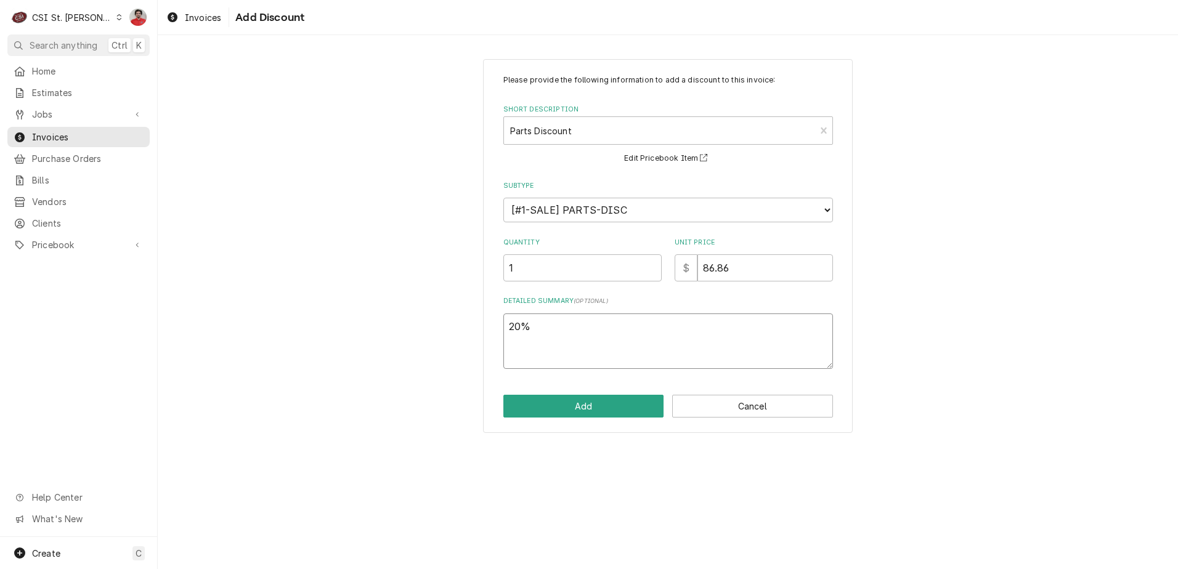
type textarea "20% D"
type textarea "x"
type textarea "20% DI"
type textarea "x"
type textarea "20% DIs"
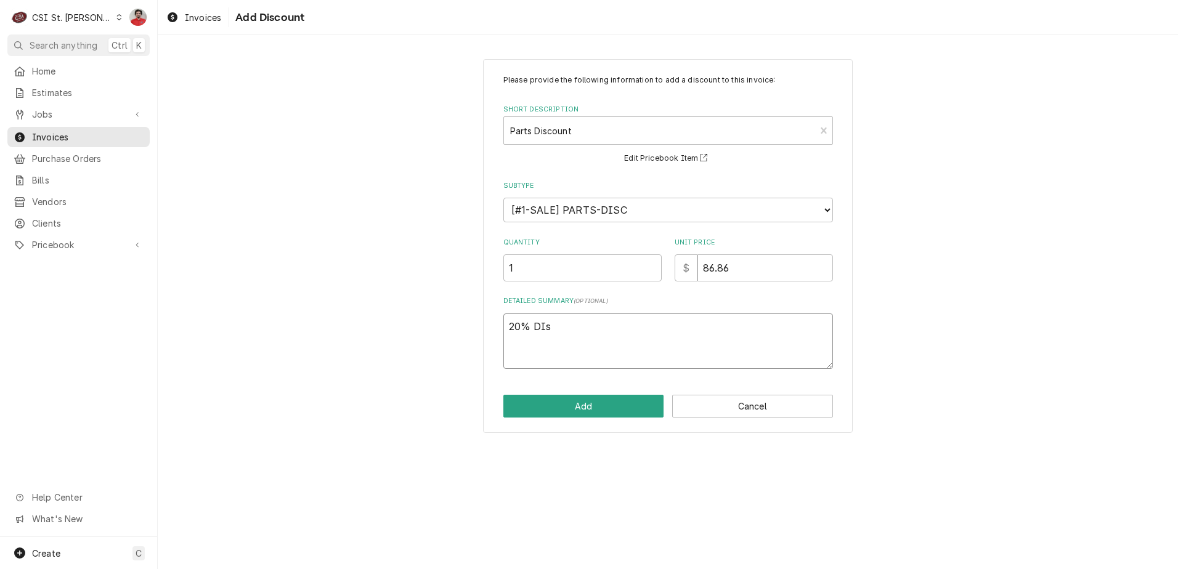
type textarea "x"
type textarea "20% DIsc"
type textarea "x"
type textarea "20% DIs"
type textarea "x"
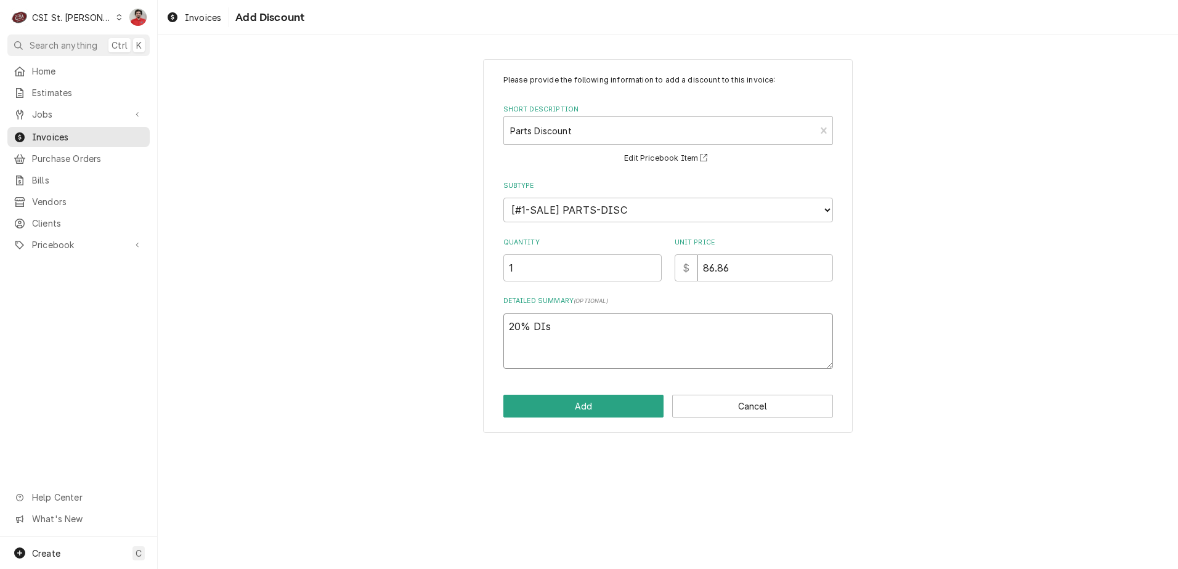
type textarea "20% DI"
type textarea "x"
type textarea "20% DII"
type textarea "x"
type textarea "20% DIIS"
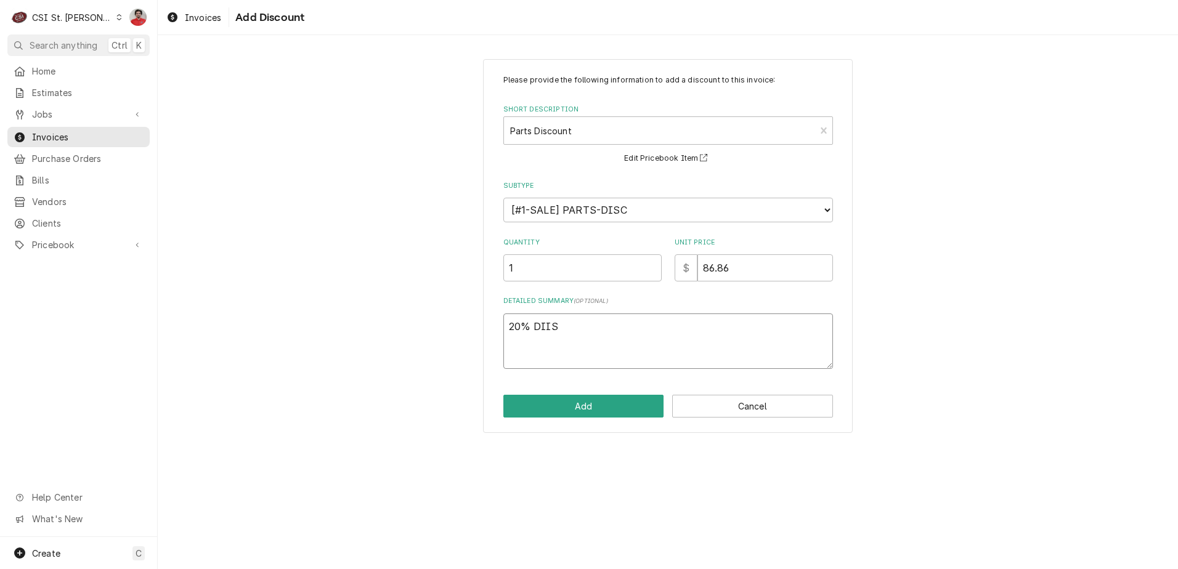
type textarea "x"
type textarea "20% DII"
type textarea "x"
type textarea "20% DI"
type textarea "x"
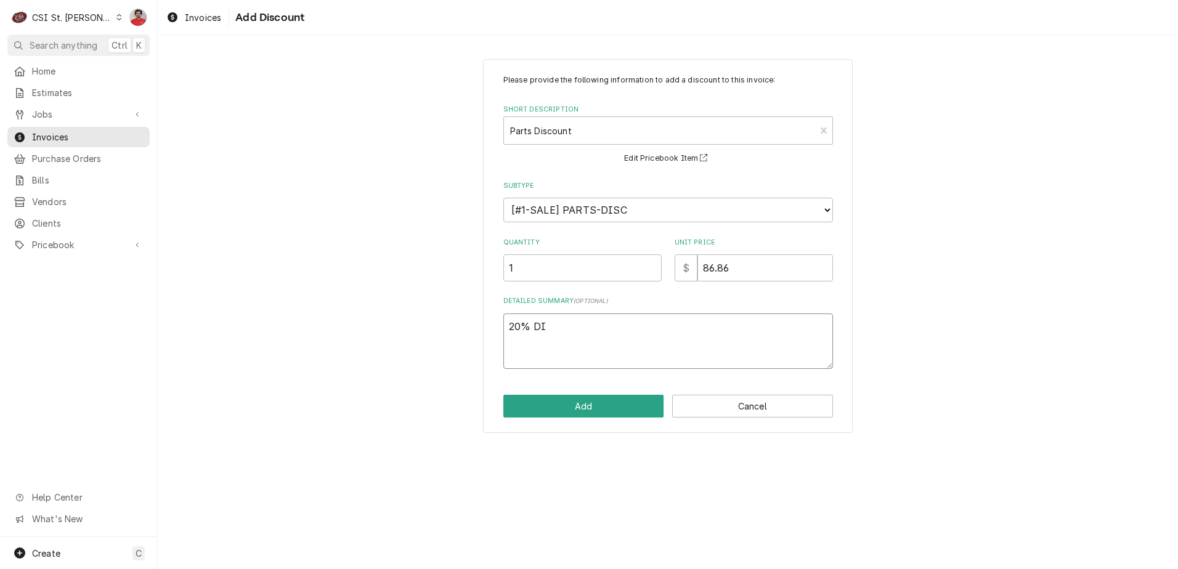
type textarea "20% DIS"
type textarea "x"
type textarea "20% DISC"
type textarea "x"
type textarea "20% DISCO"
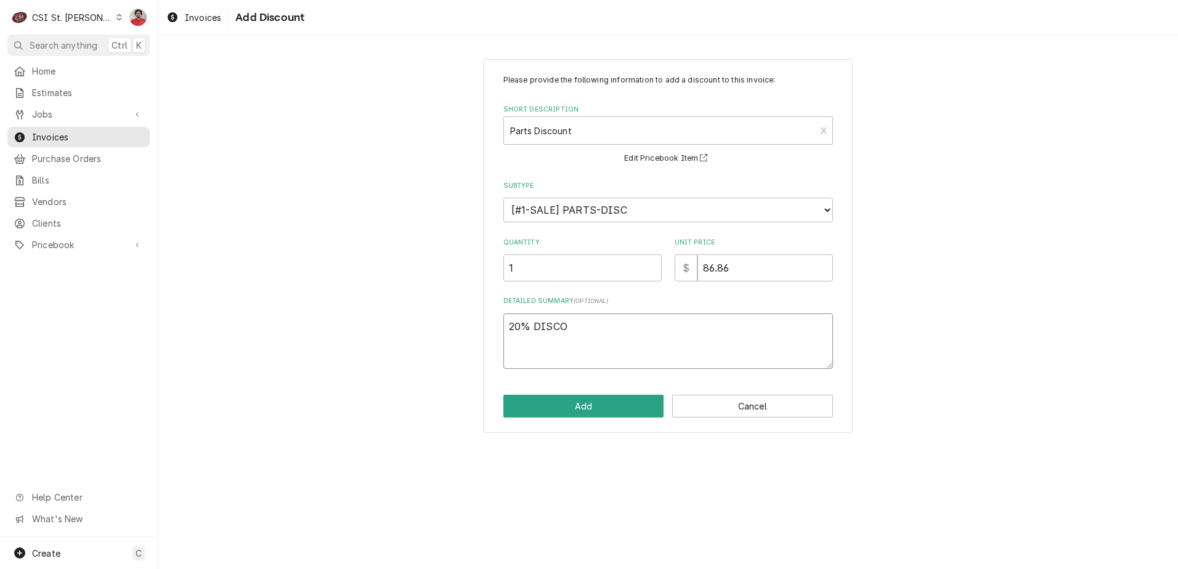
type textarea "x"
type textarea "20% DISCOU"
type textarea "x"
type textarea "20% DISCOUN"
type textarea "x"
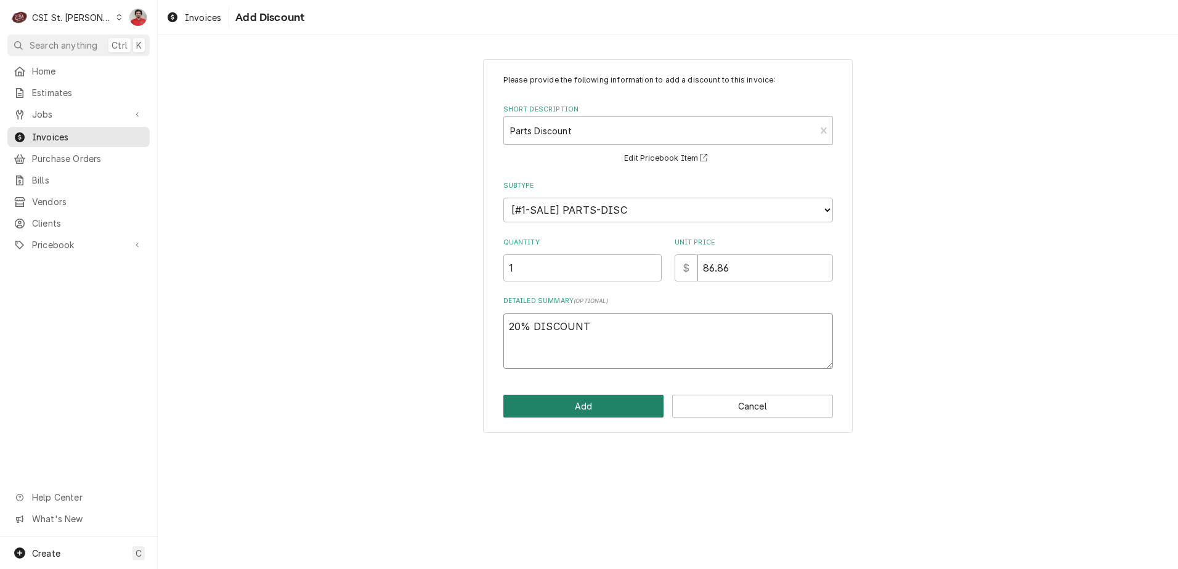
type textarea "20% DISCOUNT"
click at [596, 400] on button "Add" at bounding box center [583, 406] width 161 height 23
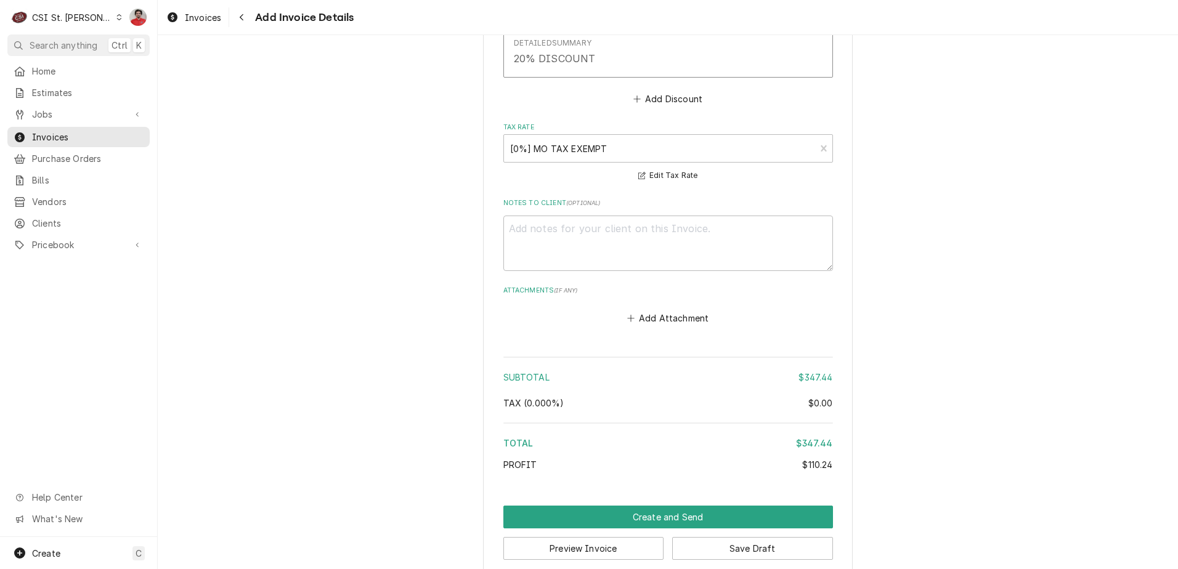
scroll to position [2177, 0]
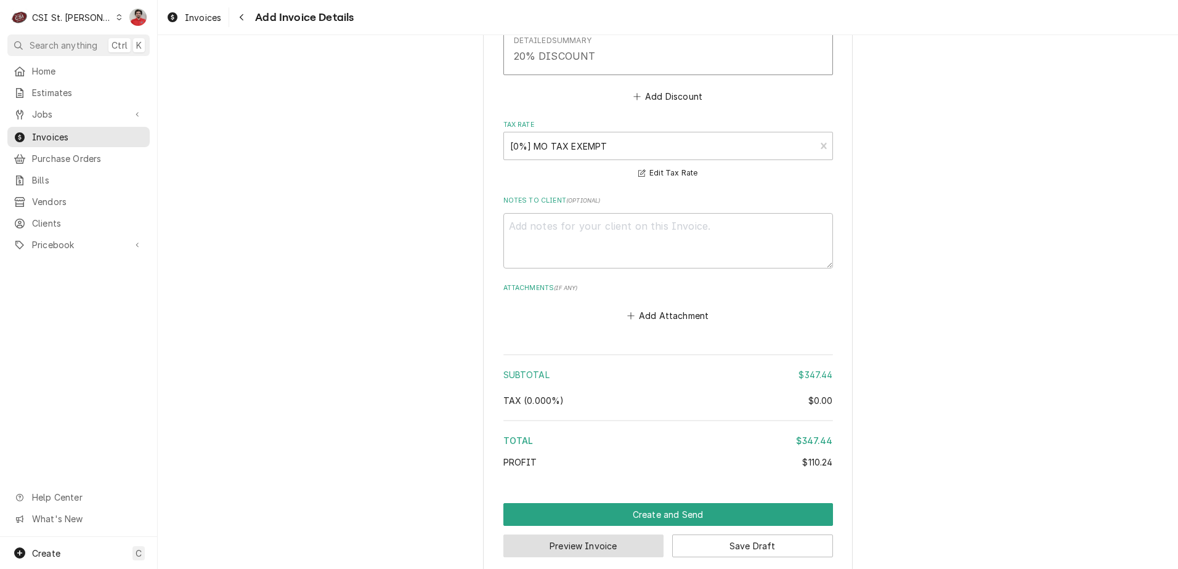
click at [577, 535] on button "Preview Invoice" at bounding box center [583, 546] width 161 height 23
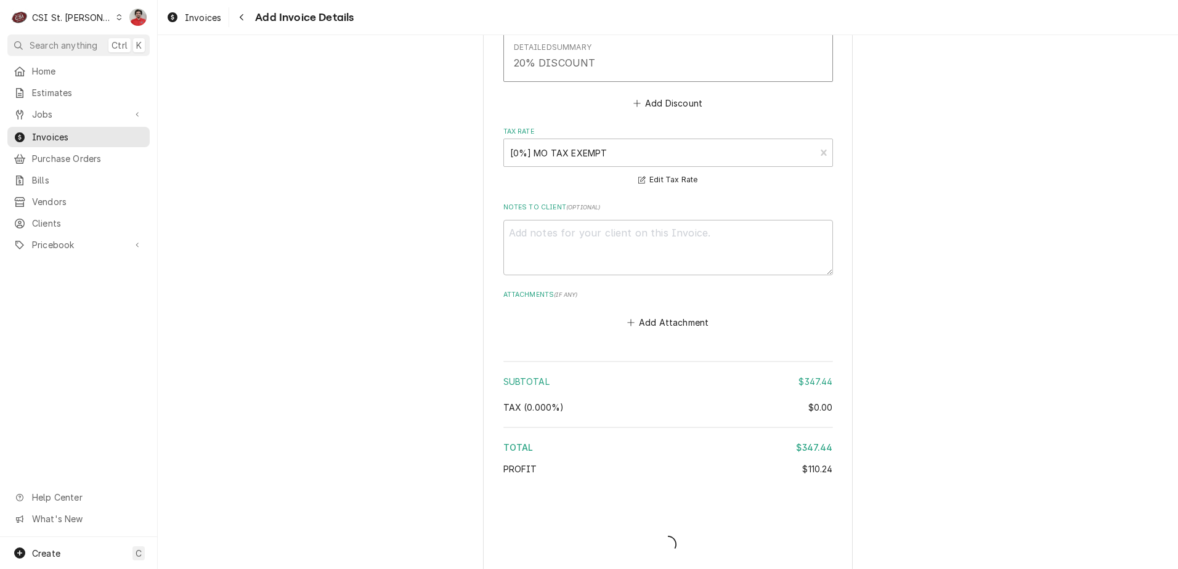
type textarea "x"
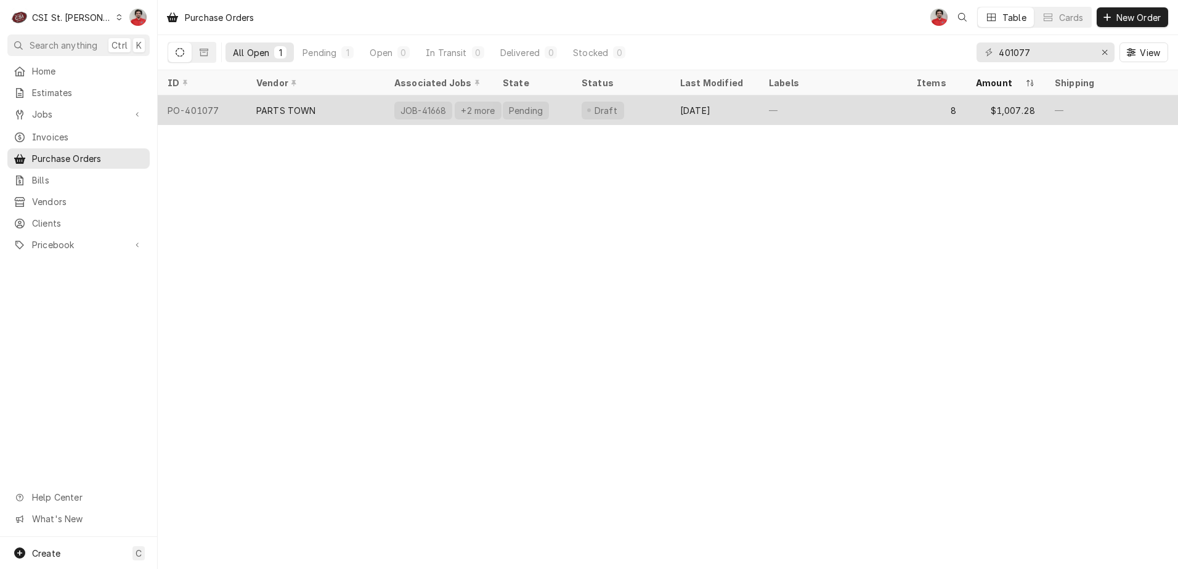
click at [321, 111] on div "PARTS TOWN" at bounding box center [315, 110] width 138 height 30
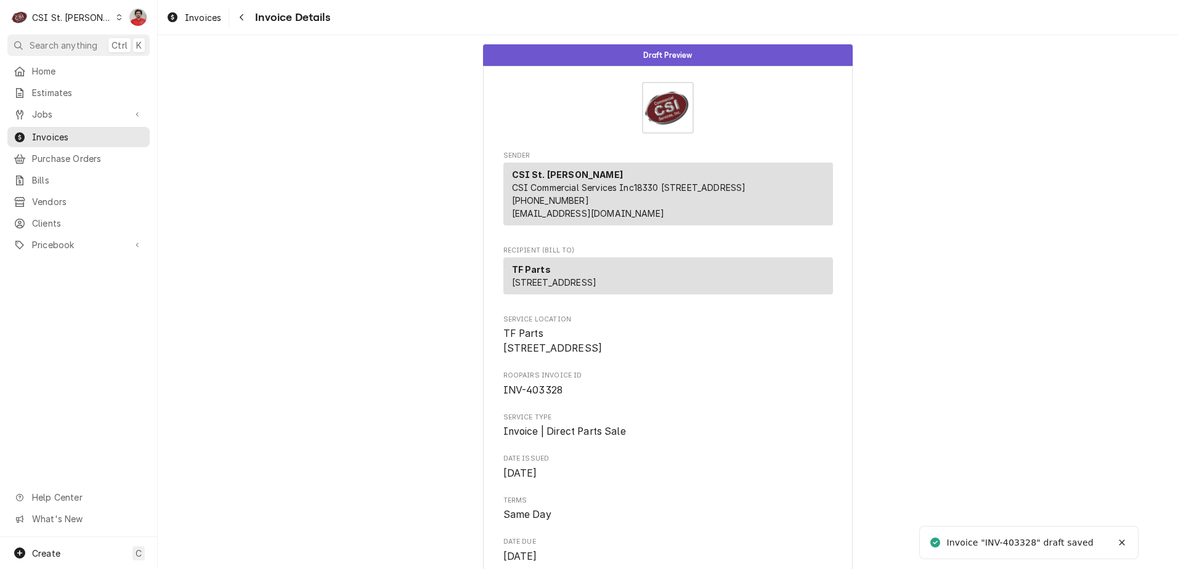
click at [546, 396] on span "INV-403328" at bounding box center [533, 390] width 60 height 12
drag, startPoint x: 546, startPoint y: 431, endPoint x: 581, endPoint y: 431, distance: 34.5
click at [581, 398] on span "INV-403328" at bounding box center [668, 390] width 330 height 15
drag, startPoint x: 581, startPoint y: 431, endPoint x: 458, endPoint y: 435, distance: 123.3
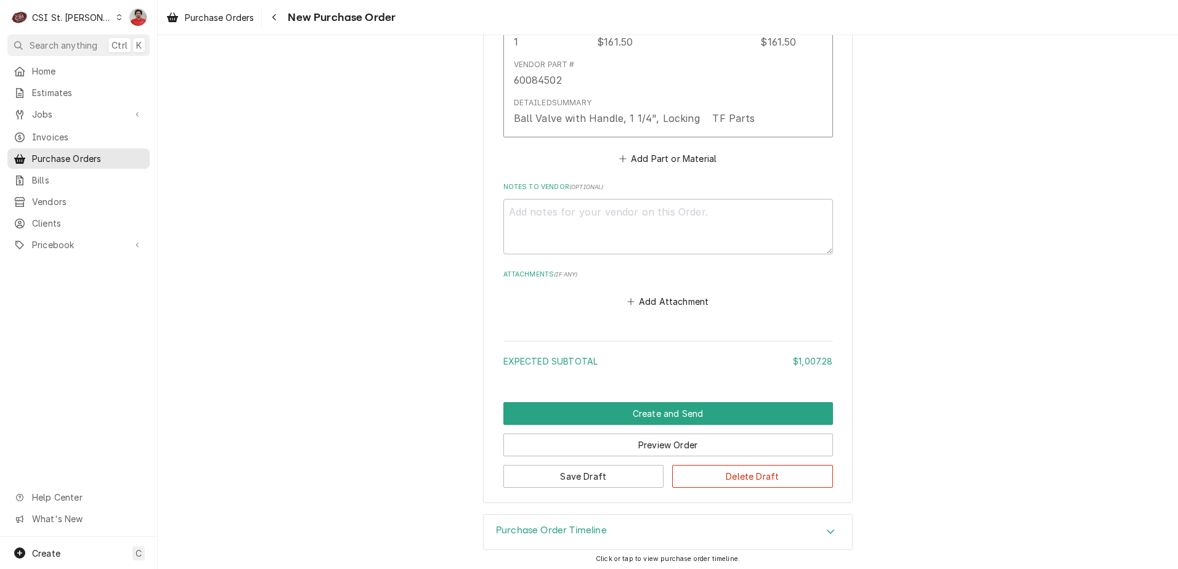
scroll to position [2750, 0]
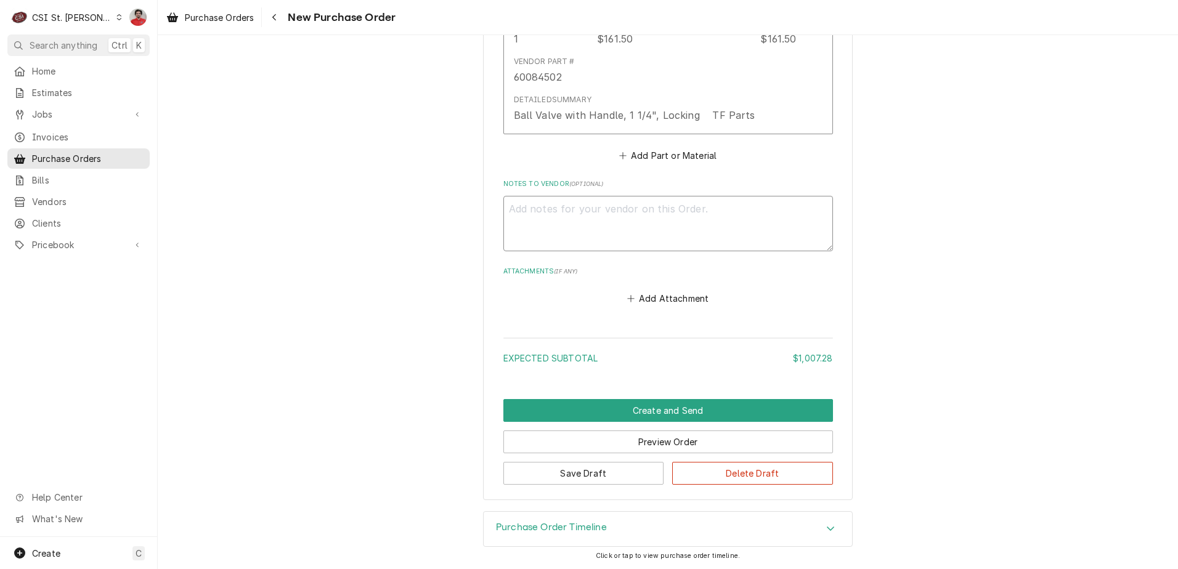
click at [665, 213] on textarea "Notes to Vendor ( optional )" at bounding box center [668, 223] width 330 height 55
paste textarea "INV-403328"
type textarea "x"
type textarea "INV-403328"
type textarea "x"
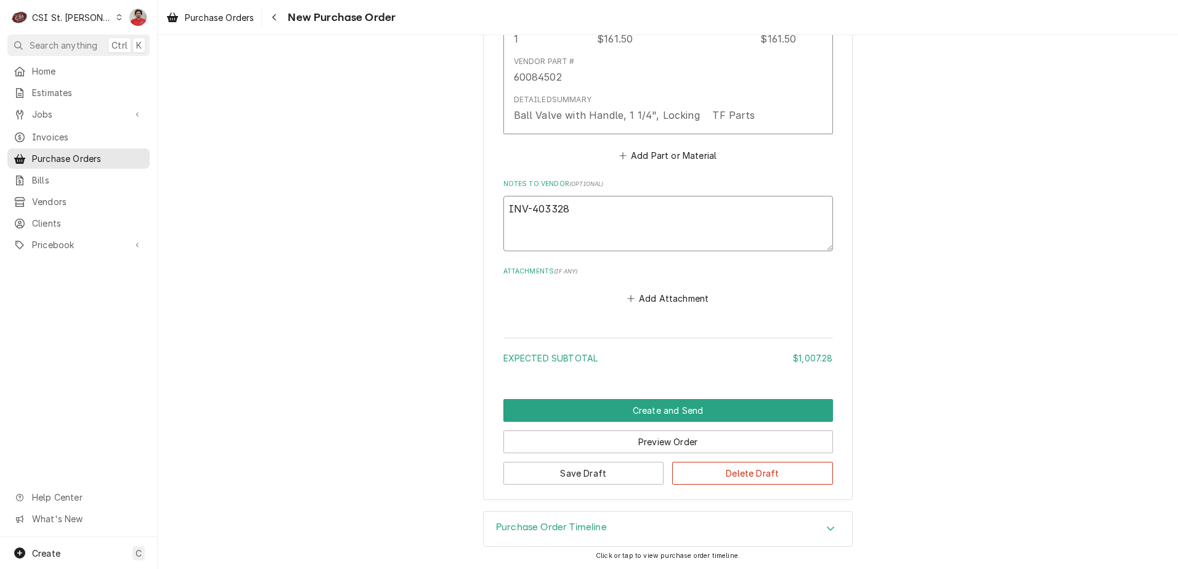
type textarea "TINV-403328"
type textarea "x"
type textarea "TFINV-403328"
type textarea "x"
type textarea "TF INV-403328"
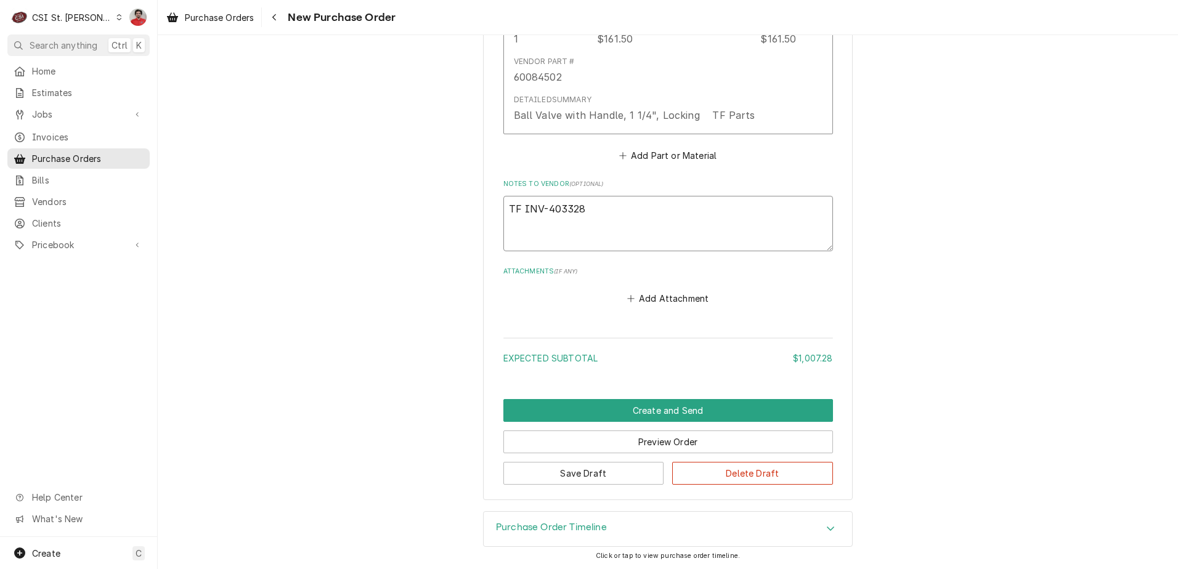
type textarea "x"
type textarea "TF PINV-403328"
type textarea "x"
type textarea "TF PaINV-403328"
type textarea "x"
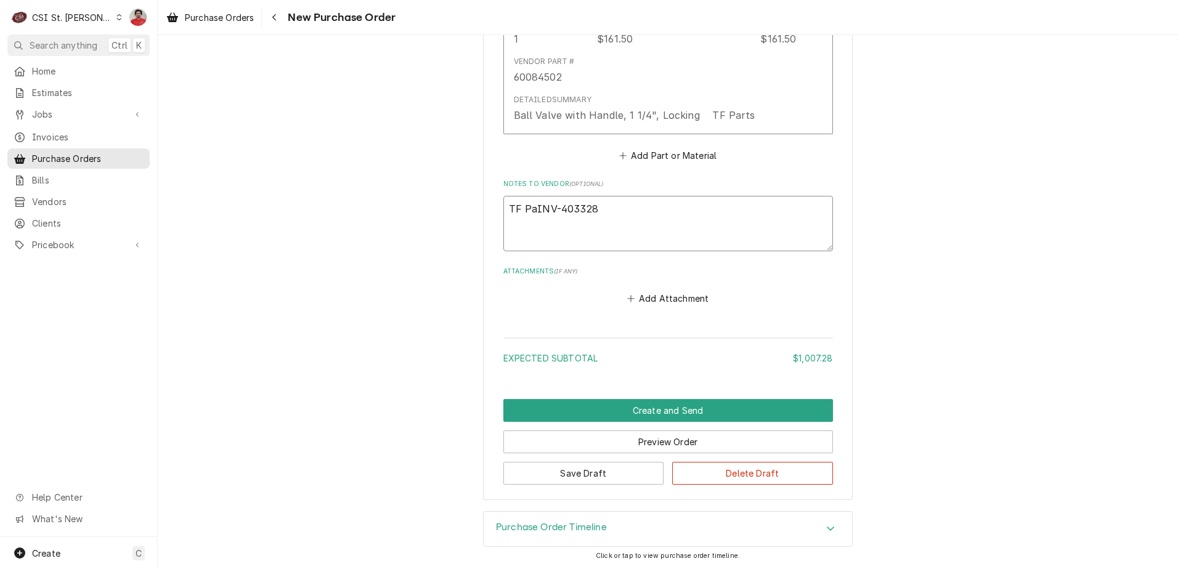
type textarea "TF ParINV-403328"
type textarea "x"
type textarea "TF PartINV-403328"
type textarea "x"
type textarea "TF PartsINV-403328"
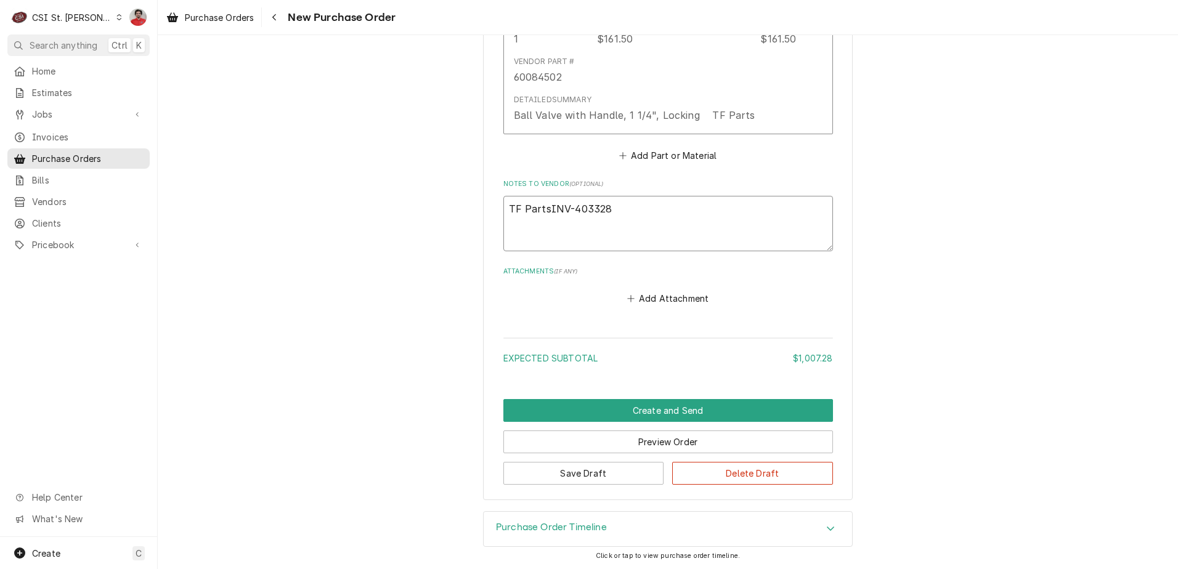
type textarea "x"
type textarea "TF Parts INV-403328"
type textarea "x"
type textarea "TF Parts oINV-403328"
type textarea "x"
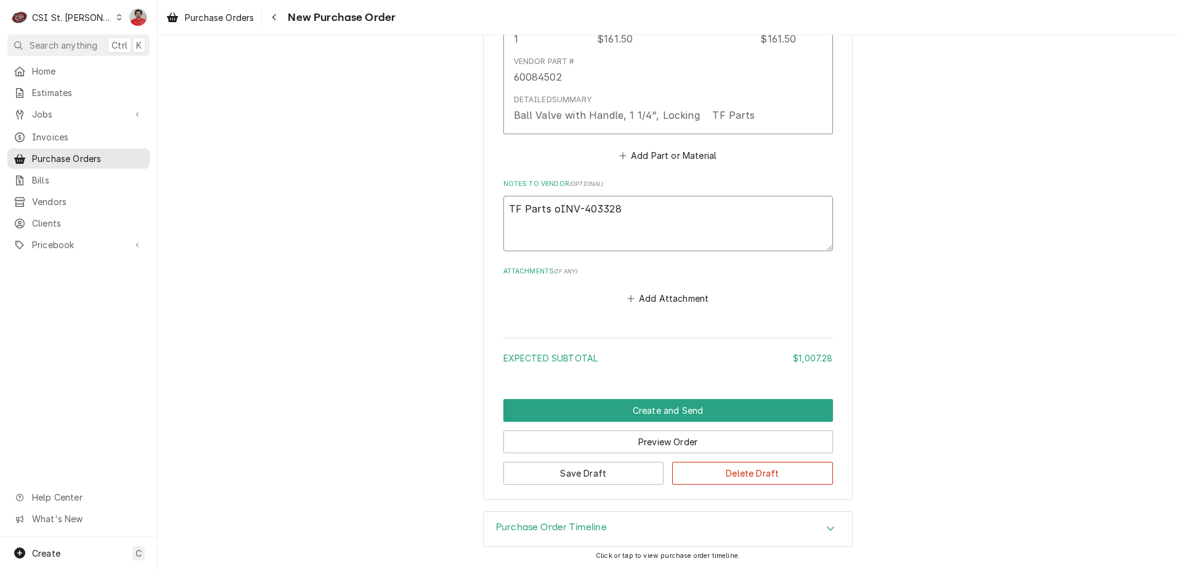
type textarea "TF Parts orINV-403328"
type textarea "x"
type textarea "TF Parts ordINV-403328"
type textarea "x"
type textarea "TF Parts ordeINV-403328"
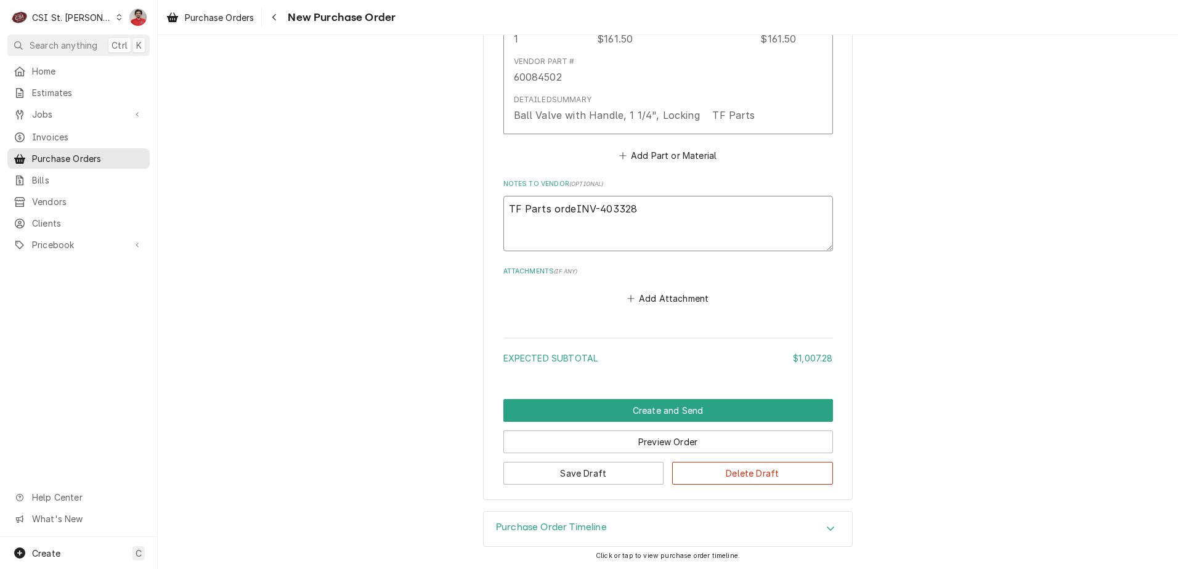
type textarea "x"
type textarea "TF Parts orderINV-403328"
type textarea "x"
type textarea "TF Parts order: INV-403328"
type textarea "x"
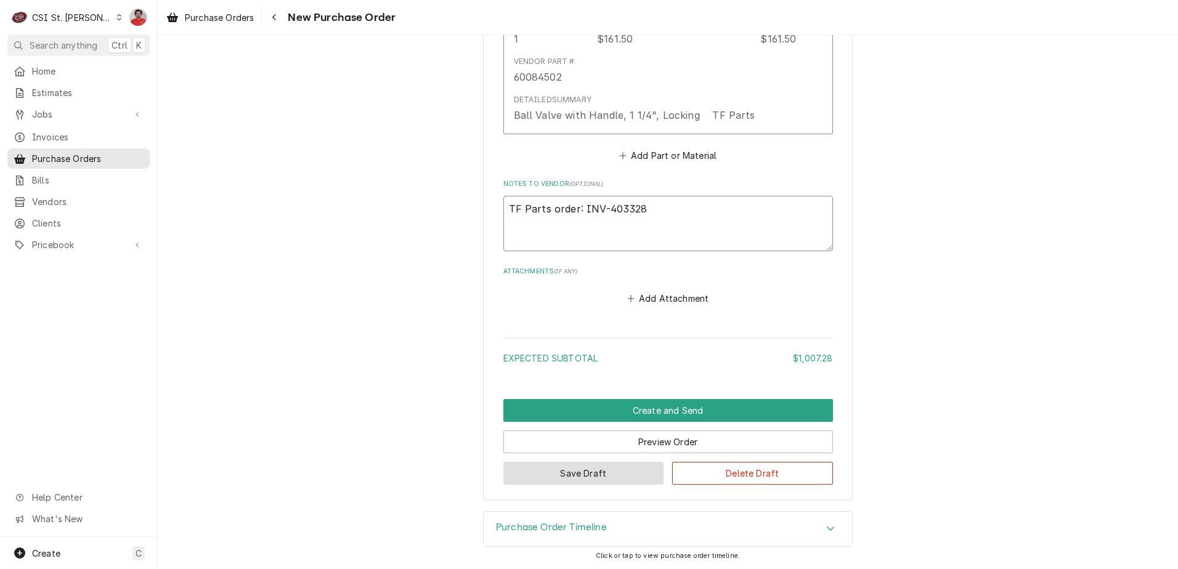
type textarea "TF Parts order: INV-403328"
click at [602, 474] on button "Save Draft" at bounding box center [583, 473] width 161 height 23
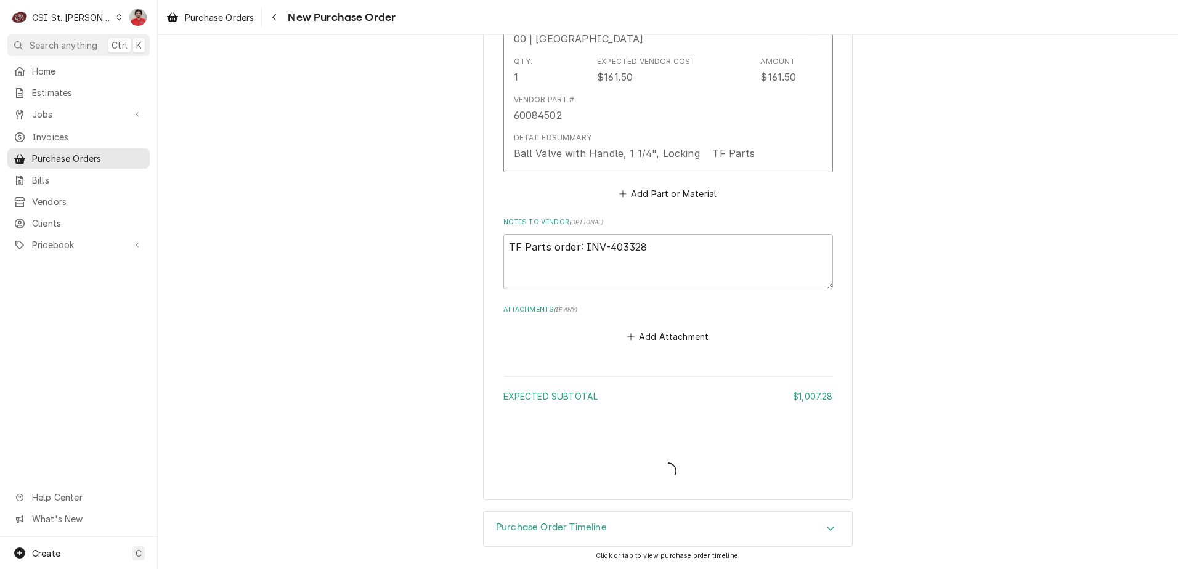
scroll to position [2712, 0]
type textarea "x"
